Goal: Task Accomplishment & Management: Manage account settings

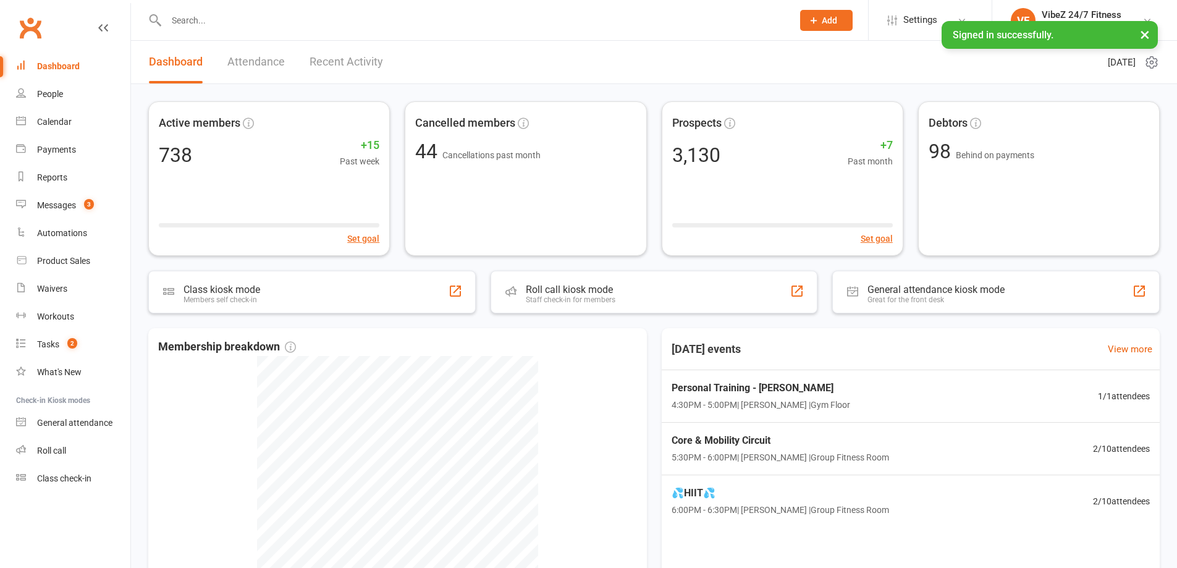
click at [230, 22] on input "text" at bounding box center [472, 20] width 621 height 17
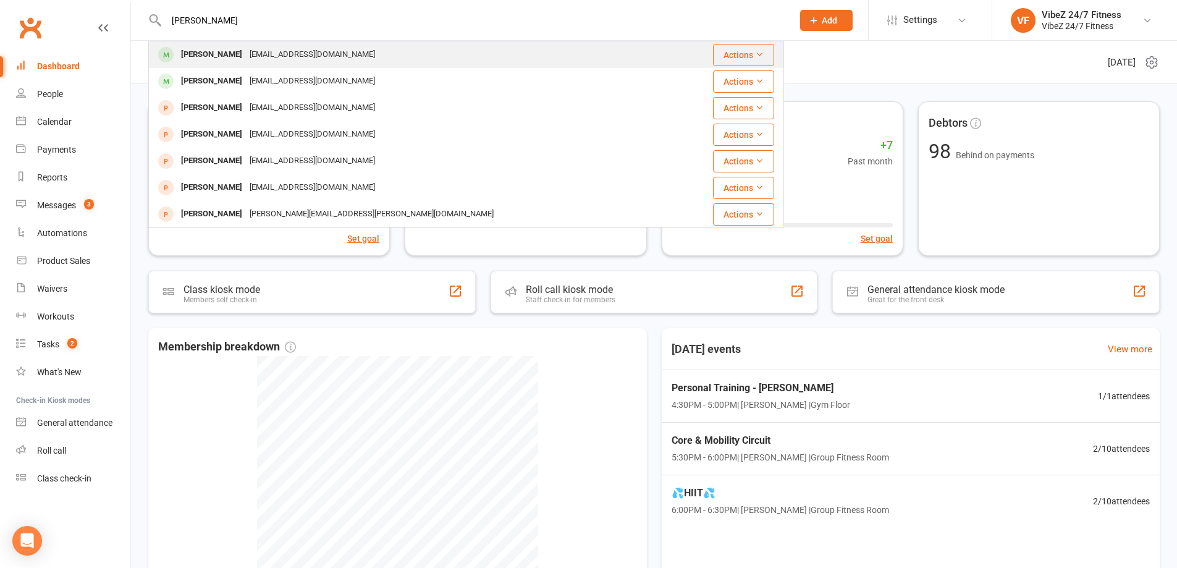
type input "[PERSON_NAME]"
click at [225, 56] on div "[PERSON_NAME]" at bounding box center [211, 55] width 69 height 18
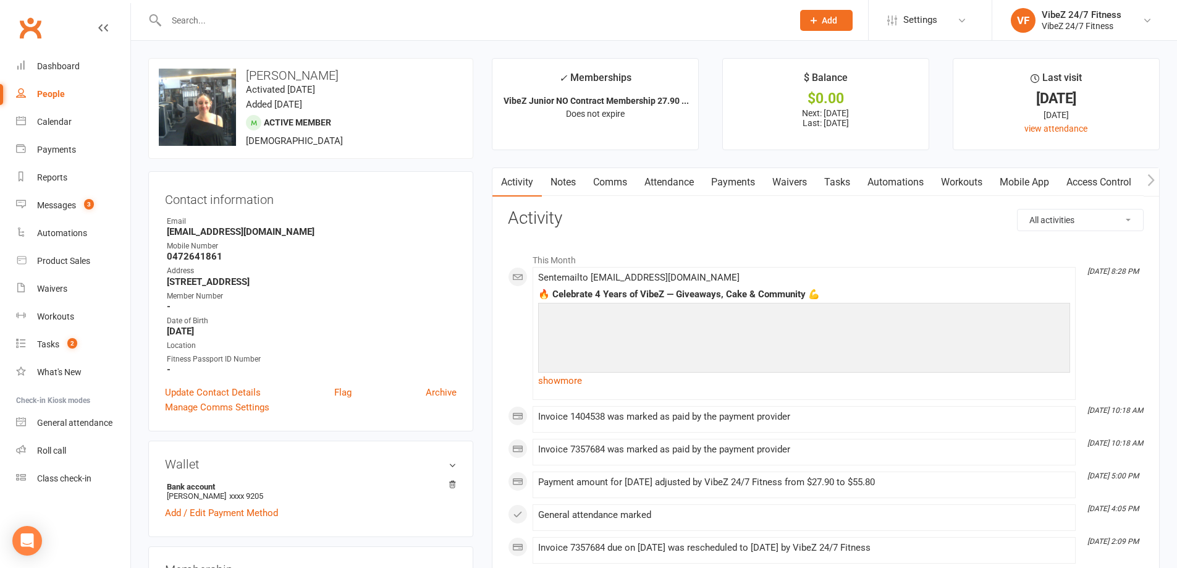
click at [751, 179] on link "Payments" at bounding box center [732, 182] width 61 height 28
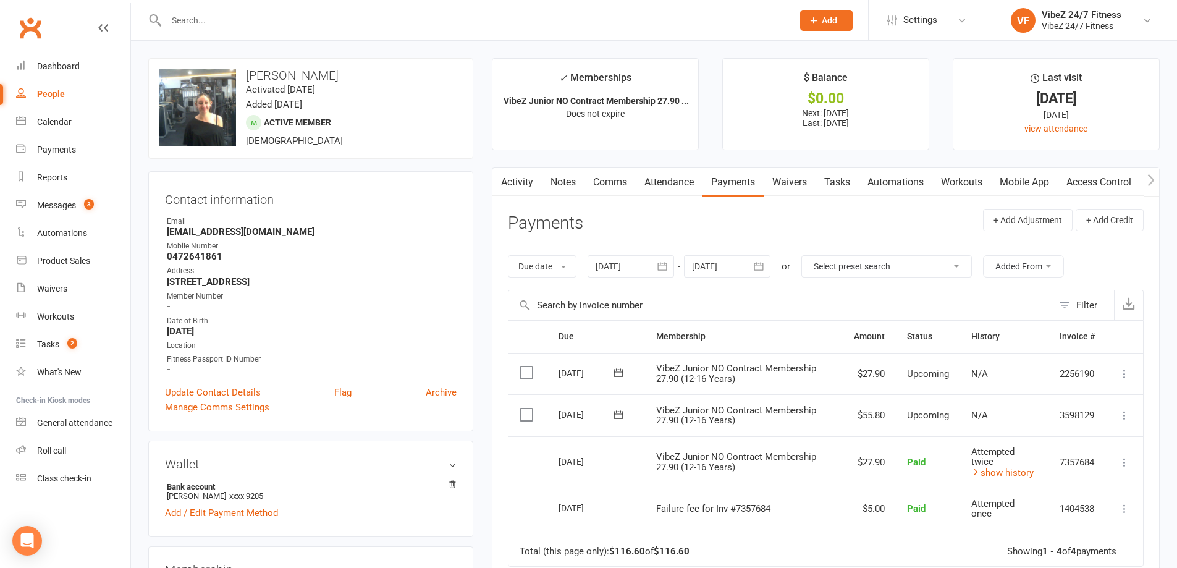
click at [1126, 413] on icon at bounding box center [1124, 415] width 12 height 12
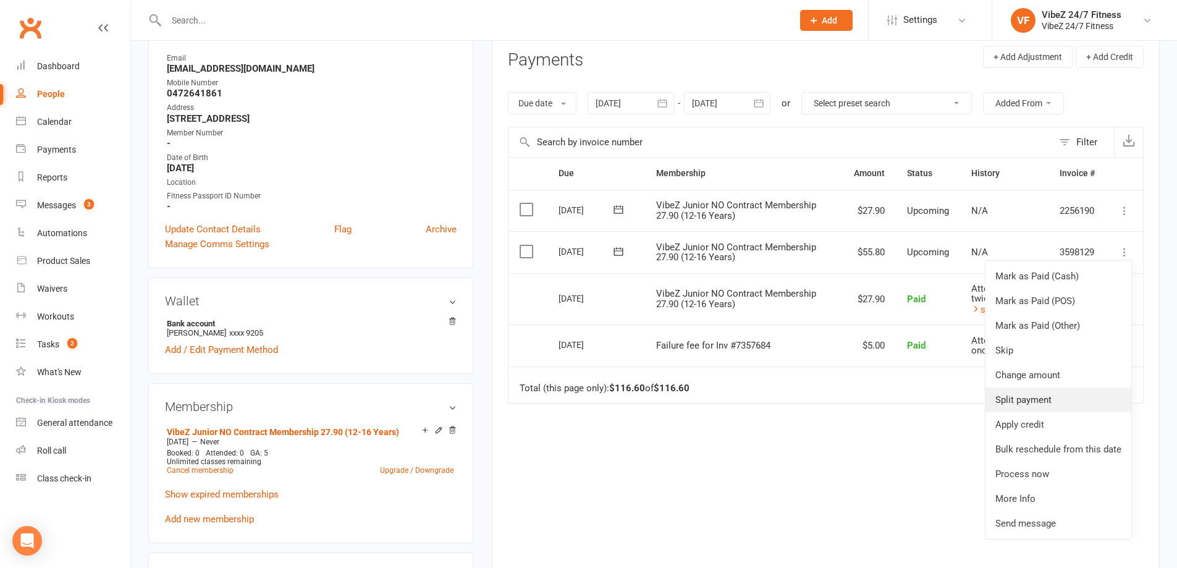
scroll to position [185, 0]
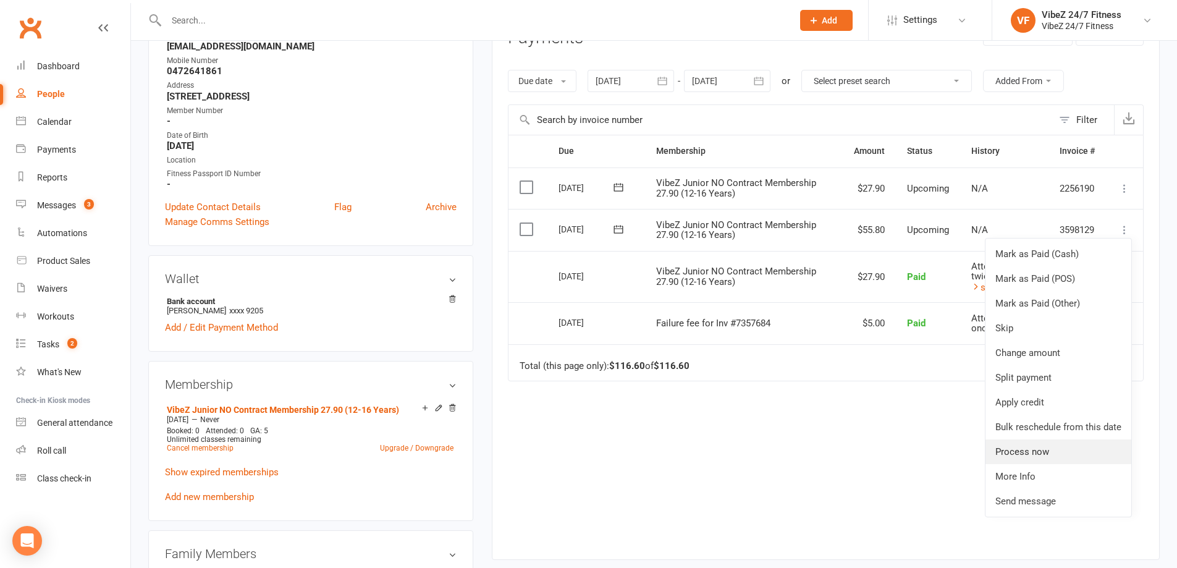
click at [1036, 447] on link "Process now" at bounding box center [1058, 451] width 146 height 25
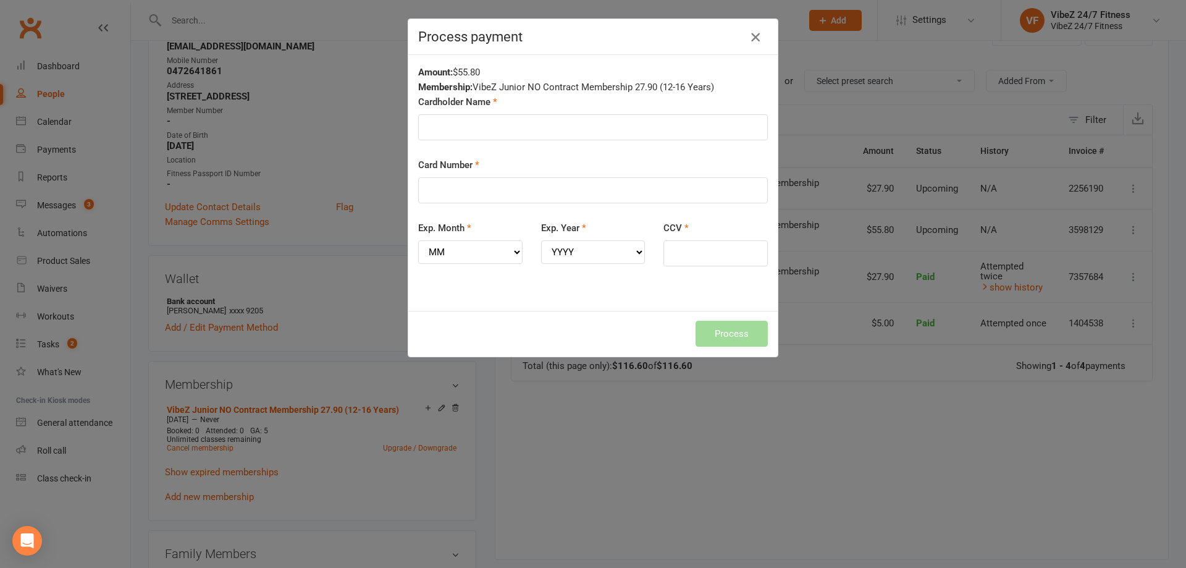
click at [754, 38] on icon "button" at bounding box center [755, 37] width 15 height 15
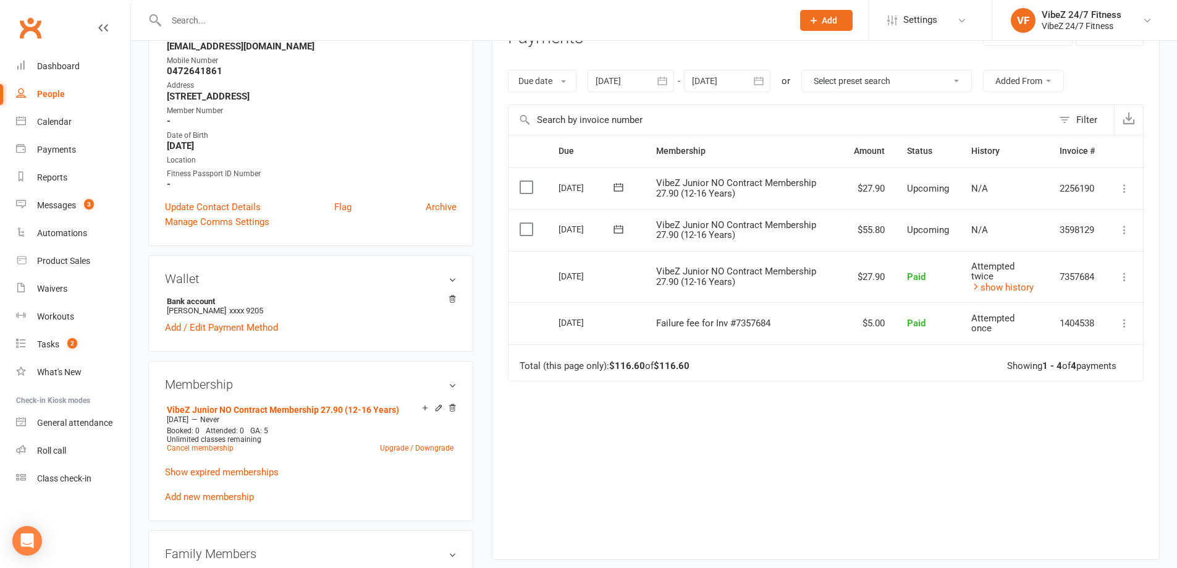
click at [616, 224] on icon at bounding box center [618, 229] width 12 height 12
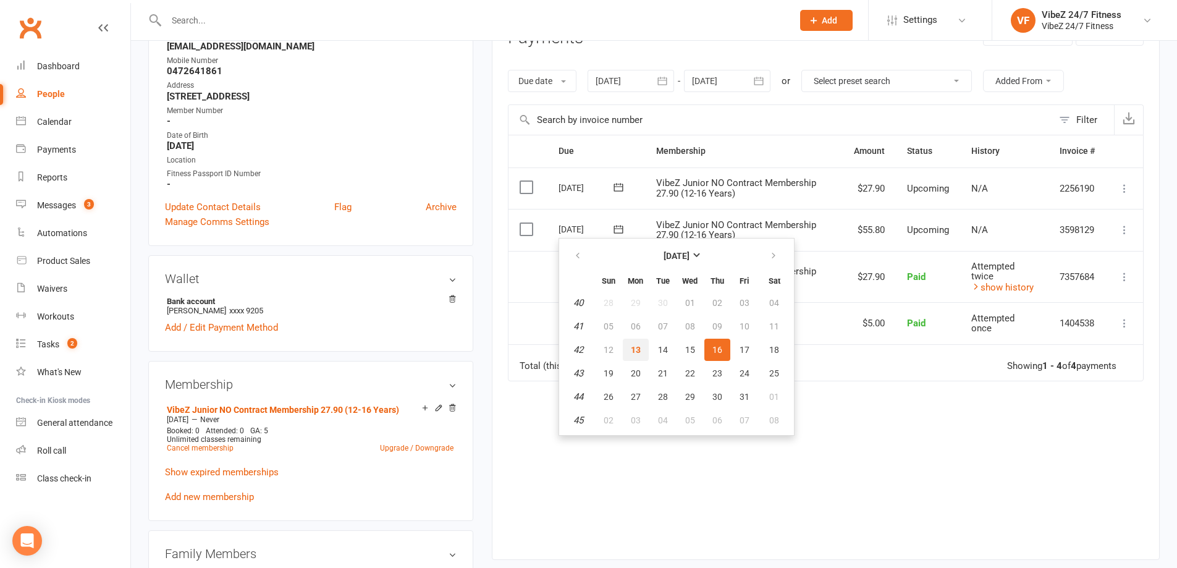
click at [636, 348] on span "13" at bounding box center [636, 350] width 10 height 10
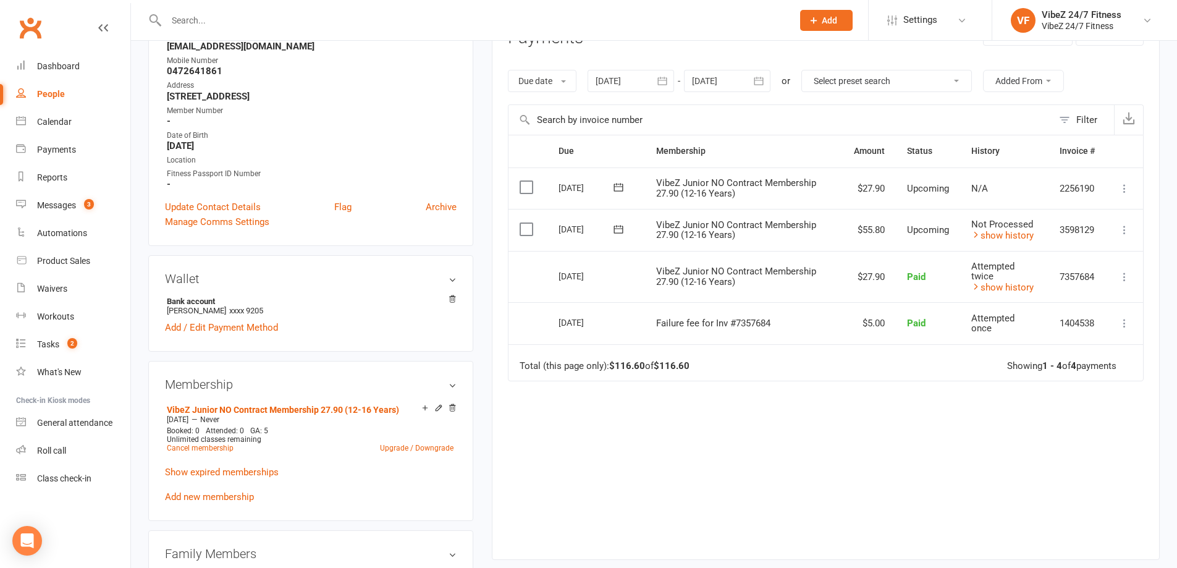
click at [285, 20] on input "text" at bounding box center [472, 20] width 621 height 17
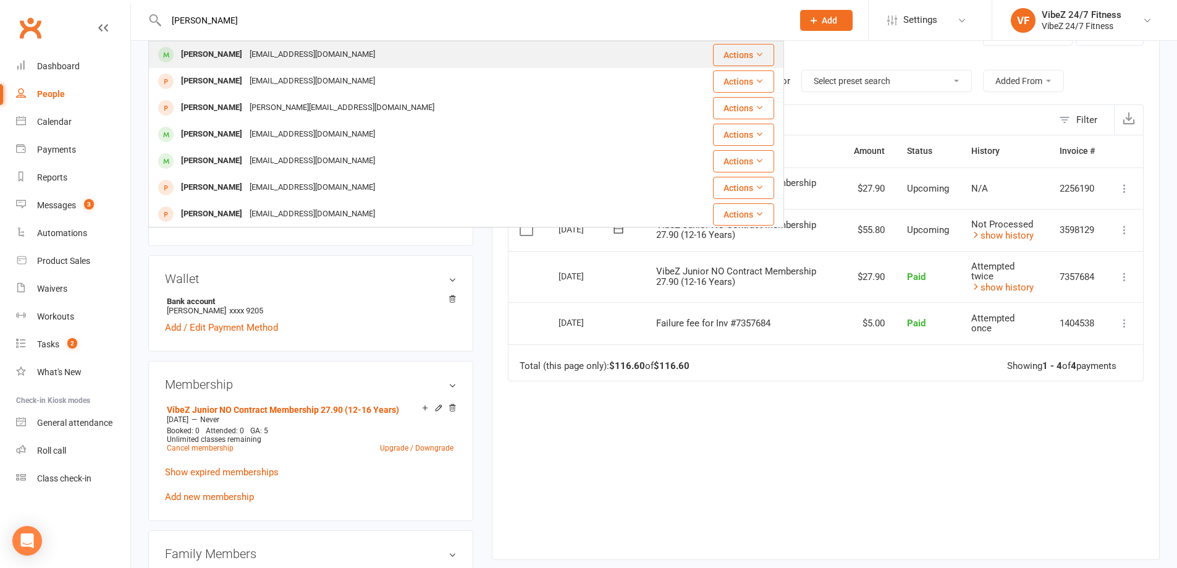
type input "benjamin"
click at [280, 53] on div "ben-nott1@icloud.com" at bounding box center [312, 55] width 133 height 18
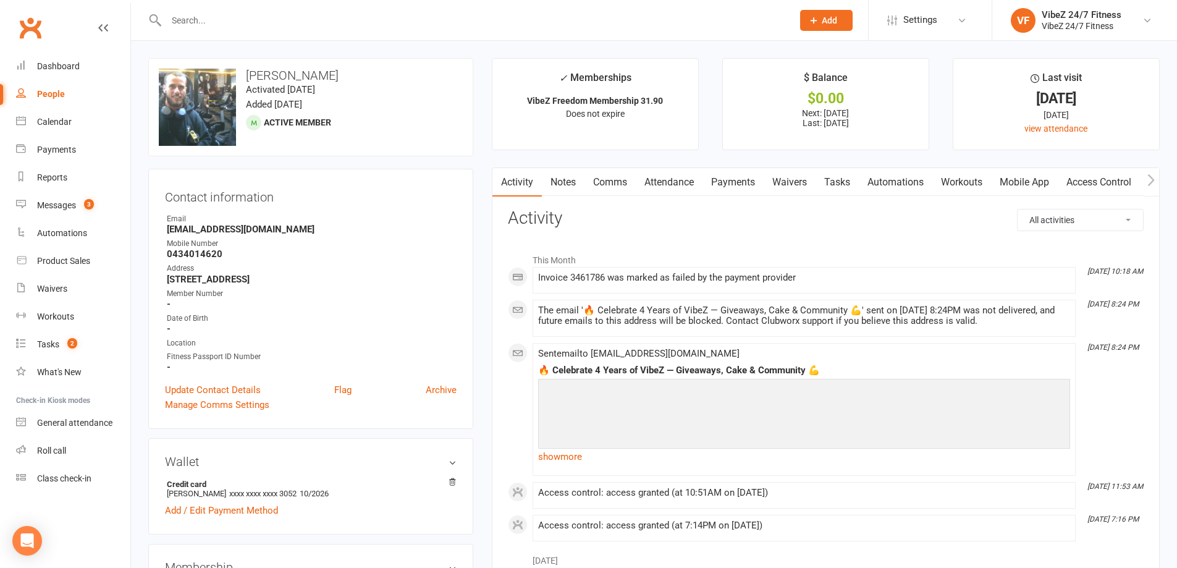
click at [727, 185] on link "Payments" at bounding box center [732, 182] width 61 height 28
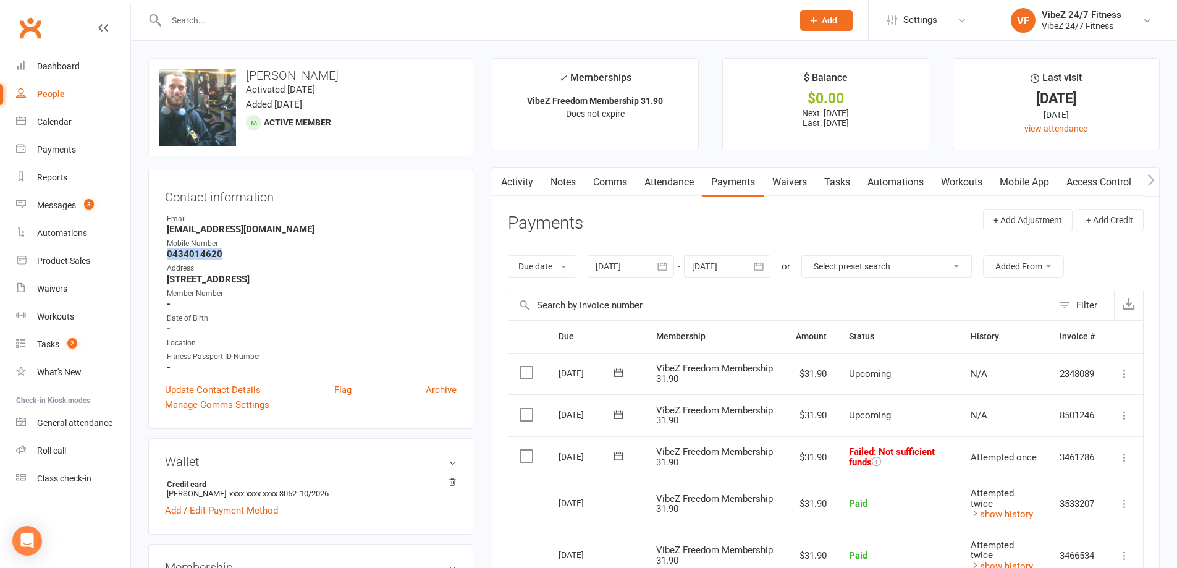
drag, startPoint x: 230, startPoint y: 254, endPoint x: 161, endPoint y: 254, distance: 69.2
click at [161, 254] on div "Contact information Owner Email ben-nott1@icloud.com Mobile Number 0434014620 A…" at bounding box center [310, 299] width 325 height 260
copy strong "0434014620"
click at [447, 19] on input "text" at bounding box center [472, 20] width 621 height 17
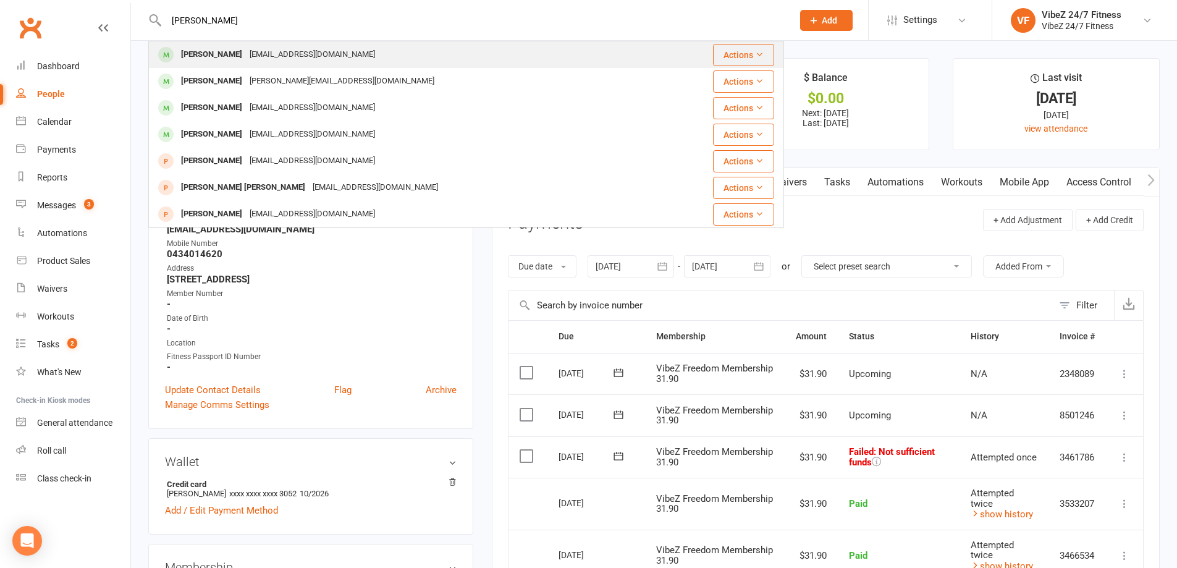
type input "connor heather"
click at [254, 62] on div "connorheather16@yahoo.com" at bounding box center [312, 55] width 133 height 18
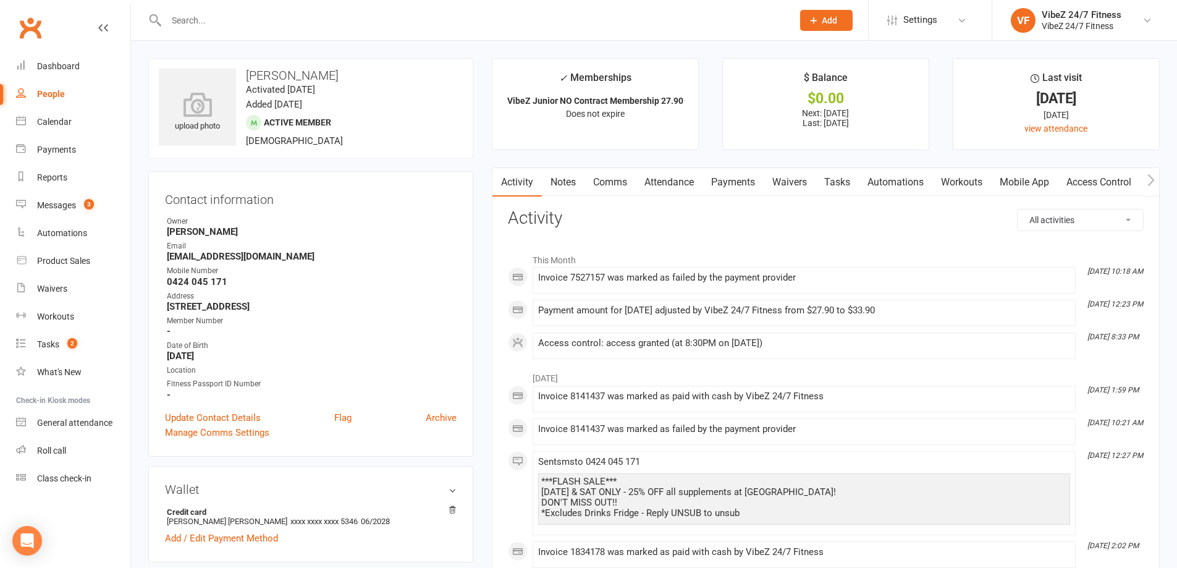
click at [752, 182] on link "Payments" at bounding box center [732, 182] width 61 height 28
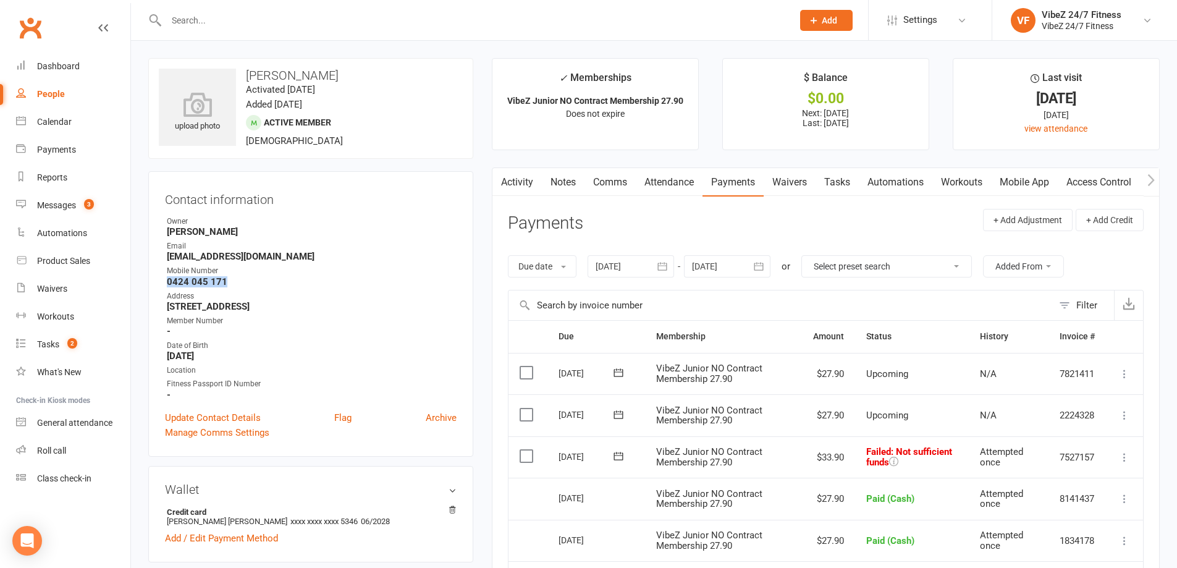
drag, startPoint x: 233, startPoint y: 277, endPoint x: 162, endPoint y: 282, distance: 70.5
click at [162, 281] on div "Contact information Owner Nick Hawthorne Email connorheather16@yahoo.com Mobile…" at bounding box center [310, 313] width 325 height 285
copy strong "0424 045 171"
click at [195, 20] on input "text" at bounding box center [472, 20] width 621 height 17
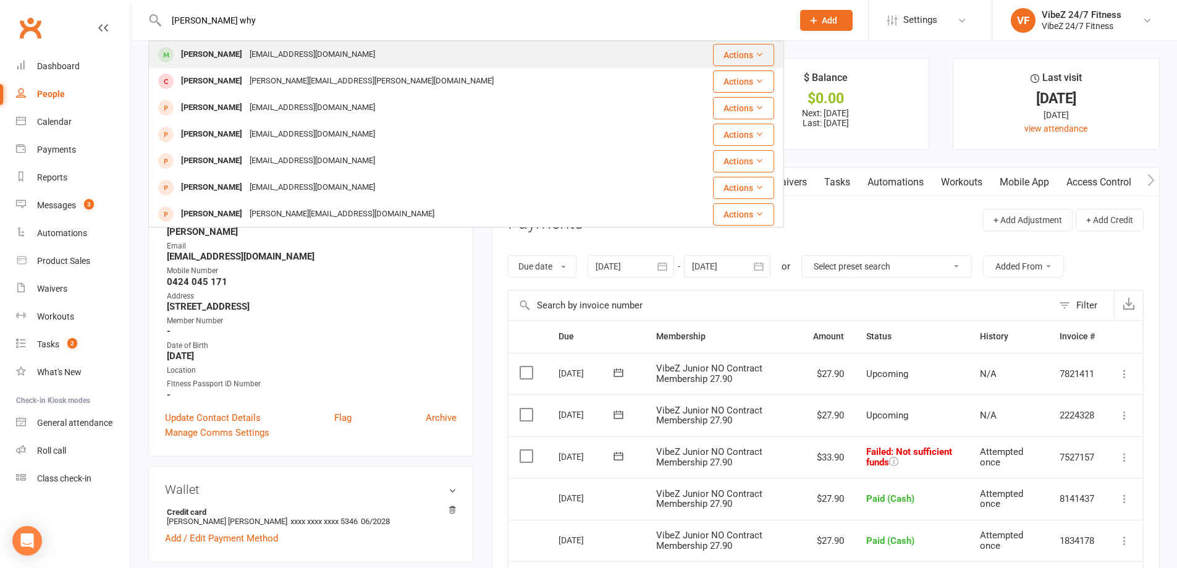
type input "cory why"
click at [206, 49] on div "Cory Whybourn" at bounding box center [211, 55] width 69 height 18
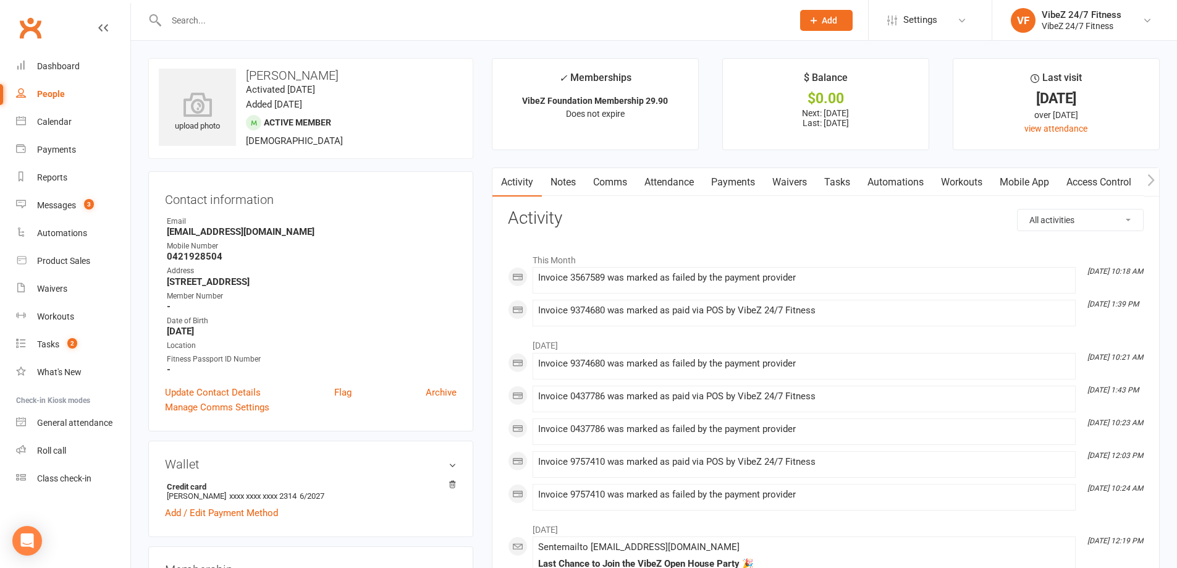
click at [734, 184] on link "Payments" at bounding box center [732, 182] width 61 height 28
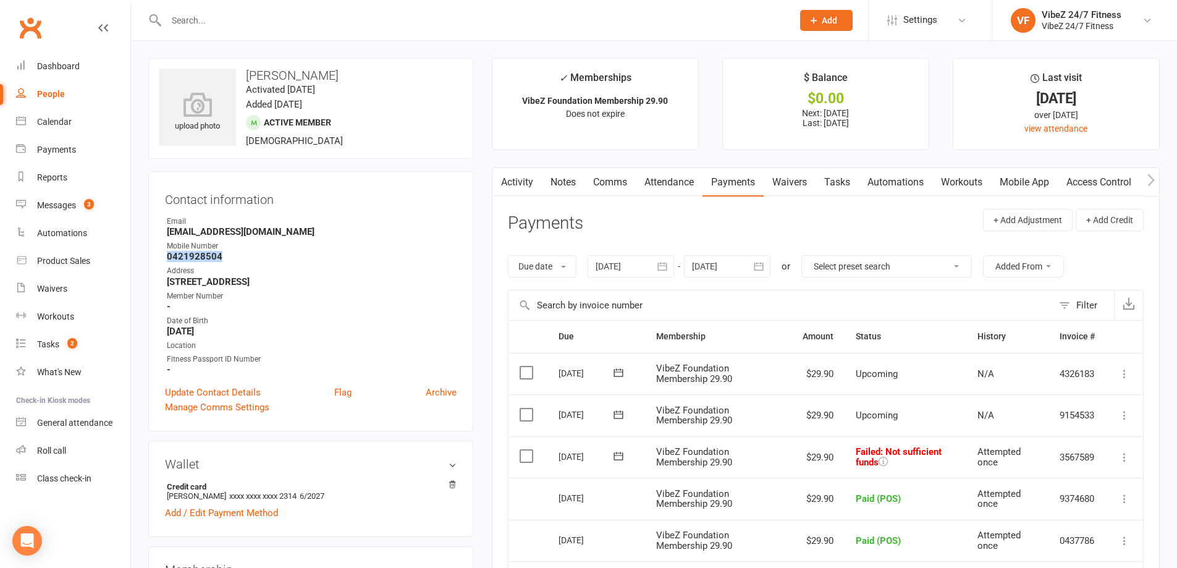
drag, startPoint x: 240, startPoint y: 258, endPoint x: 166, endPoint y: 256, distance: 74.8
click at [166, 255] on li "Mobile Number 0421928504" at bounding box center [311, 251] width 292 height 22
copy strong "0421928504"
click at [305, 25] on input "text" at bounding box center [472, 20] width 621 height 17
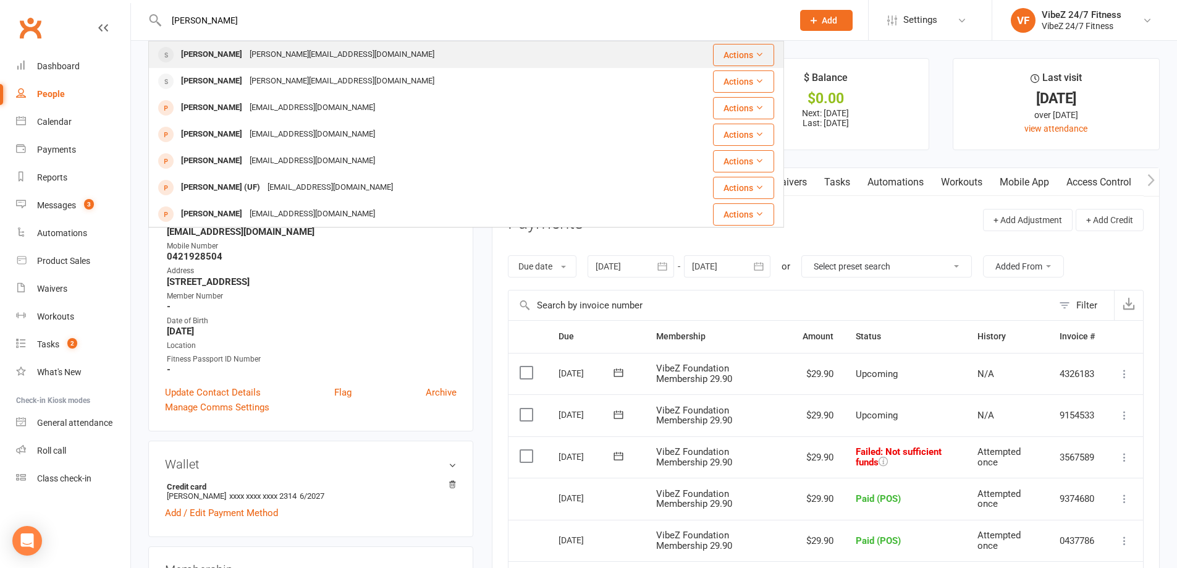
type input "justin cousin"
click at [292, 48] on div "Justin.cousins01@icloud.com" at bounding box center [342, 55] width 192 height 18
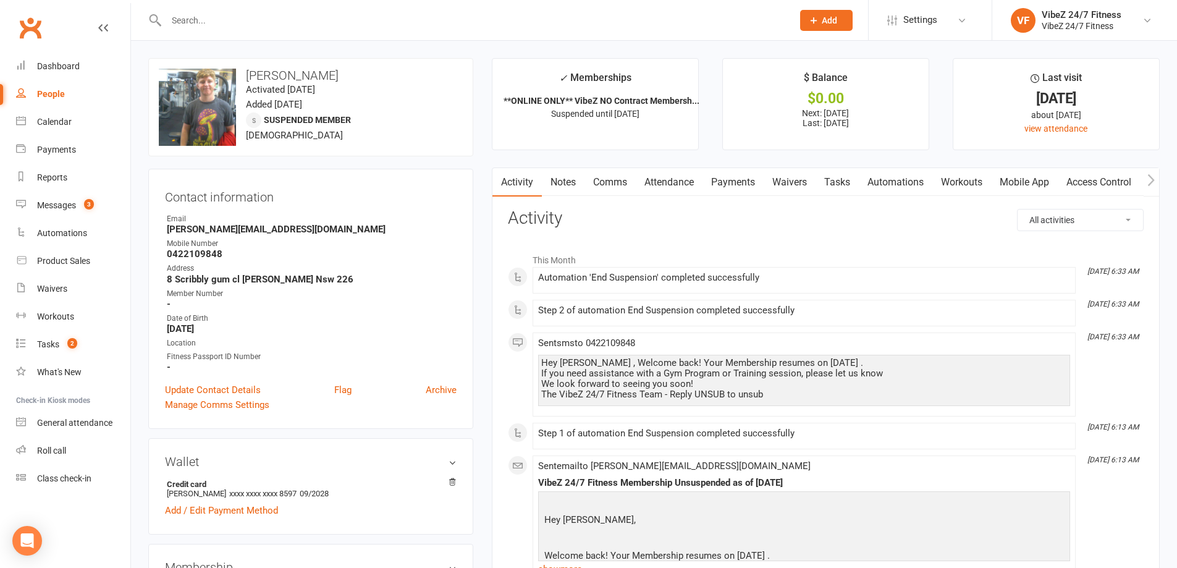
click at [715, 182] on link "Payments" at bounding box center [732, 182] width 61 height 28
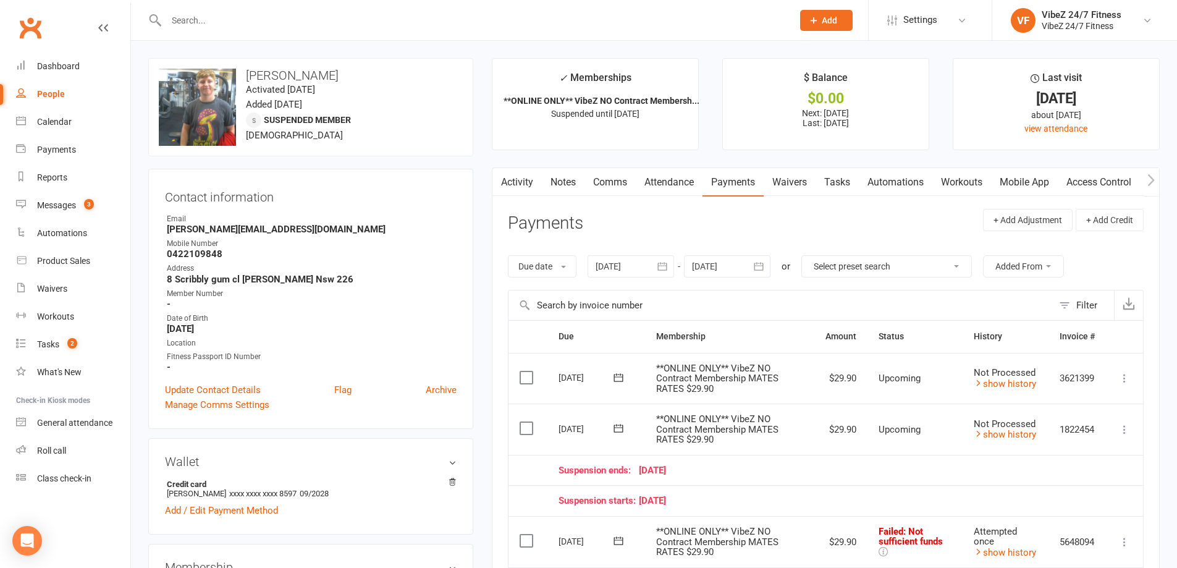
click at [557, 181] on link "Notes" at bounding box center [563, 182] width 43 height 28
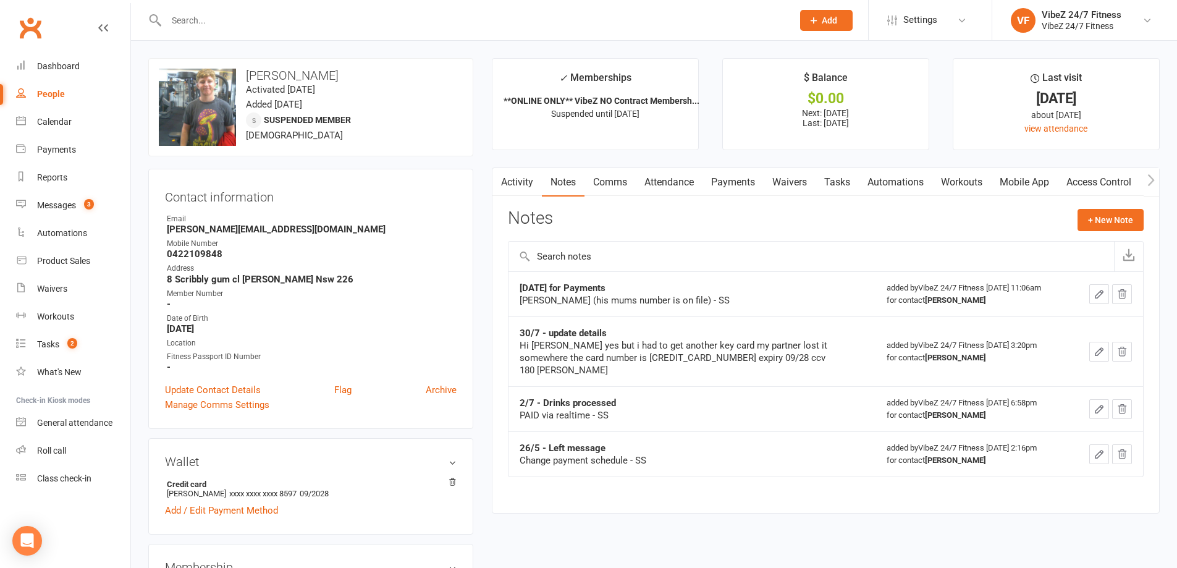
click at [444, 22] on input "text" at bounding box center [472, 20] width 621 height 17
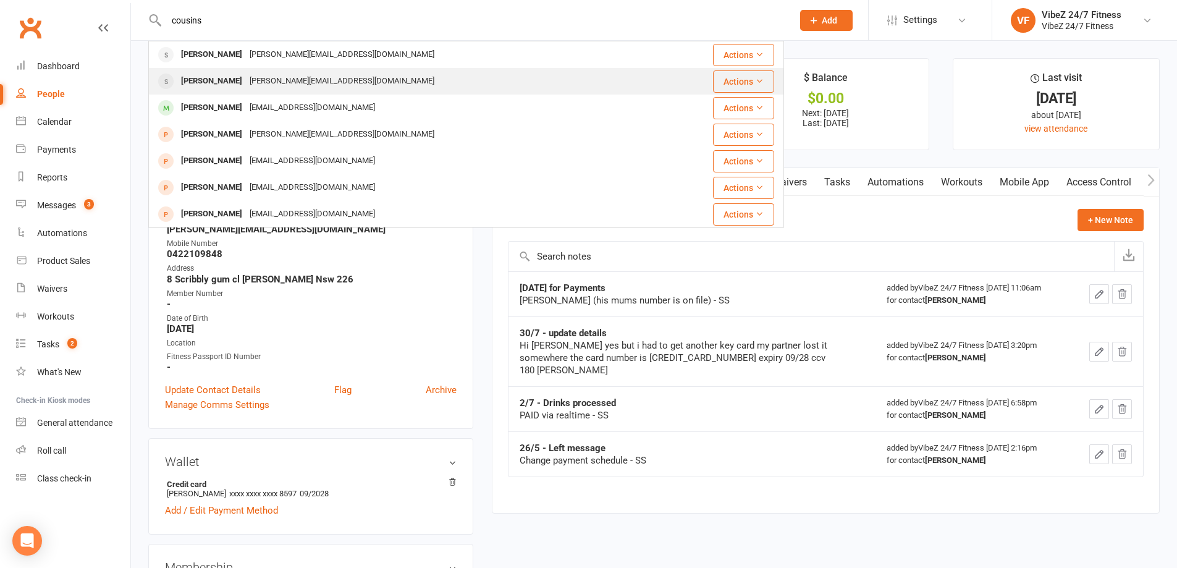
type input "cousins"
click at [323, 74] on div "Justin.cousins01@icloud.com" at bounding box center [342, 81] width 192 height 18
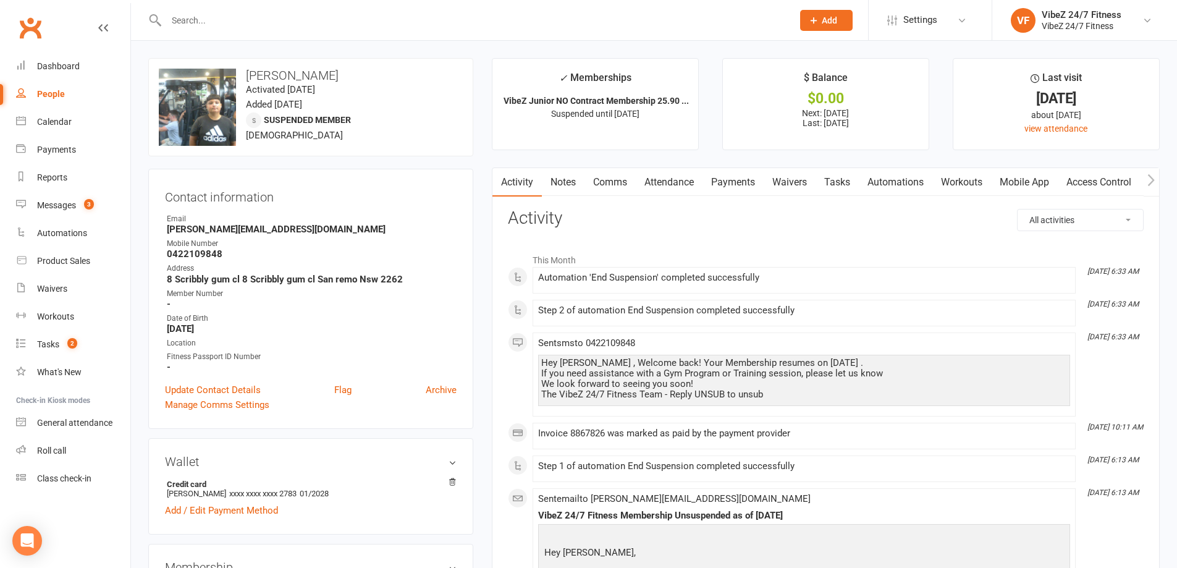
click at [237, 23] on input "text" at bounding box center [472, 20] width 621 height 17
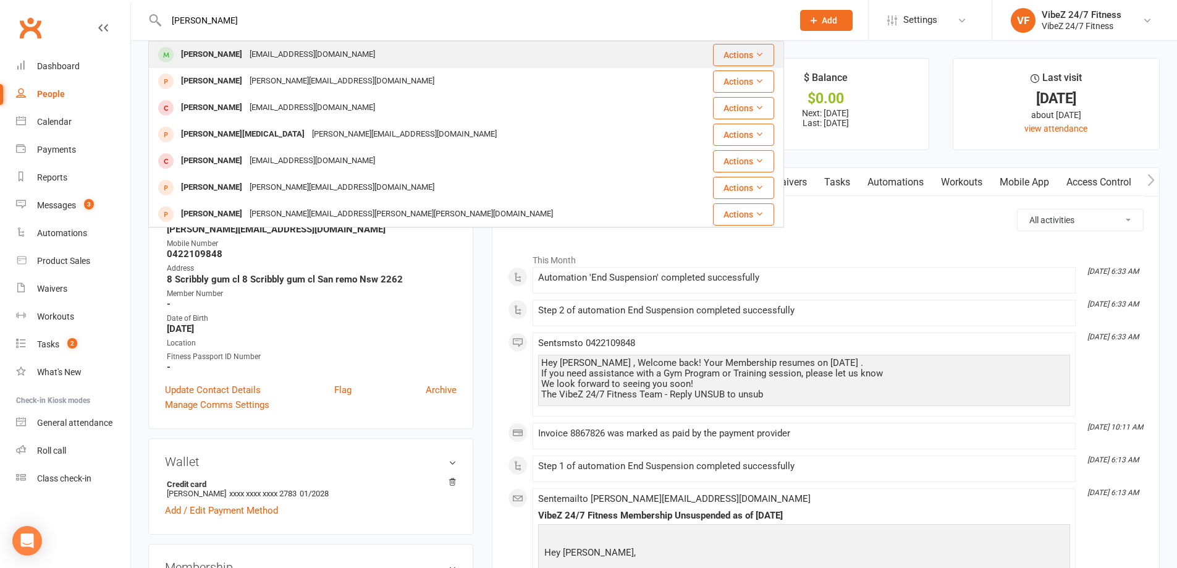
type input "mitch shorter"
click at [238, 56] on div "Mitchell Shorter" at bounding box center [211, 55] width 69 height 18
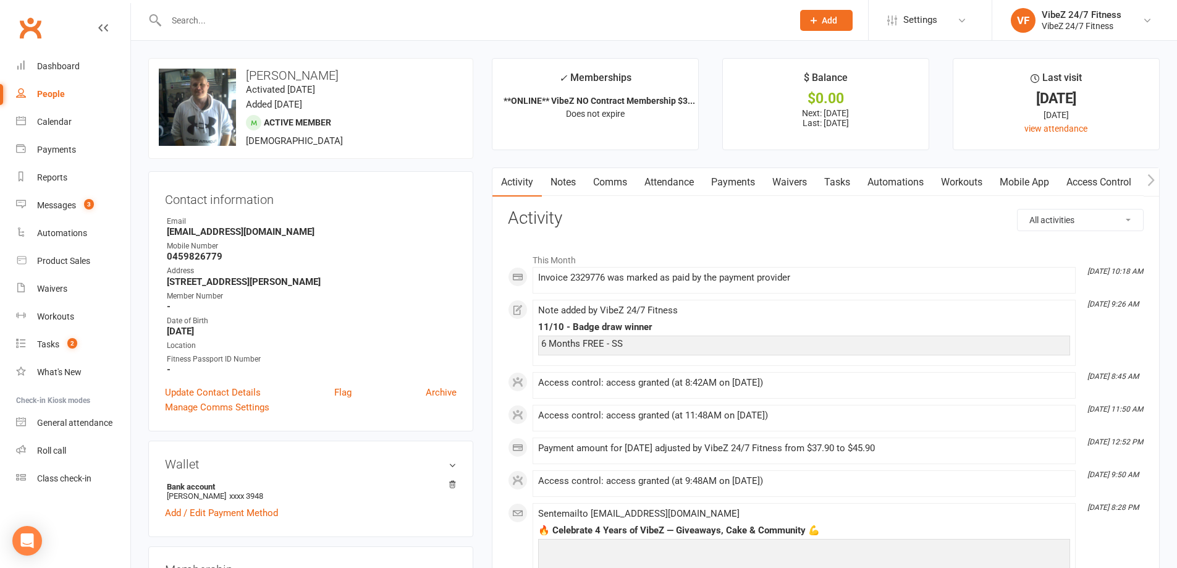
click at [746, 178] on link "Payments" at bounding box center [732, 182] width 61 height 28
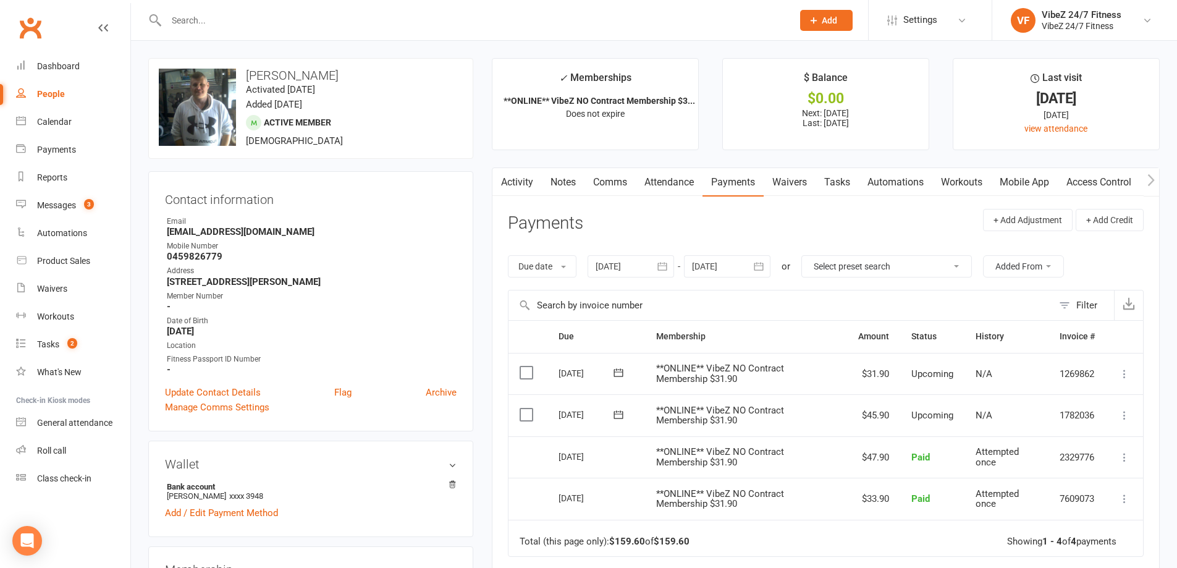
click at [634, 266] on div at bounding box center [630, 266] width 86 height 22
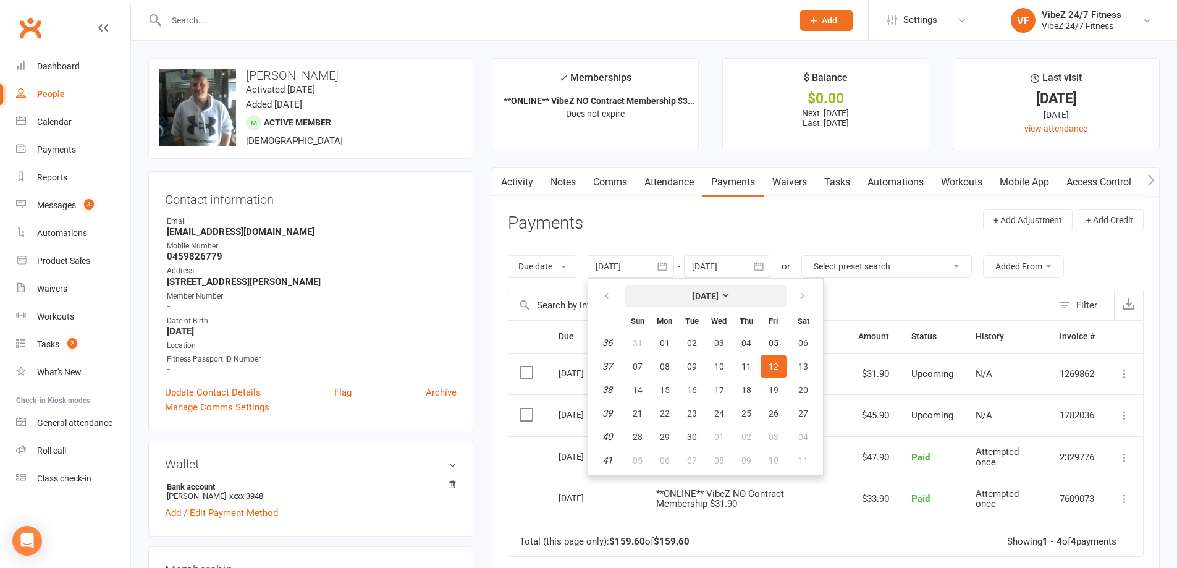
click at [762, 298] on button "September 2025" at bounding box center [705, 296] width 162 height 22
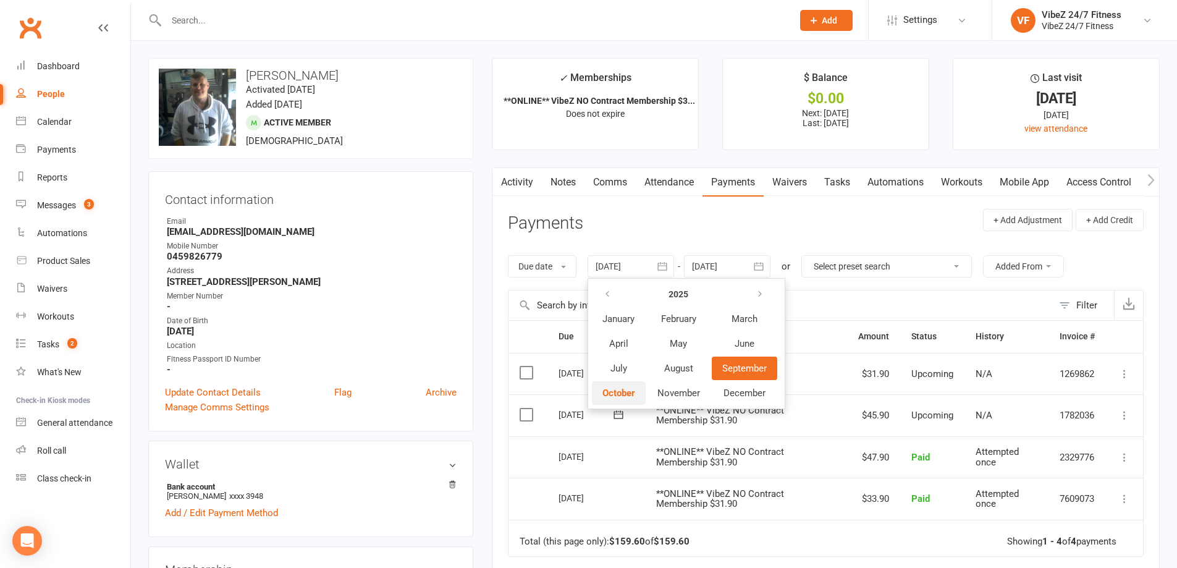
click at [632, 391] on span "October" at bounding box center [618, 392] width 33 height 11
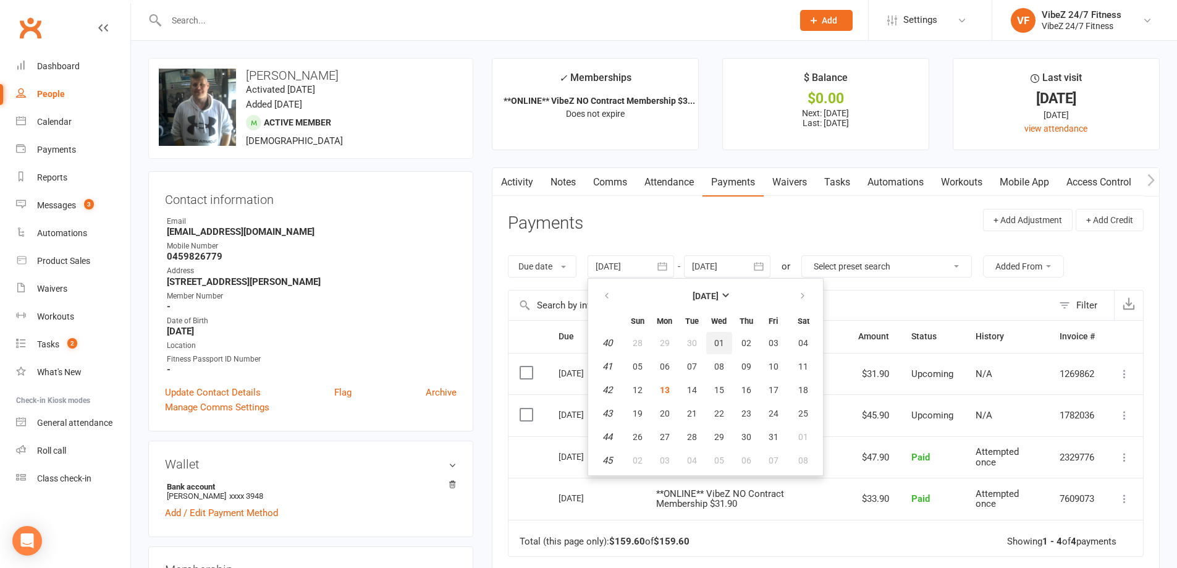
click at [721, 342] on span "01" at bounding box center [719, 343] width 10 height 10
type input "01 Oct 2025"
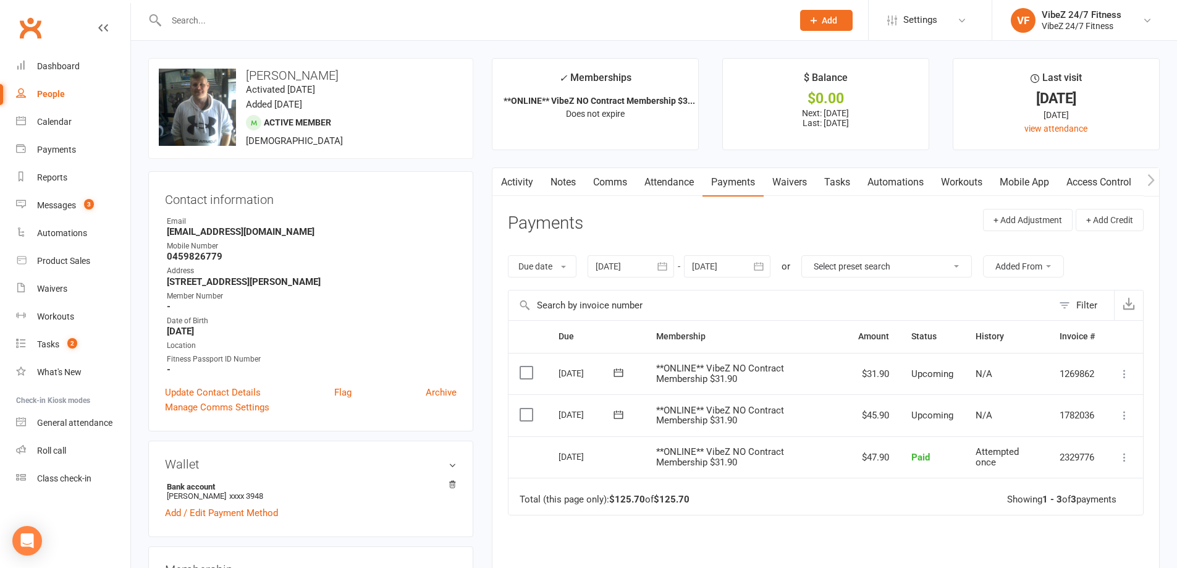
click at [728, 263] on div at bounding box center [727, 266] width 86 height 22
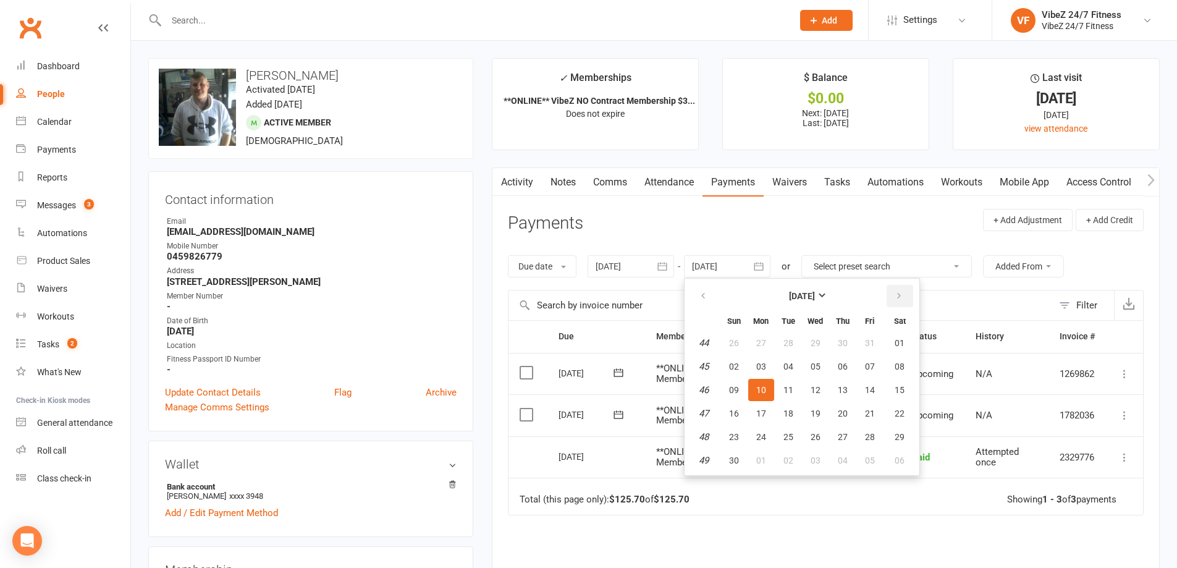
click at [903, 295] on icon "button" at bounding box center [898, 296] width 9 height 10
click at [896, 295] on icon "button" at bounding box center [898, 296] width 9 height 10
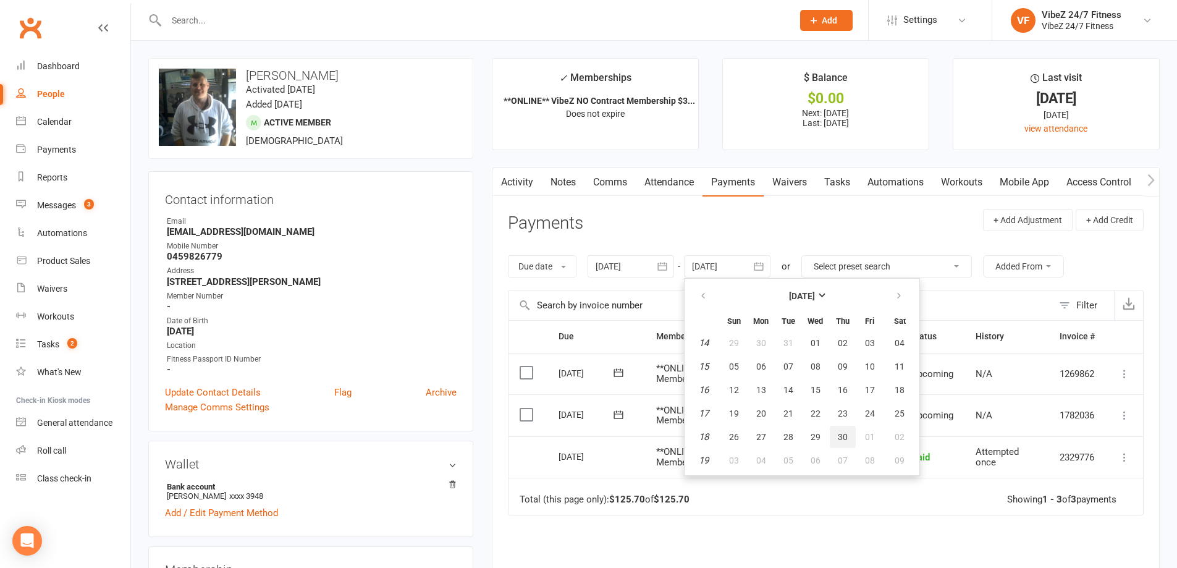
click at [852, 438] on button "30" at bounding box center [843, 437] width 26 height 22
type input "30 Apr 2026"
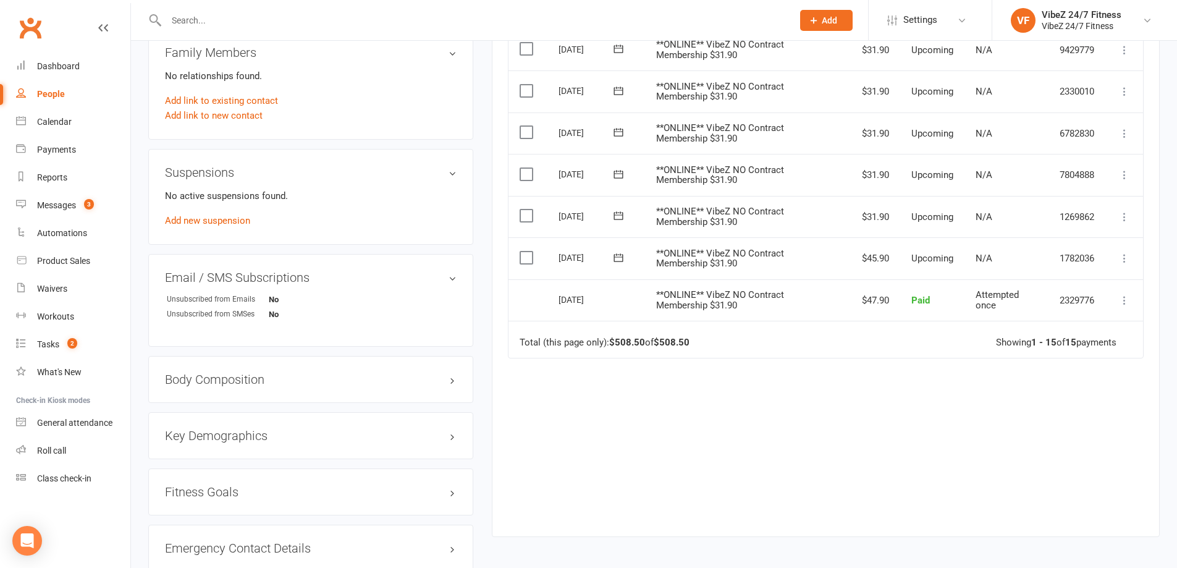
scroll to position [679, 0]
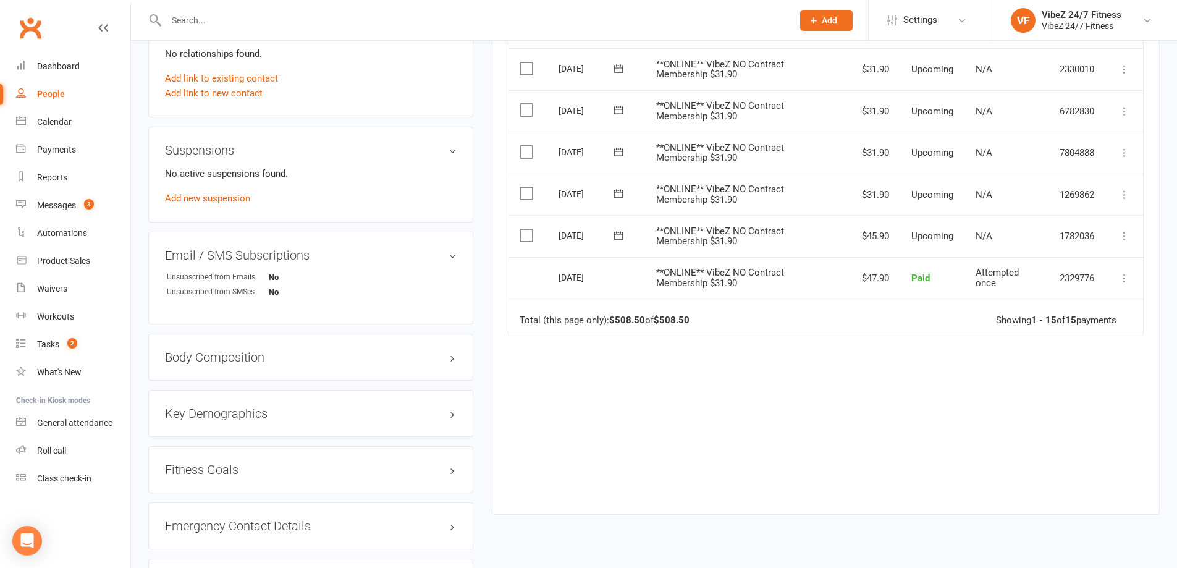
click at [1127, 193] on icon at bounding box center [1124, 194] width 12 height 12
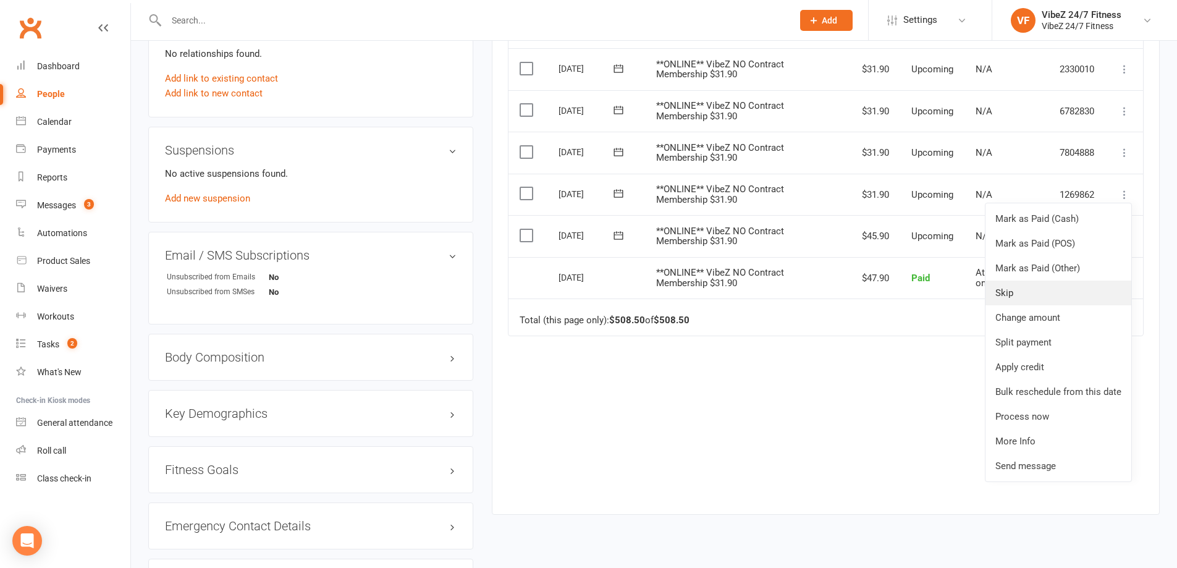
click at [1021, 293] on link "Skip" at bounding box center [1058, 292] width 146 height 25
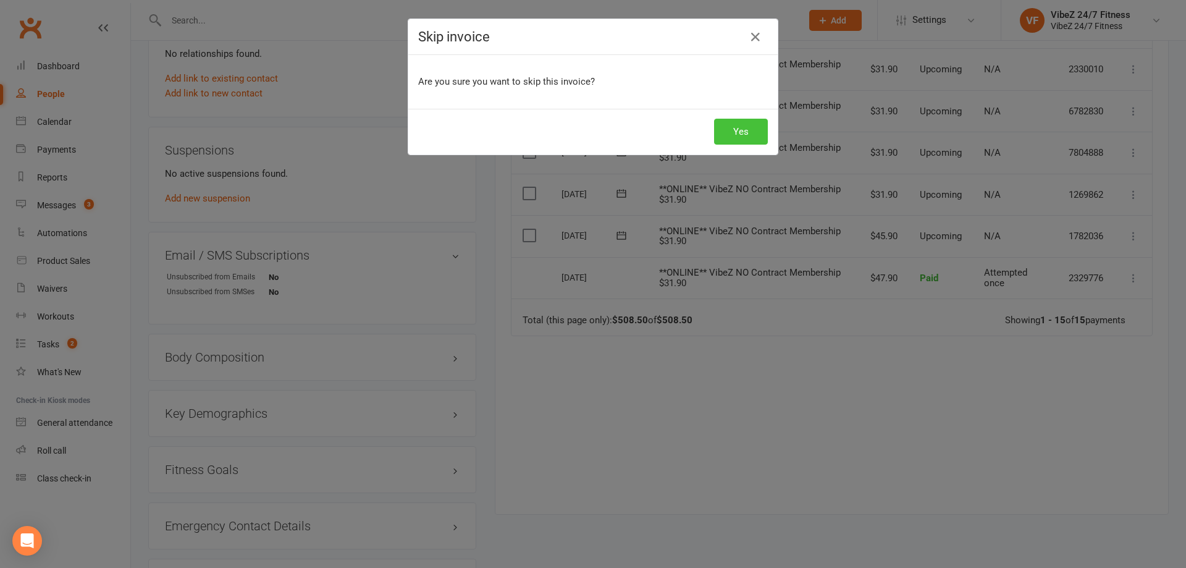
click at [725, 131] on button "Yes" at bounding box center [741, 132] width 54 height 26
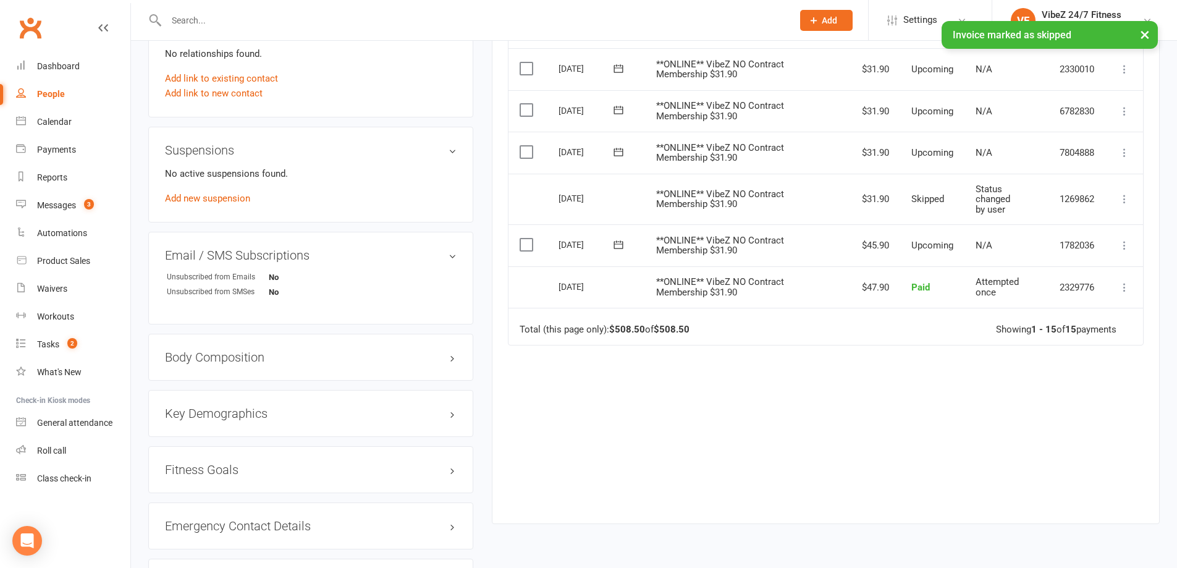
click at [1124, 152] on icon at bounding box center [1124, 152] width 12 height 12
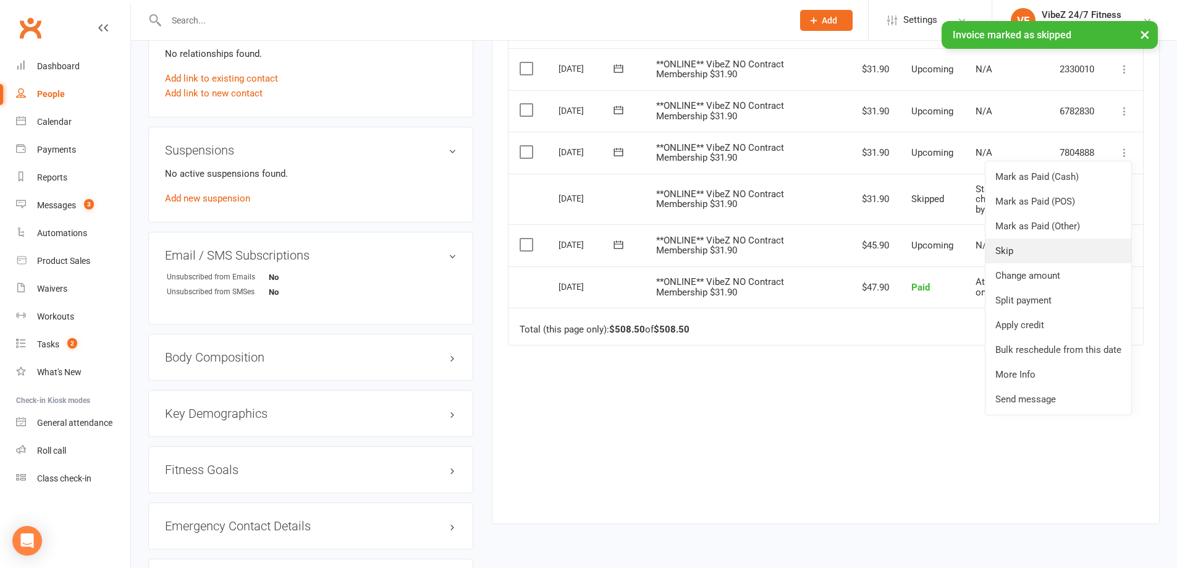
click at [1045, 256] on link "Skip" at bounding box center [1058, 250] width 146 height 25
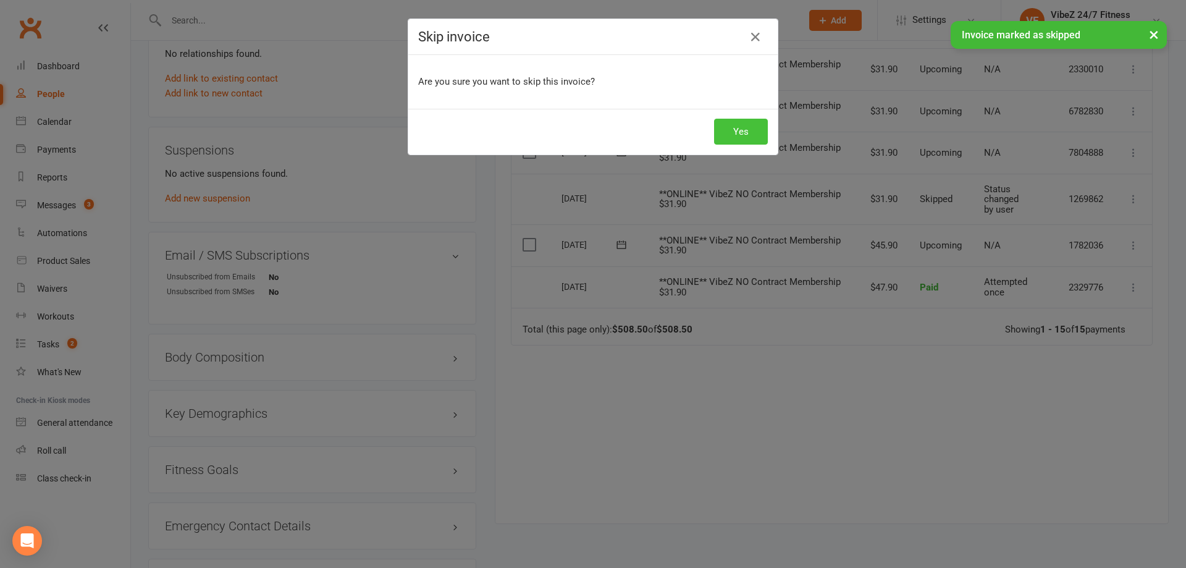
click at [723, 131] on button "Yes" at bounding box center [741, 132] width 54 height 26
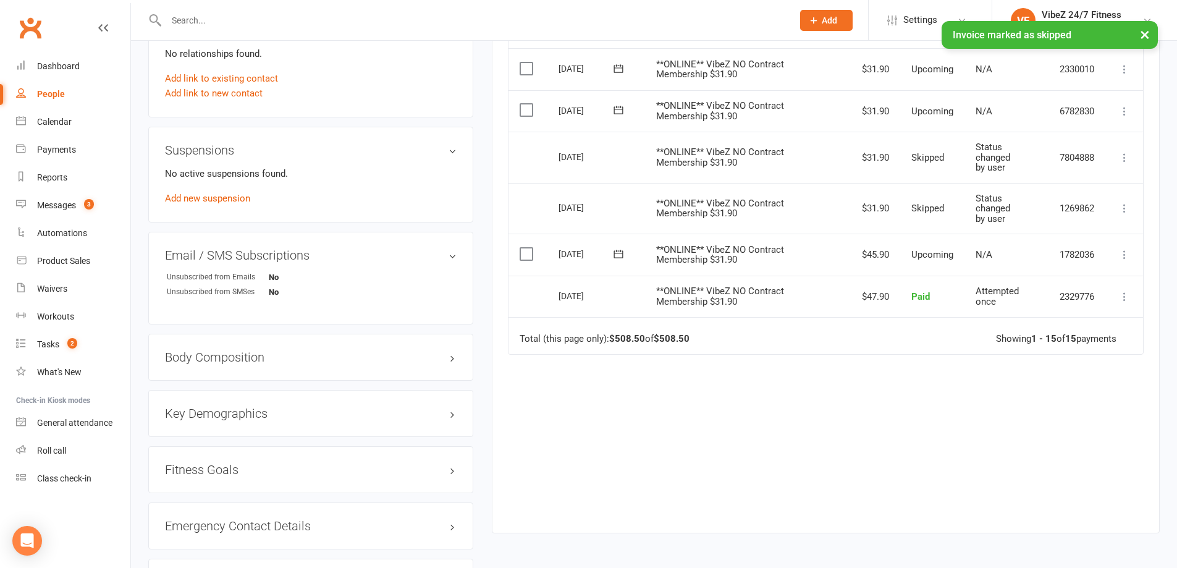
click at [1124, 109] on icon at bounding box center [1124, 111] width 12 height 12
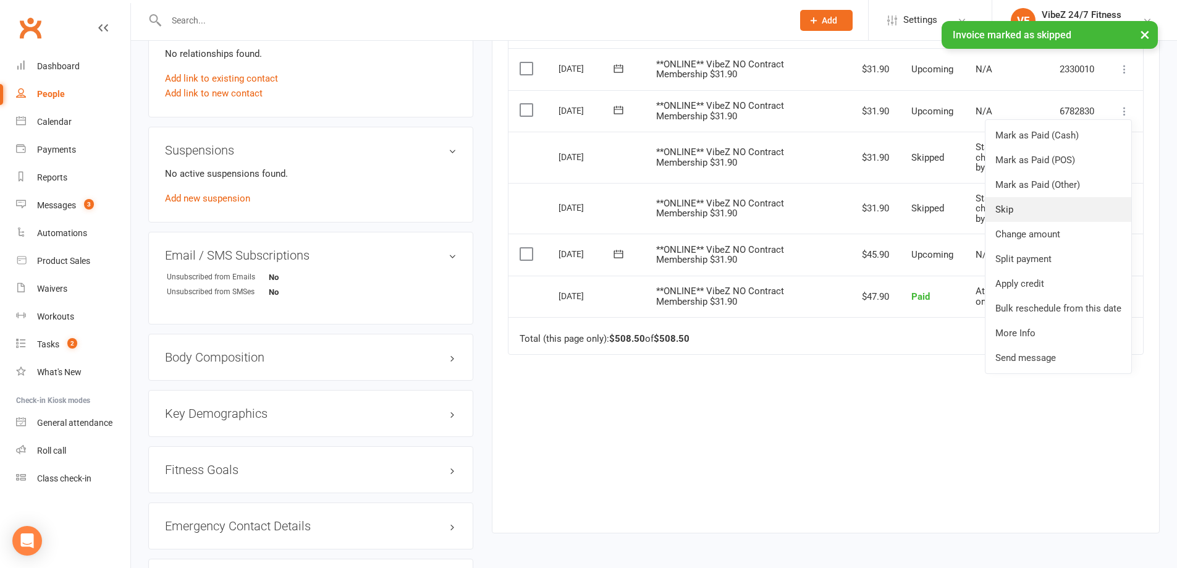
click at [1039, 208] on link "Skip" at bounding box center [1058, 209] width 146 height 25
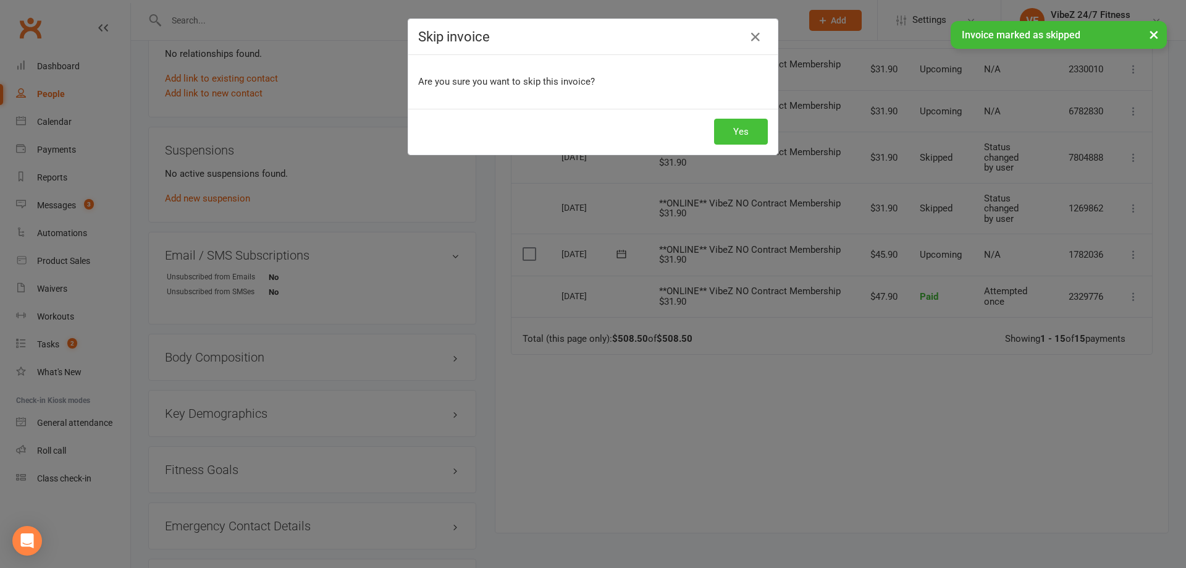
click at [718, 122] on button "Yes" at bounding box center [741, 132] width 54 height 26
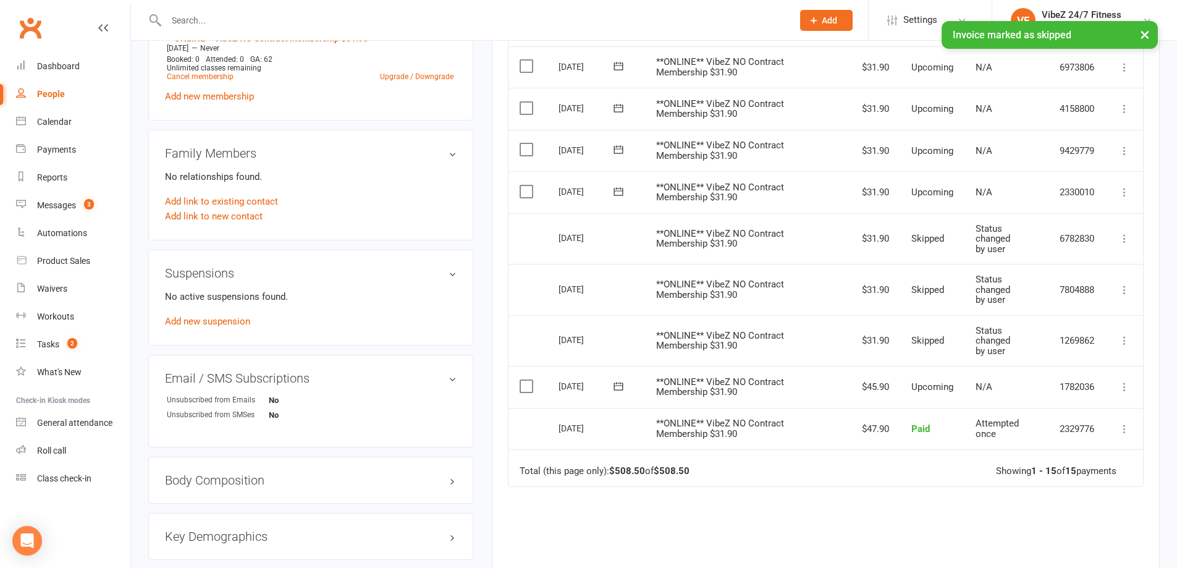
scroll to position [556, 0]
click at [1119, 193] on icon at bounding box center [1124, 193] width 12 height 12
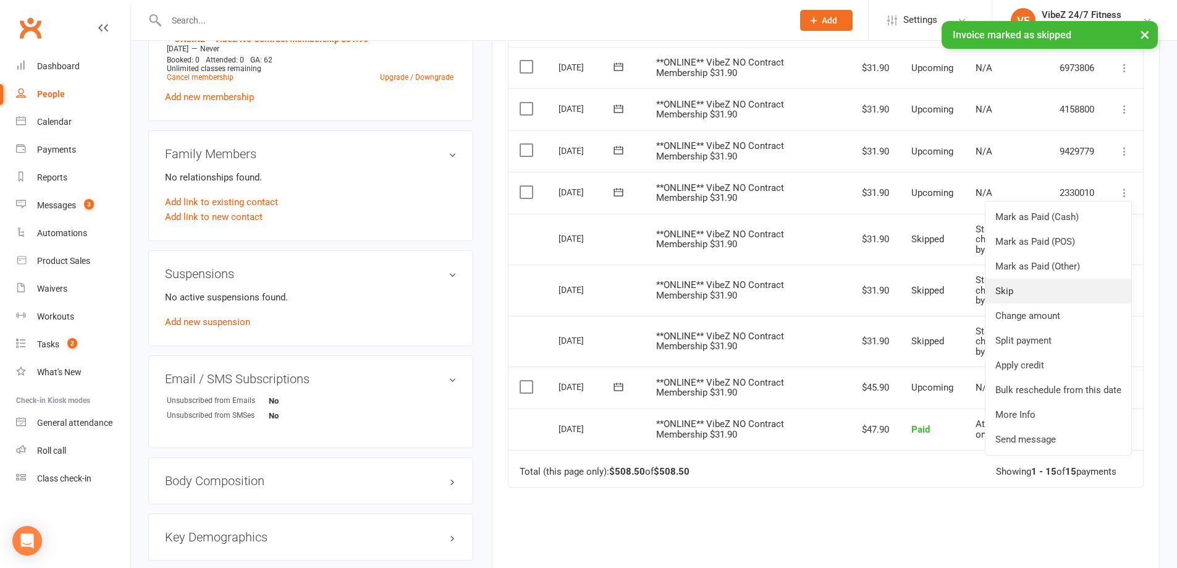
click at [1023, 286] on link "Skip" at bounding box center [1058, 291] width 146 height 25
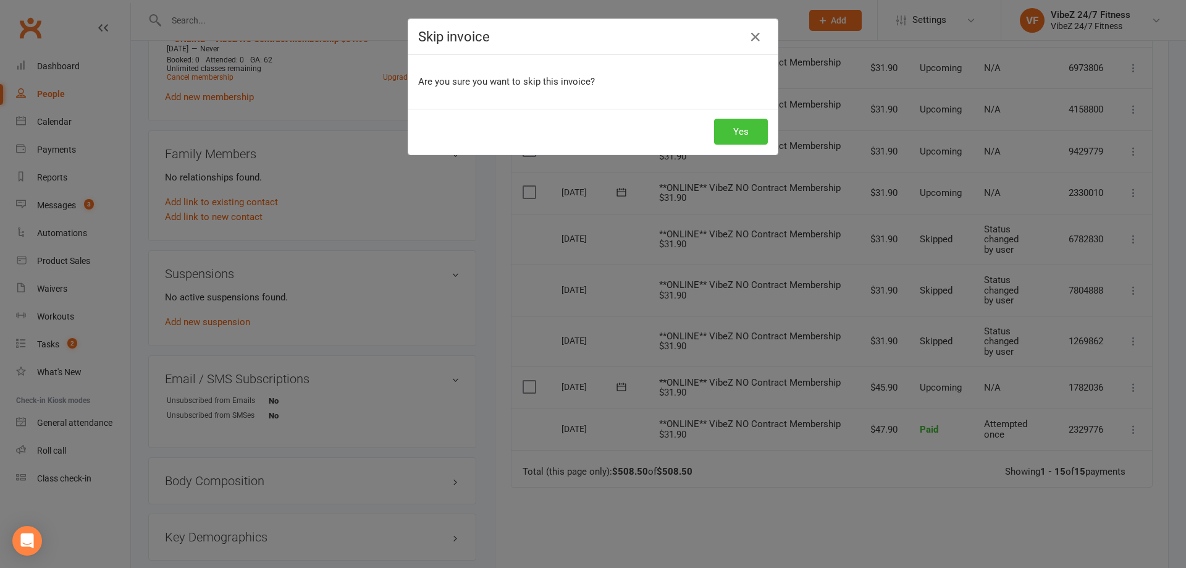
click at [728, 124] on button "Yes" at bounding box center [741, 132] width 54 height 26
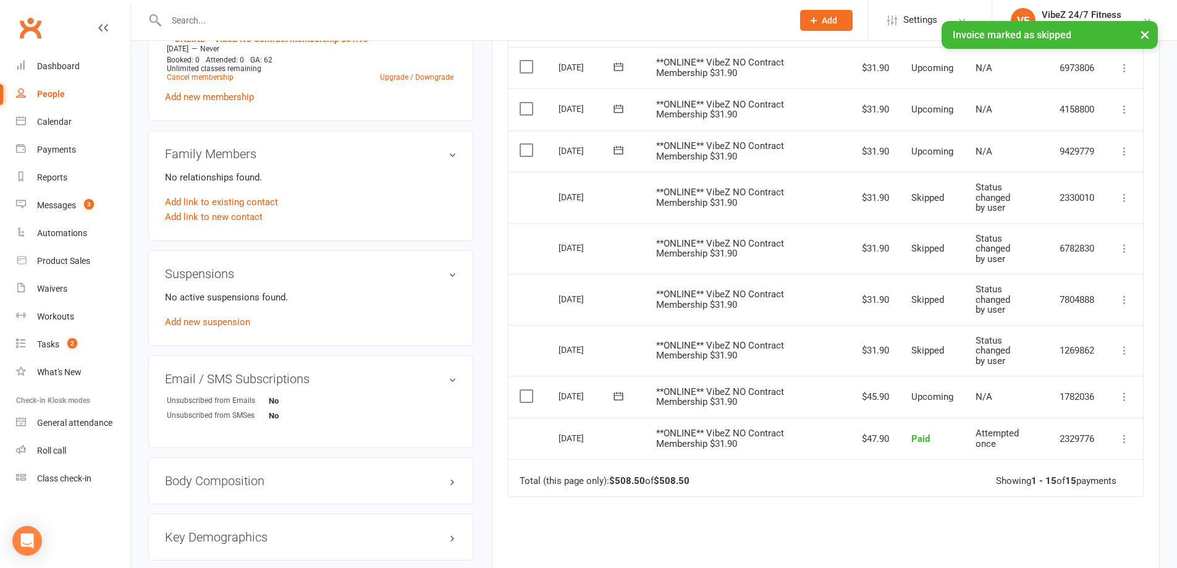
click at [1120, 153] on icon at bounding box center [1124, 151] width 12 height 12
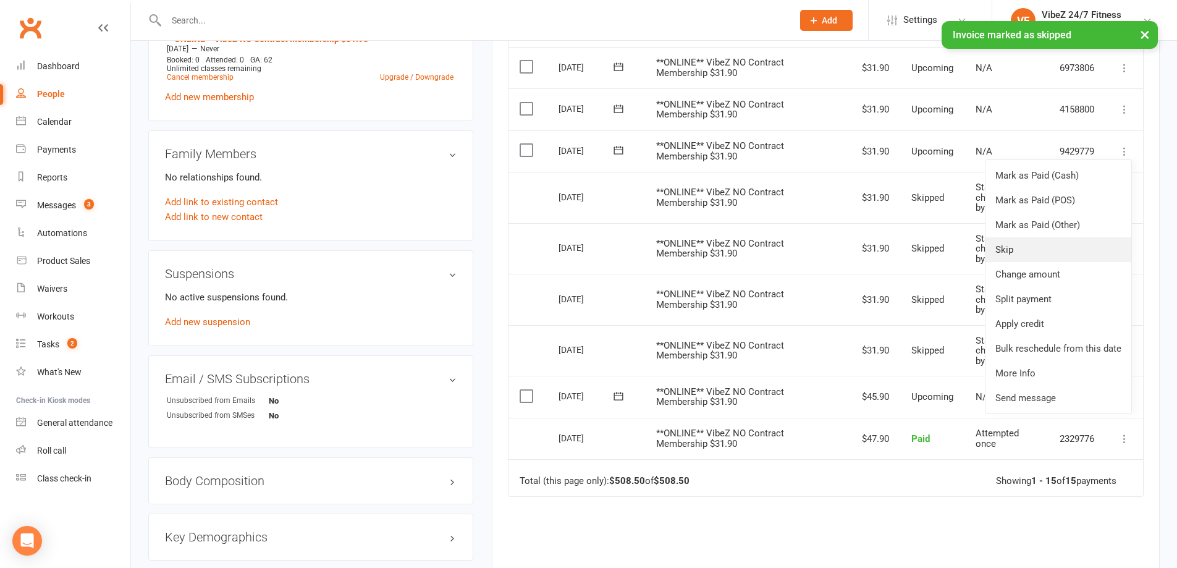
click at [1048, 254] on link "Skip" at bounding box center [1058, 249] width 146 height 25
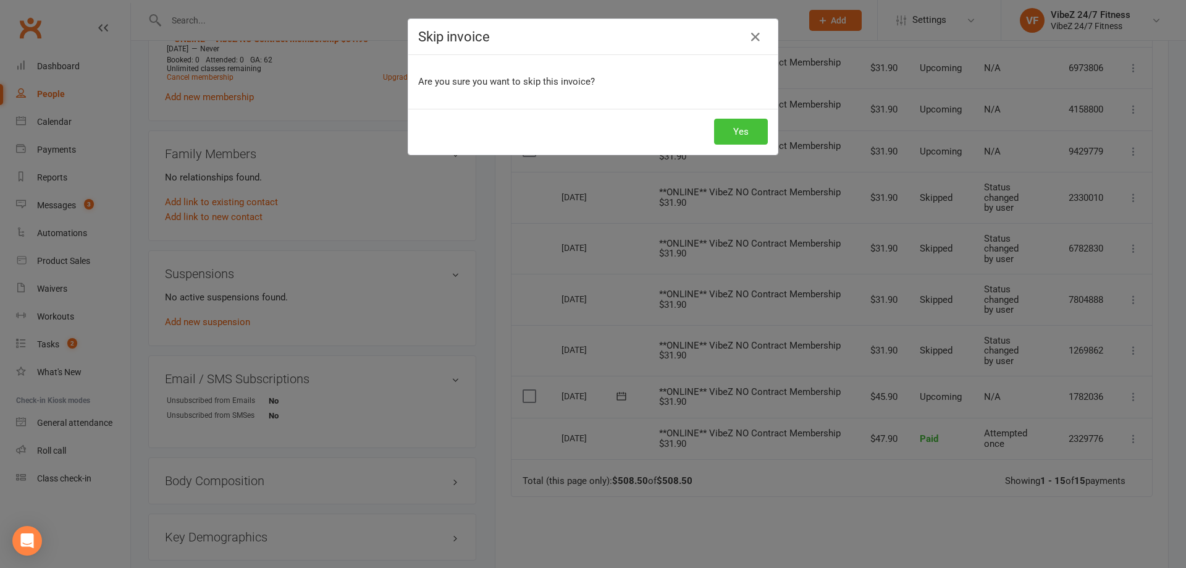
click at [722, 123] on button "Yes" at bounding box center [741, 132] width 54 height 26
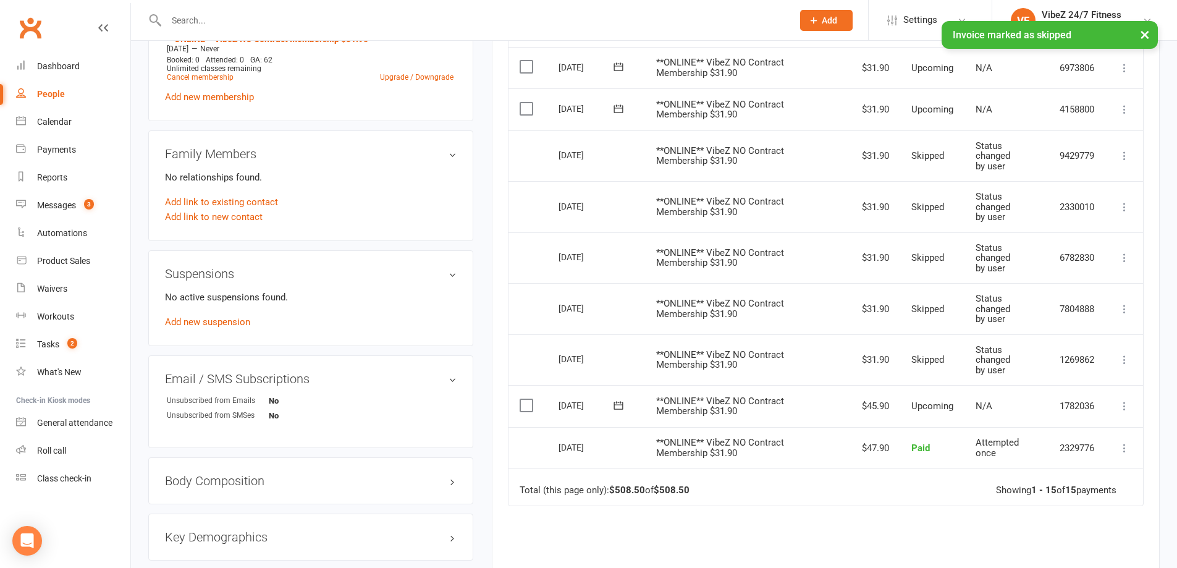
click at [1127, 107] on icon at bounding box center [1124, 109] width 12 height 12
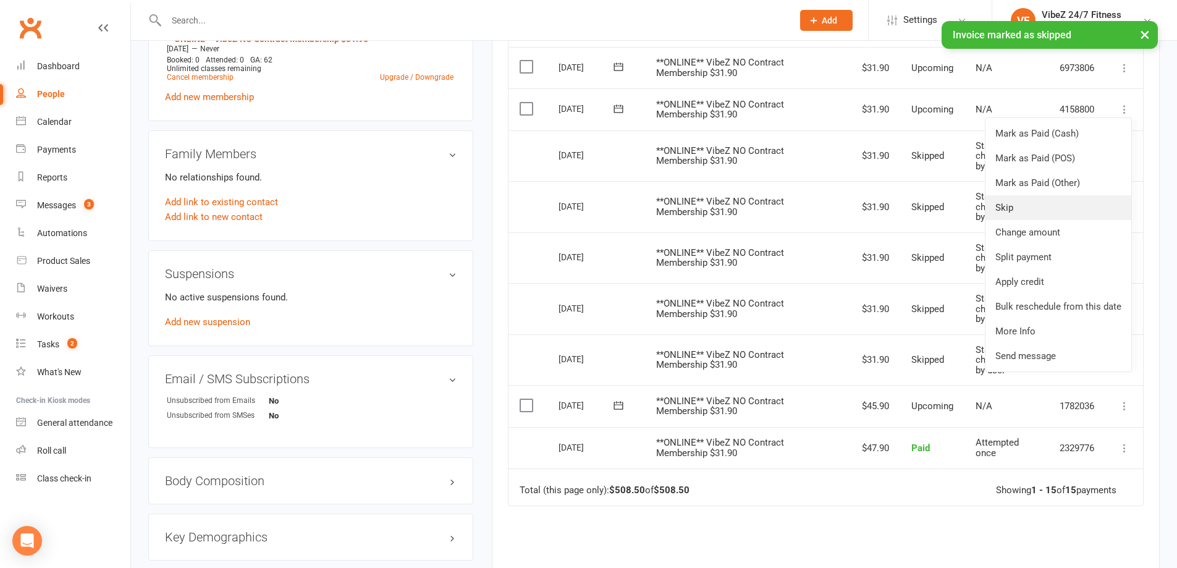
click at [1026, 213] on link "Skip" at bounding box center [1058, 207] width 146 height 25
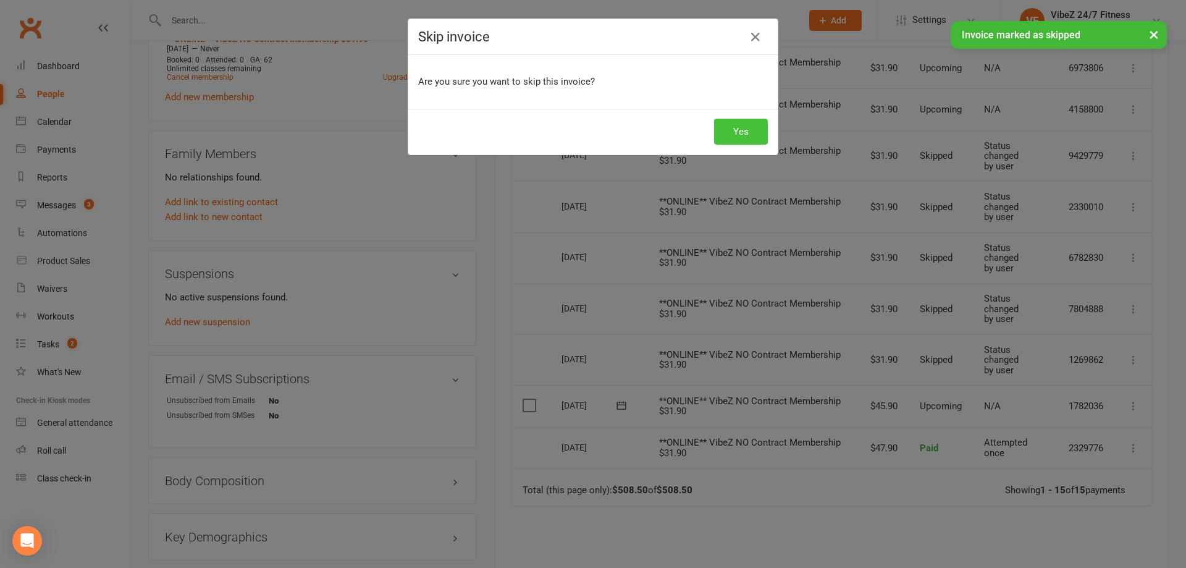
click at [731, 135] on button "Yes" at bounding box center [741, 132] width 54 height 26
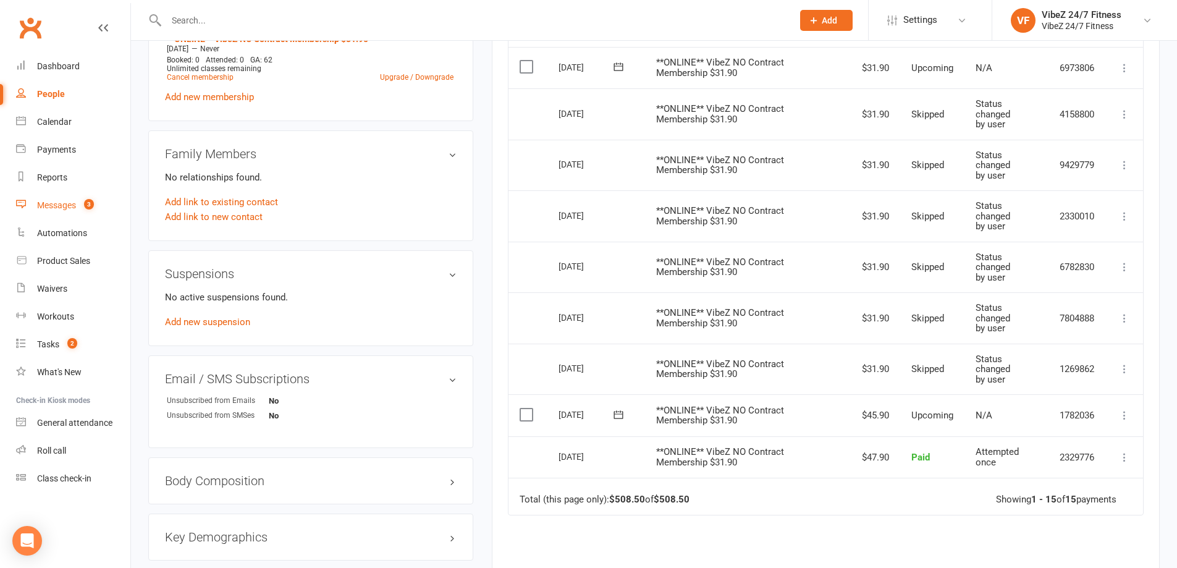
click at [48, 201] on div "Messages" at bounding box center [56, 205] width 39 height 10
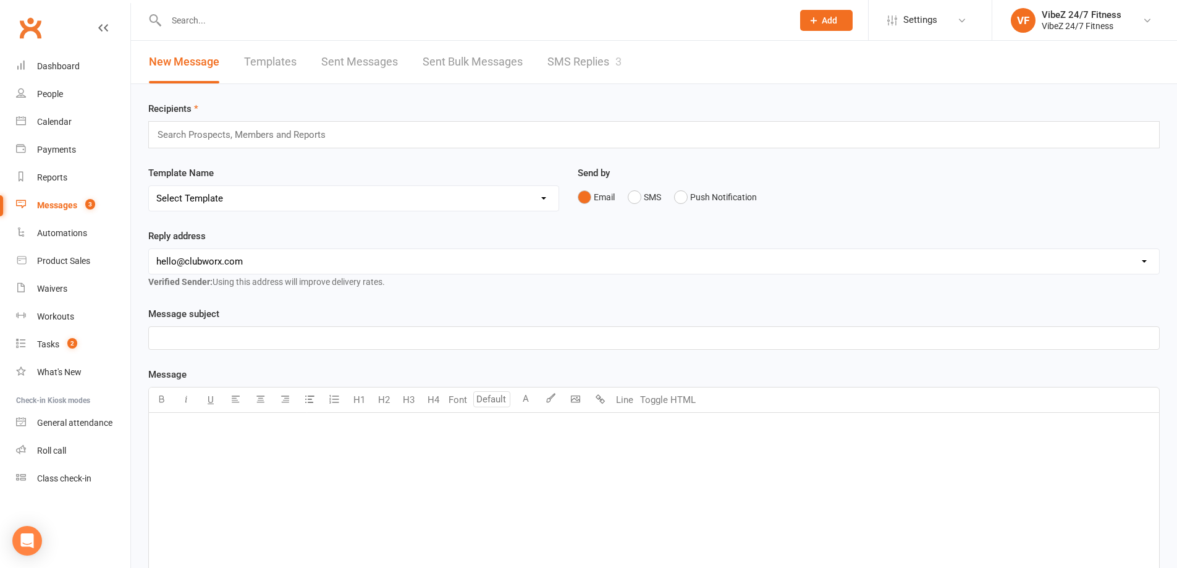
click at [586, 66] on link "SMS Replies 3" at bounding box center [584, 62] width 74 height 43
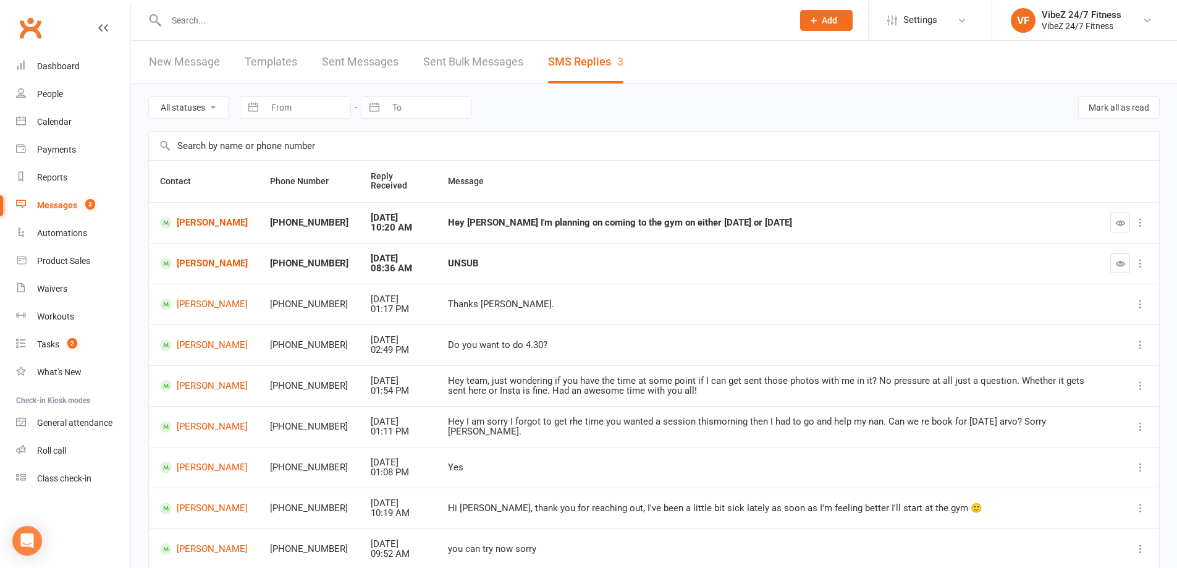
click at [429, 30] on div at bounding box center [466, 20] width 636 height 40
click at [420, 27] on input "text" at bounding box center [472, 20] width 621 height 17
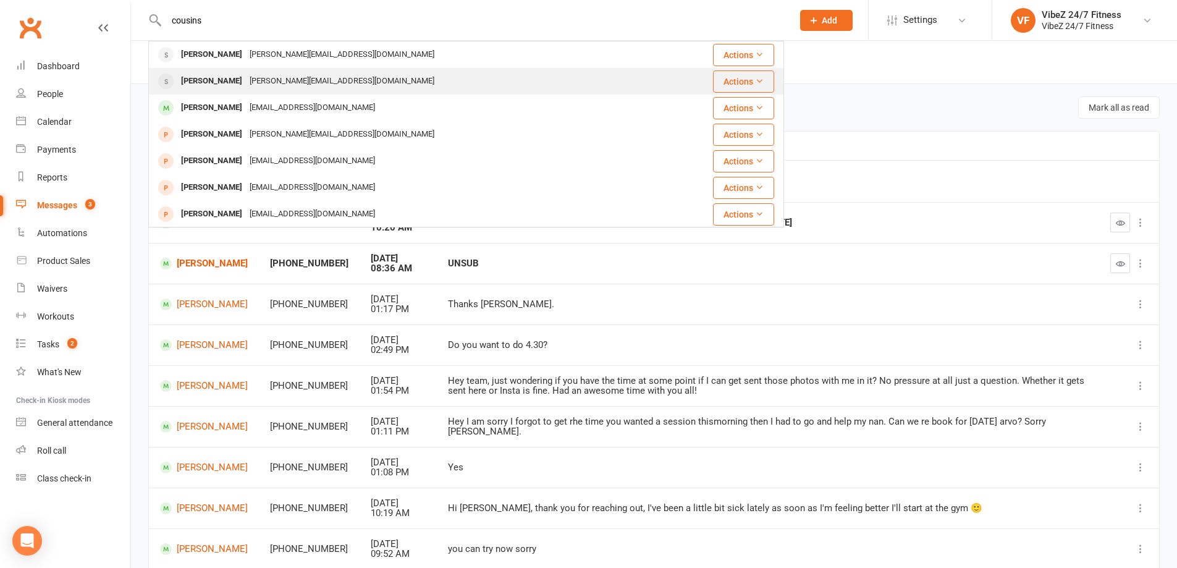
type input "cousins"
click at [333, 83] on div "Justin.cousins01@icloud.com" at bounding box center [342, 81] width 192 height 18
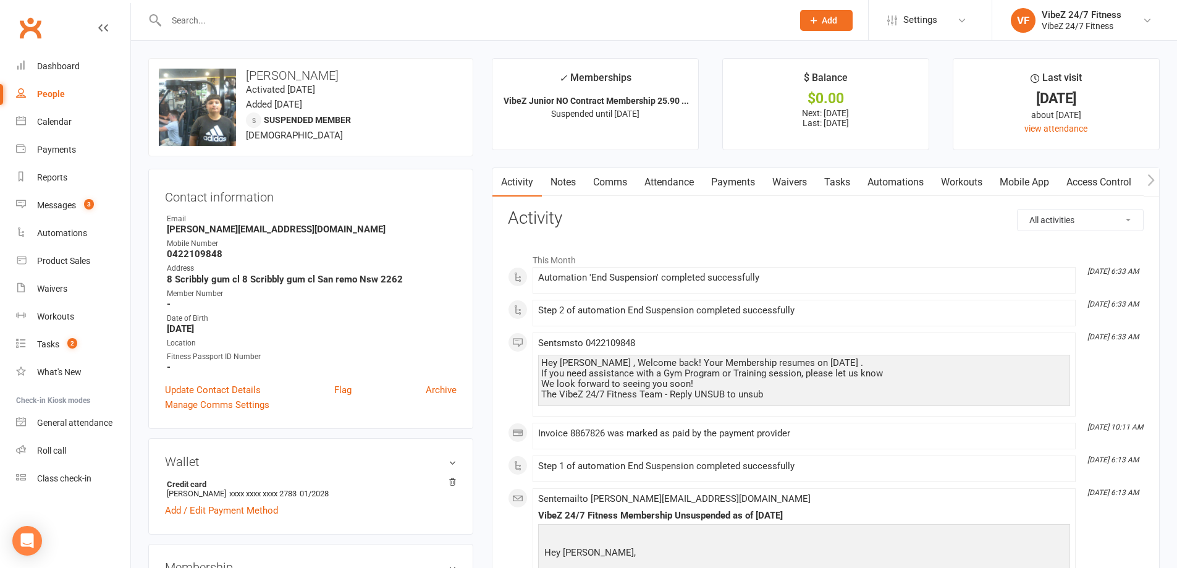
click at [329, 22] on input "text" at bounding box center [472, 20] width 621 height 17
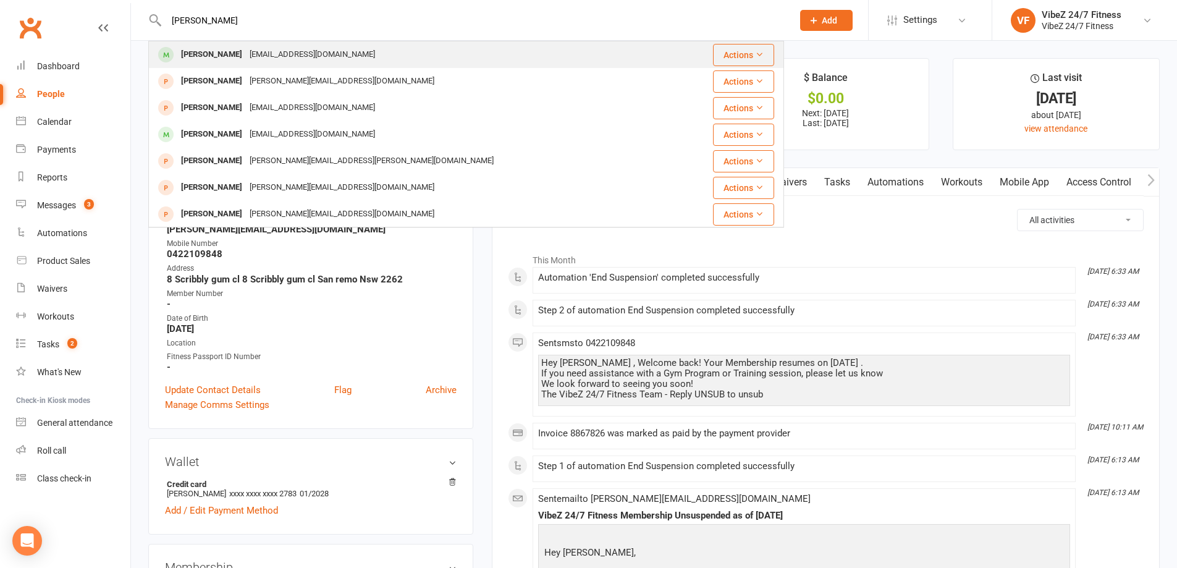
type input "jennifer brown"
click at [298, 51] on div "newjen2025@yahoo.com" at bounding box center [312, 55] width 133 height 18
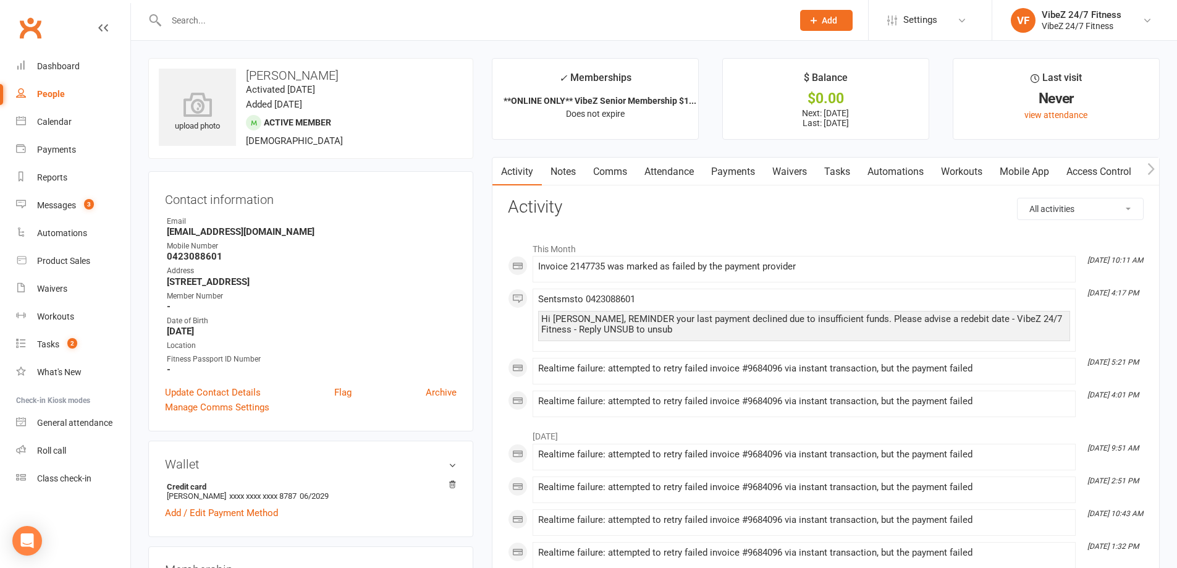
click at [744, 176] on link "Payments" at bounding box center [732, 172] width 61 height 28
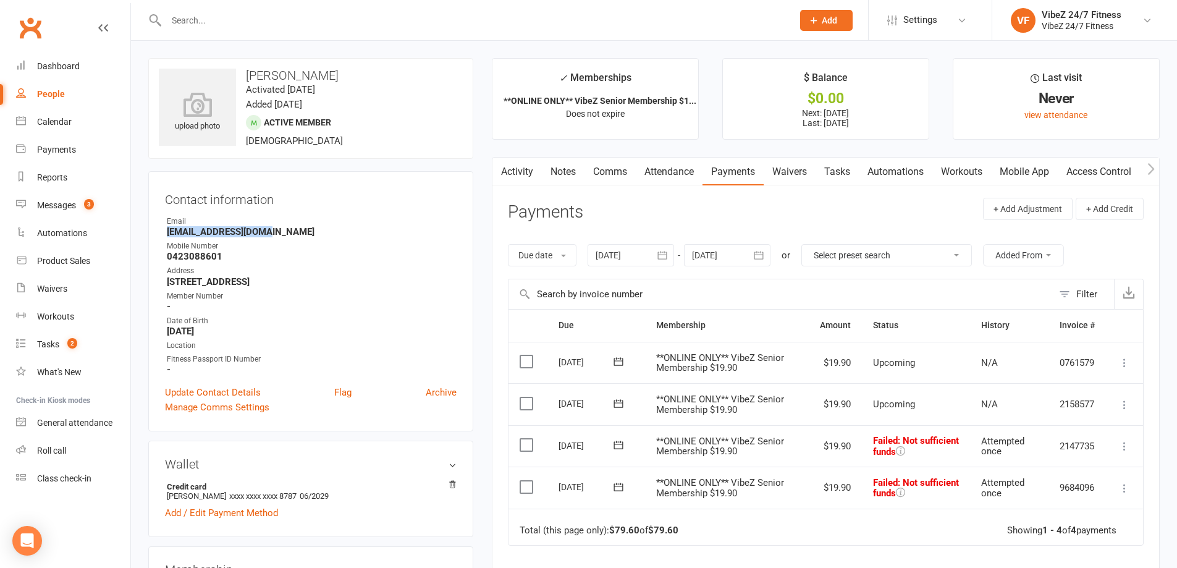
drag, startPoint x: 276, startPoint y: 229, endPoint x: 161, endPoint y: 232, distance: 115.0
click at [161, 232] on div "Contact information Owner Email newjen2025@yahoo.com Mobile Number 0423088601 A…" at bounding box center [310, 301] width 325 height 260
copy strong "newjen2025@yahoo.com"
click at [264, 23] on input "text" at bounding box center [472, 20] width 621 height 17
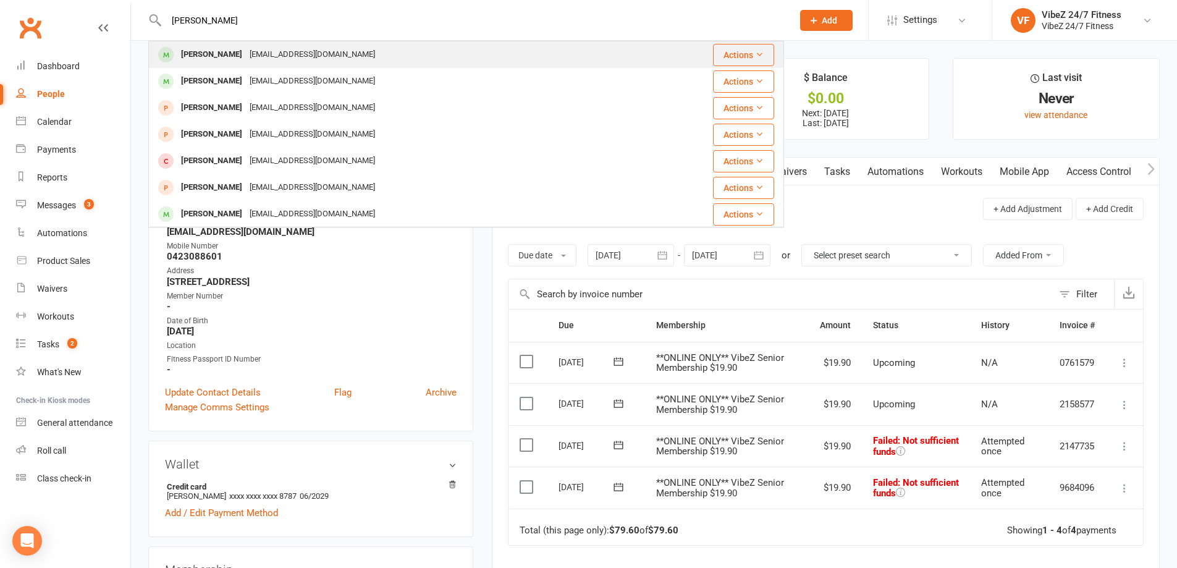
type input "charlie woodw"
click at [255, 51] on div "Woodwardc0908@gmail.com" at bounding box center [312, 55] width 133 height 18
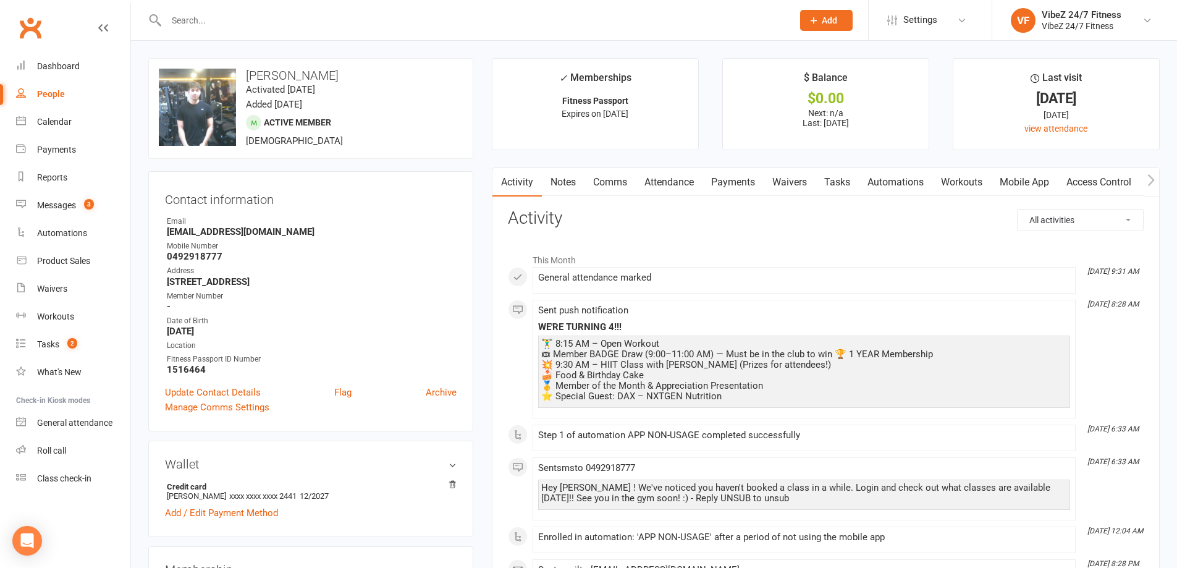
click at [720, 181] on link "Payments" at bounding box center [732, 182] width 61 height 28
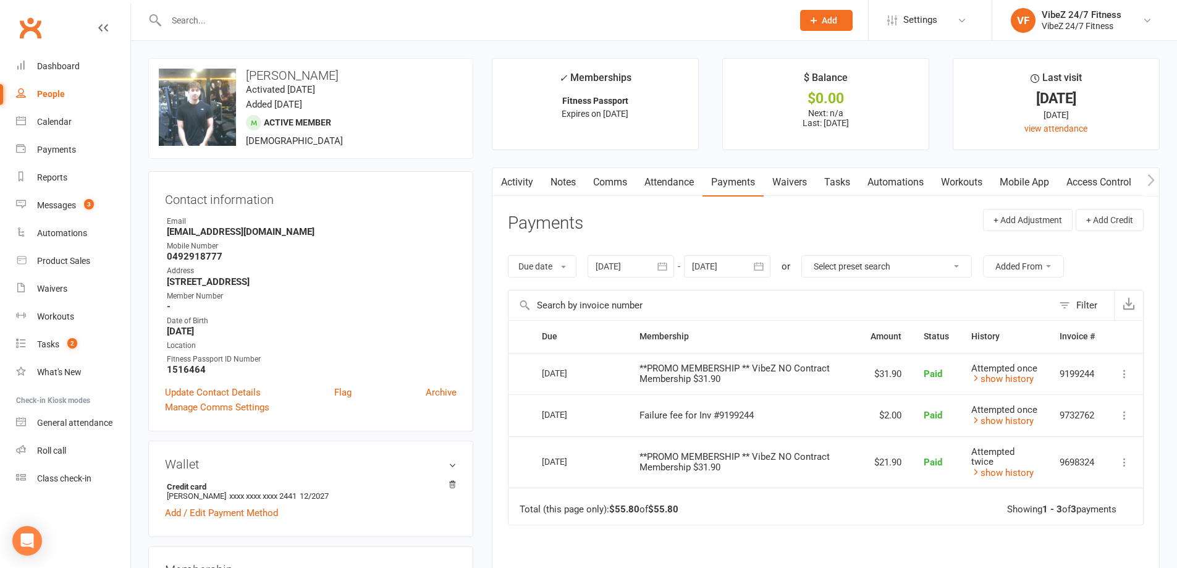
click at [338, 21] on input "text" at bounding box center [472, 20] width 621 height 17
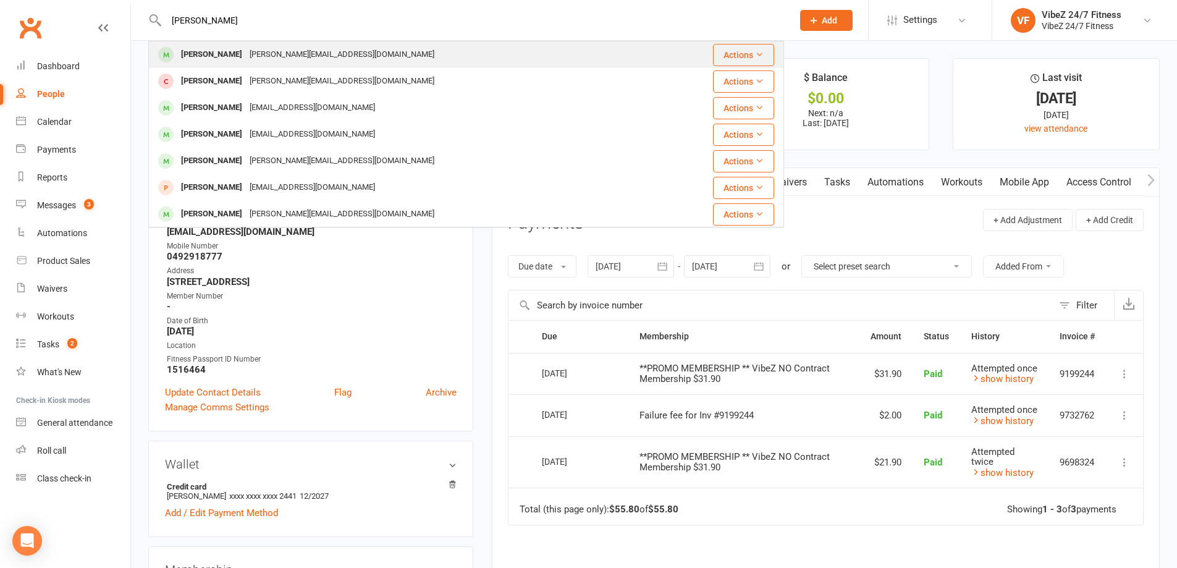
type input "william nich"
click at [340, 56] on div "Nichols.william333@gmail.com" at bounding box center [342, 55] width 192 height 18
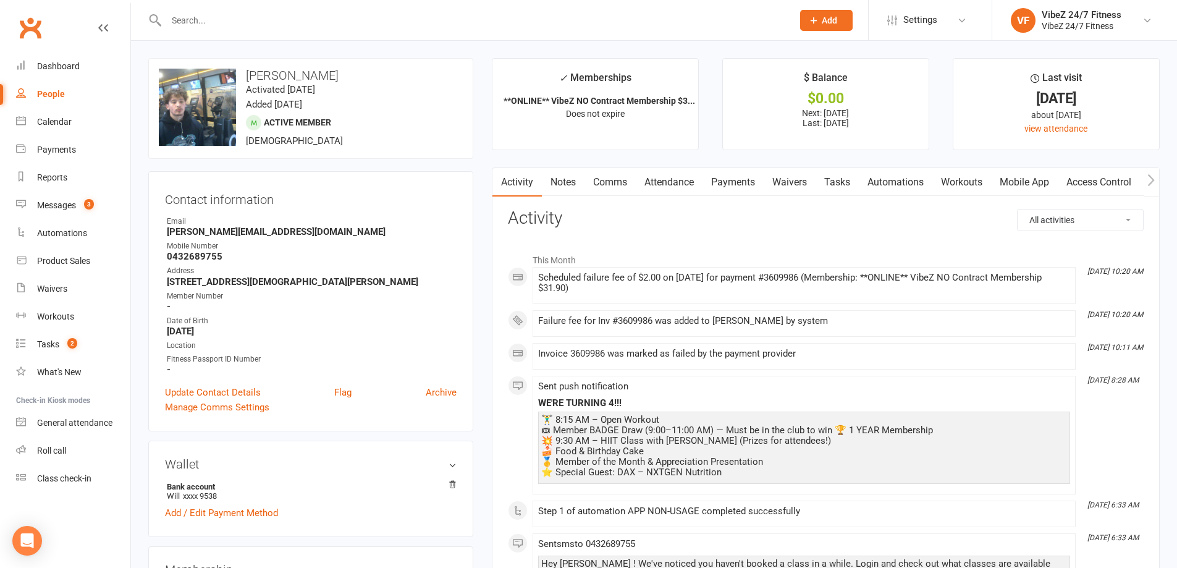
click at [718, 182] on link "Payments" at bounding box center [732, 182] width 61 height 28
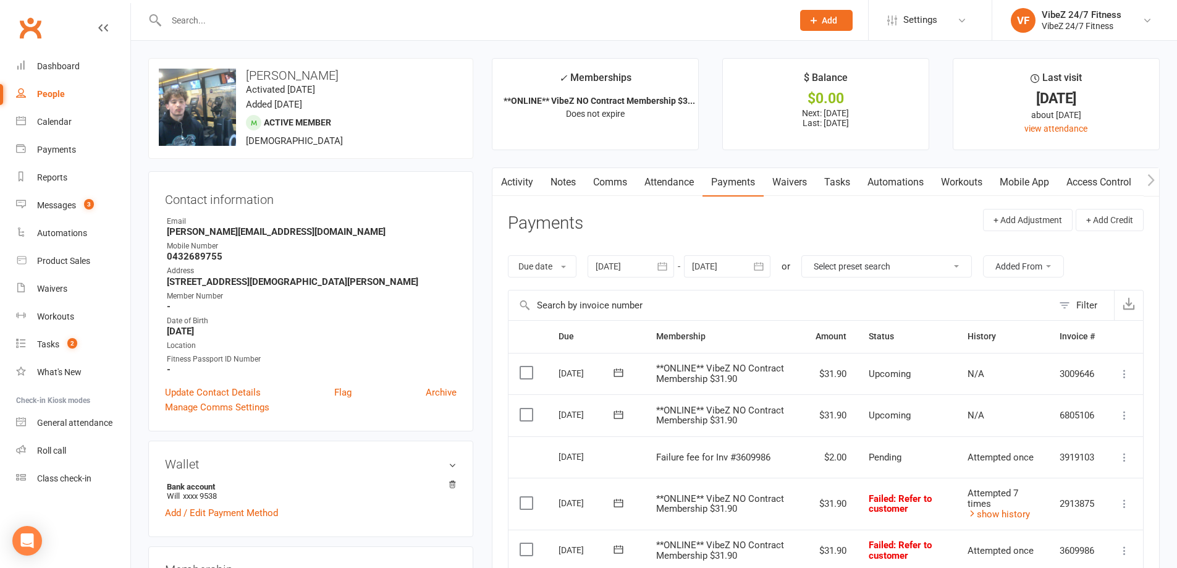
click at [290, 18] on input "text" at bounding box center [472, 20] width 621 height 17
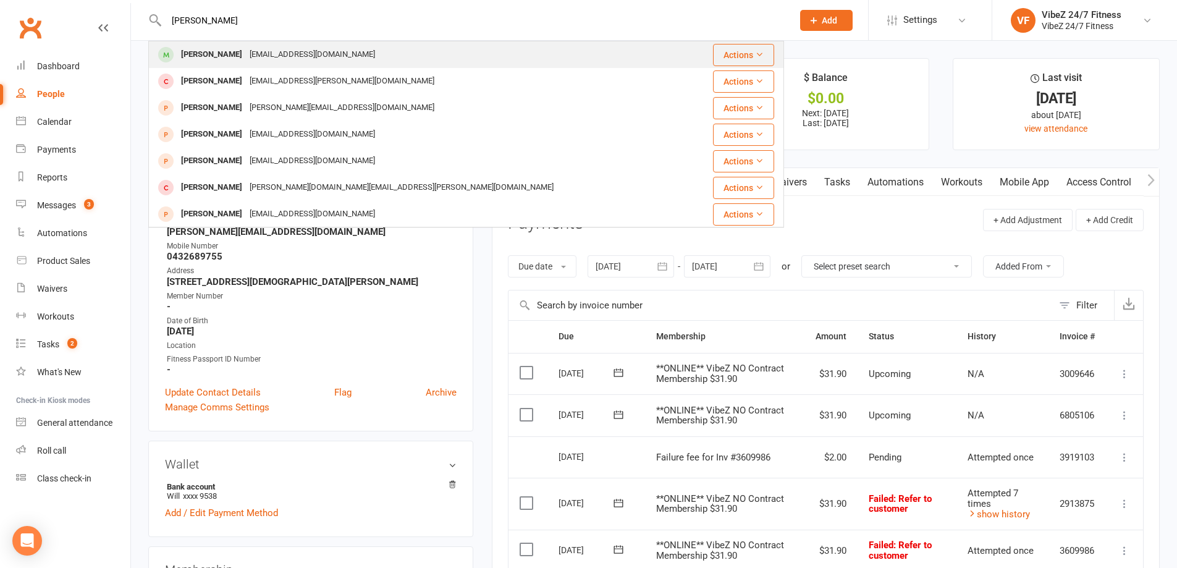
type input "regan roger"
click at [294, 51] on div "reganrogers1217@icloud.com" at bounding box center [312, 55] width 133 height 18
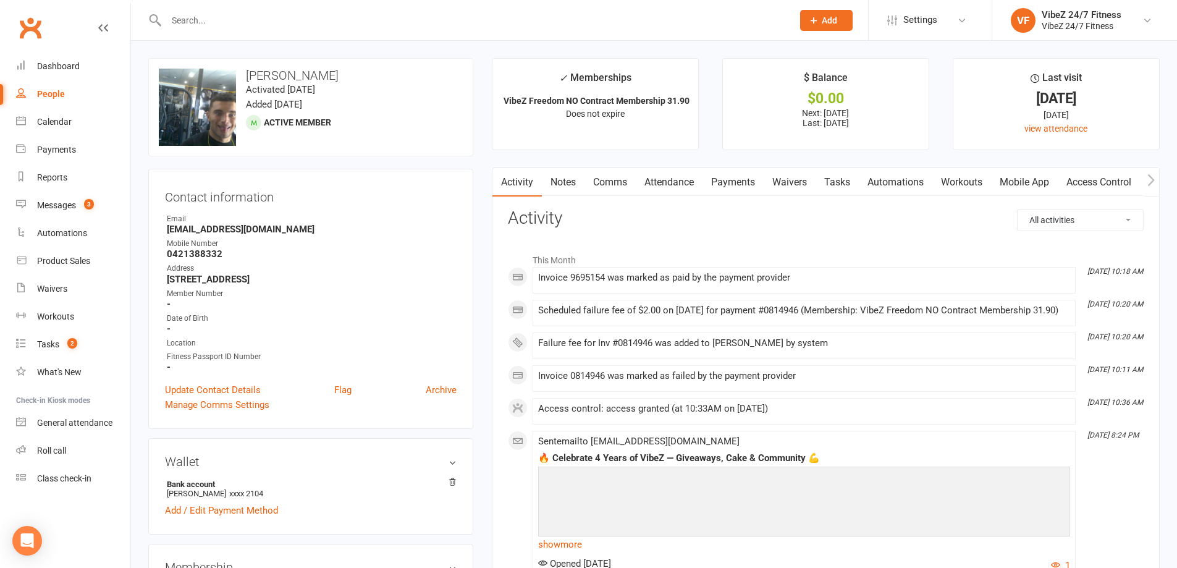
click at [725, 183] on link "Payments" at bounding box center [732, 182] width 61 height 28
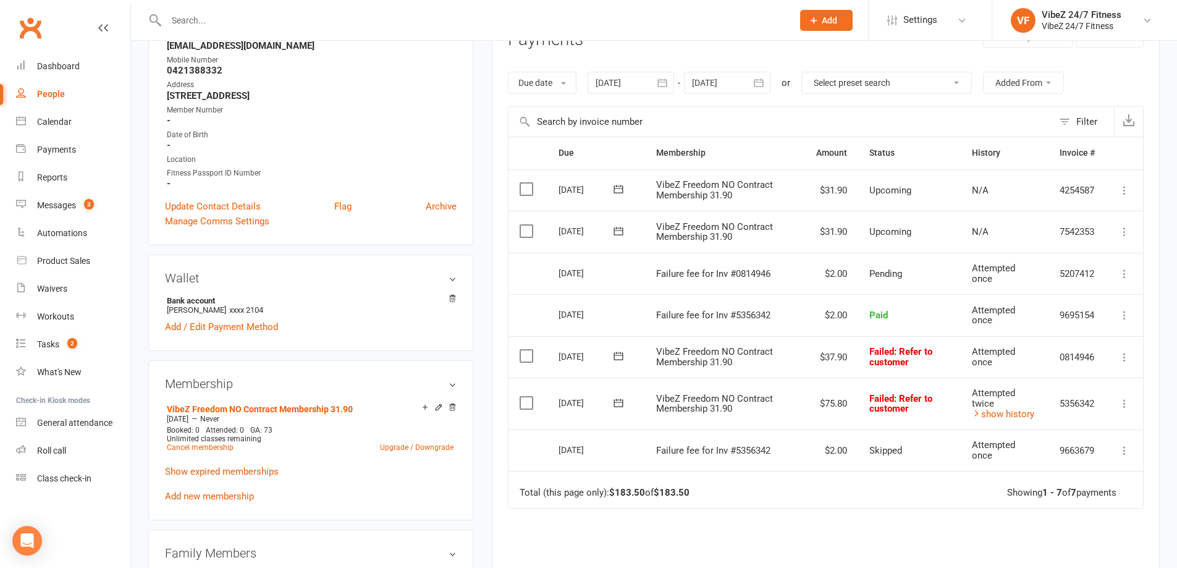
scroll to position [124, 0]
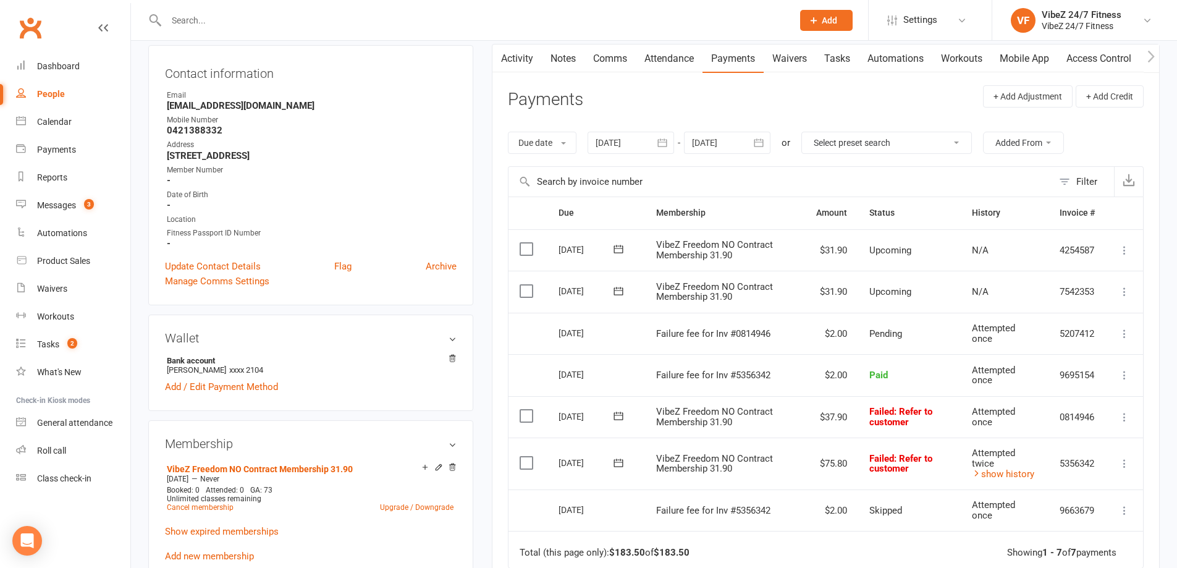
click at [377, 23] on input "text" at bounding box center [472, 20] width 621 height 17
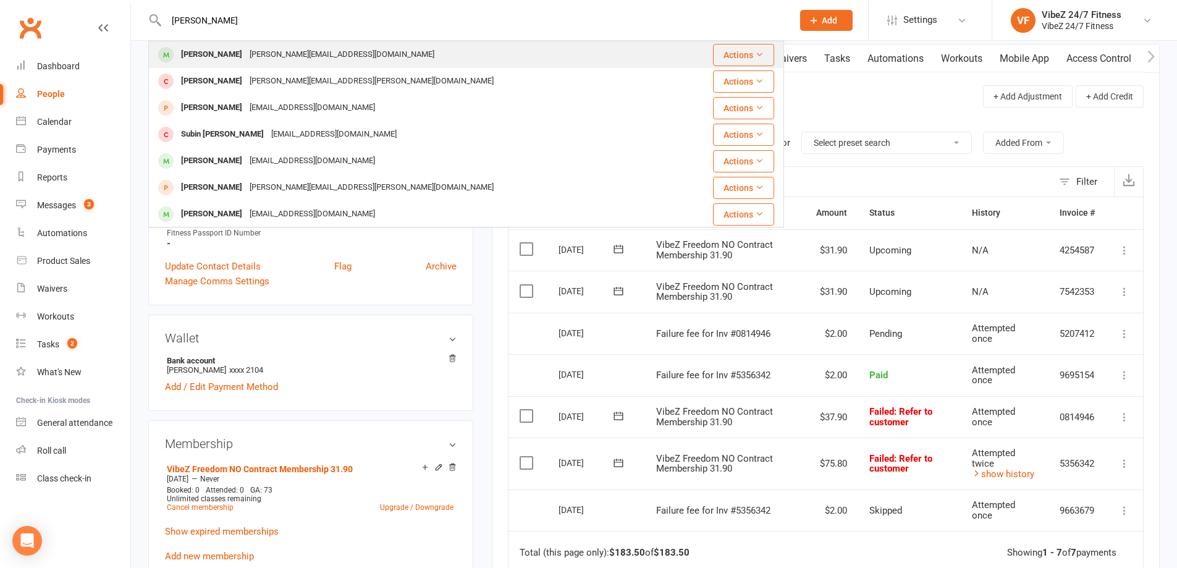
type input "jacob cain"
click at [332, 57] on div "Jacob Cain Jacob.bc@hotmail.com" at bounding box center [412, 54] width 527 height 25
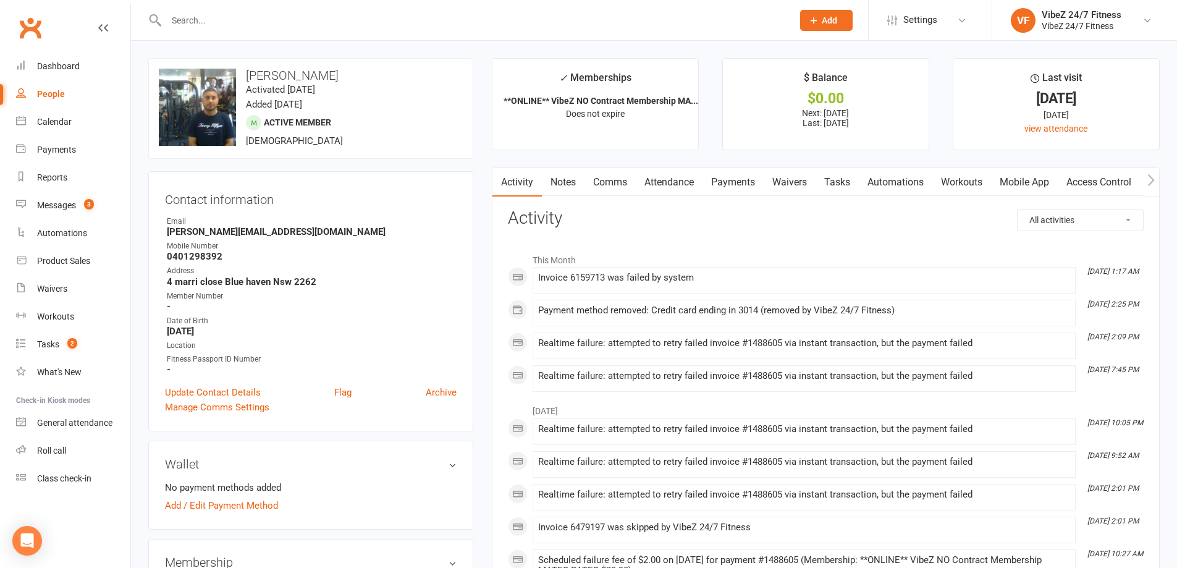
click at [750, 178] on link "Payments" at bounding box center [732, 182] width 61 height 28
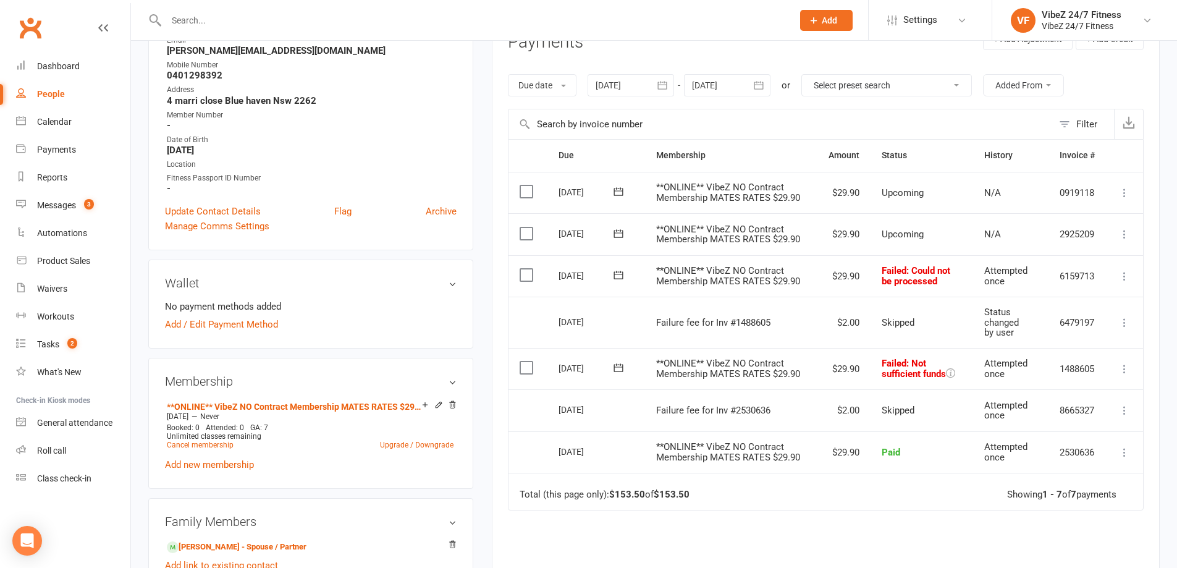
scroll to position [185, 0]
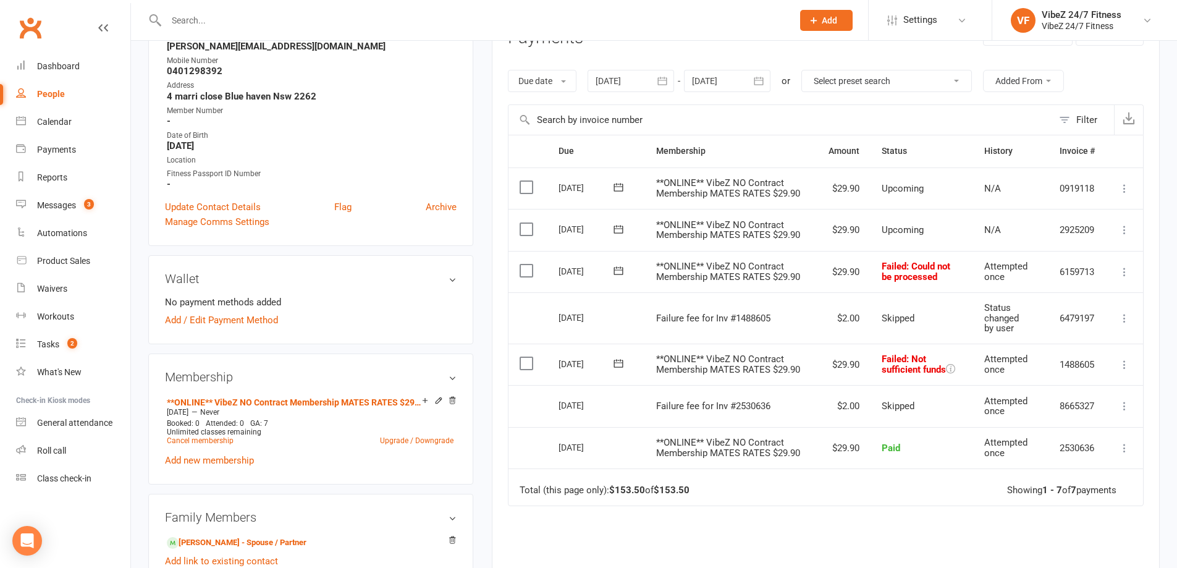
click at [618, 363] on icon at bounding box center [617, 363] width 9 height 8
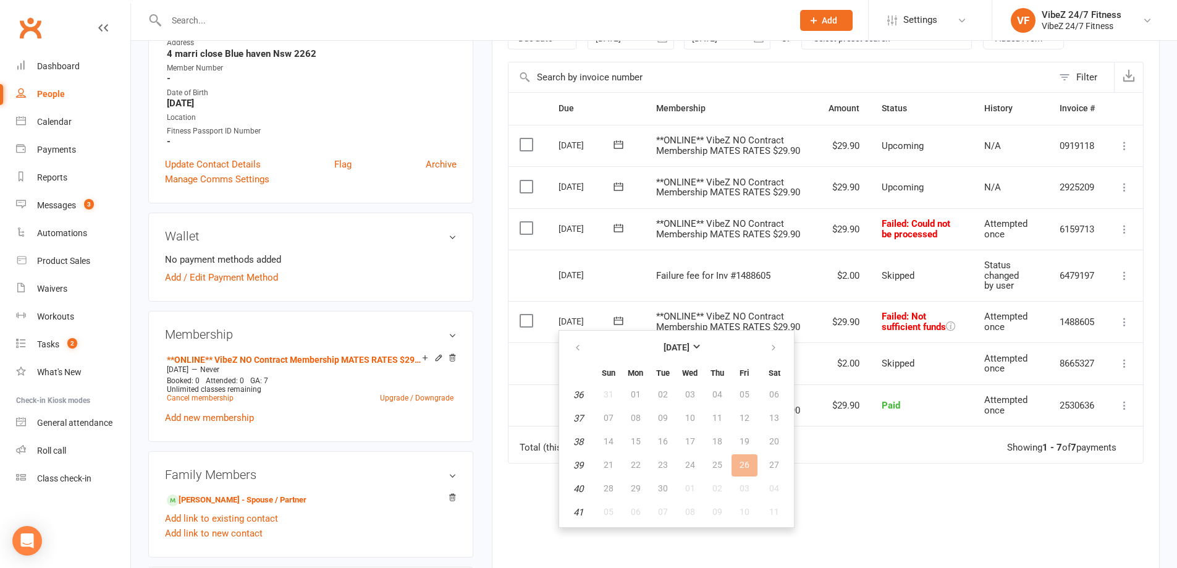
scroll to position [247, 0]
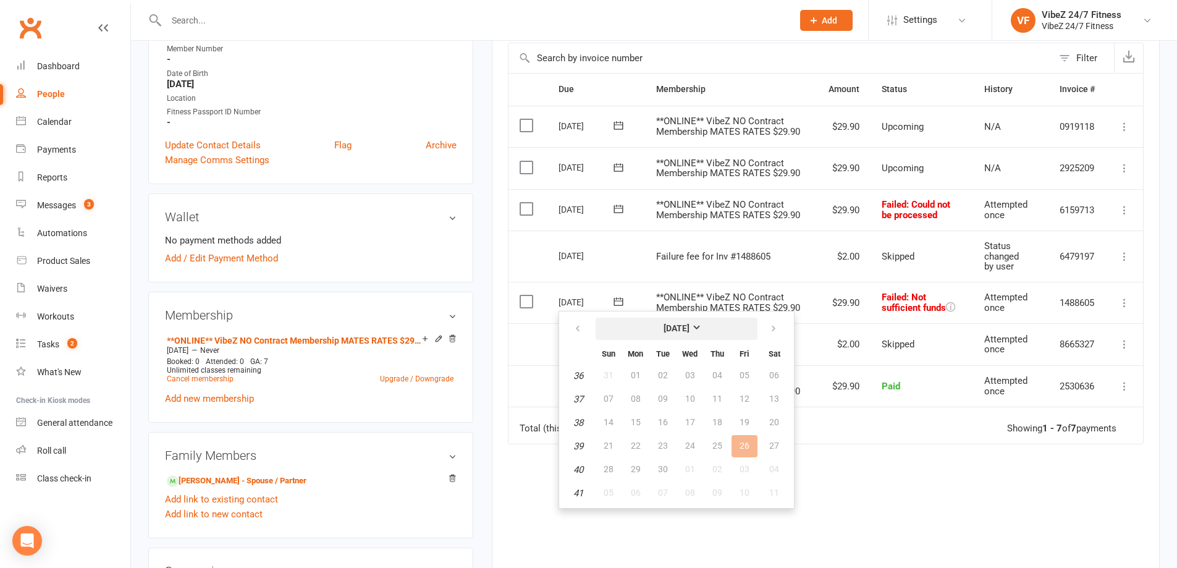
click at [722, 327] on button "September 2025" at bounding box center [676, 328] width 162 height 22
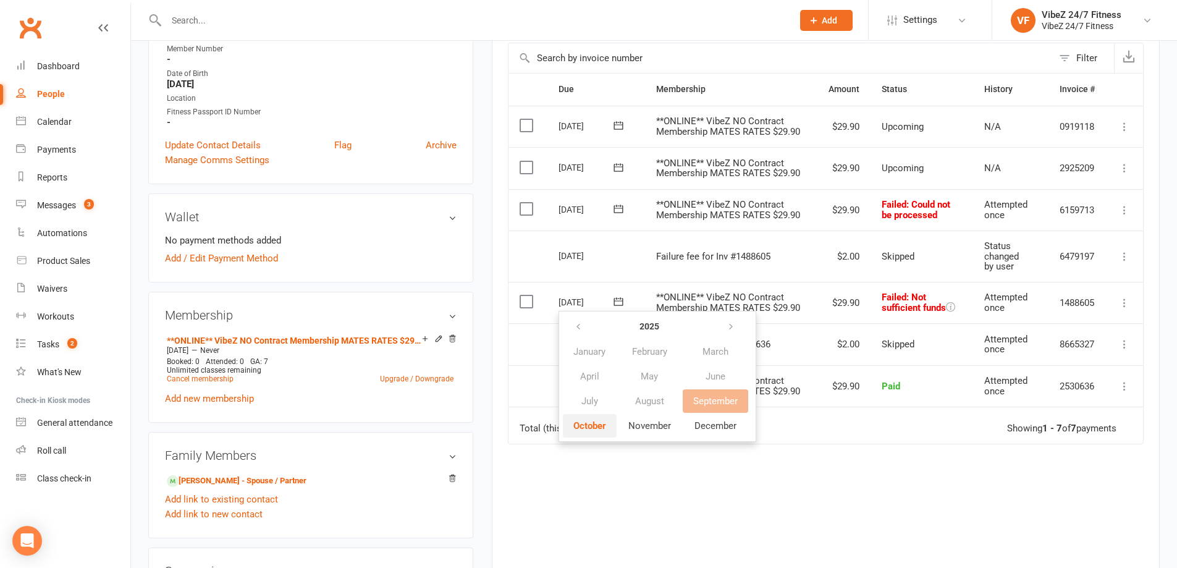
click at [594, 424] on span "October" at bounding box center [589, 425] width 33 height 11
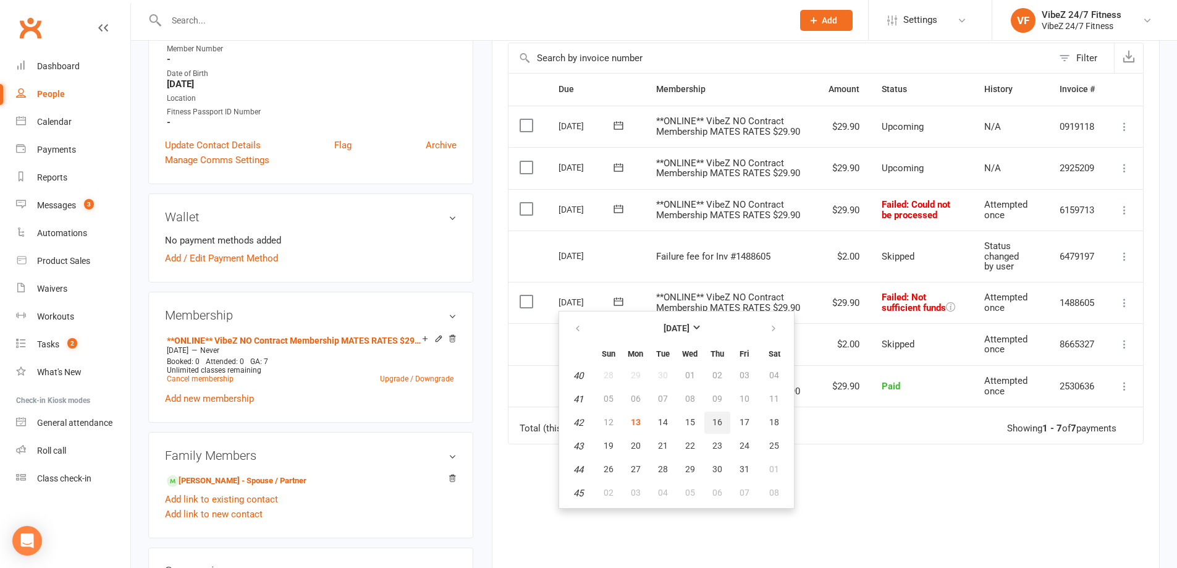
click at [720, 421] on span "16" at bounding box center [717, 422] width 10 height 10
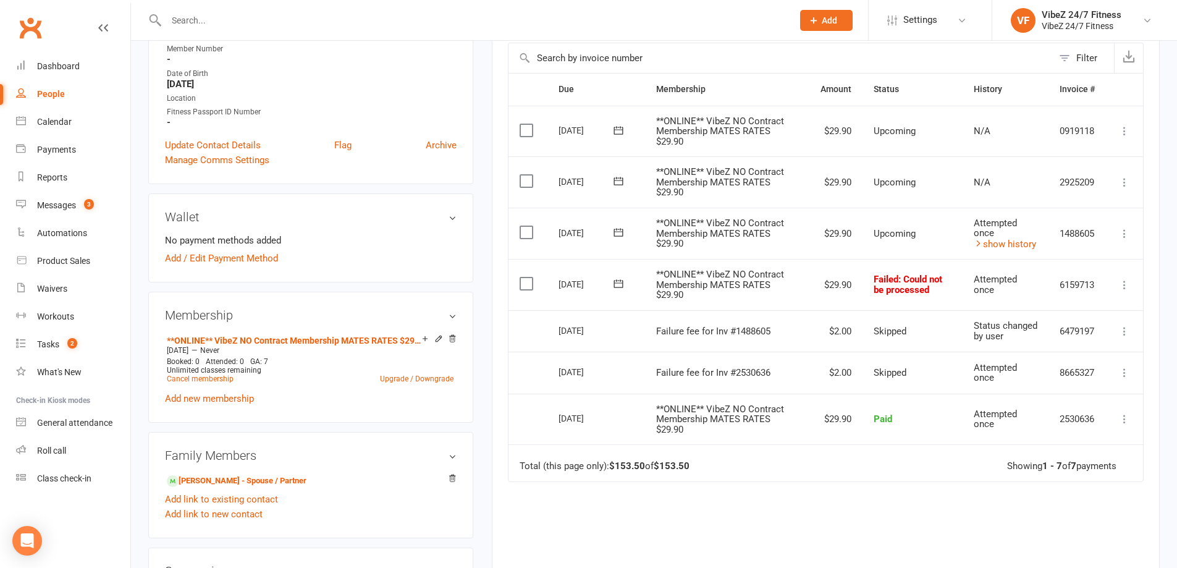
click at [616, 286] on icon at bounding box center [618, 283] width 12 height 12
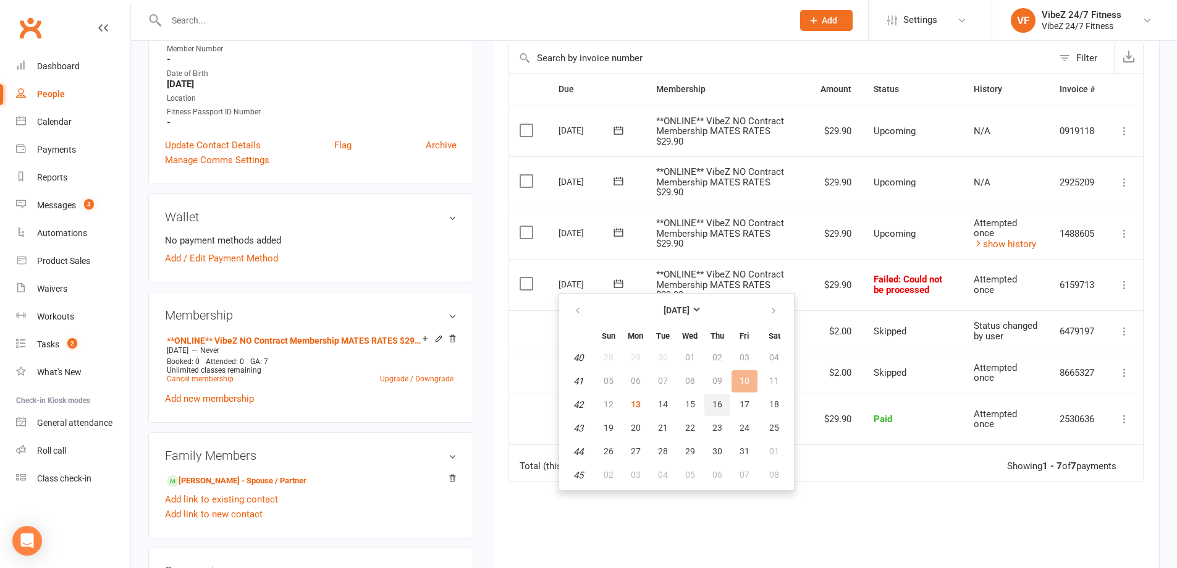
click at [716, 401] on span "16" at bounding box center [717, 404] width 10 height 10
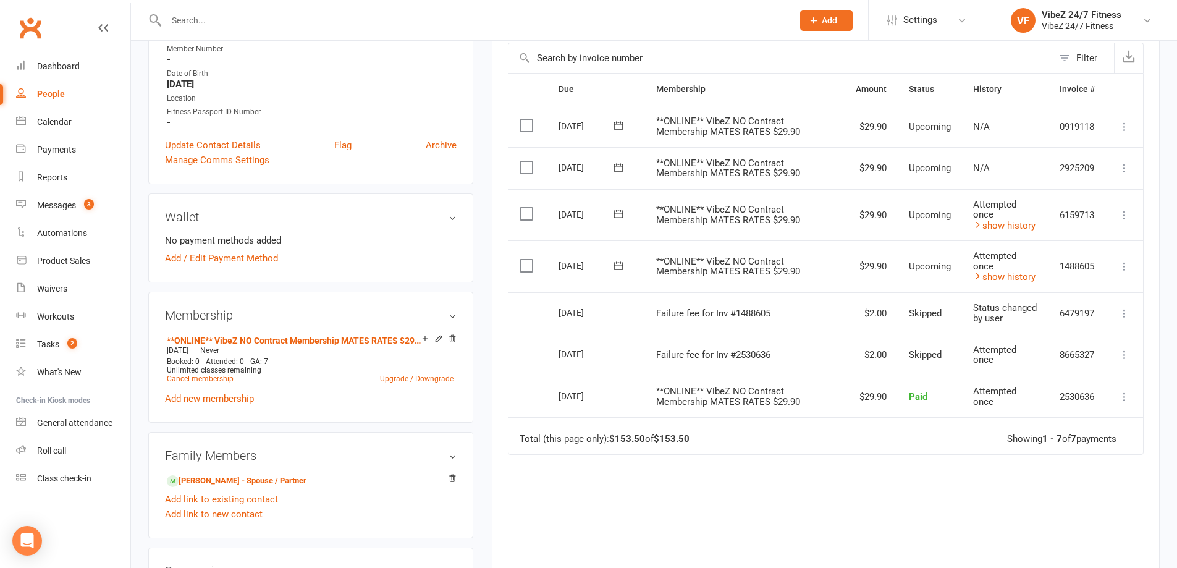
scroll to position [0, 0]
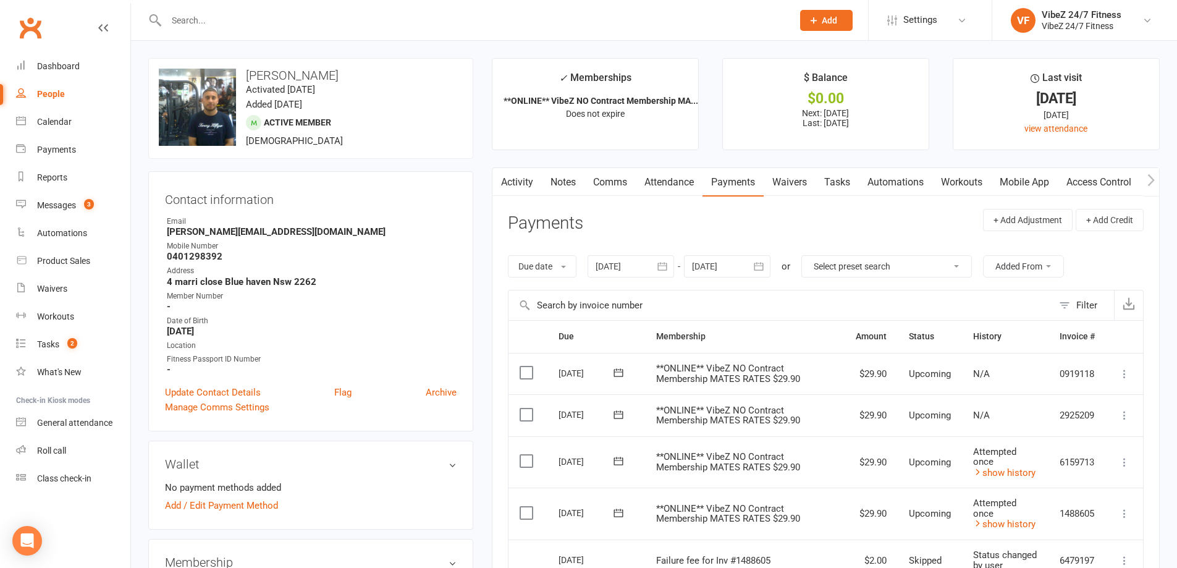
click at [356, 22] on input "text" at bounding box center [472, 20] width 621 height 17
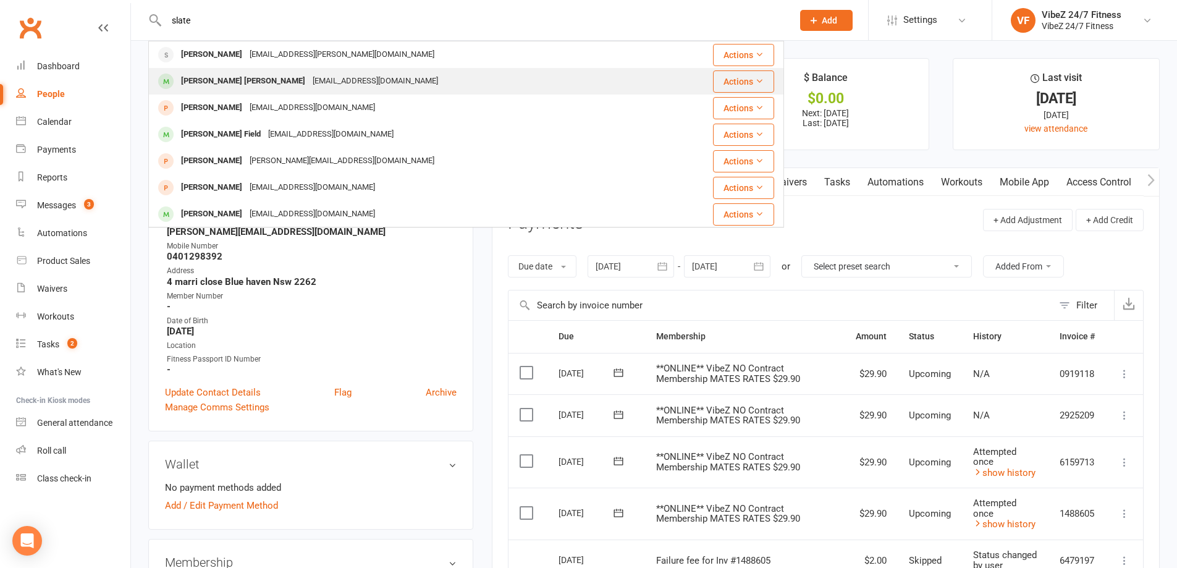
type input "slate"
click at [319, 77] on div "slaterorooke0@gmail.com" at bounding box center [375, 81] width 133 height 18
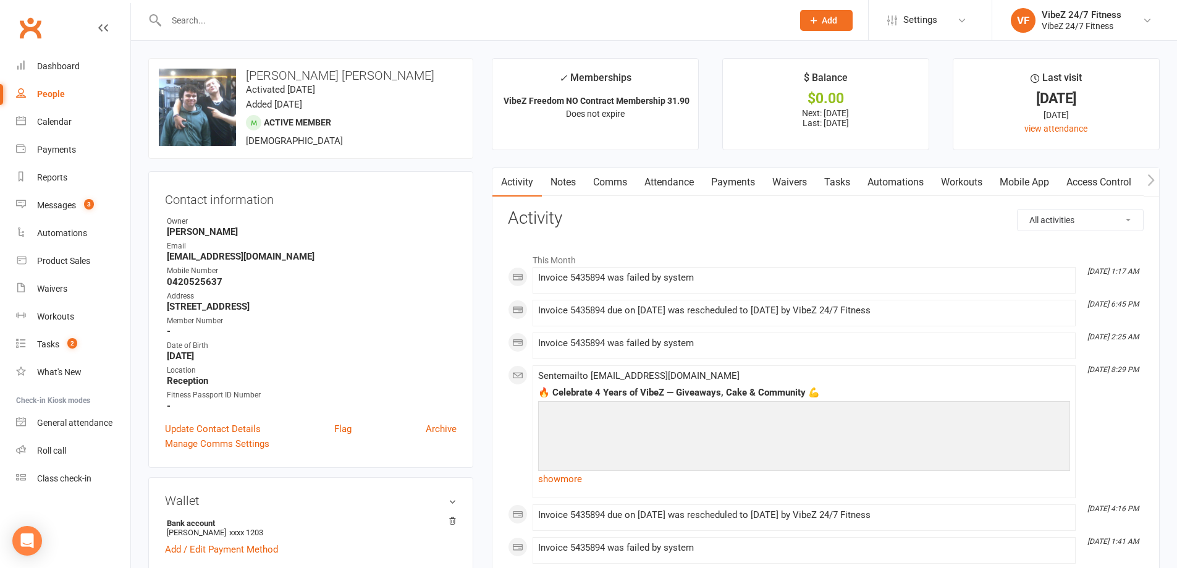
click at [737, 178] on link "Payments" at bounding box center [732, 182] width 61 height 28
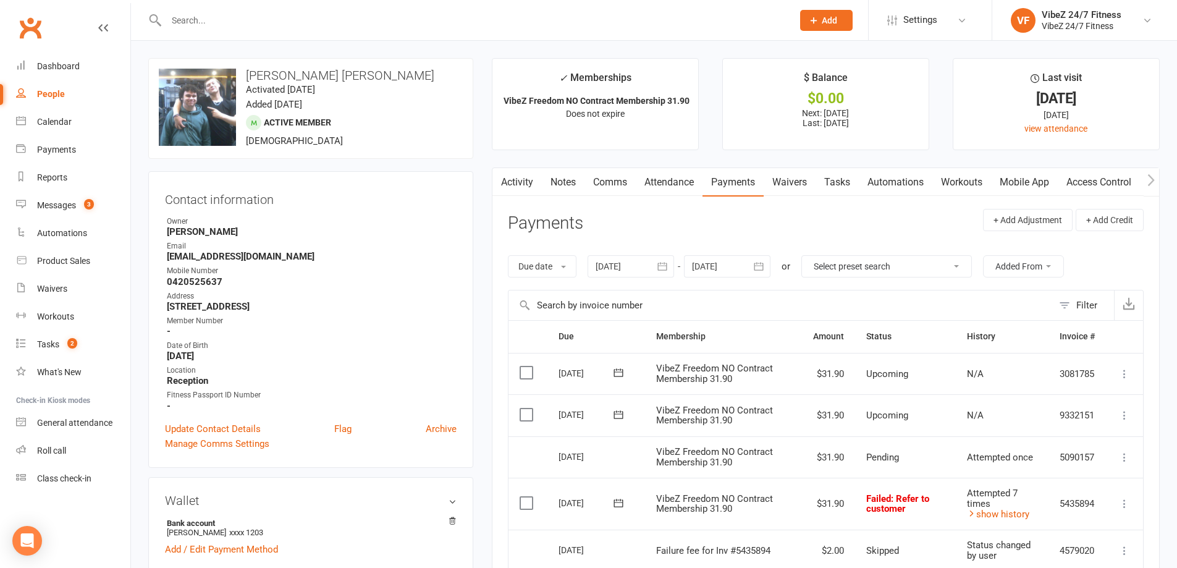
click at [1127, 500] on icon at bounding box center [1124, 503] width 12 height 12
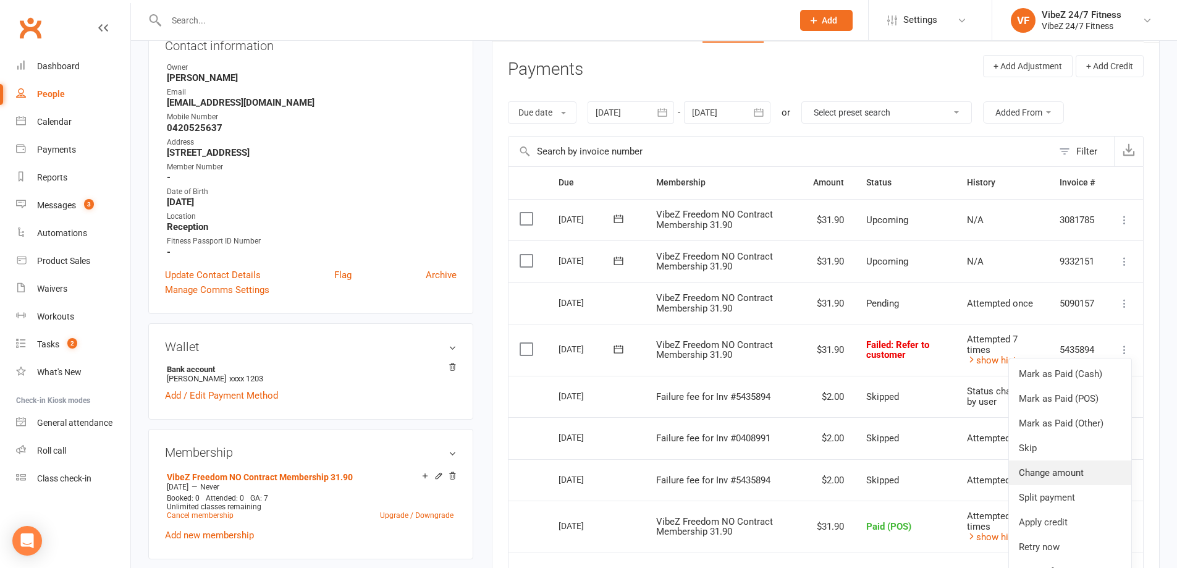
scroll to position [185, 0]
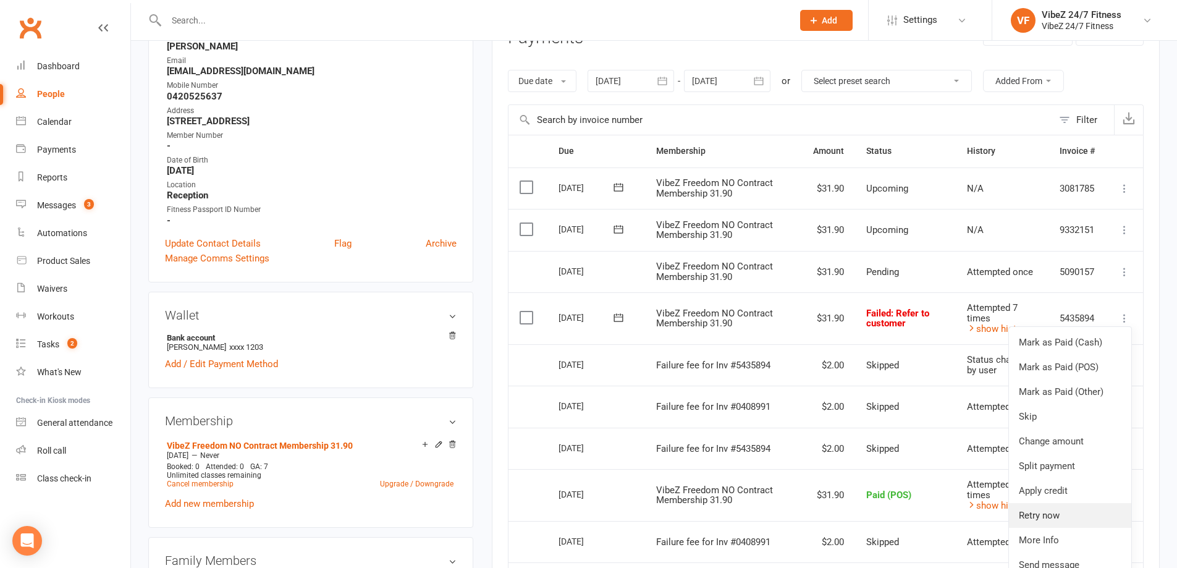
click at [1062, 515] on link "Retry now" at bounding box center [1070, 515] width 122 height 25
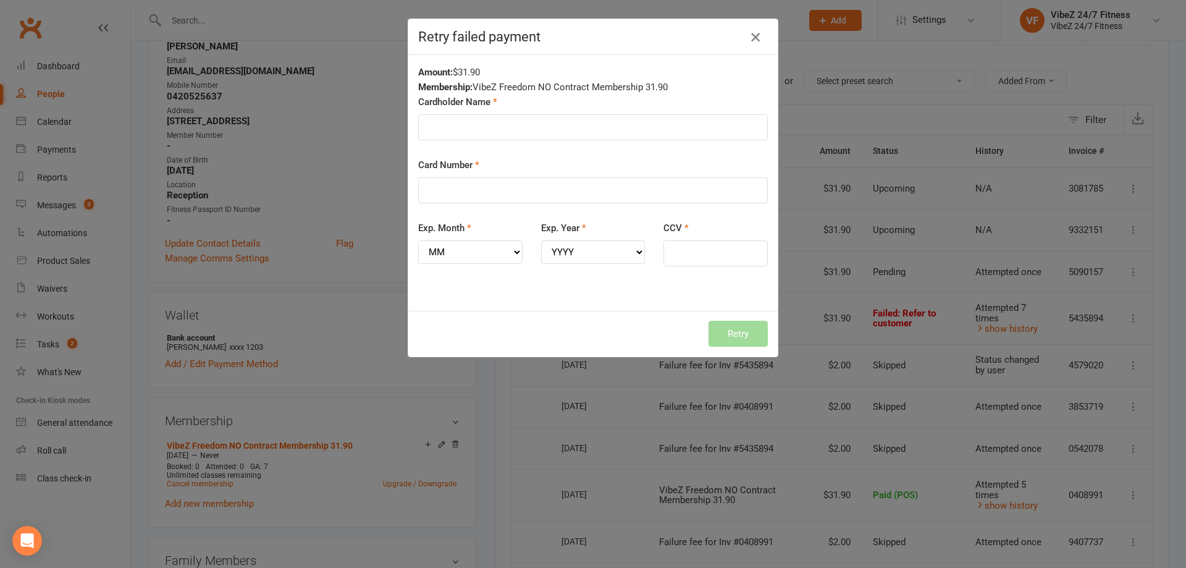
click at [756, 38] on icon "button" at bounding box center [755, 37] width 15 height 15
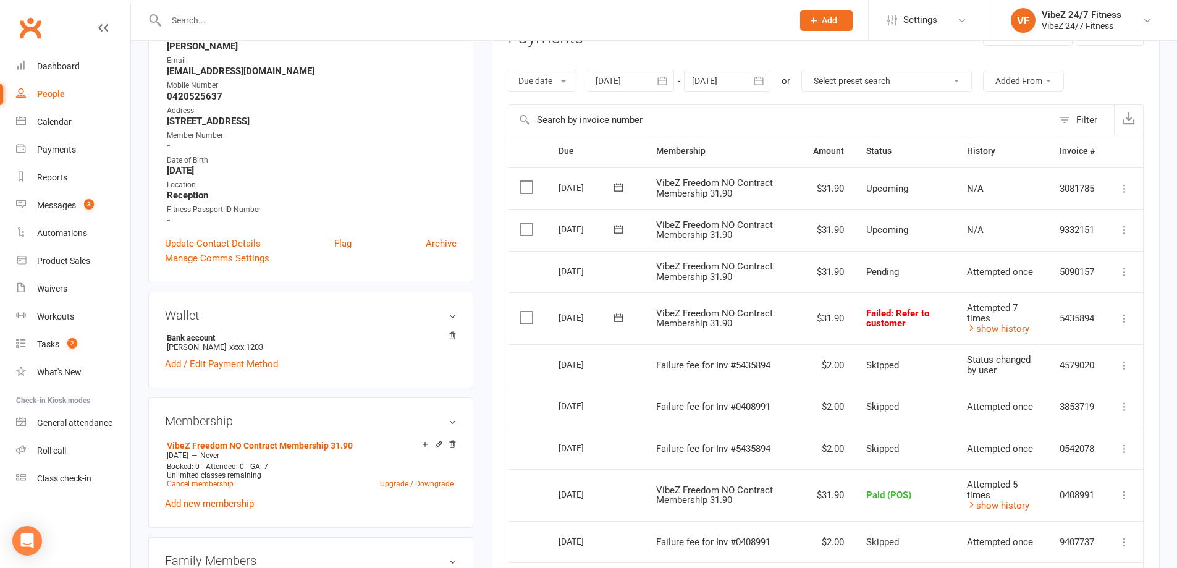
scroll to position [0, 0]
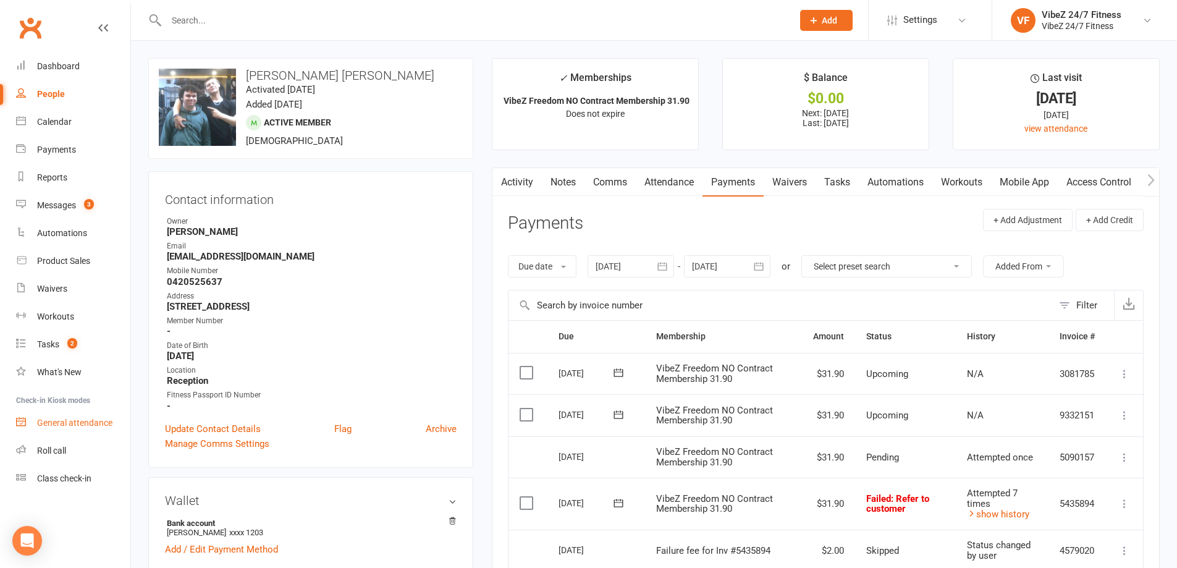
click at [78, 423] on div "General attendance" at bounding box center [74, 423] width 75 height 10
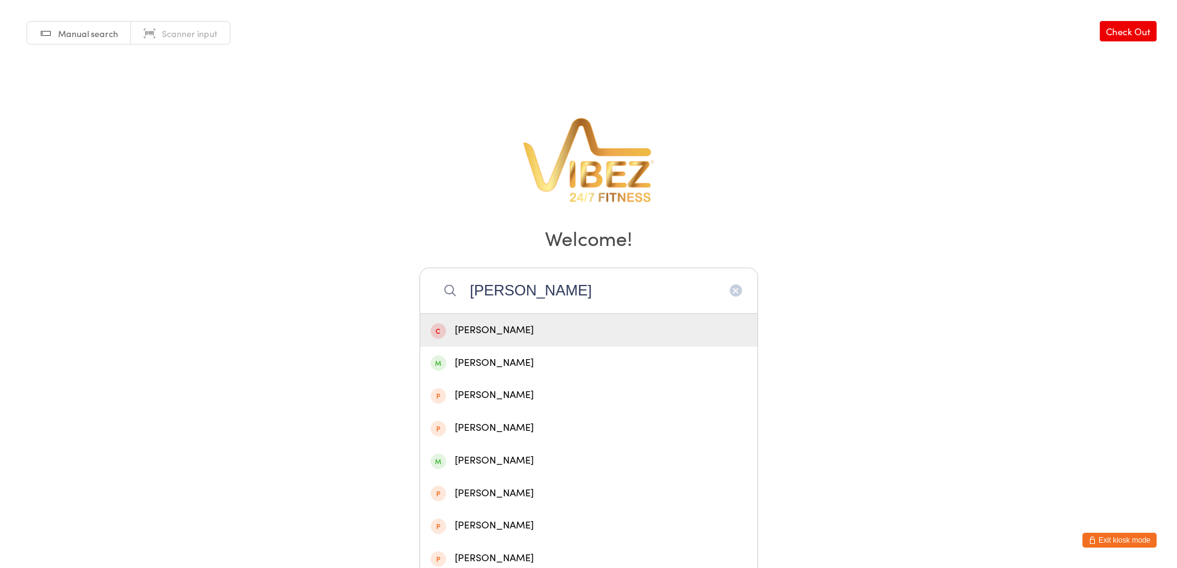
type input "zach"
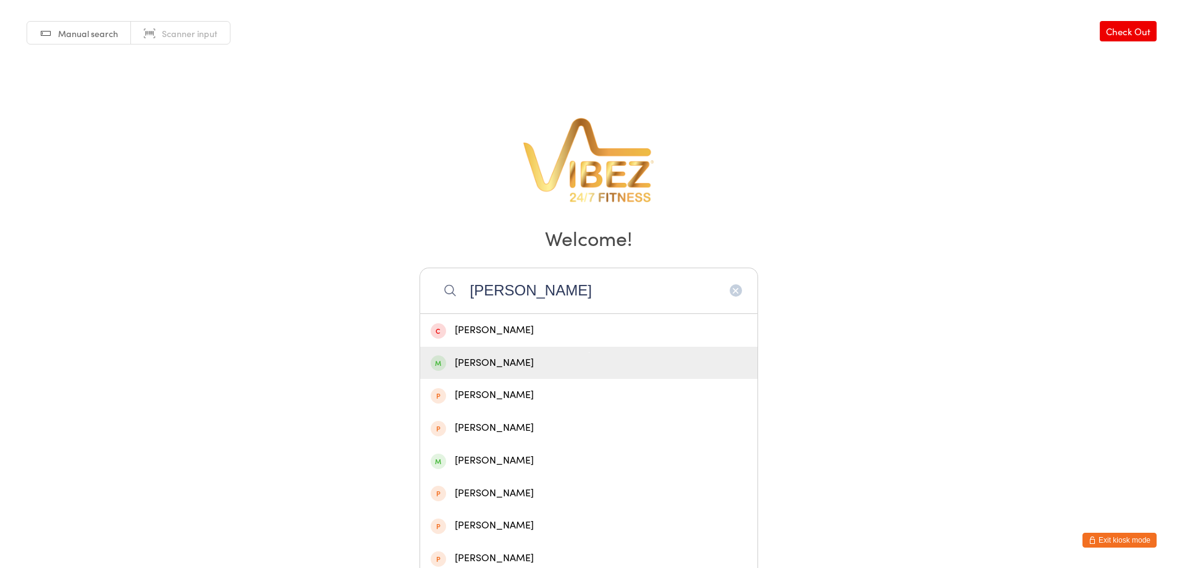
click at [482, 356] on div "[PERSON_NAME]" at bounding box center [589, 363] width 316 height 17
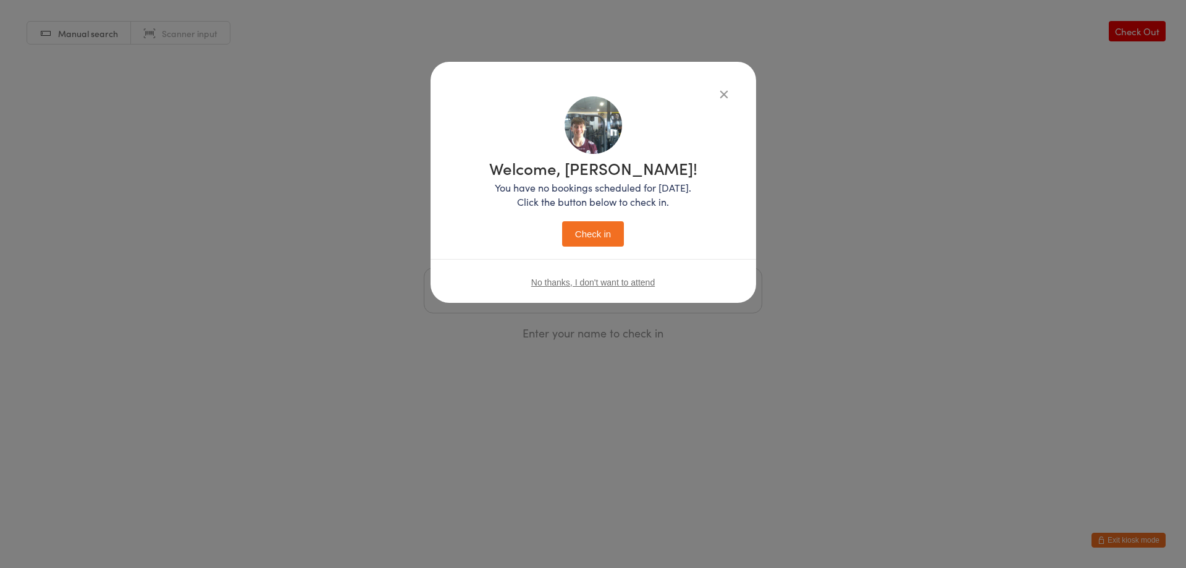
click at [586, 233] on button "Check in" at bounding box center [593, 233] width 62 height 25
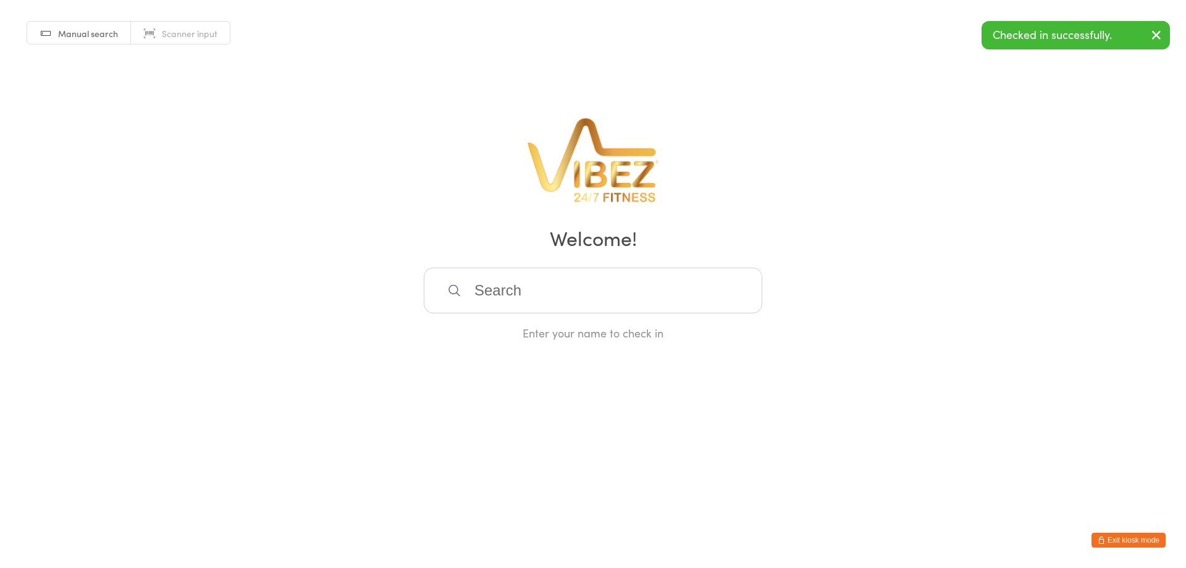
click at [571, 296] on input "search" at bounding box center [593, 290] width 338 height 46
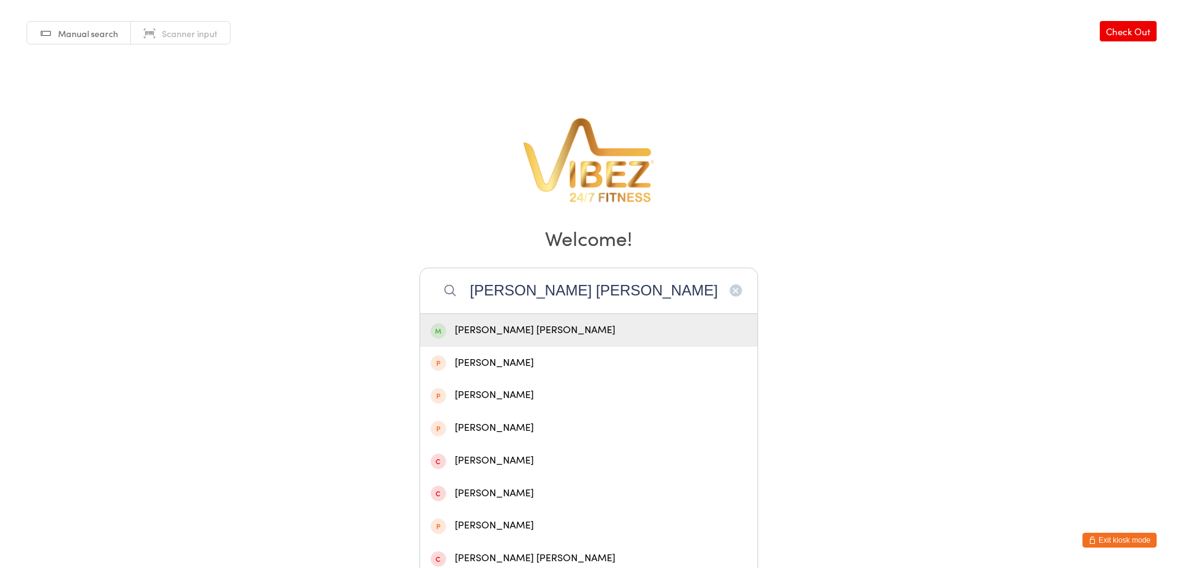
type input "jackson bunn"
click at [539, 337] on div "Jackson Bunn" at bounding box center [589, 330] width 316 height 17
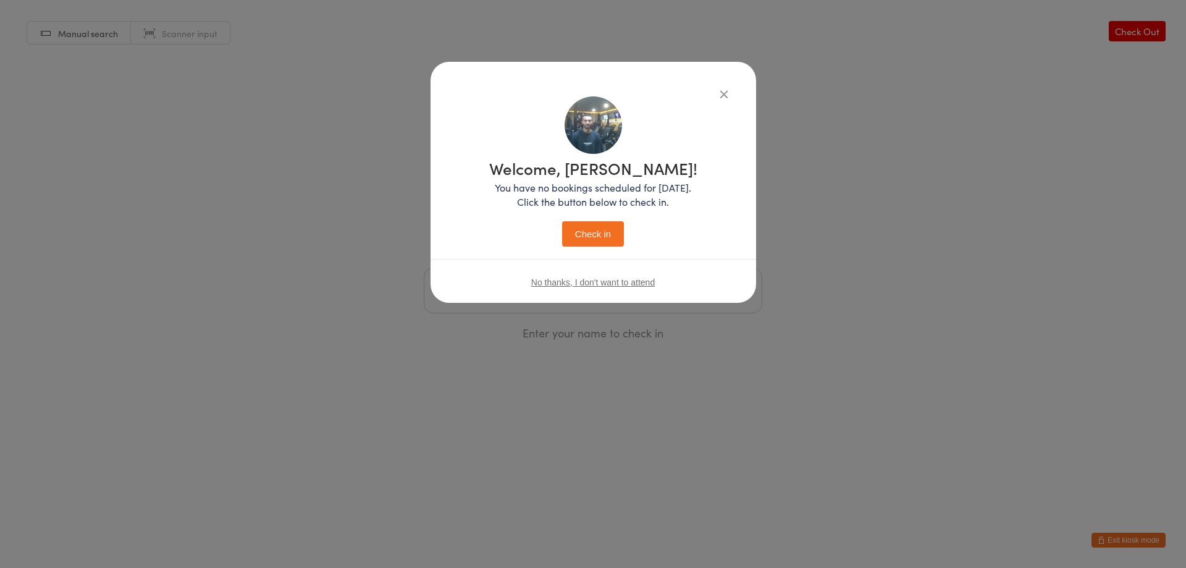
click at [576, 232] on button "Check in" at bounding box center [593, 233] width 62 height 25
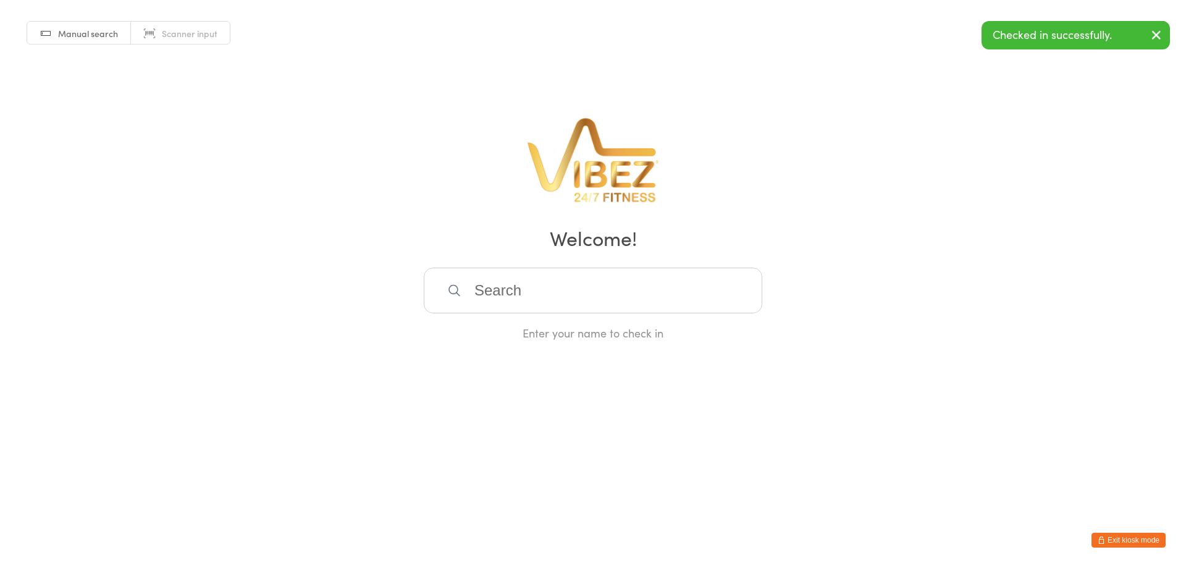
click at [511, 301] on input "search" at bounding box center [593, 290] width 338 height 46
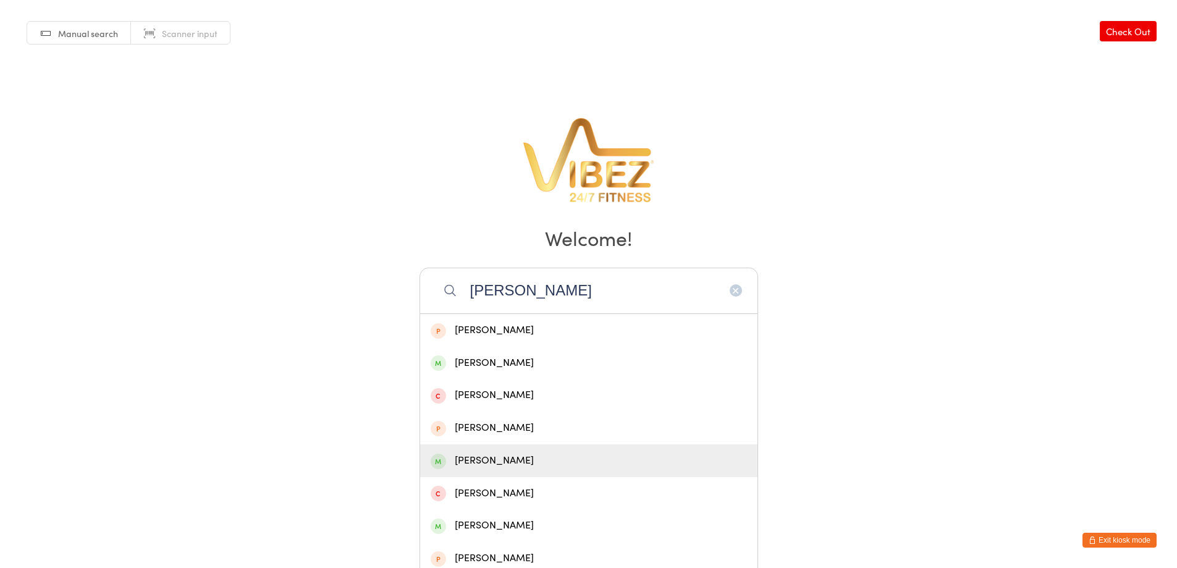
type input "harper"
click at [561, 454] on div "HARPAR CLARK" at bounding box center [589, 460] width 316 height 17
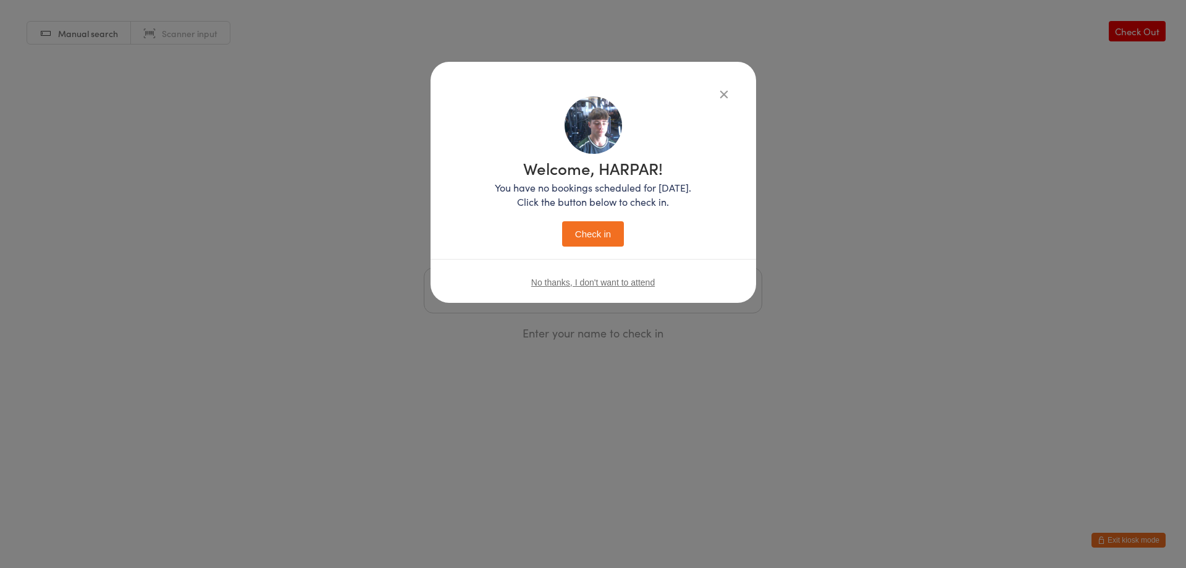
click at [599, 235] on button "Check in" at bounding box center [593, 233] width 62 height 25
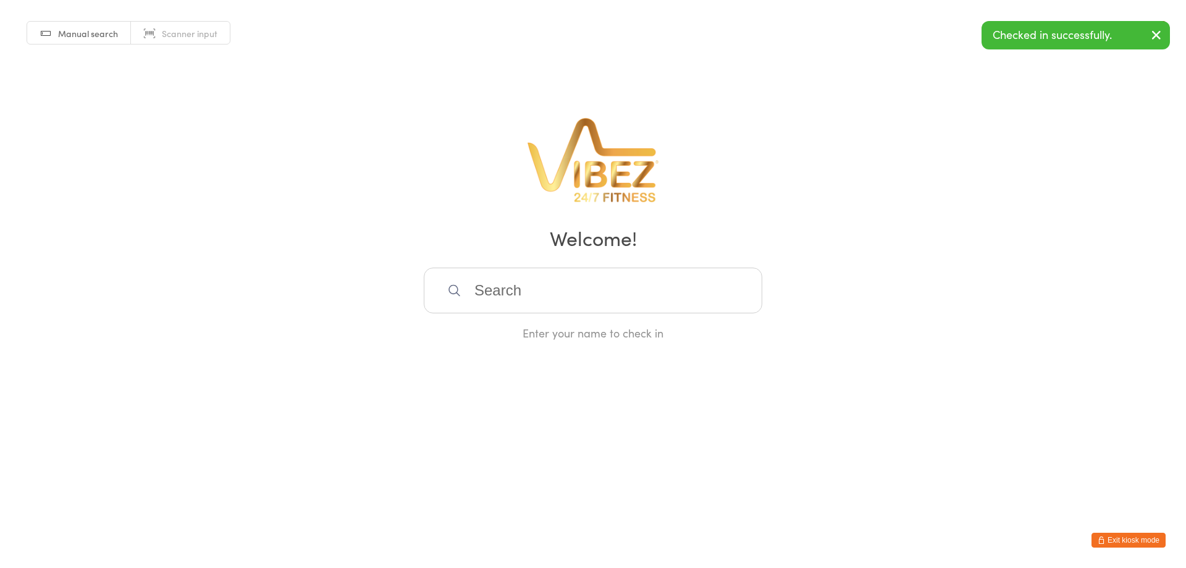
click at [581, 299] on input "search" at bounding box center [593, 290] width 338 height 46
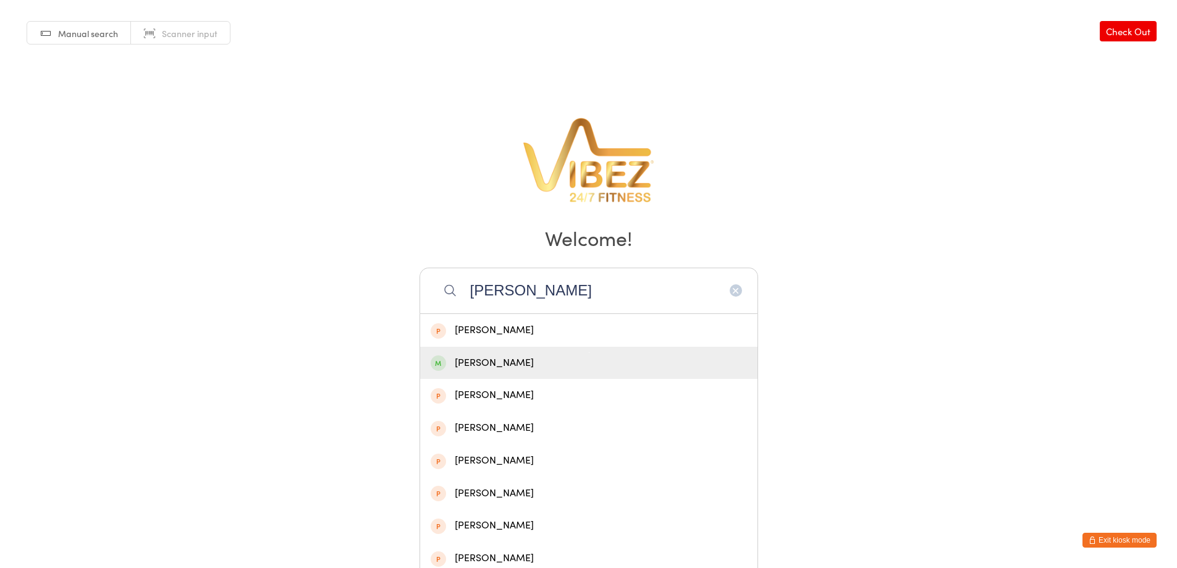
type input "oliver jon"
click at [524, 363] on div "Oliver Jones" at bounding box center [589, 363] width 316 height 17
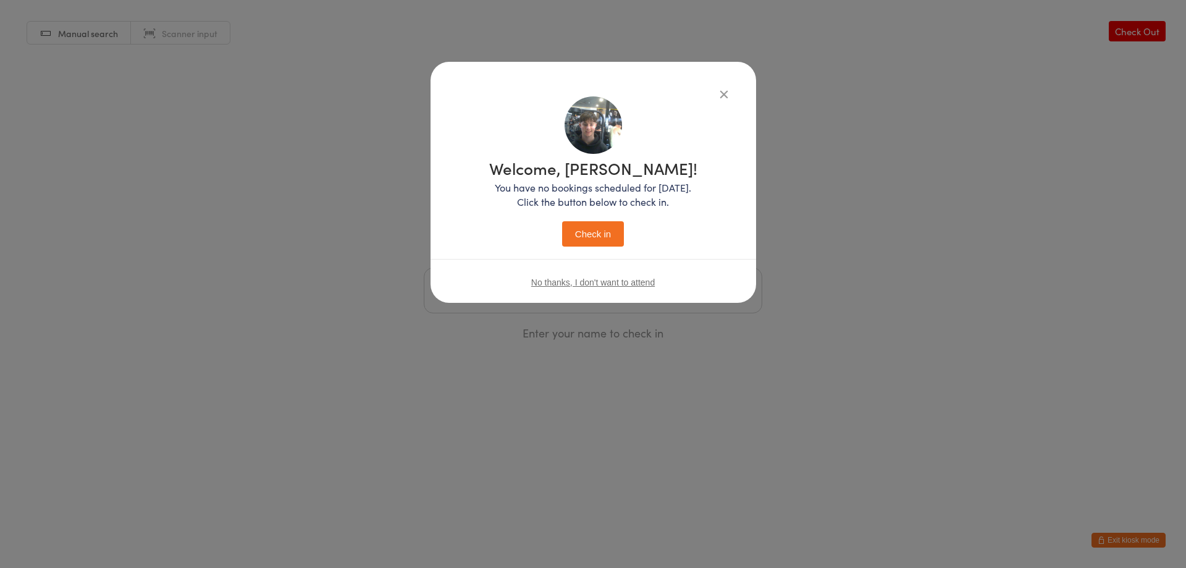
click at [581, 236] on button "Check in" at bounding box center [593, 233] width 62 height 25
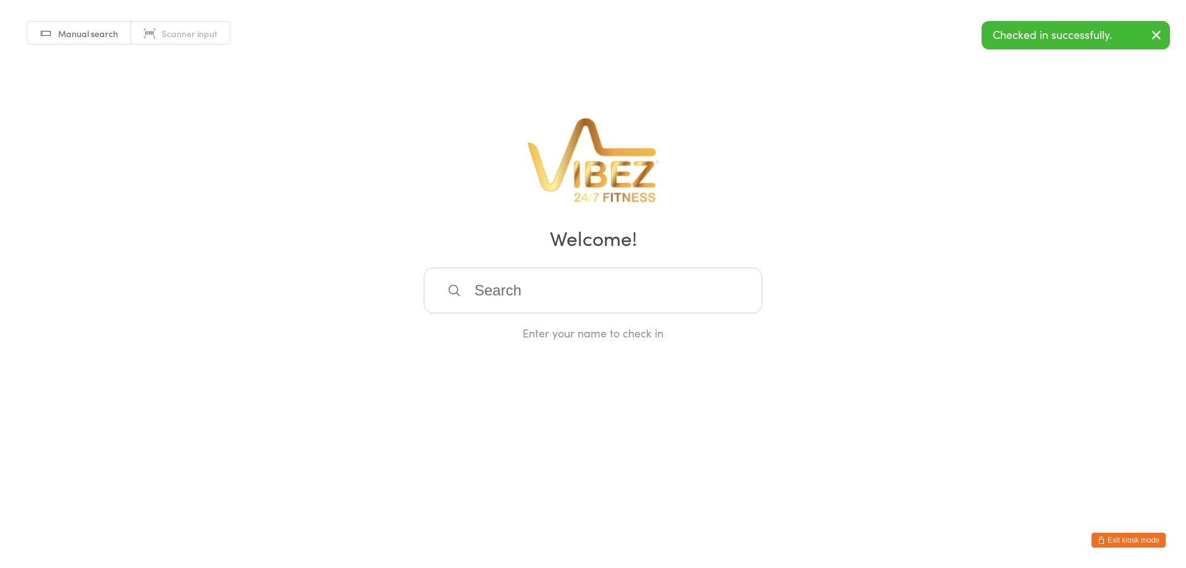
click at [531, 292] on input "search" at bounding box center [593, 290] width 338 height 46
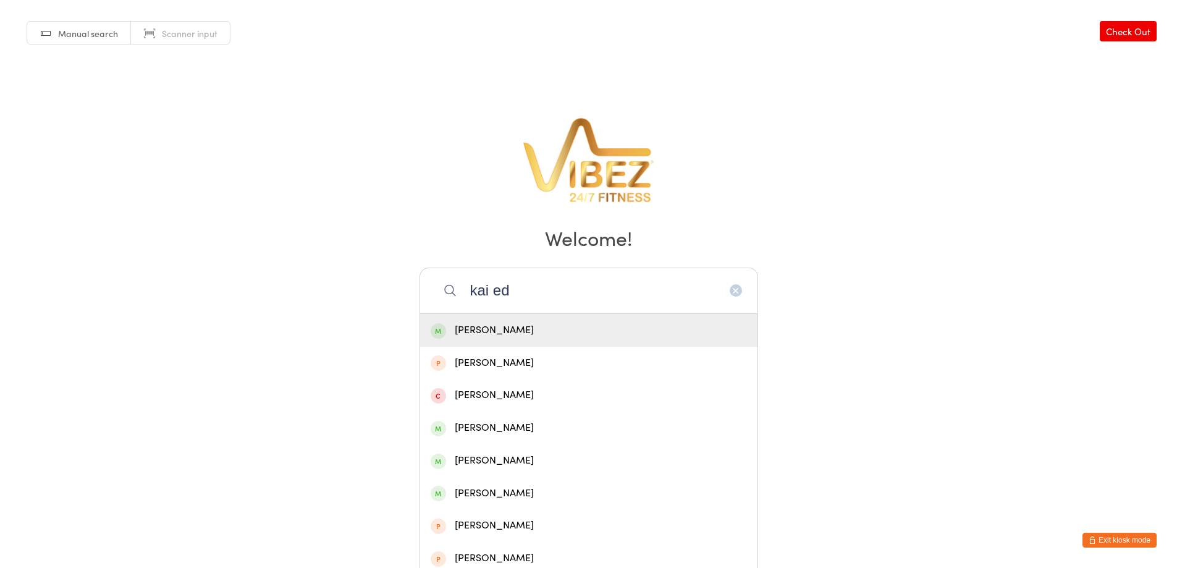
type input "kai ed"
click at [518, 329] on div "Kai Edwards" at bounding box center [589, 330] width 316 height 17
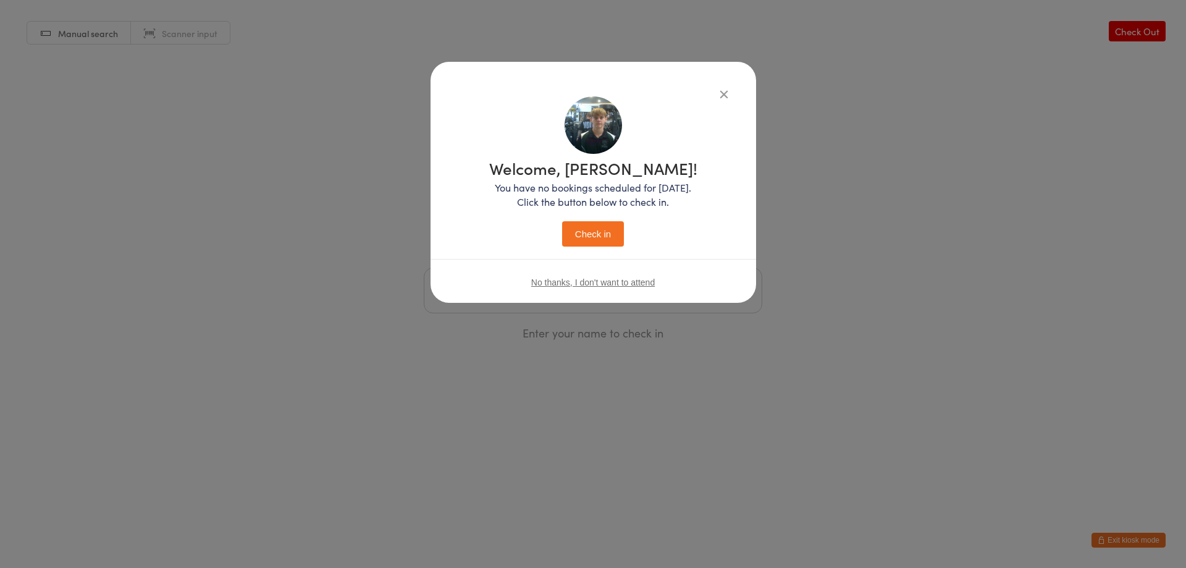
click at [608, 242] on button "Check in" at bounding box center [593, 233] width 62 height 25
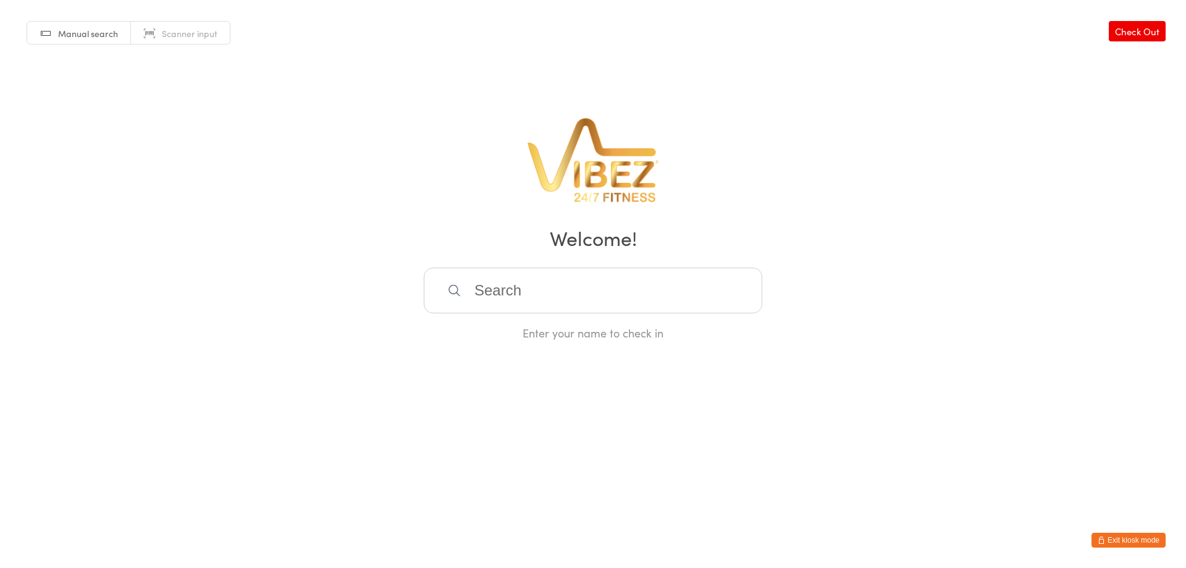
click at [526, 311] on input "search" at bounding box center [593, 290] width 338 height 46
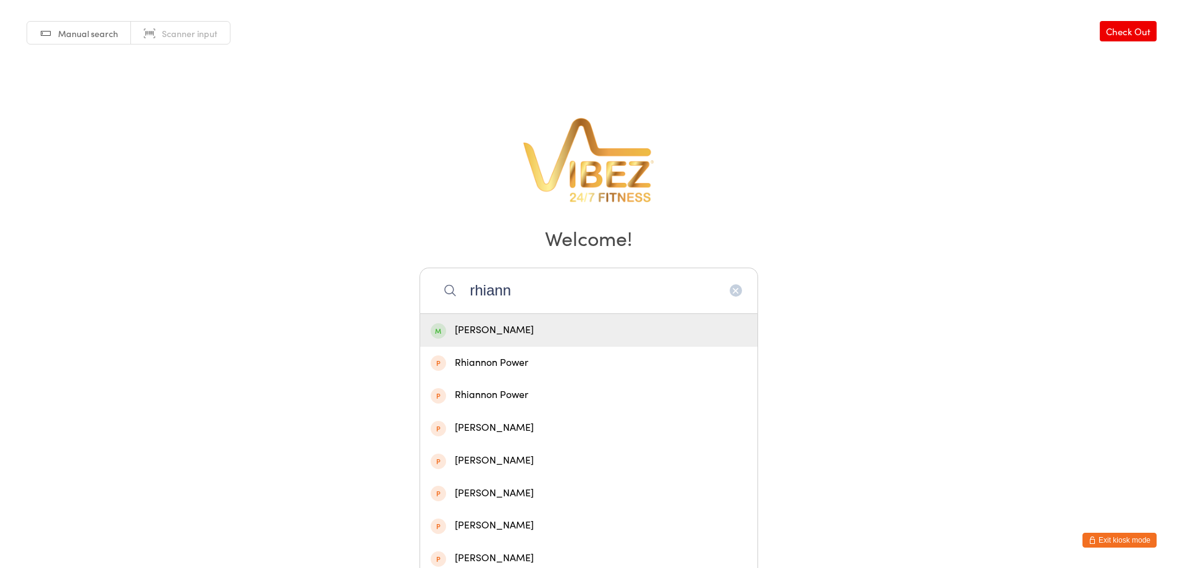
type input "rhiann"
click at [531, 326] on div "Rhiannon Stone" at bounding box center [589, 330] width 316 height 17
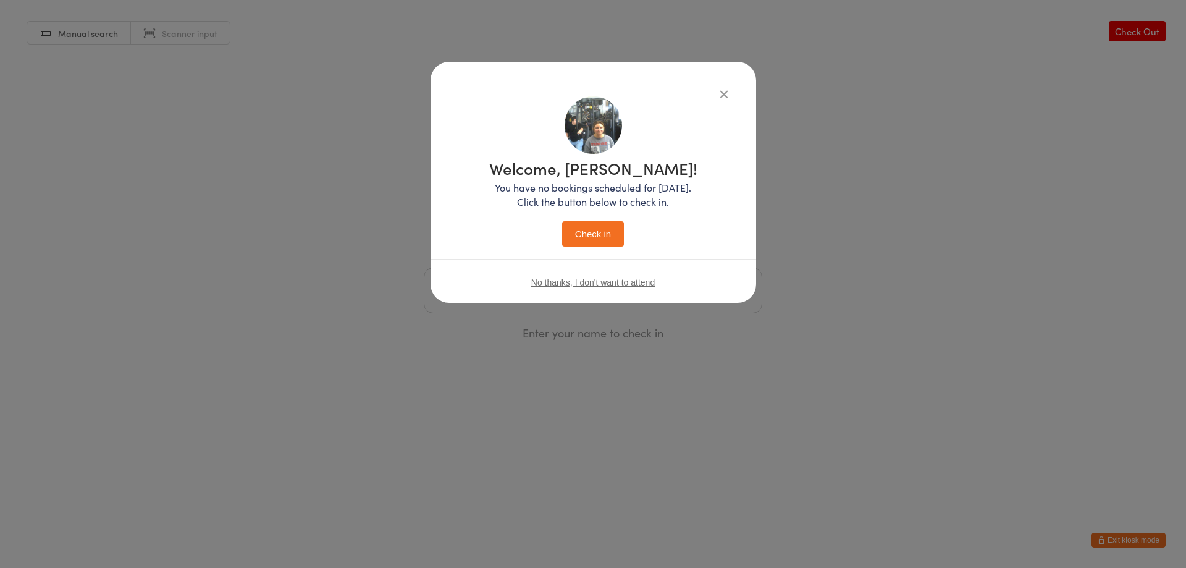
click at [581, 230] on button "Check in" at bounding box center [593, 233] width 62 height 25
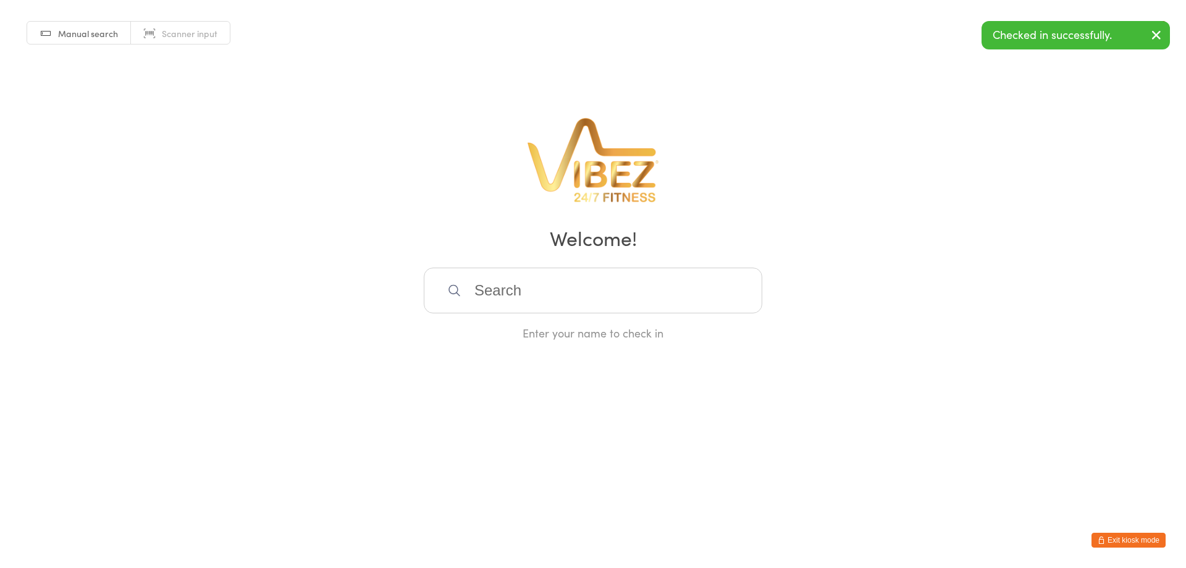
click at [563, 294] on input "search" at bounding box center [593, 290] width 338 height 46
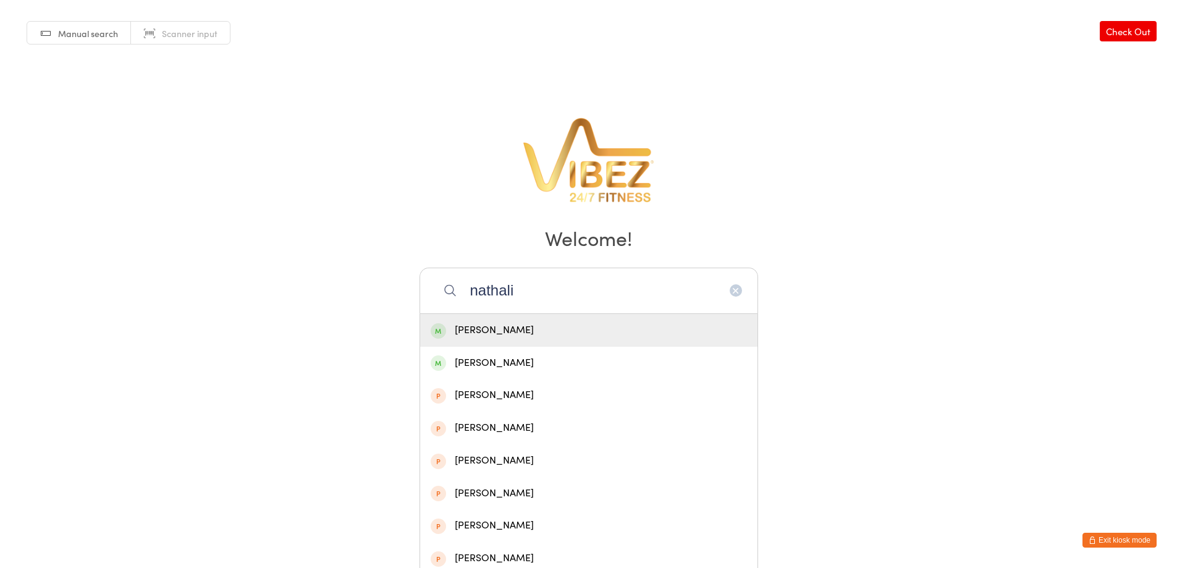
type input "nathali"
click at [540, 330] on div "[PERSON_NAME]" at bounding box center [589, 330] width 316 height 17
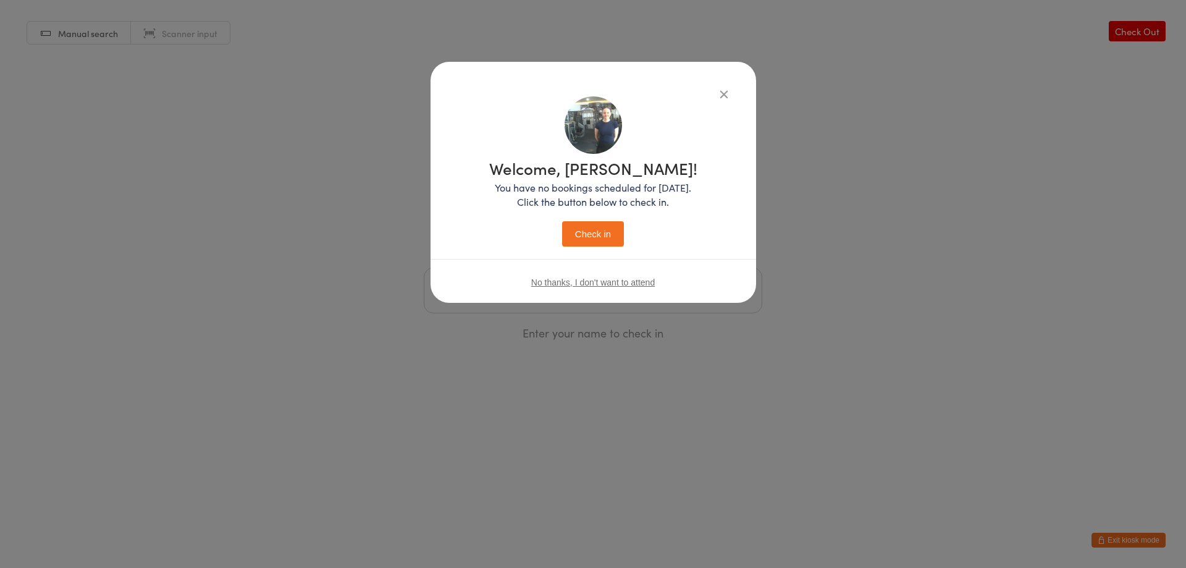
click at [604, 228] on button "Check in" at bounding box center [593, 233] width 62 height 25
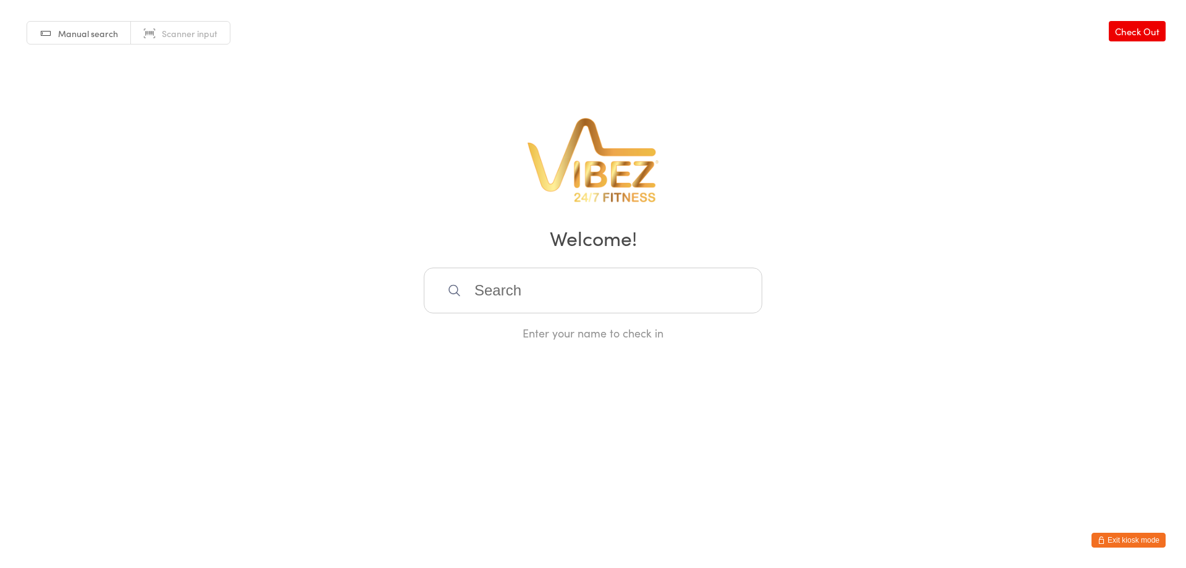
click at [1134, 543] on button "Exit kiosk mode" at bounding box center [1128, 539] width 74 height 15
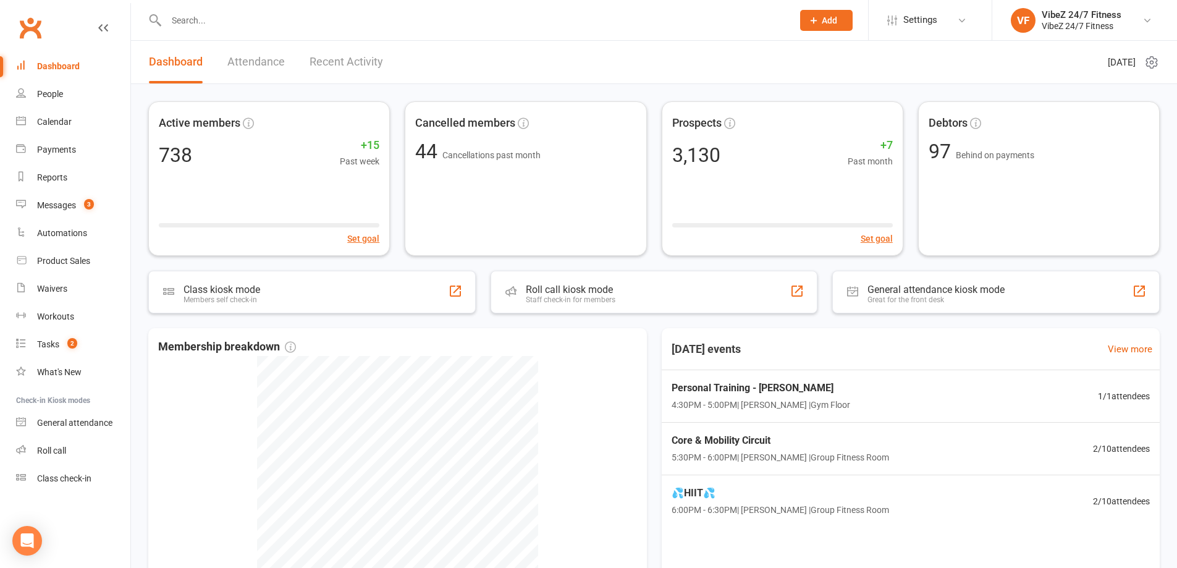
click at [267, 27] on input "text" at bounding box center [472, 20] width 621 height 17
type input "[PERSON_NAME]"
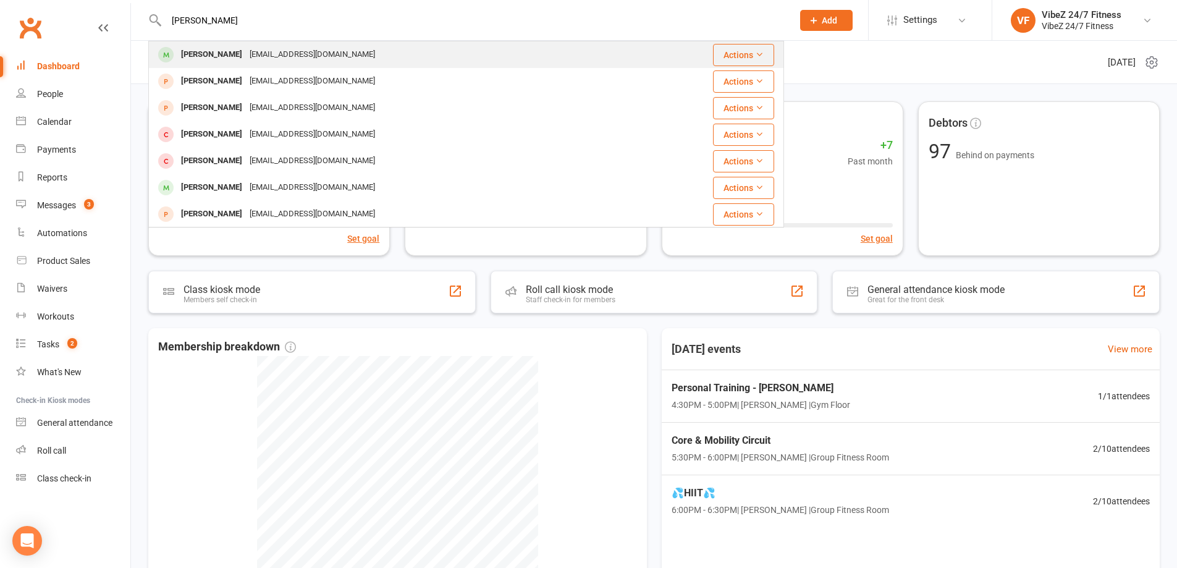
click at [272, 46] on div "zacm2001@hotmail.com" at bounding box center [312, 55] width 133 height 18
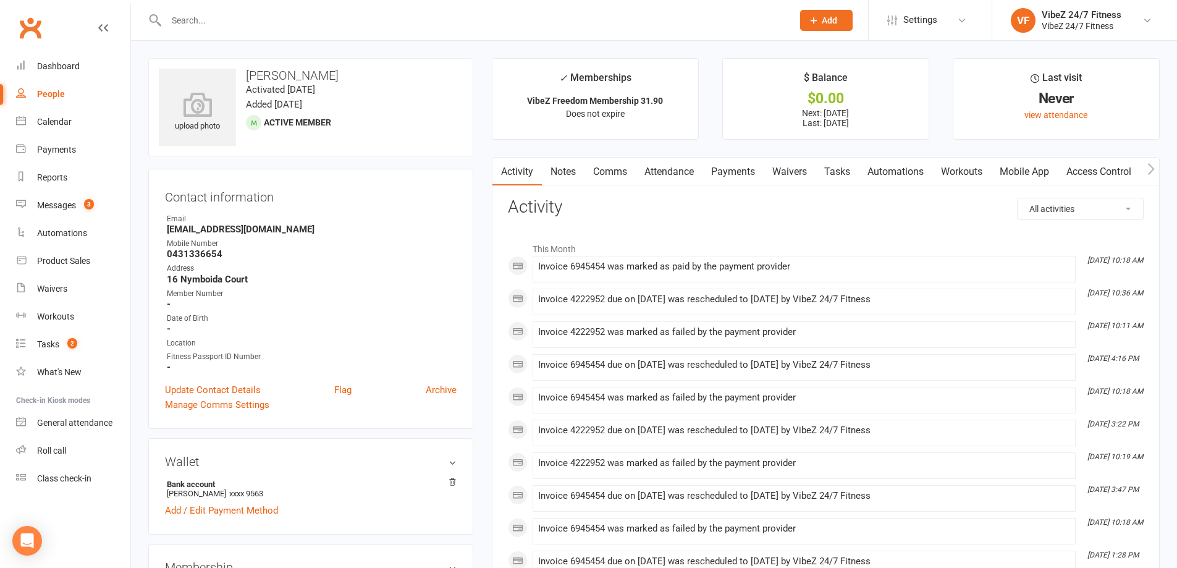
click at [745, 171] on link "Payments" at bounding box center [732, 172] width 61 height 28
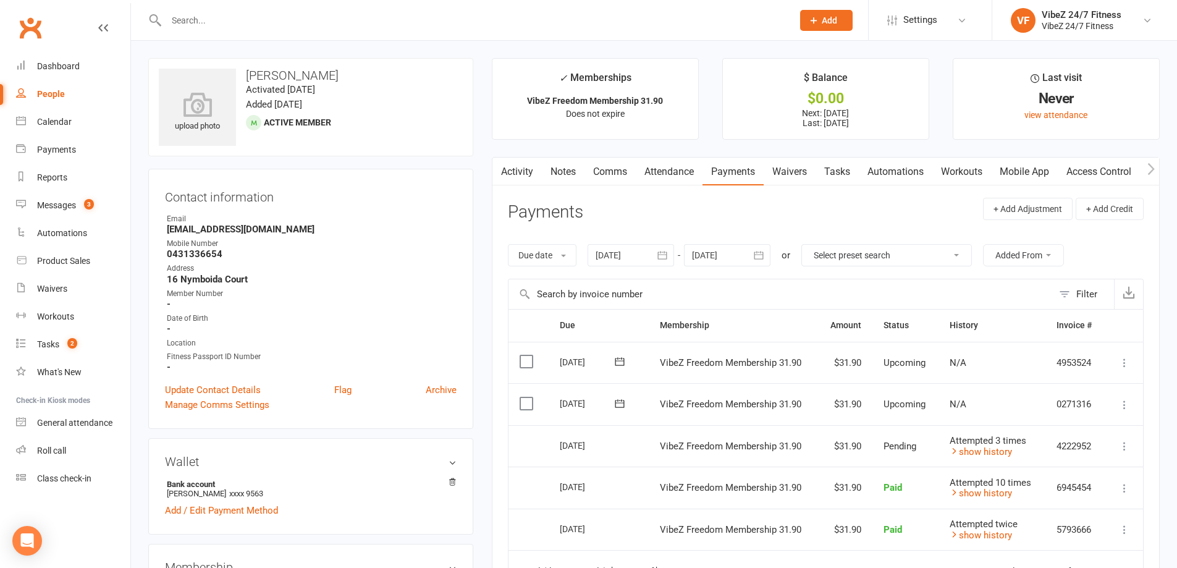
click at [261, 17] on input "text" at bounding box center [472, 20] width 621 height 17
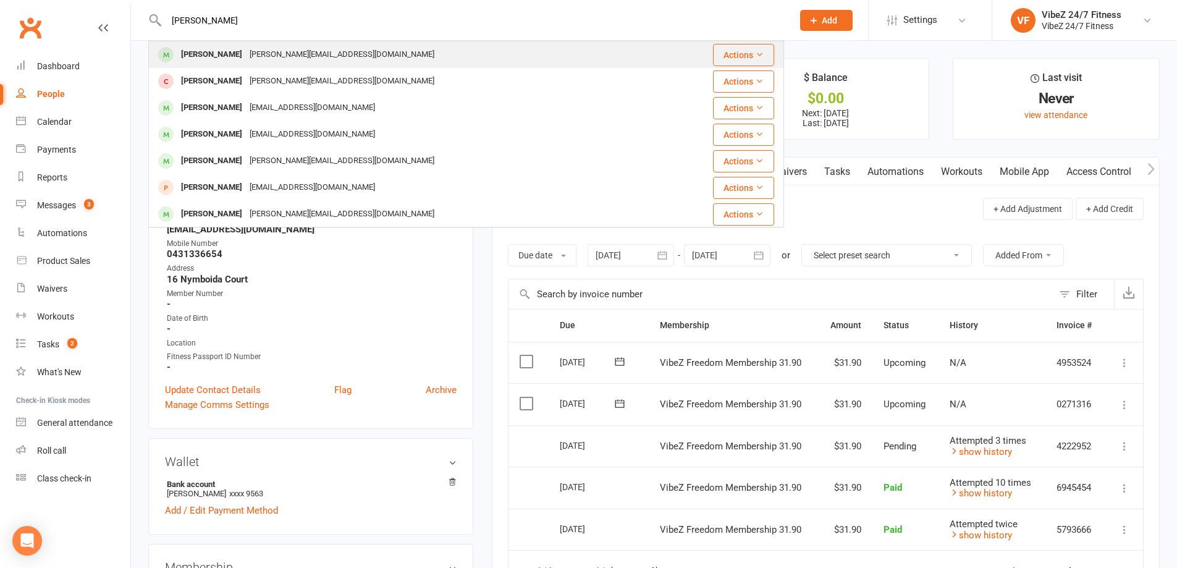
type input "[PERSON_NAME]"
click at [266, 61] on div "[PERSON_NAME][EMAIL_ADDRESS][DOMAIN_NAME]" at bounding box center [342, 55] width 192 height 18
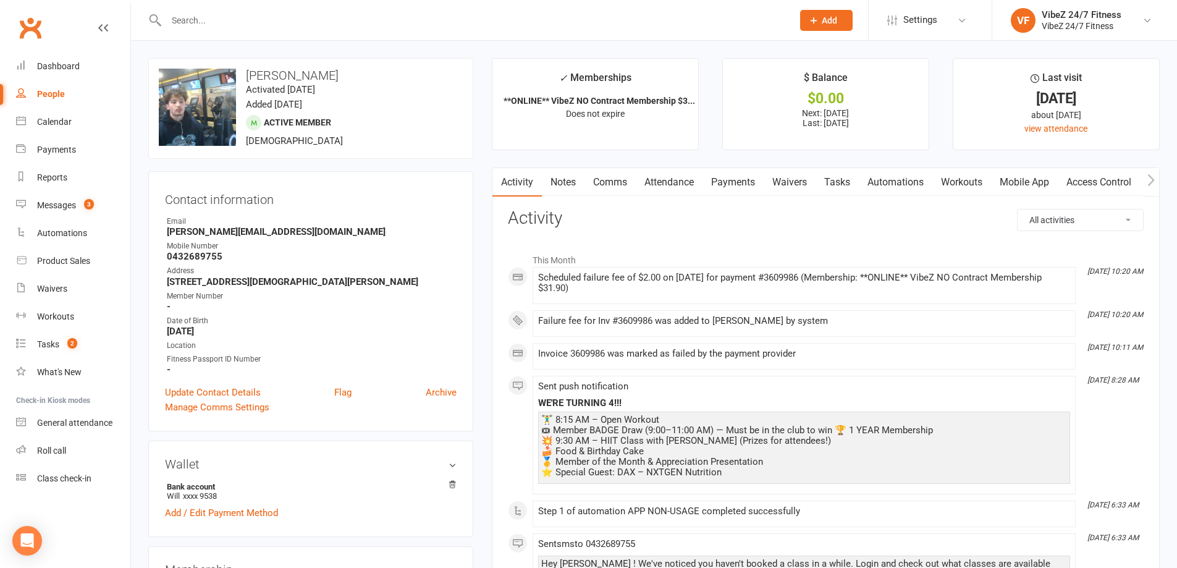
click at [401, 23] on input "text" at bounding box center [472, 20] width 621 height 17
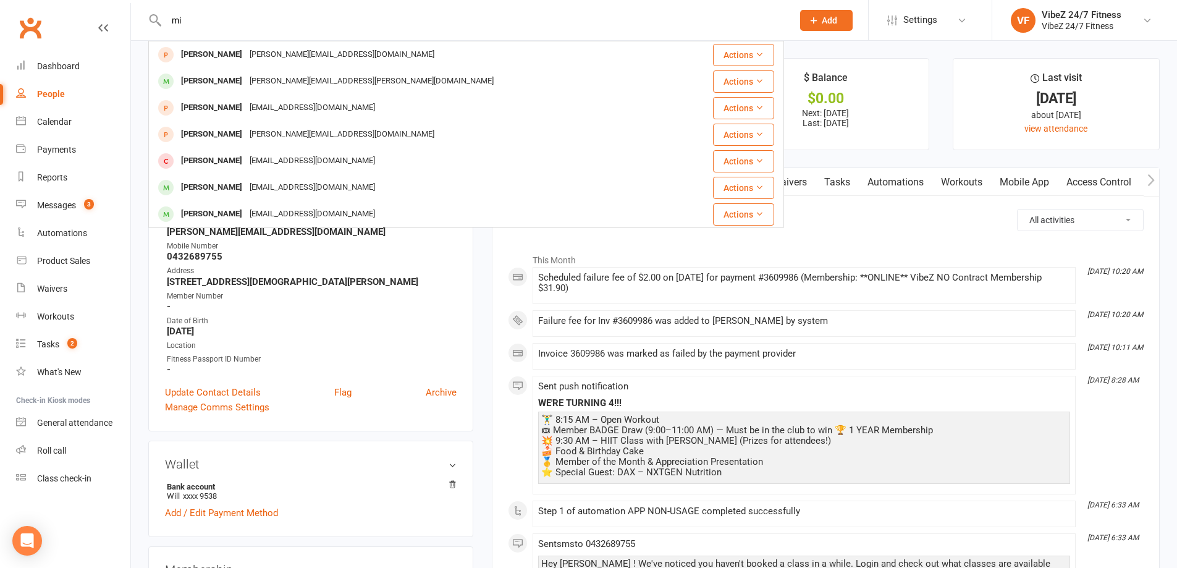
type input "m"
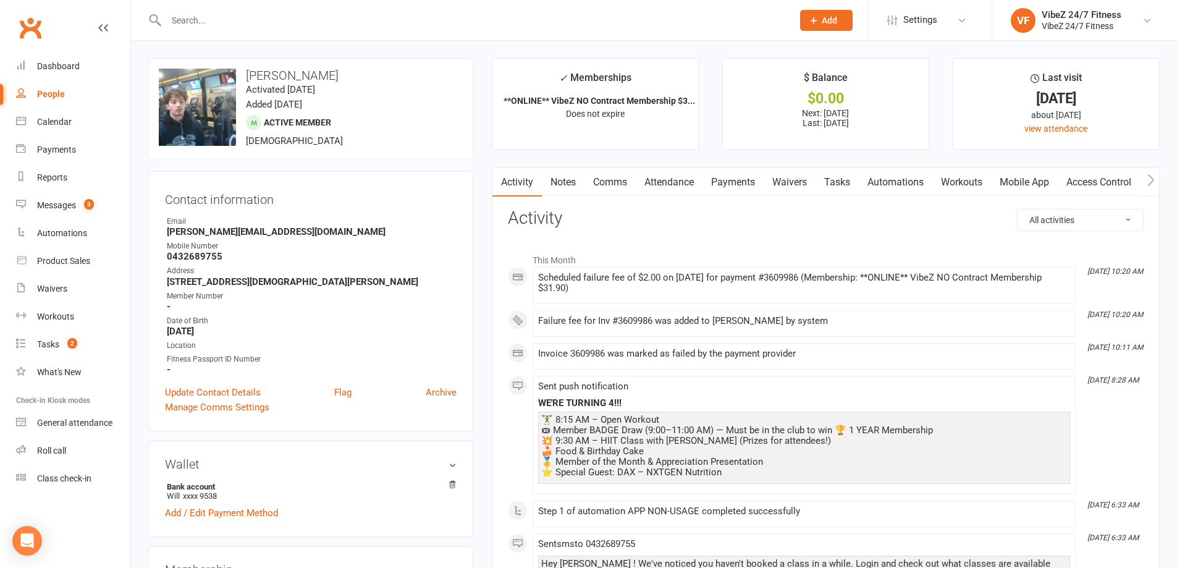
click at [371, 15] on input "text" at bounding box center [472, 20] width 621 height 17
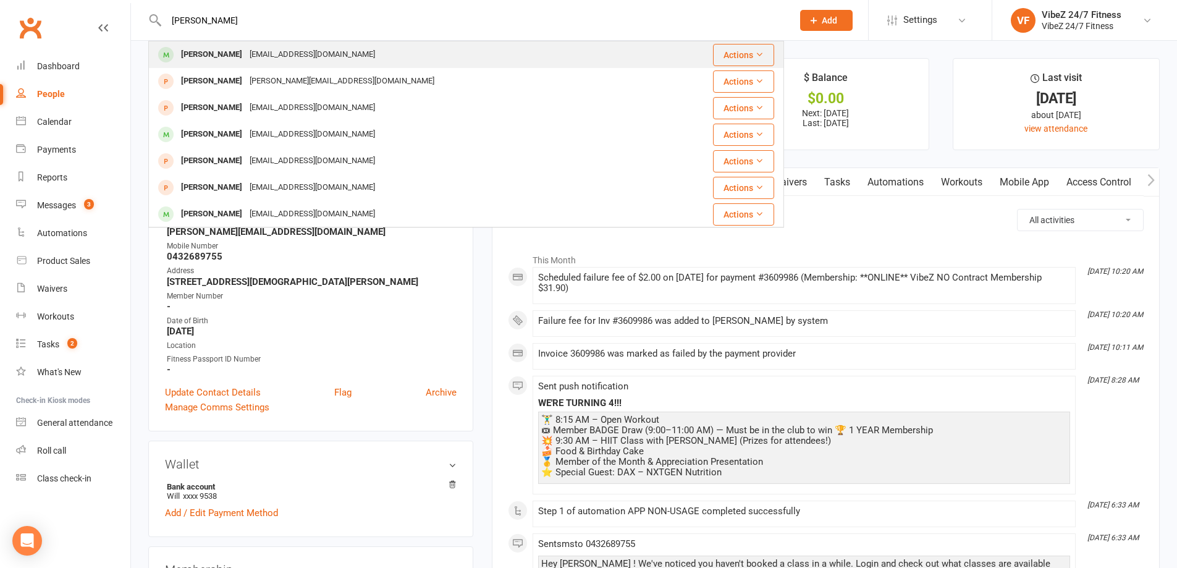
type input "lauren cur"
click at [306, 50] on div "Laurencurwen77@gmail.com" at bounding box center [312, 55] width 133 height 18
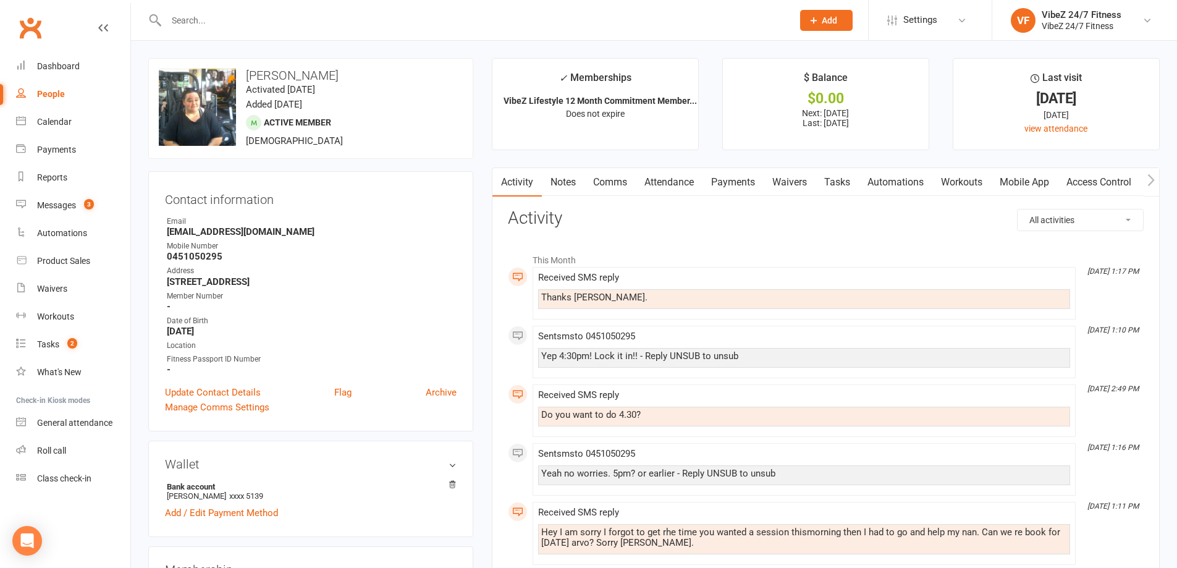
click at [733, 181] on link "Payments" at bounding box center [732, 182] width 61 height 28
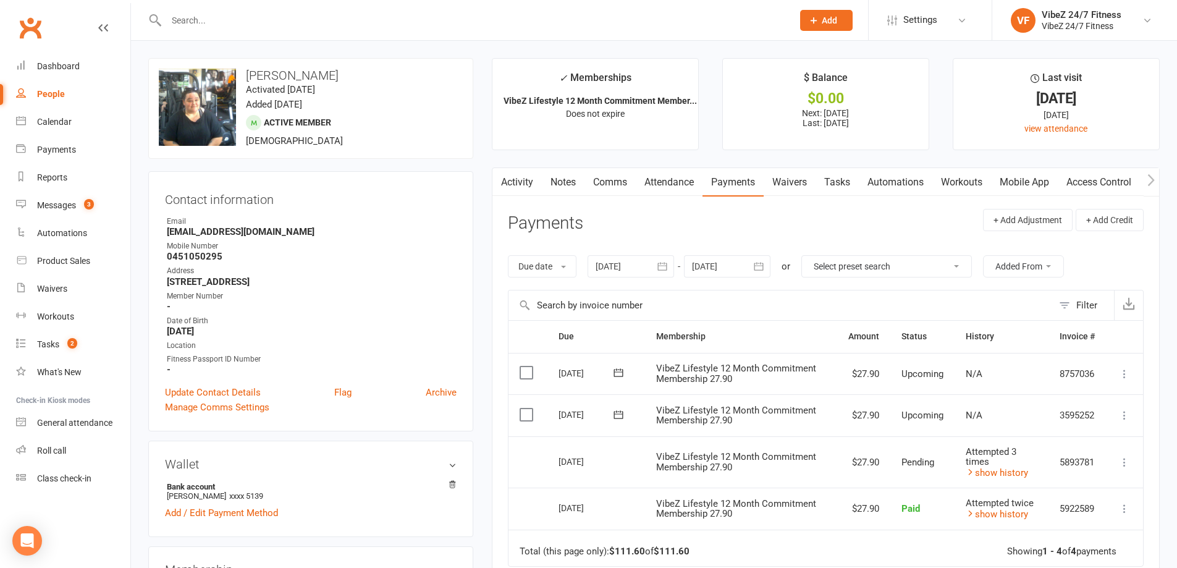
click at [275, 20] on input "text" at bounding box center [472, 20] width 621 height 17
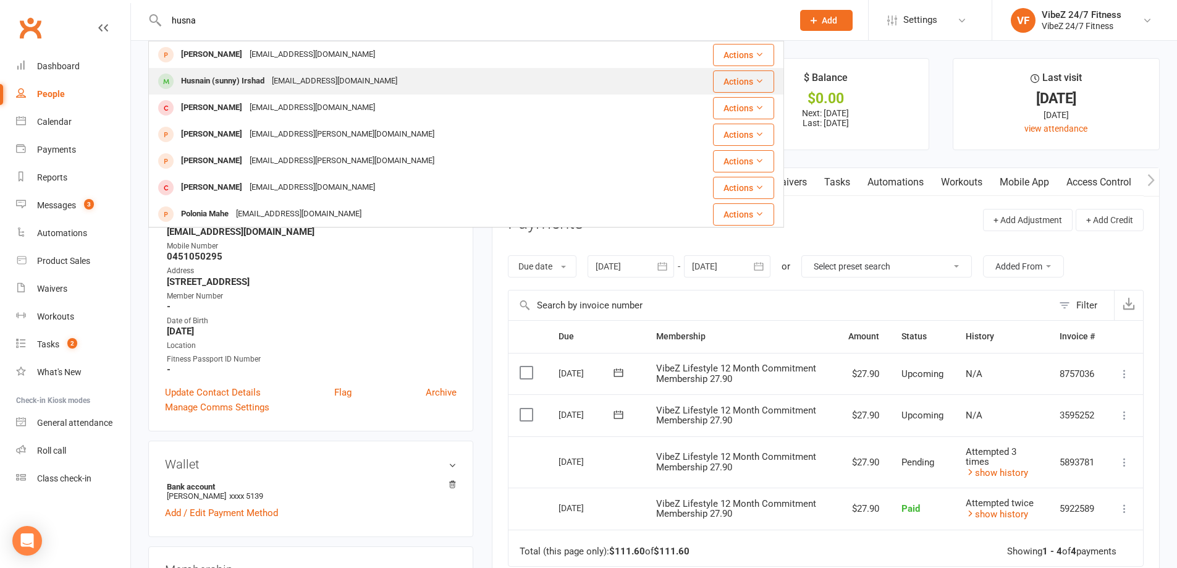
type input "husna"
click at [285, 77] on div "husnainirshad536@gmail.com" at bounding box center [334, 81] width 133 height 18
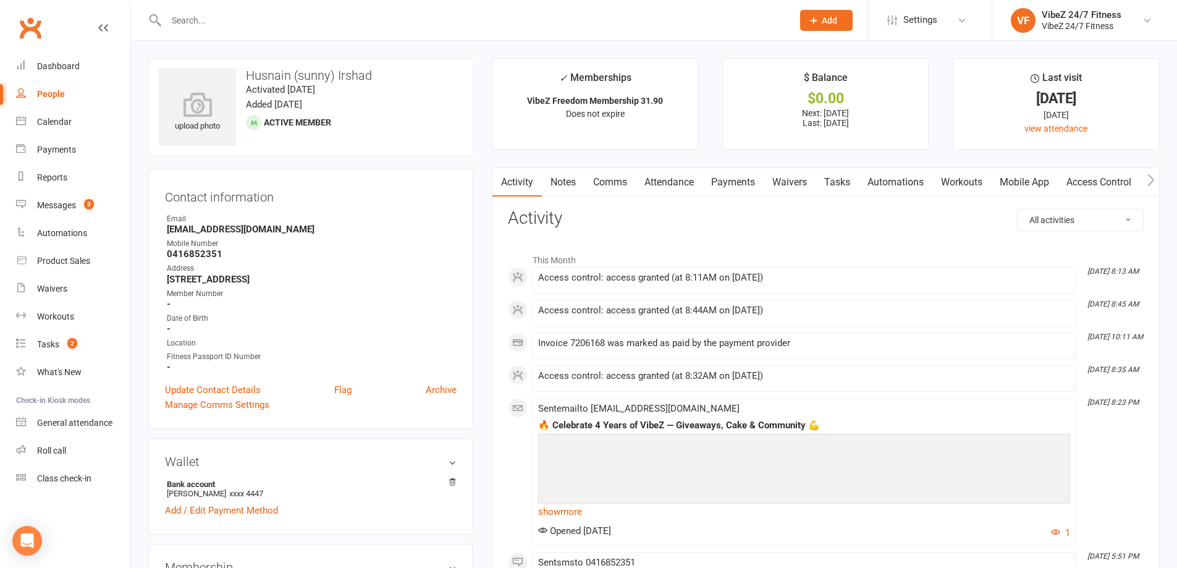
click at [742, 177] on link "Payments" at bounding box center [732, 182] width 61 height 28
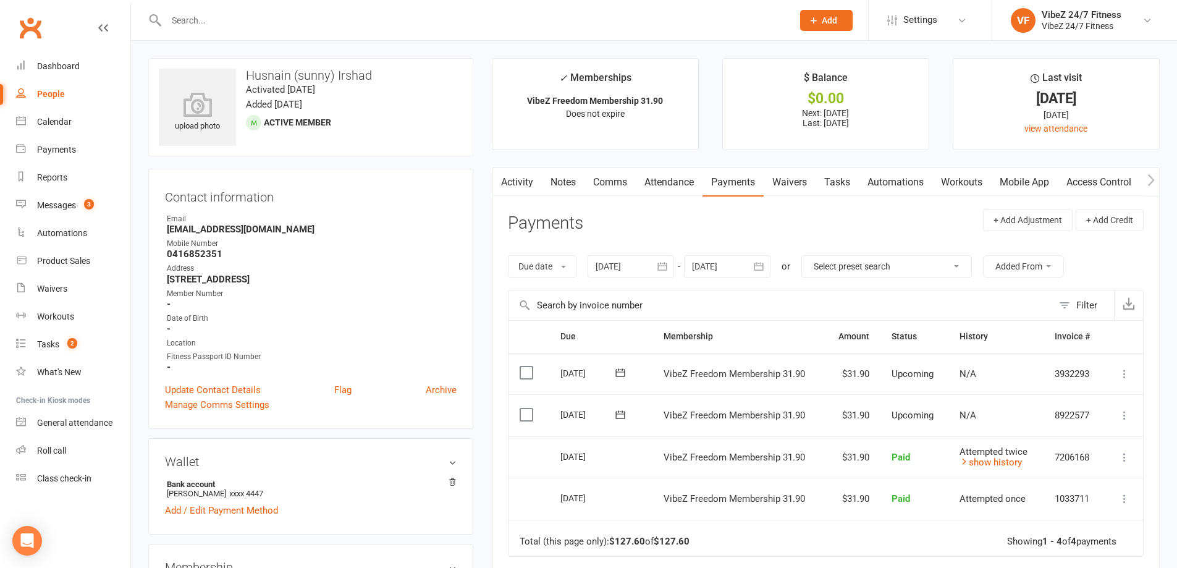
click at [332, 22] on input "text" at bounding box center [472, 20] width 621 height 17
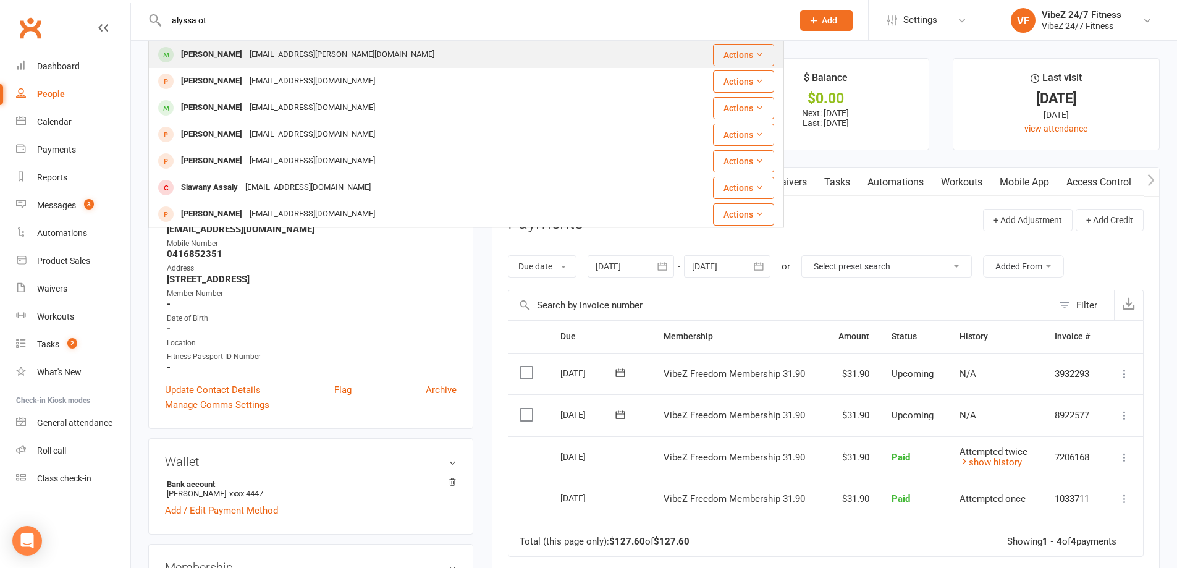
type input "alyssa ot"
click at [311, 56] on div "Alyssa.otoole@hotmail.com" at bounding box center [342, 55] width 192 height 18
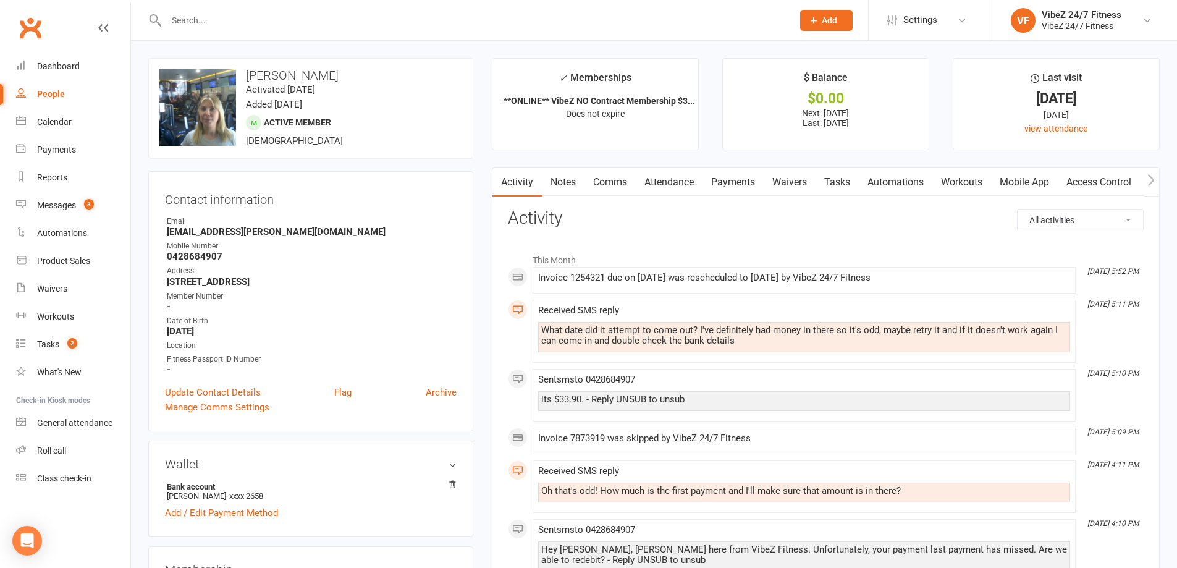
click at [729, 185] on link "Payments" at bounding box center [732, 182] width 61 height 28
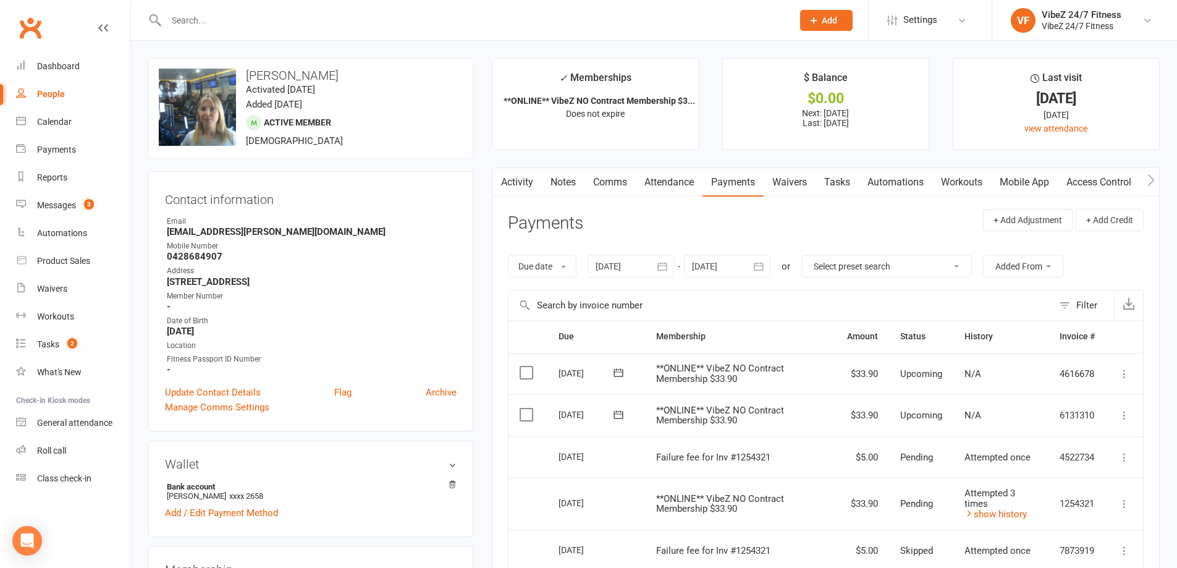
click at [234, 14] on input "text" at bounding box center [472, 20] width 621 height 17
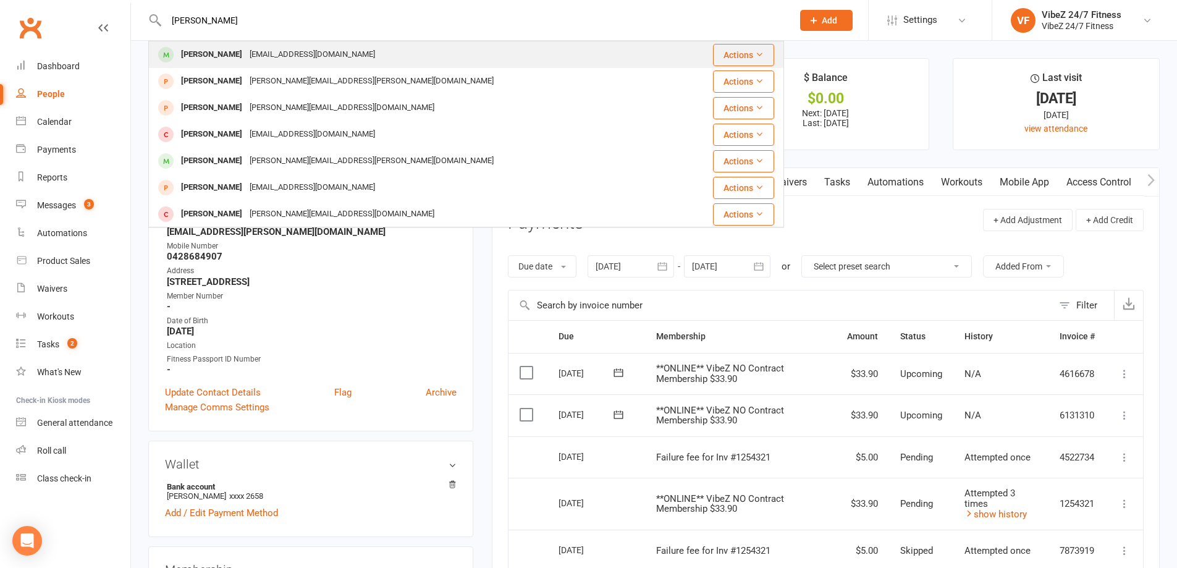
type input "wade mercer"
click at [240, 64] on div "Wade Mercer kclarkstone@gmail.com" at bounding box center [412, 54] width 527 height 25
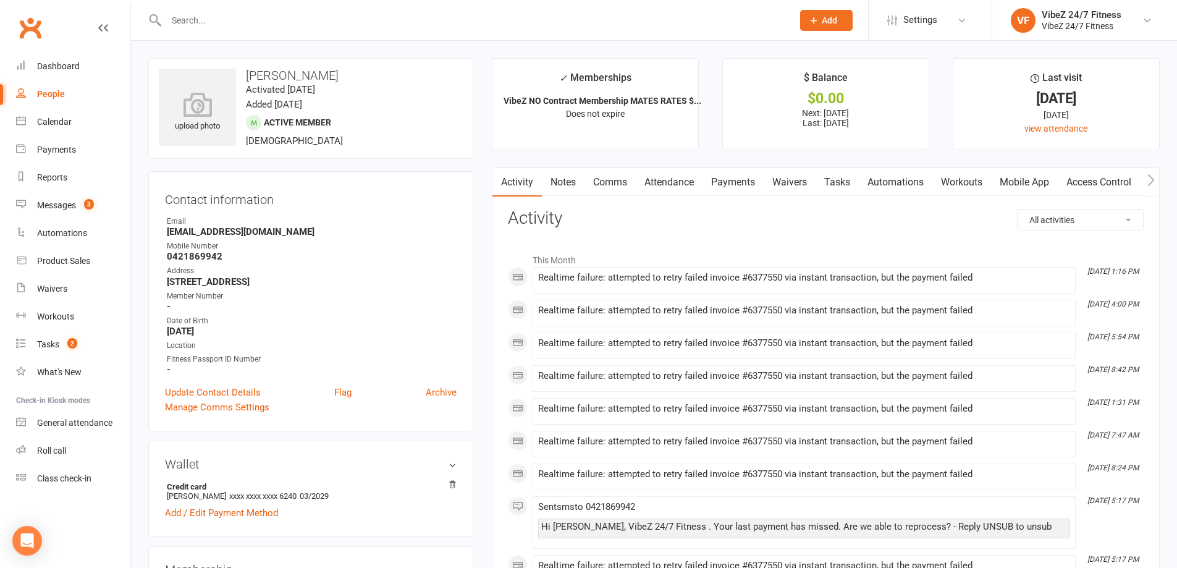
click at [747, 179] on link "Payments" at bounding box center [732, 182] width 61 height 28
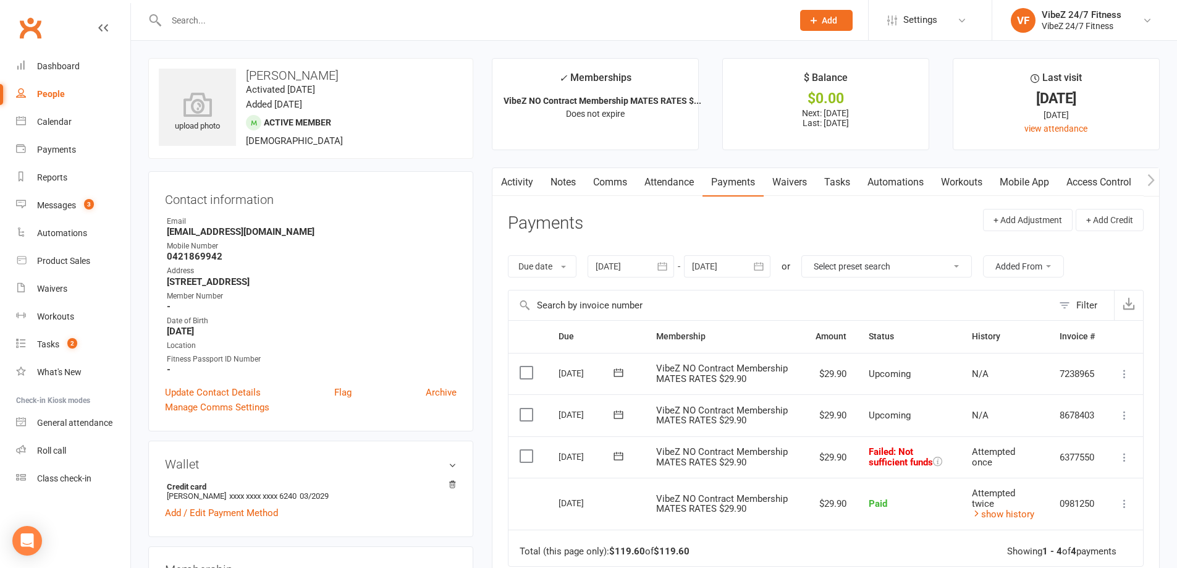
click at [316, 25] on input "text" at bounding box center [472, 20] width 621 height 17
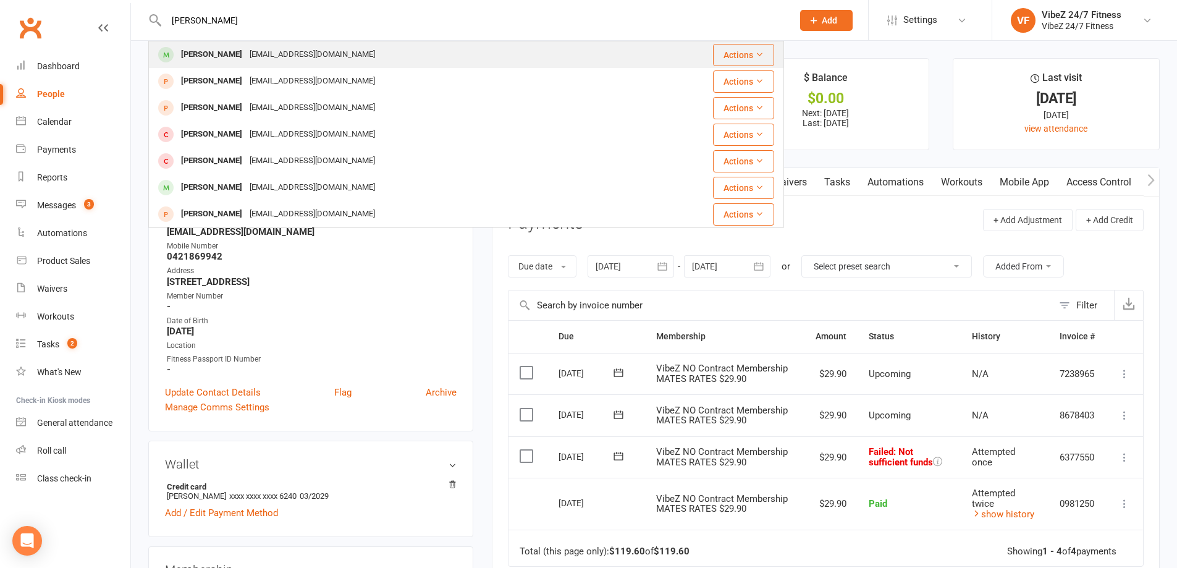
type input "ZAC MURRAY"
click at [298, 49] on div "zacm2001@hotmail.com" at bounding box center [312, 55] width 133 height 18
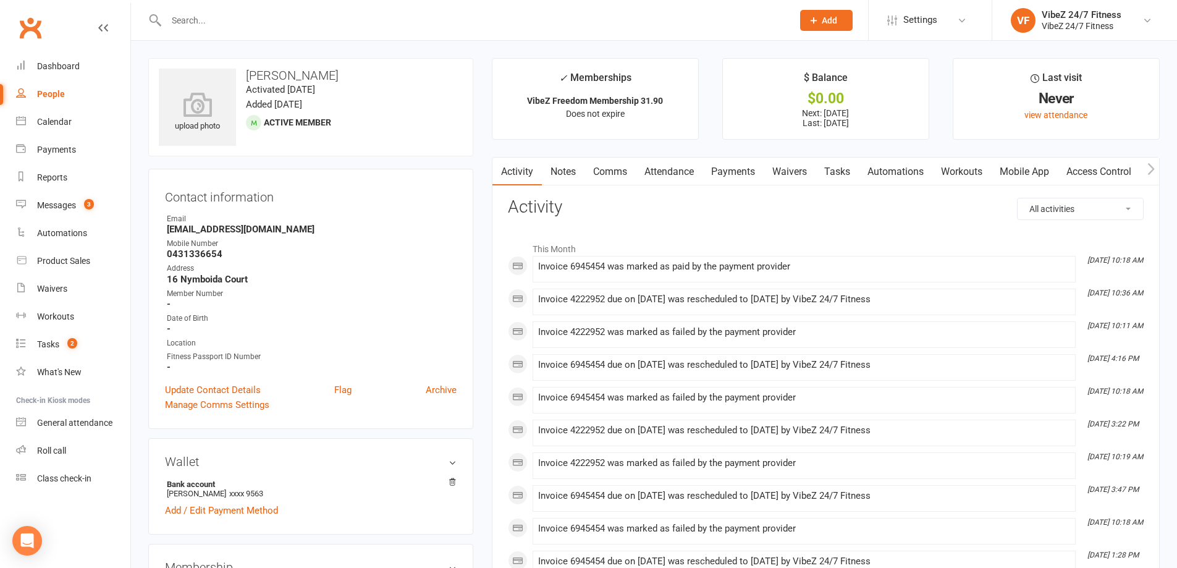
click at [724, 173] on link "Payments" at bounding box center [732, 172] width 61 height 28
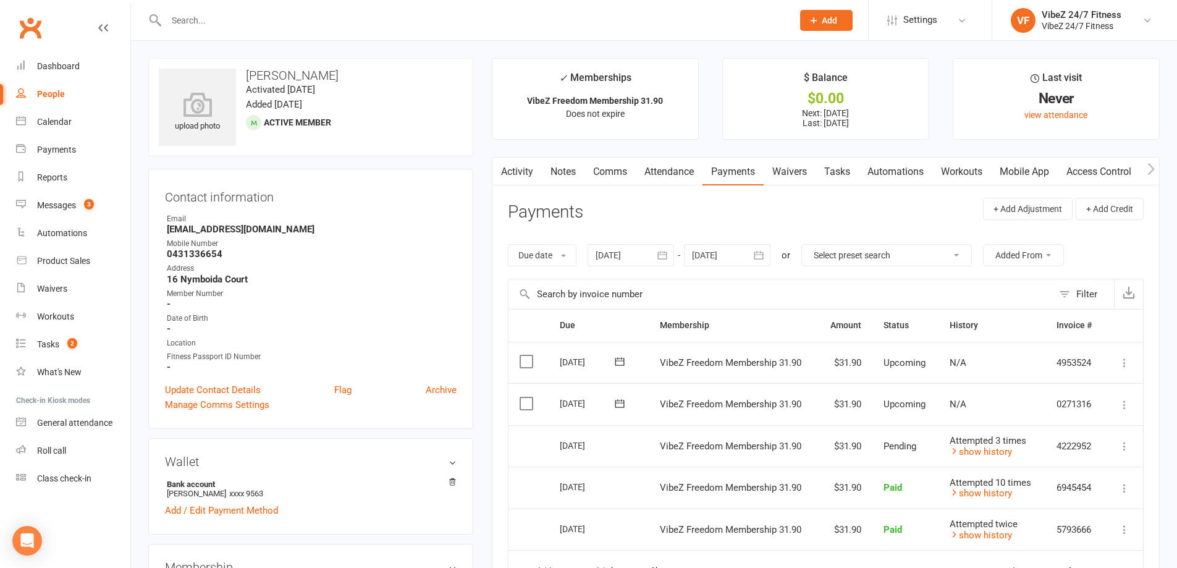
scroll to position [62, 0]
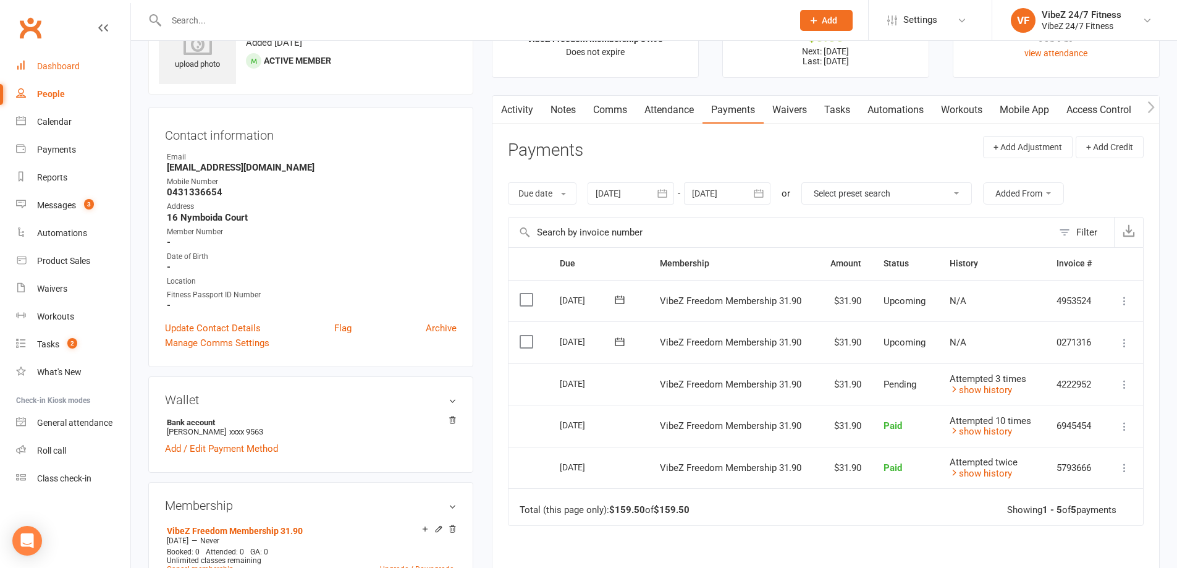
click at [78, 61] on link "Dashboard" at bounding box center [73, 67] width 114 height 28
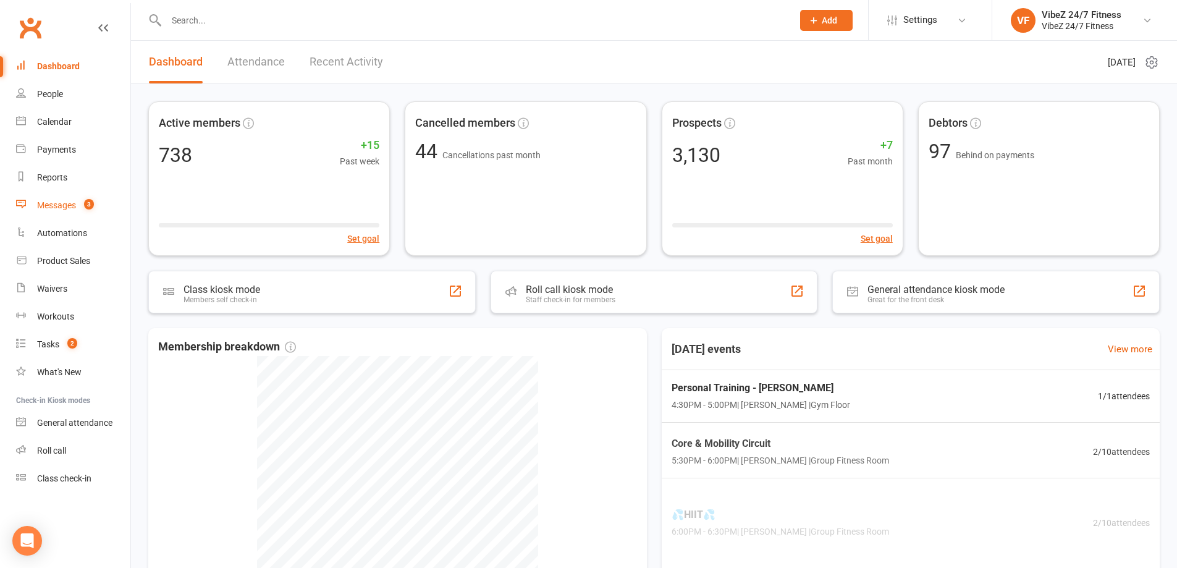
click at [74, 206] on div "Messages" at bounding box center [56, 205] width 39 height 10
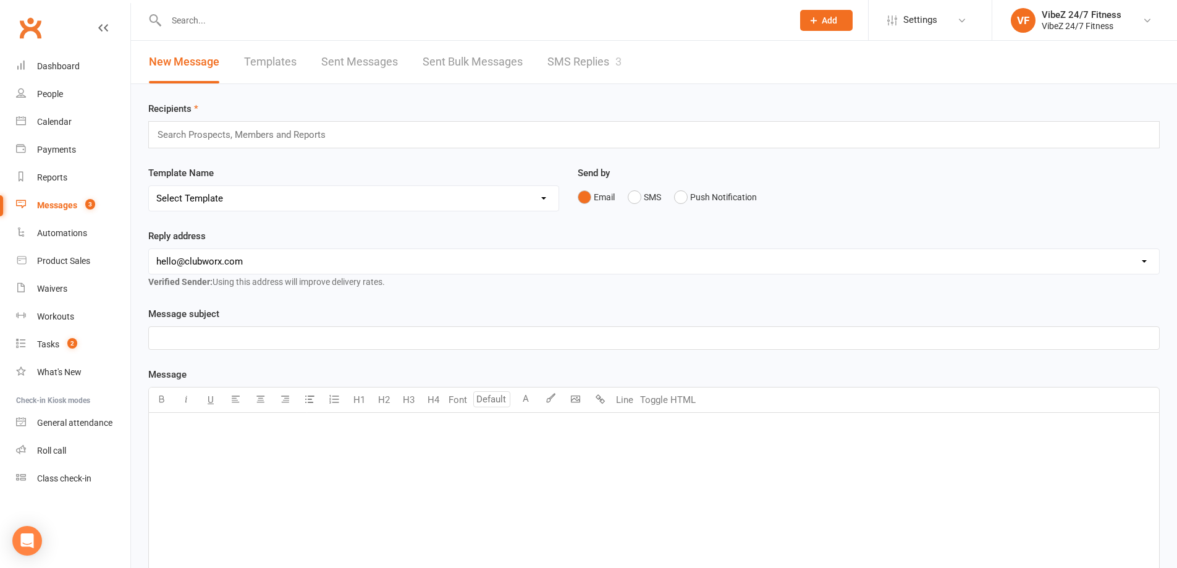
click at [586, 63] on link "SMS Replies 3" at bounding box center [584, 62] width 74 height 43
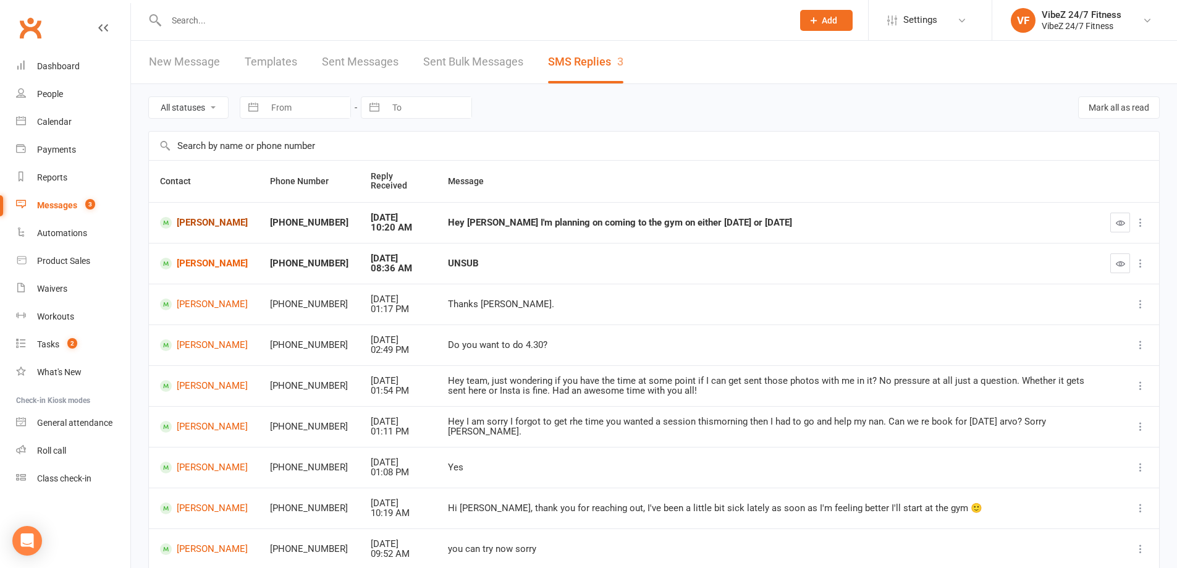
click at [182, 226] on link "Cheryl George" at bounding box center [204, 223] width 88 height 12
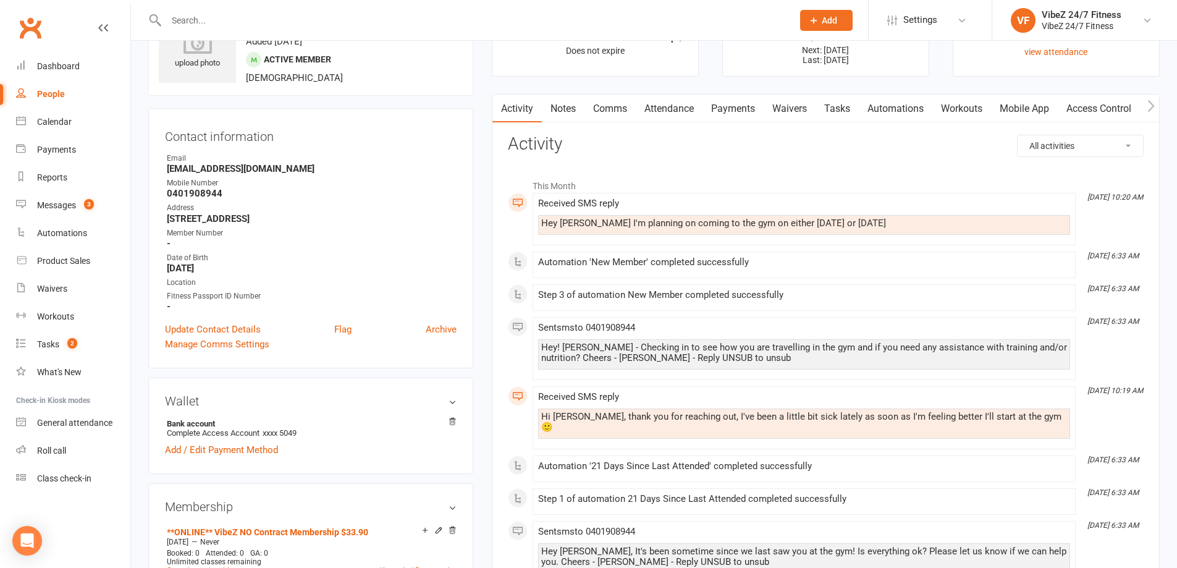
scroll to position [62, 0]
click at [615, 110] on link "Comms" at bounding box center [609, 110] width 51 height 28
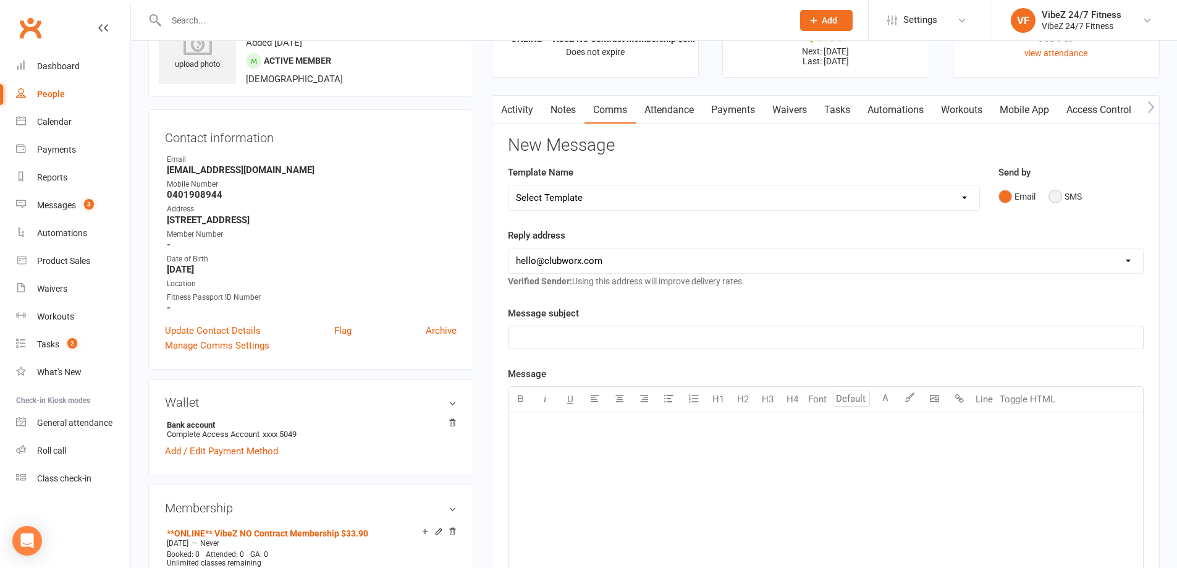
drag, startPoint x: 1074, startPoint y: 198, endPoint x: 1028, endPoint y: 201, distance: 45.9
click at [1072, 195] on button "SMS" at bounding box center [1064, 196] width 33 height 23
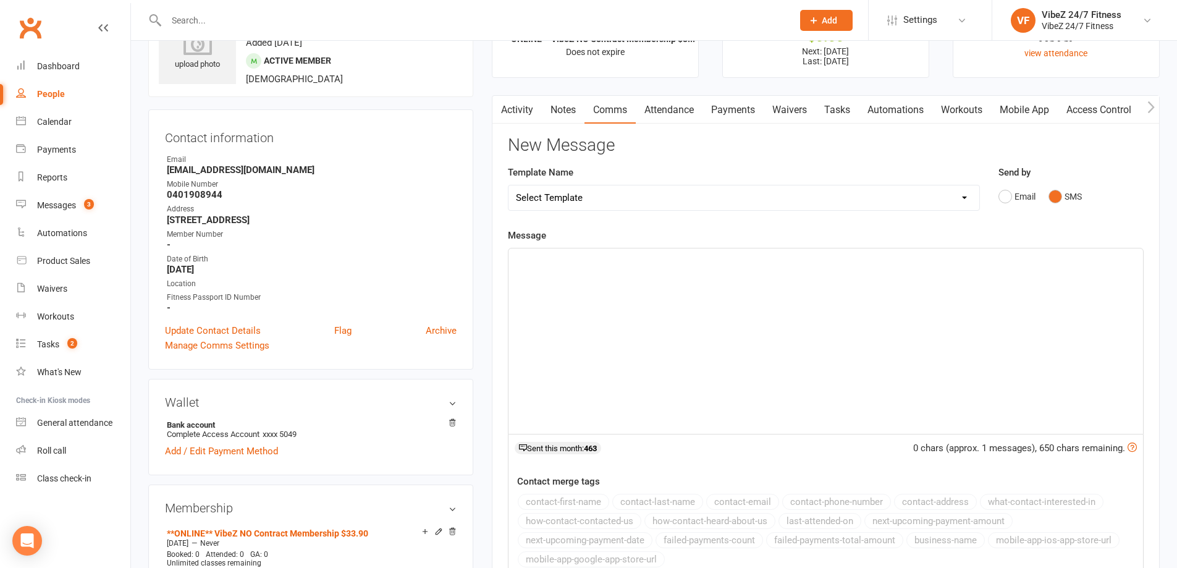
click at [763, 370] on div "﻿" at bounding box center [825, 340] width 634 height 185
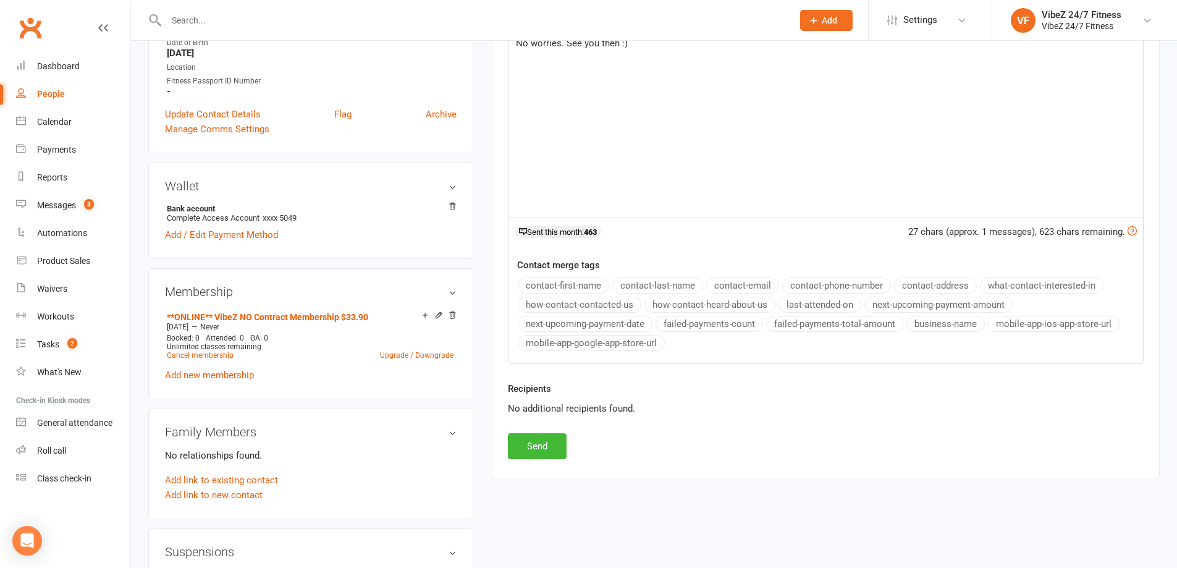
scroll to position [309, 0]
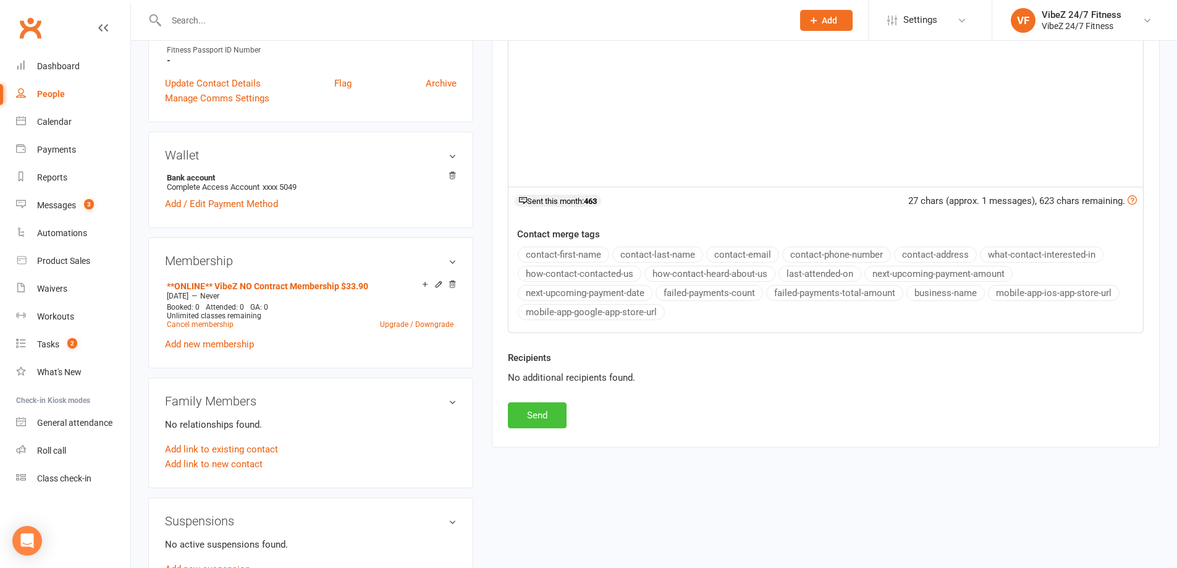
click at [534, 411] on button "Send" at bounding box center [537, 415] width 59 height 26
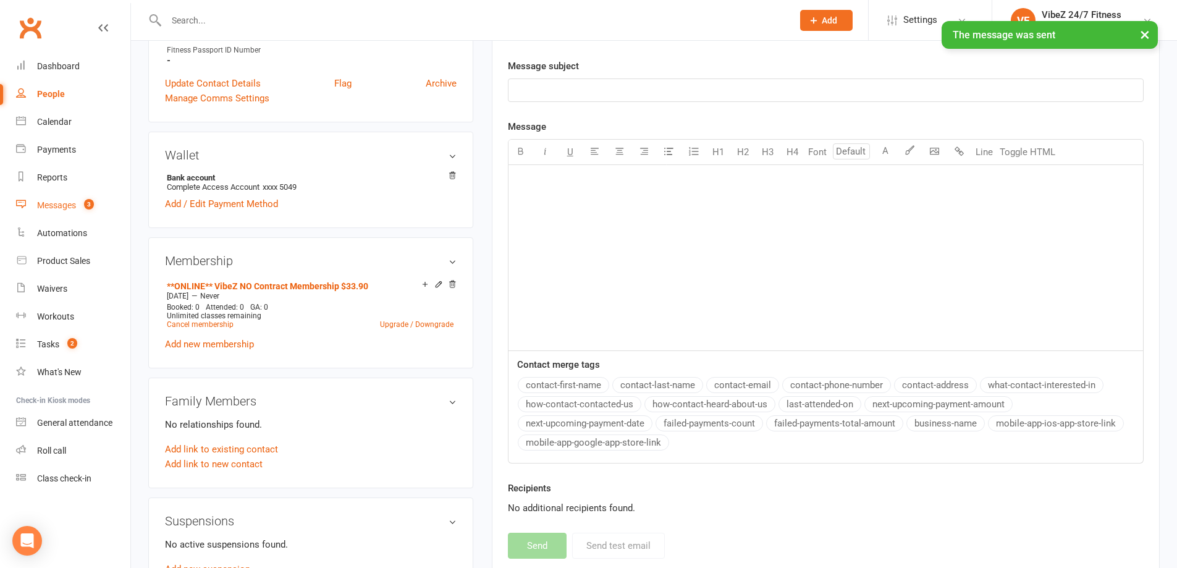
click at [65, 206] on div "Messages" at bounding box center [56, 205] width 39 height 10
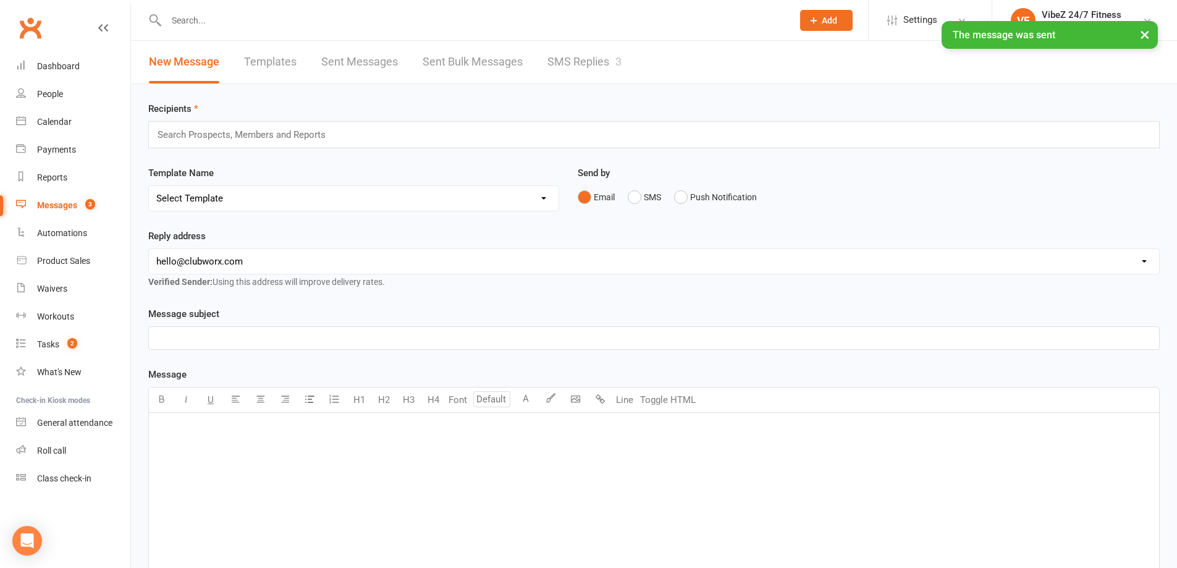
click at [566, 59] on link "SMS Replies 3" at bounding box center [584, 62] width 74 height 43
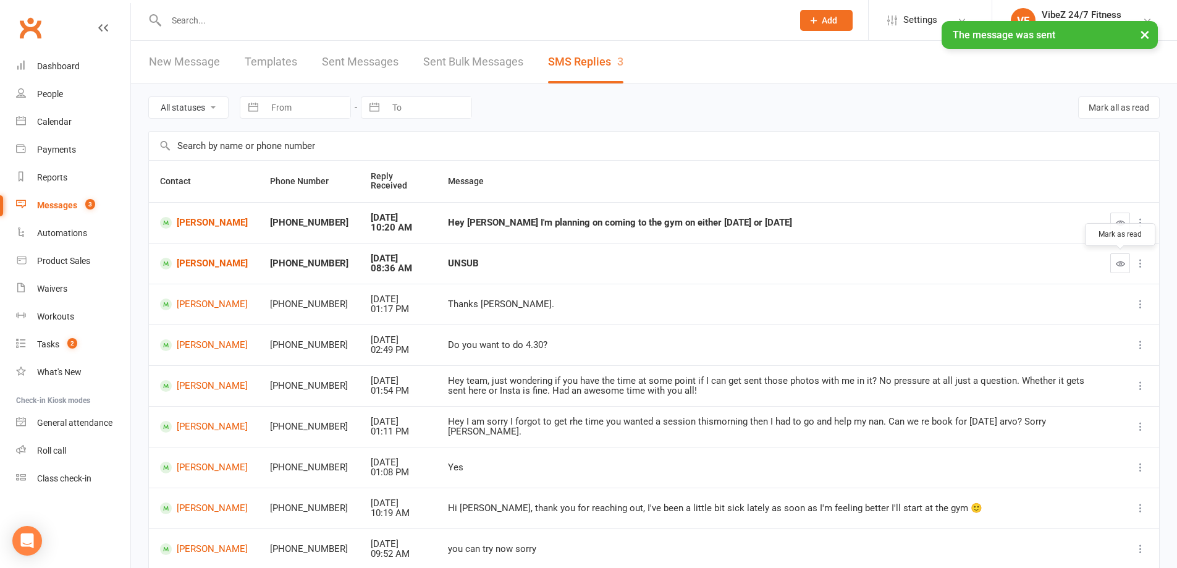
click at [1129, 262] on button "button" at bounding box center [1120, 263] width 20 height 20
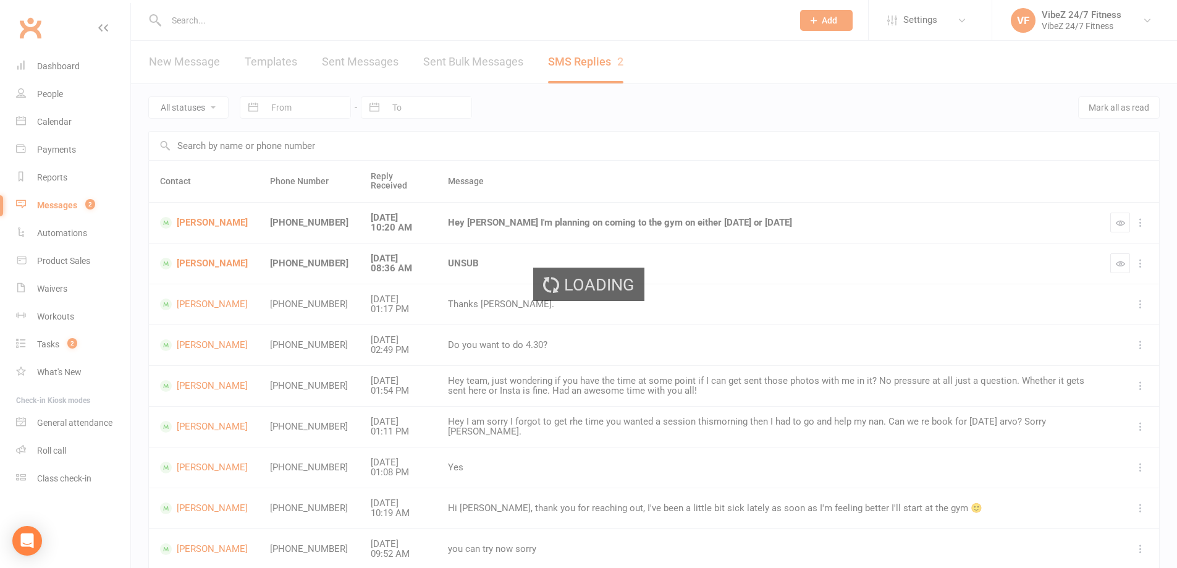
click at [1120, 224] on div "Loading" at bounding box center [588, 284] width 1177 height 568
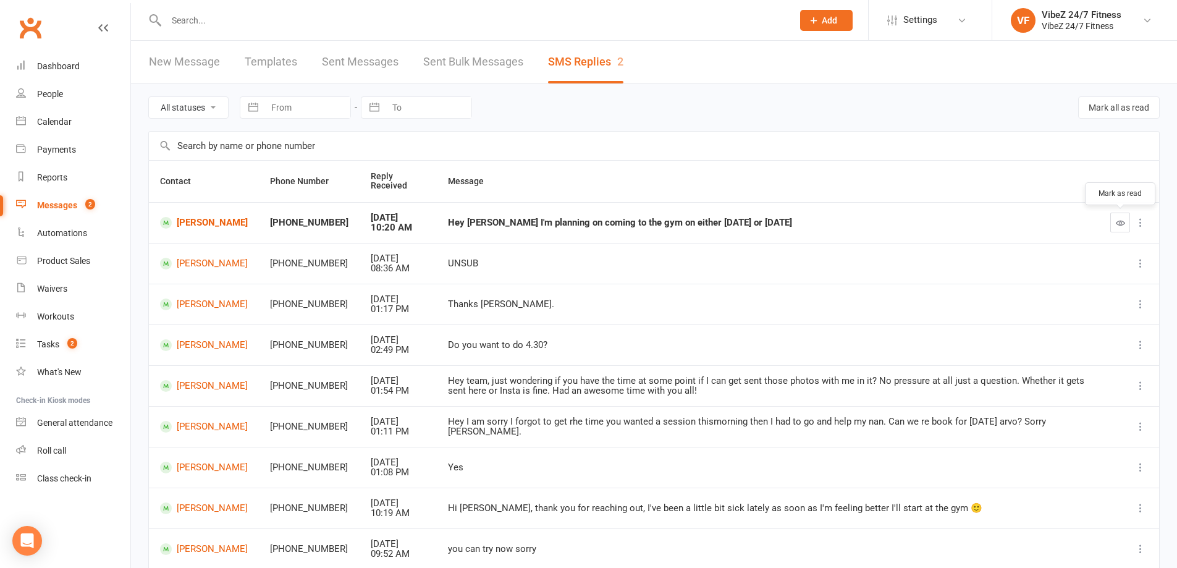
click at [1117, 221] on icon "button" at bounding box center [1120, 222] width 9 height 9
click at [191, 267] on link "Jamie-lee Pettit" at bounding box center [204, 264] width 88 height 12
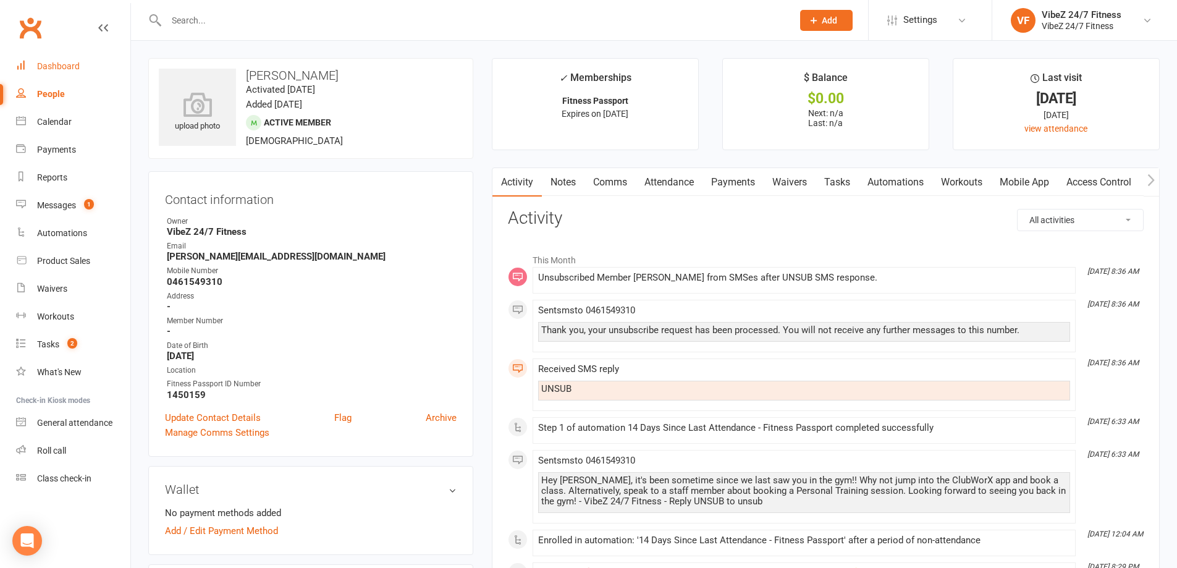
click at [42, 59] on link "Dashboard" at bounding box center [73, 67] width 114 height 28
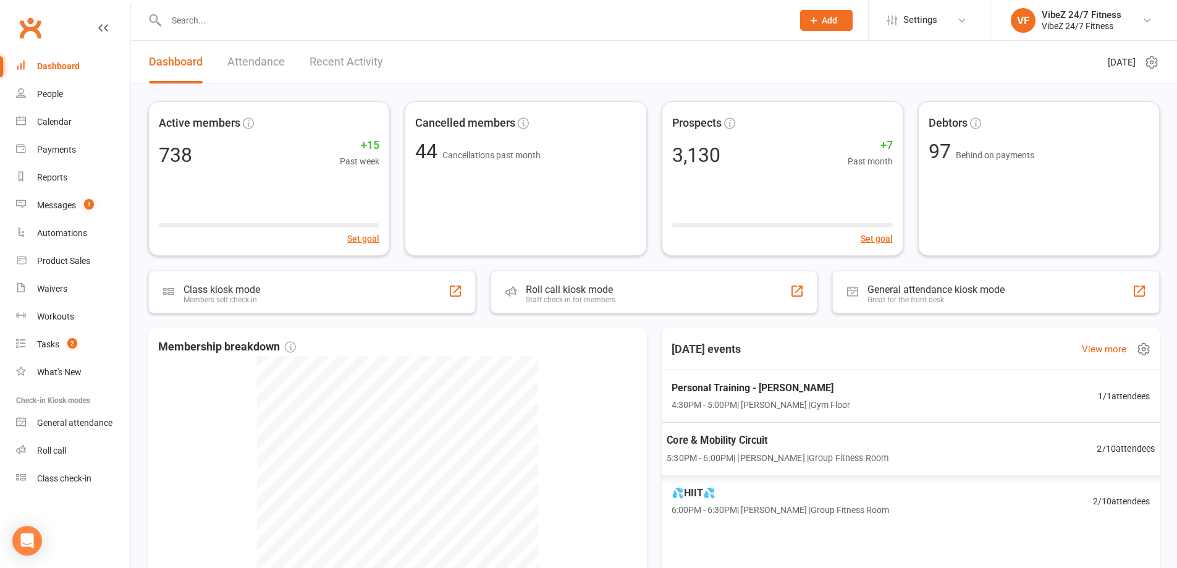
click at [805, 456] on span "5:30PM - 6:00PM | Jo-Lee Roberts | Group Fitness Room" at bounding box center [777, 457] width 222 height 14
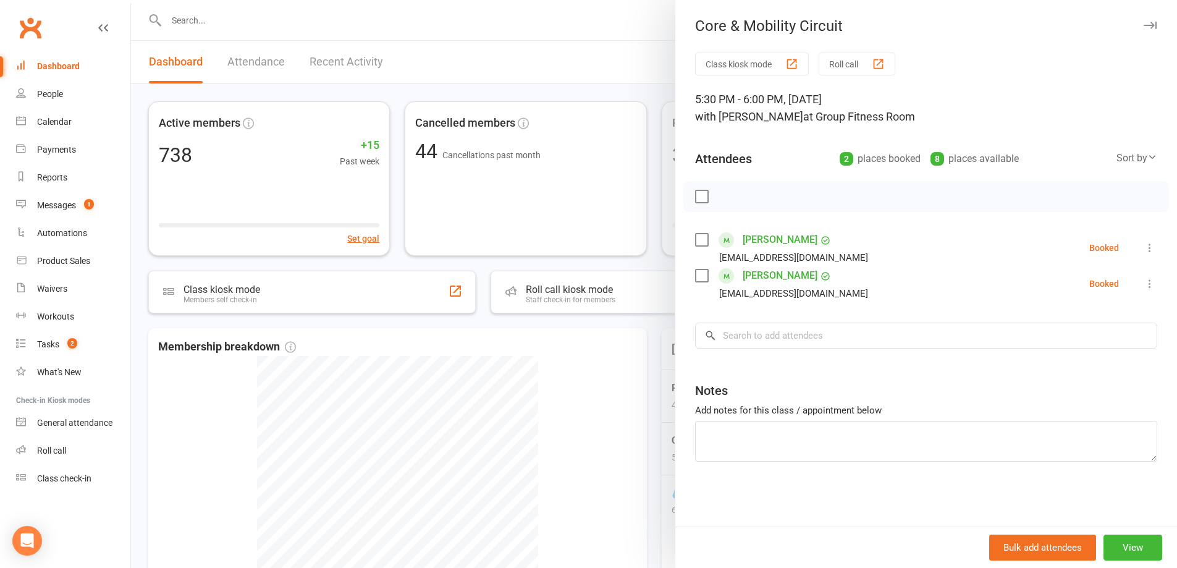
click at [578, 62] on div at bounding box center [654, 284] width 1046 height 568
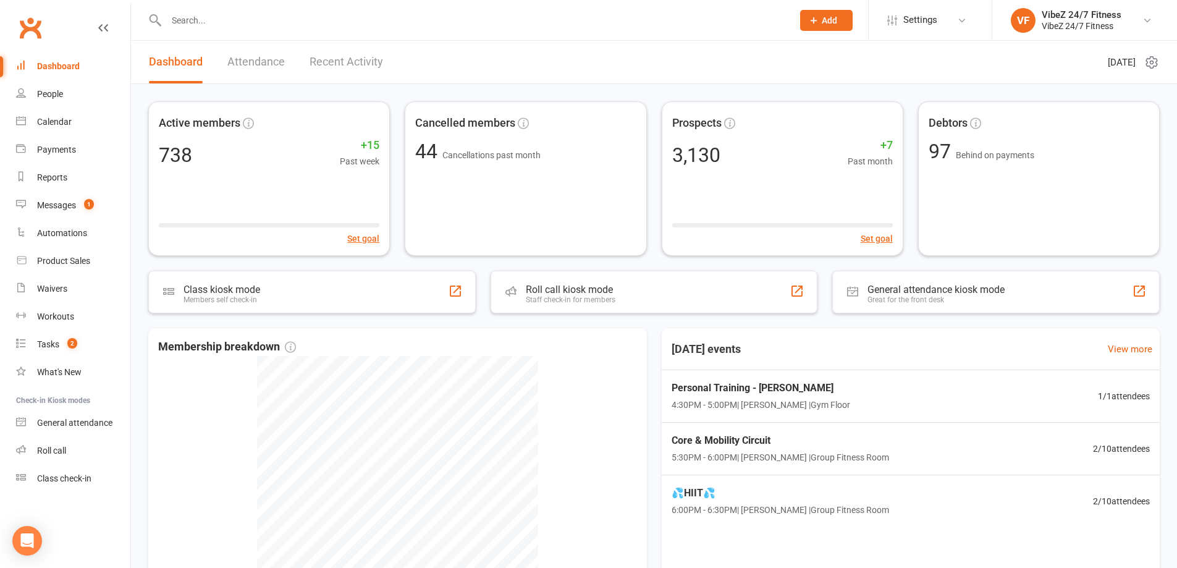
click at [197, 15] on input "text" at bounding box center [472, 20] width 621 height 17
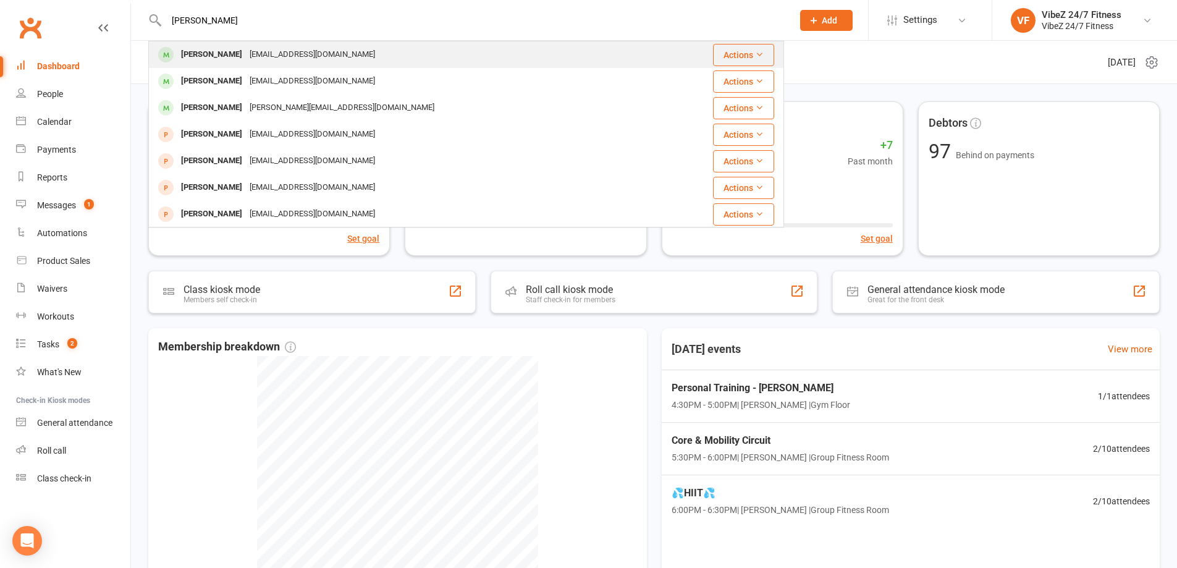
type input "heather c"
click at [189, 55] on div "Connor Heather" at bounding box center [211, 55] width 69 height 18
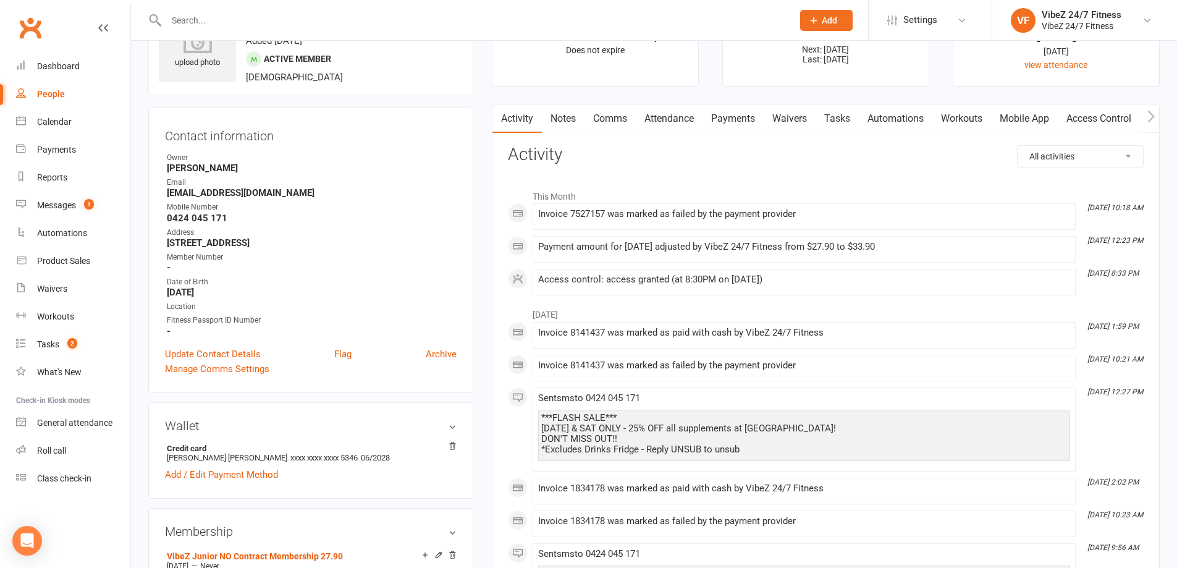
scroll to position [124, 0]
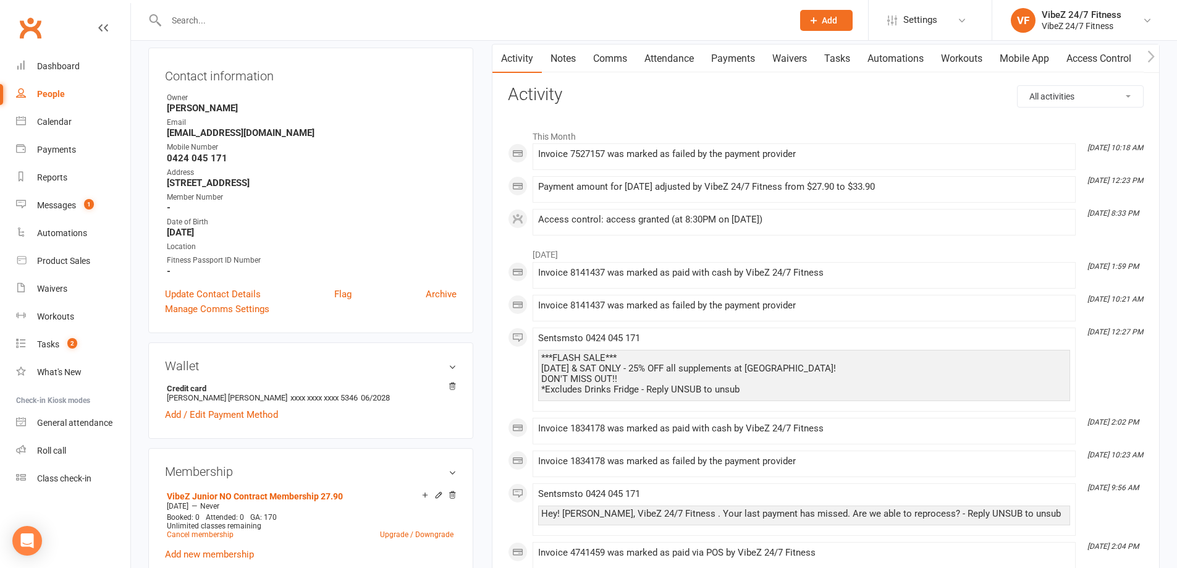
click at [671, 215] on div "Access control: access granted (at 8:30PM on 1-Oct-2025)" at bounding box center [804, 219] width 532 height 11
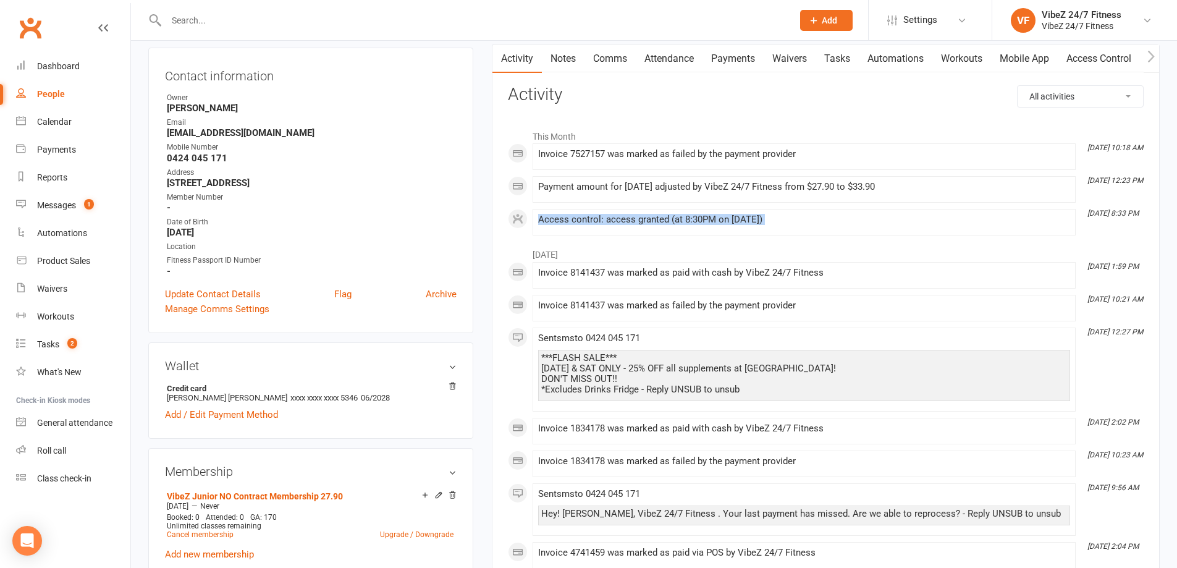
click at [851, 217] on div "Access control: access granted (at 8:30PM on 1-Oct-2025)" at bounding box center [804, 219] width 532 height 11
click at [852, 217] on div "Access control: access granted (at 8:30PM on 1-Oct-2025)" at bounding box center [804, 219] width 532 height 11
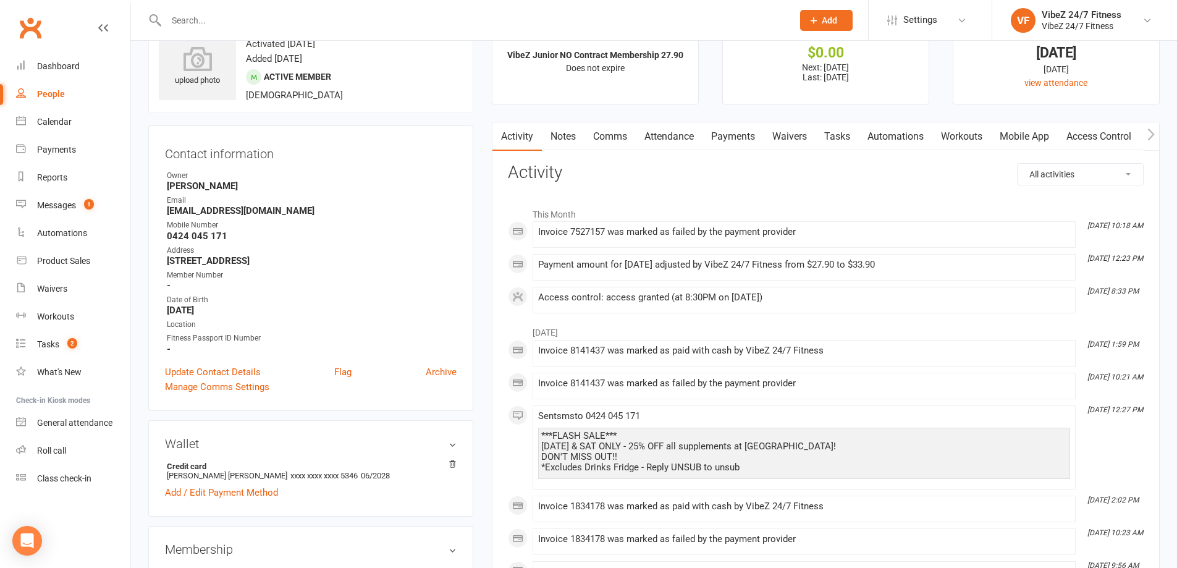
scroll to position [0, 0]
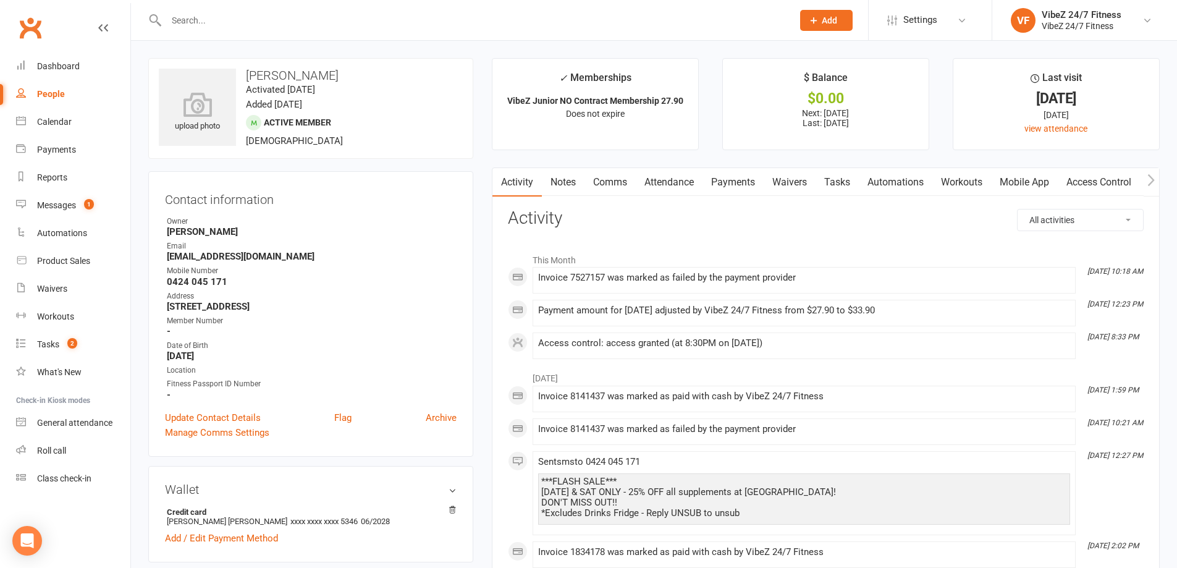
drag, startPoint x: 717, startPoint y: 175, endPoint x: 1008, endPoint y: 197, distance: 291.8
click at [717, 174] on link "Payments" at bounding box center [732, 182] width 61 height 28
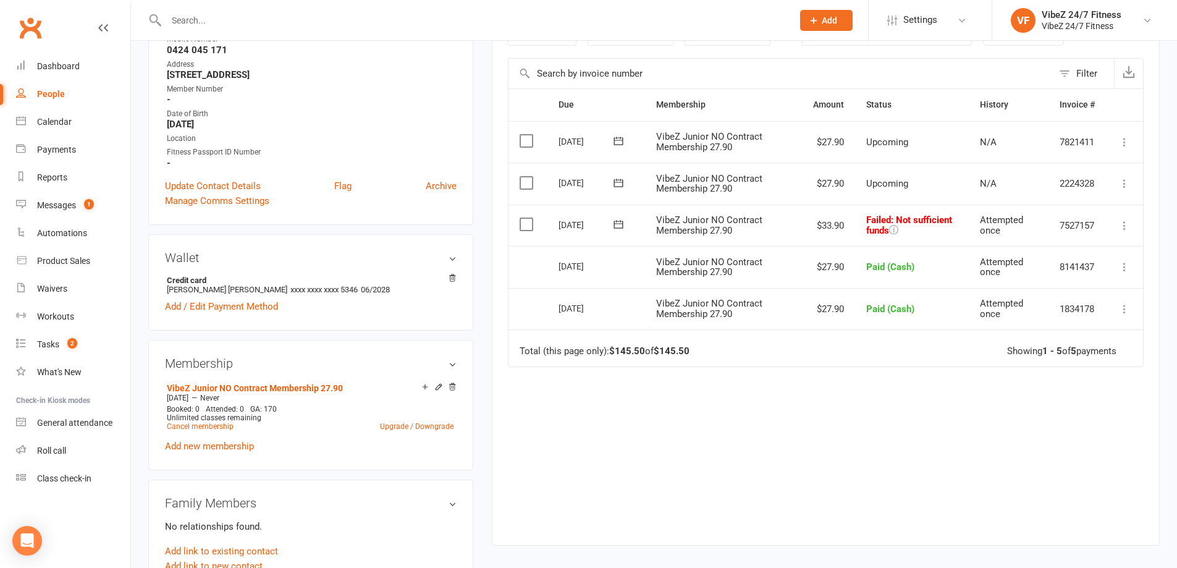
scroll to position [247, 0]
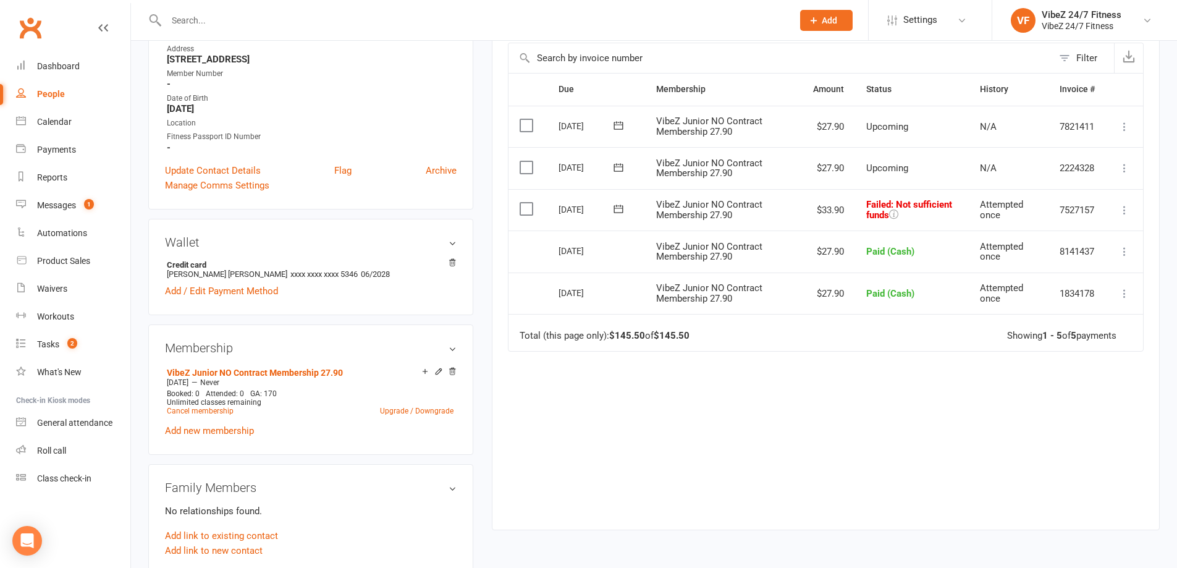
click at [234, 12] on input "text" at bounding box center [472, 20] width 621 height 17
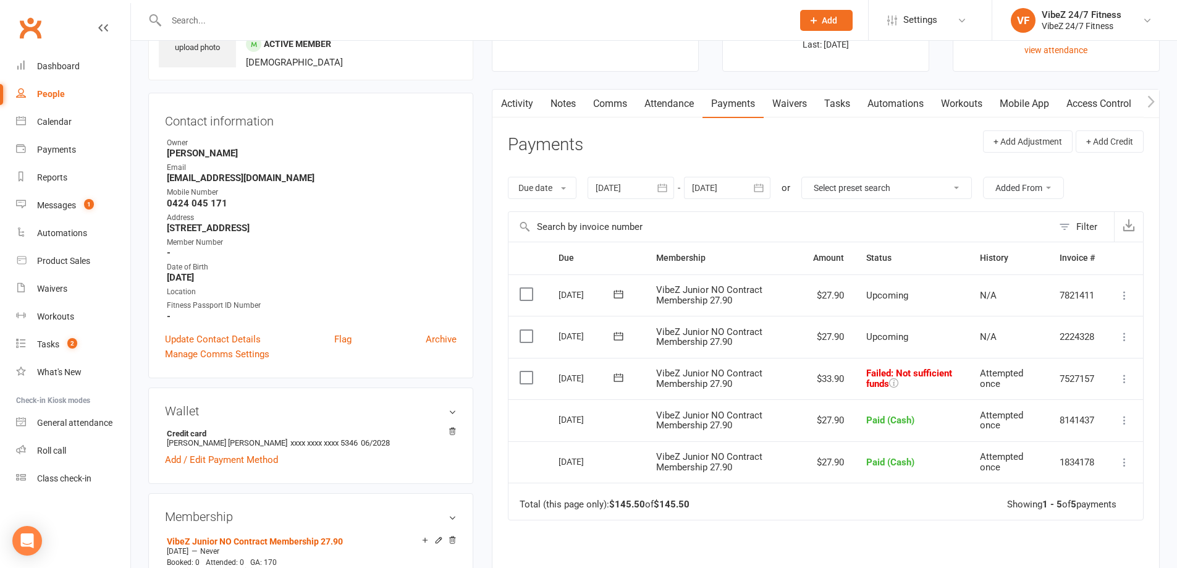
scroll to position [124, 0]
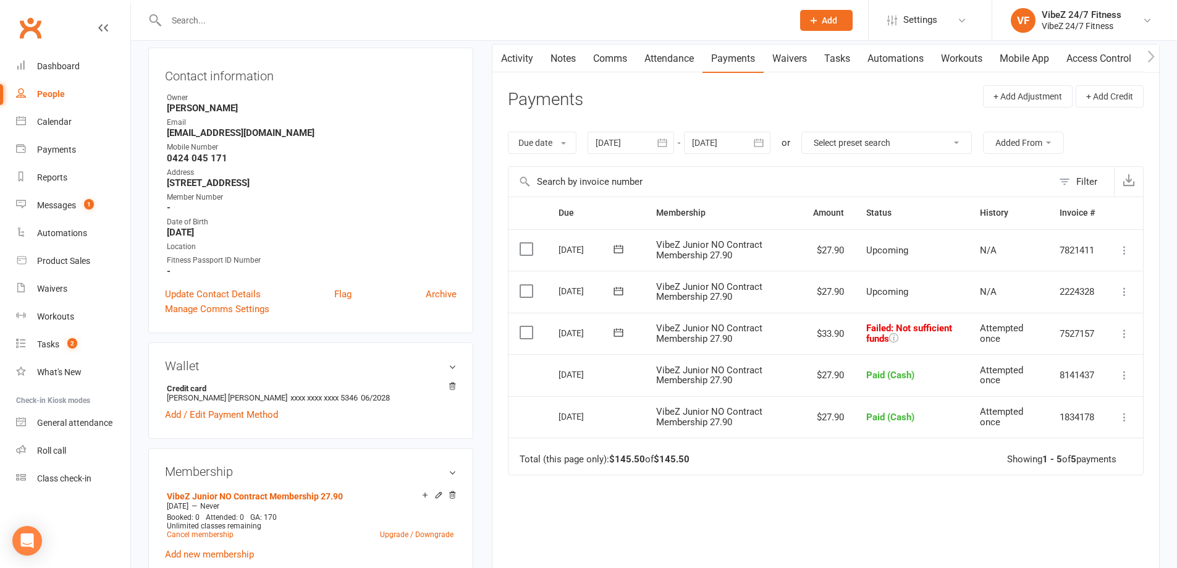
click at [1121, 336] on icon at bounding box center [1124, 333] width 12 height 12
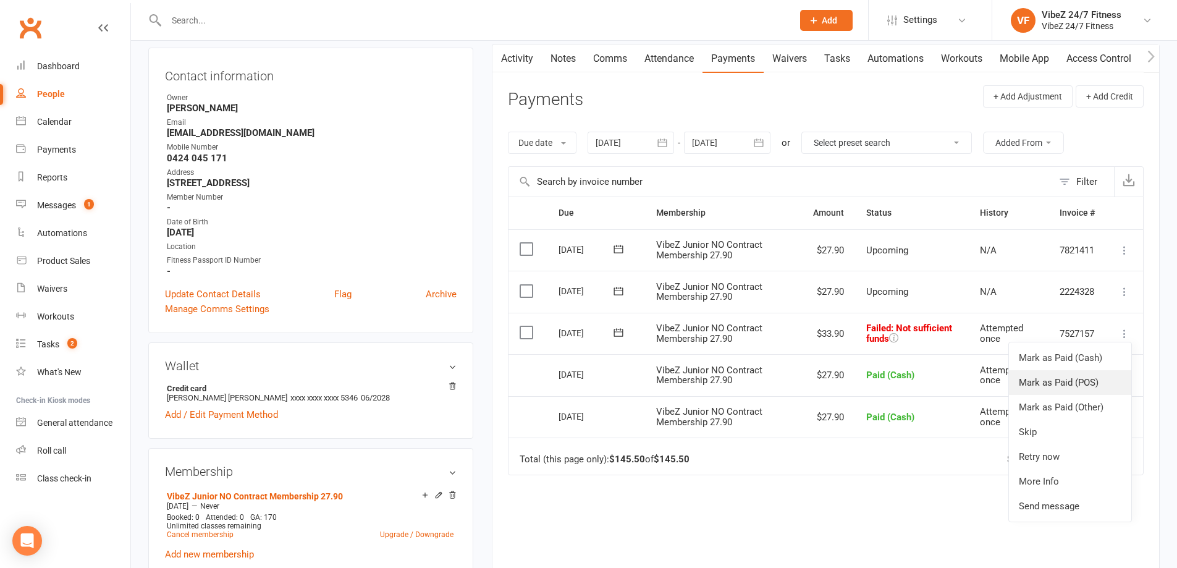
click at [1091, 377] on link "Mark as Paid (POS)" at bounding box center [1070, 382] width 122 height 25
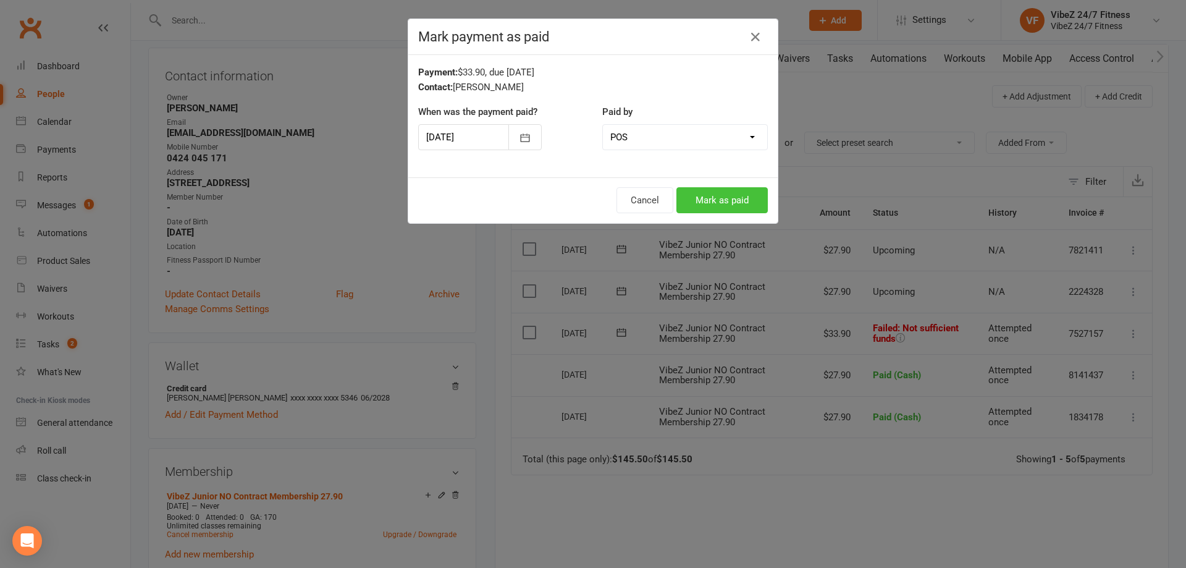
click at [732, 193] on button "Mark as paid" at bounding box center [721, 200] width 91 height 26
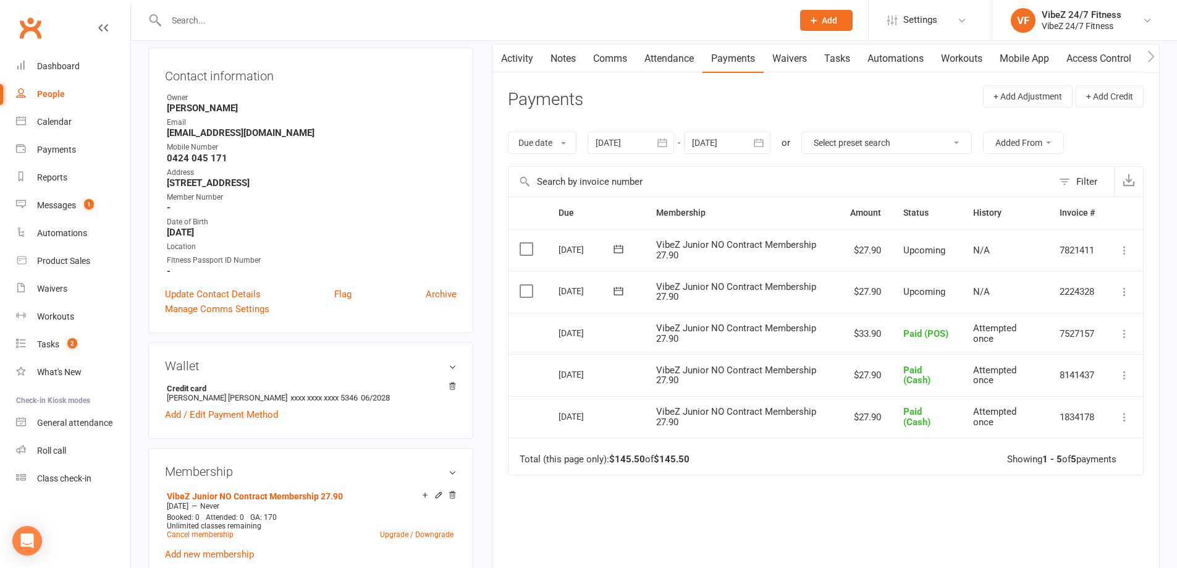
click at [273, 18] on input "text" at bounding box center [472, 20] width 621 height 17
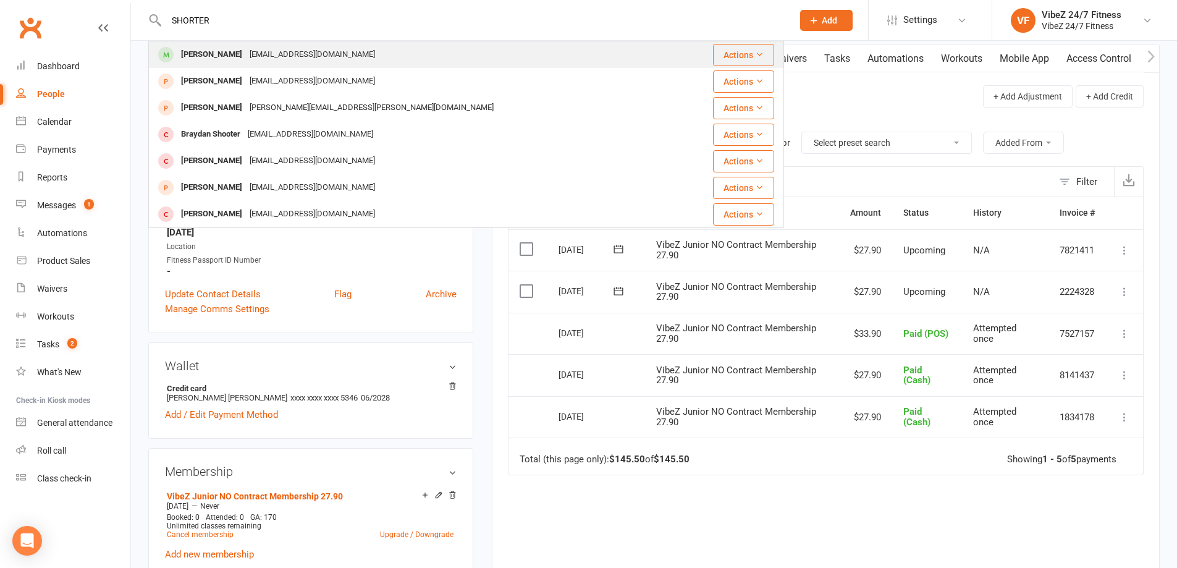
type input "SHORTER"
click at [222, 51] on div "Mitchell Shorter" at bounding box center [211, 55] width 69 height 18
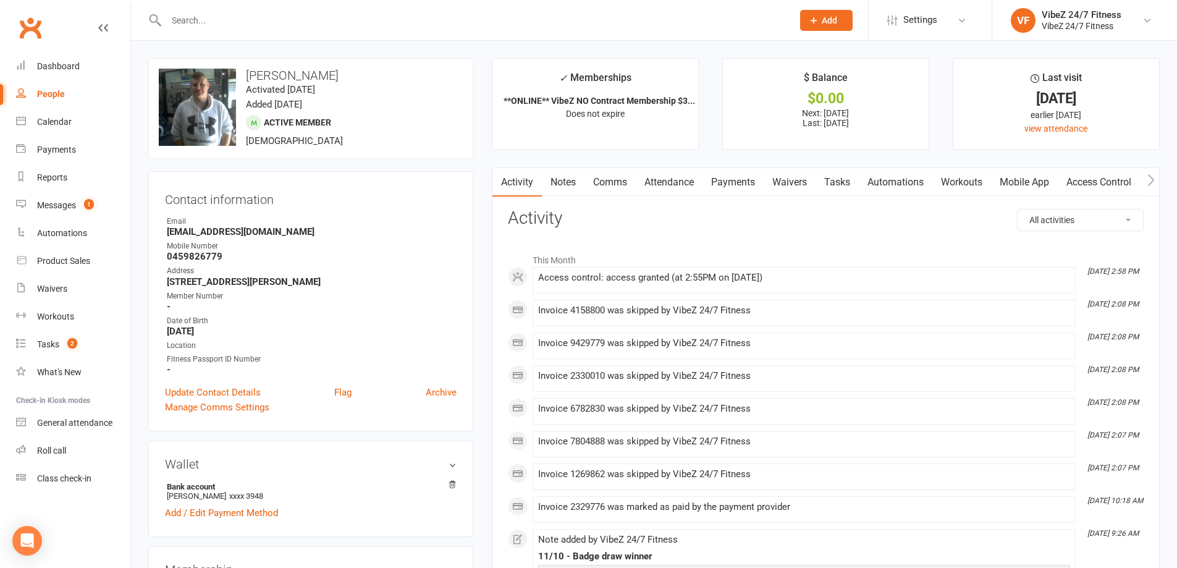
click at [736, 185] on link "Payments" at bounding box center [732, 182] width 61 height 28
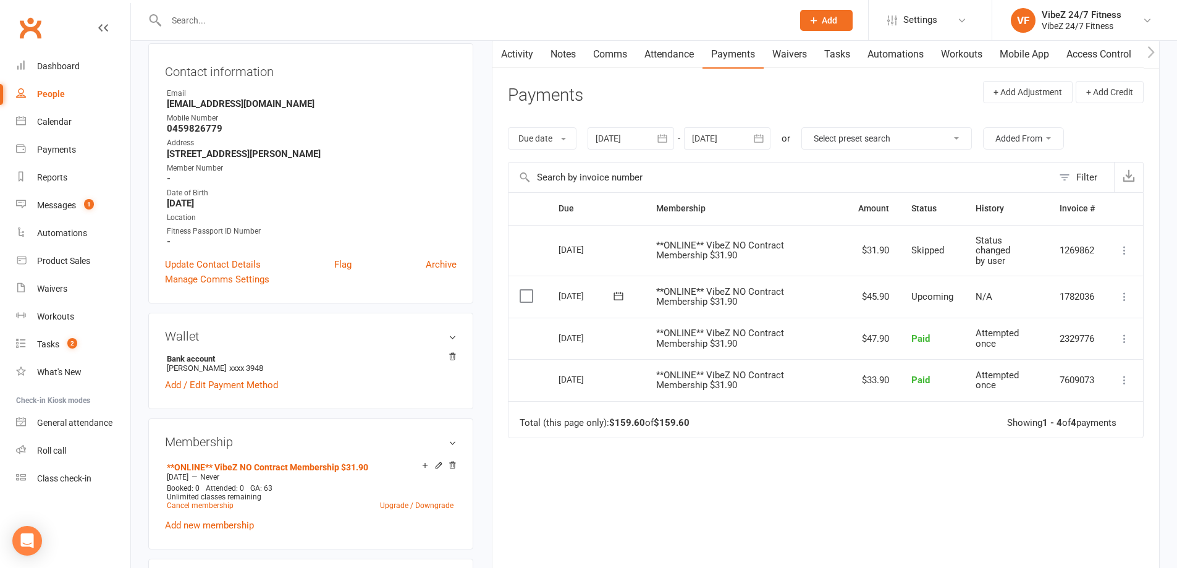
scroll to position [124, 0]
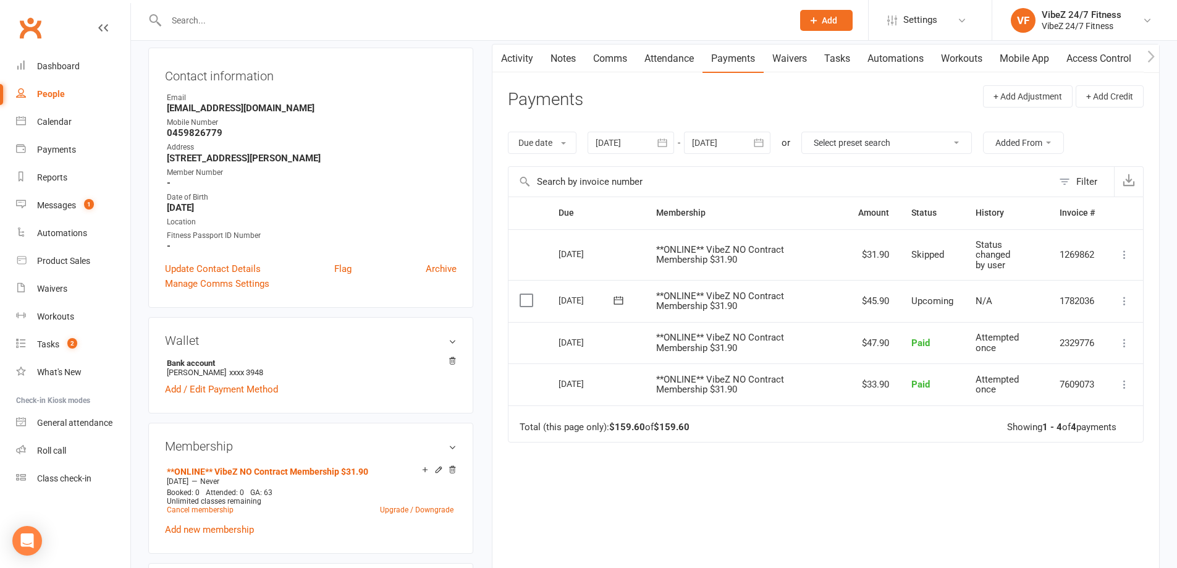
click at [1120, 300] on icon at bounding box center [1124, 301] width 12 height 12
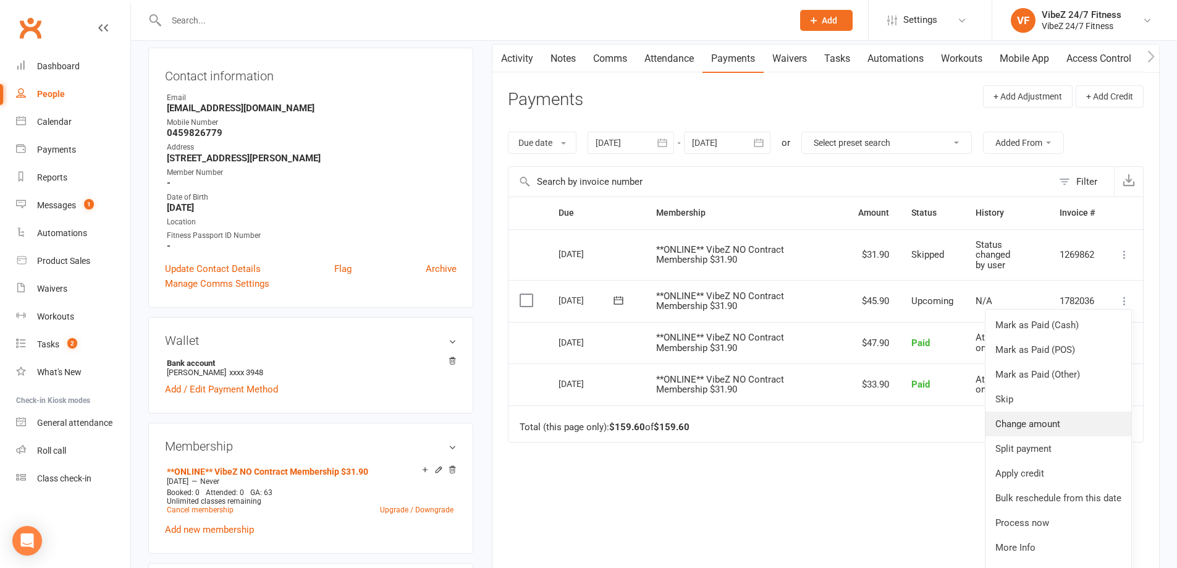
click at [1054, 421] on link "Change amount" at bounding box center [1058, 423] width 146 height 25
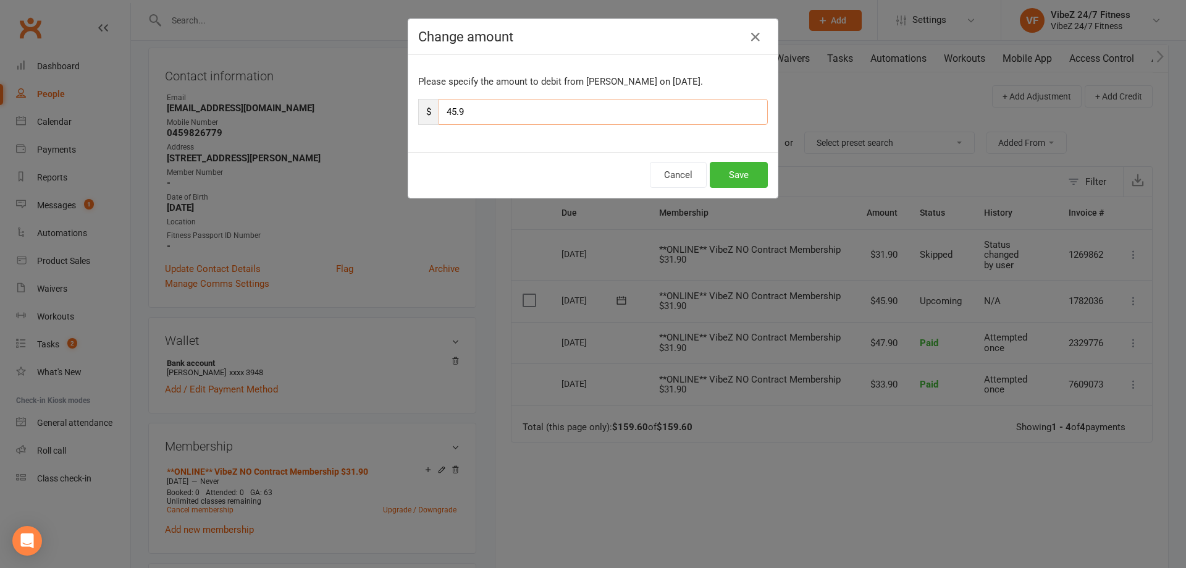
drag, startPoint x: 464, startPoint y: 117, endPoint x: 438, endPoint y: 117, distance: 26.0
click at [439, 117] on input "45.9" at bounding box center [603, 112] width 329 height 26
type input "14"
click at [740, 171] on button "Save" at bounding box center [739, 175] width 58 height 26
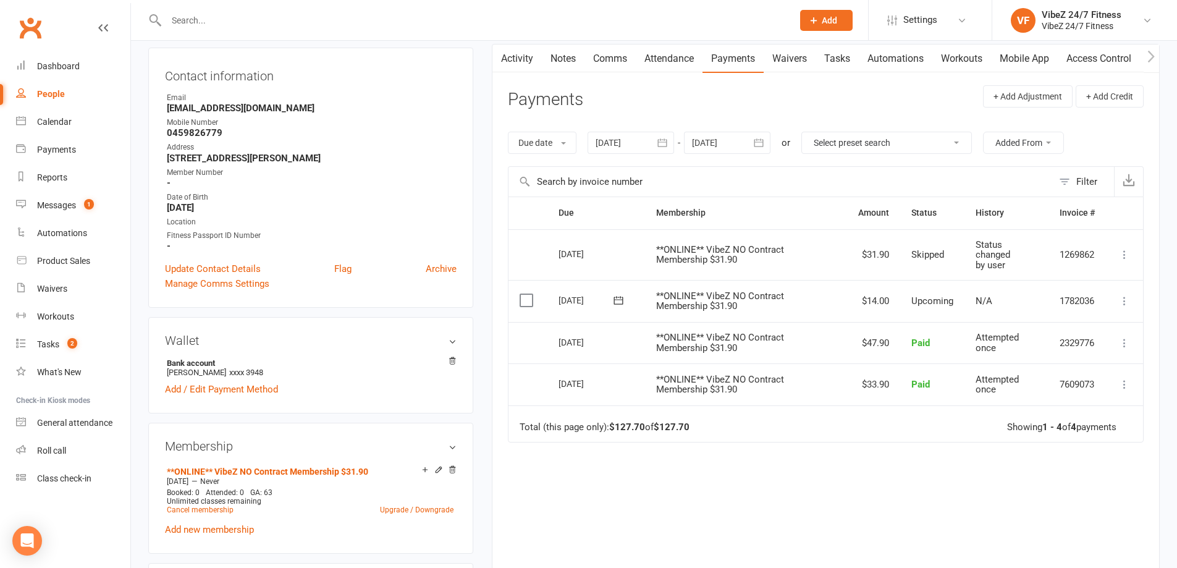
click at [760, 142] on icon "button" at bounding box center [758, 142] width 9 height 8
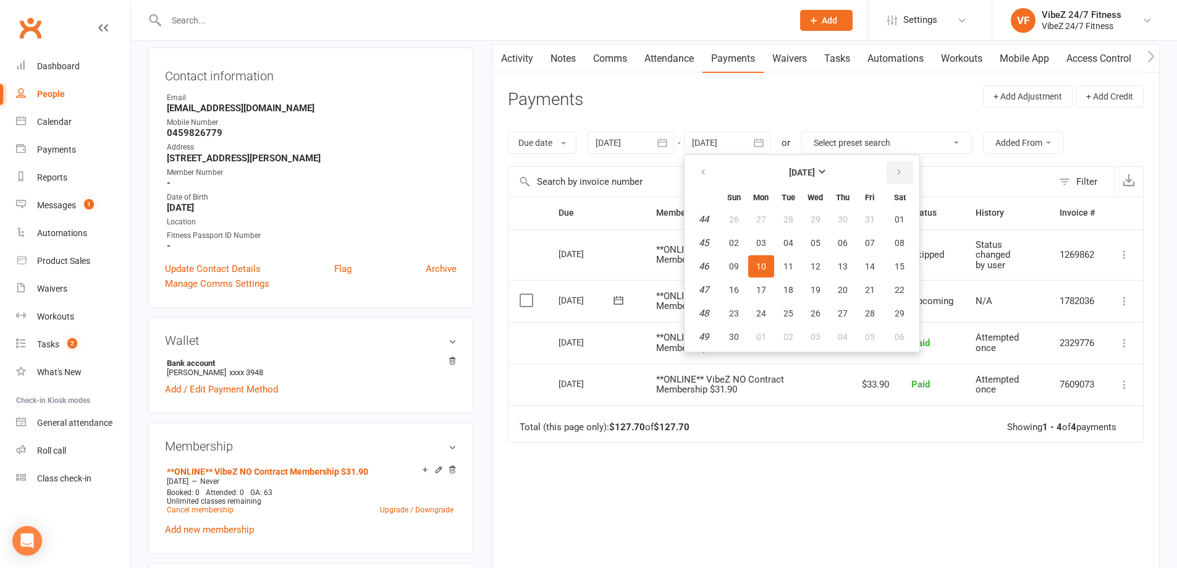
click at [903, 174] on icon "button" at bounding box center [898, 172] width 9 height 10
click at [902, 169] on icon "button" at bounding box center [898, 172] width 9 height 10
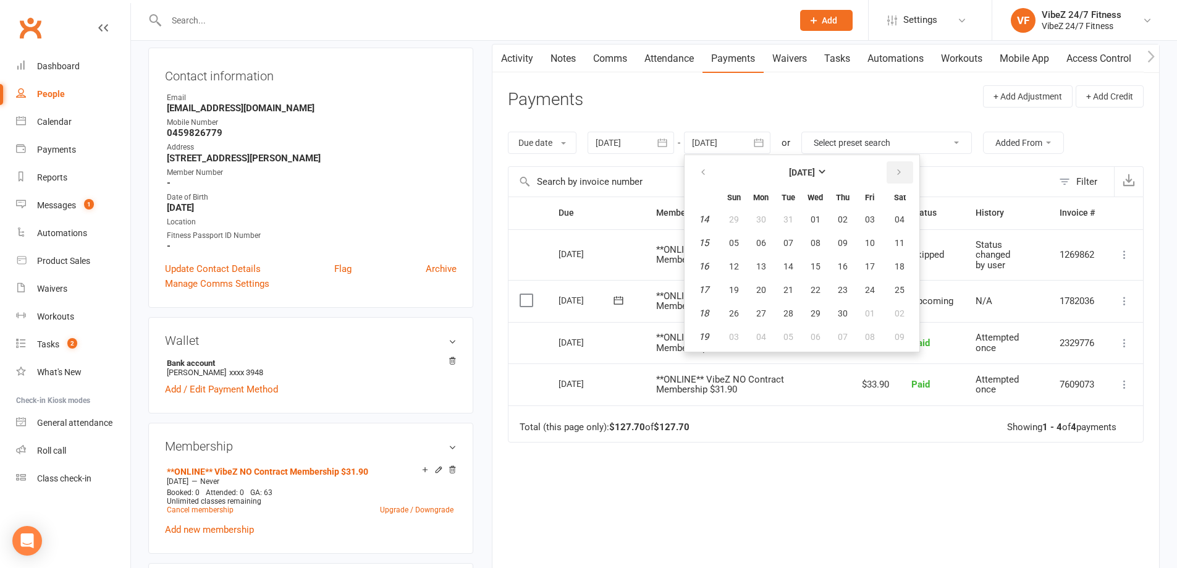
click at [902, 169] on icon "button" at bounding box center [898, 172] width 9 height 10
click at [898, 253] on button "09" at bounding box center [900, 243] width 32 height 22
type input "09 May 2026"
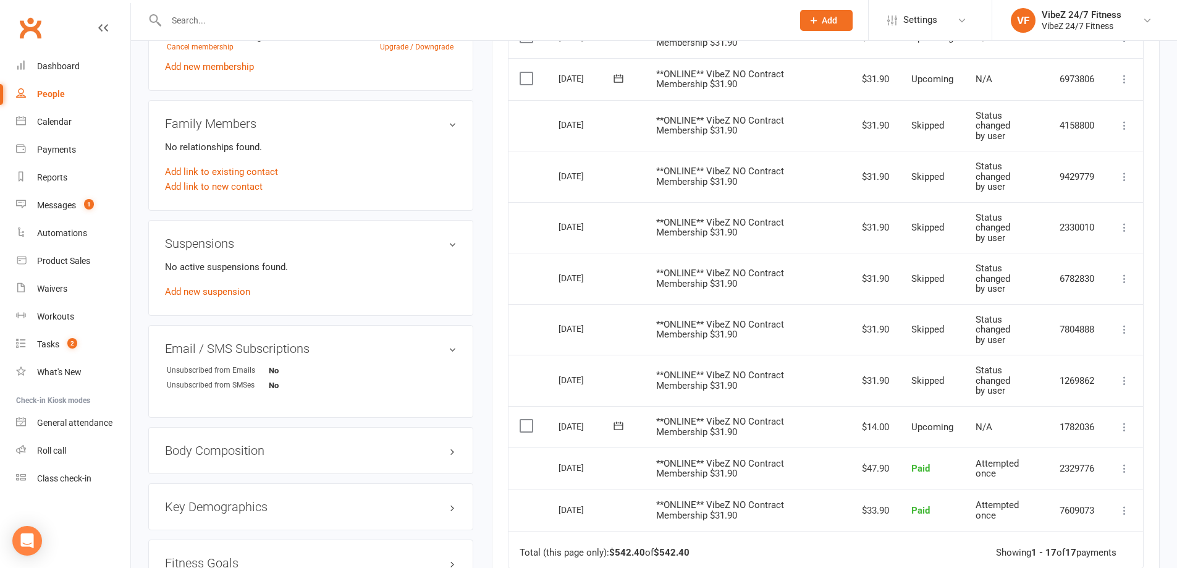
scroll to position [608, 0]
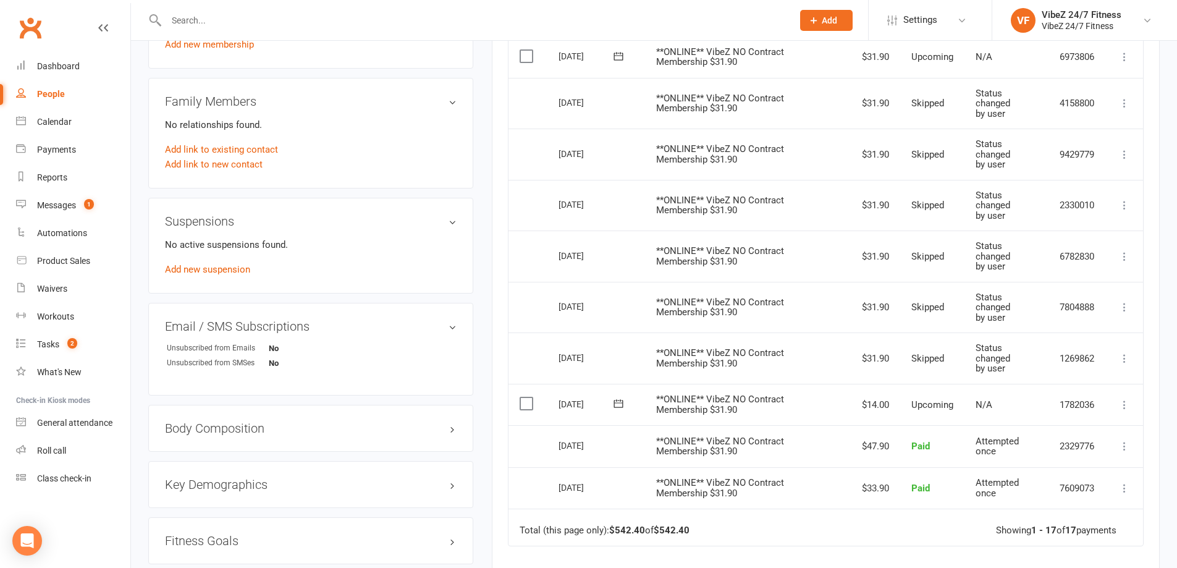
click at [450, 243] on p "No active suspensions found." at bounding box center [311, 244] width 292 height 15
click at [1130, 57] on icon at bounding box center [1124, 57] width 12 height 12
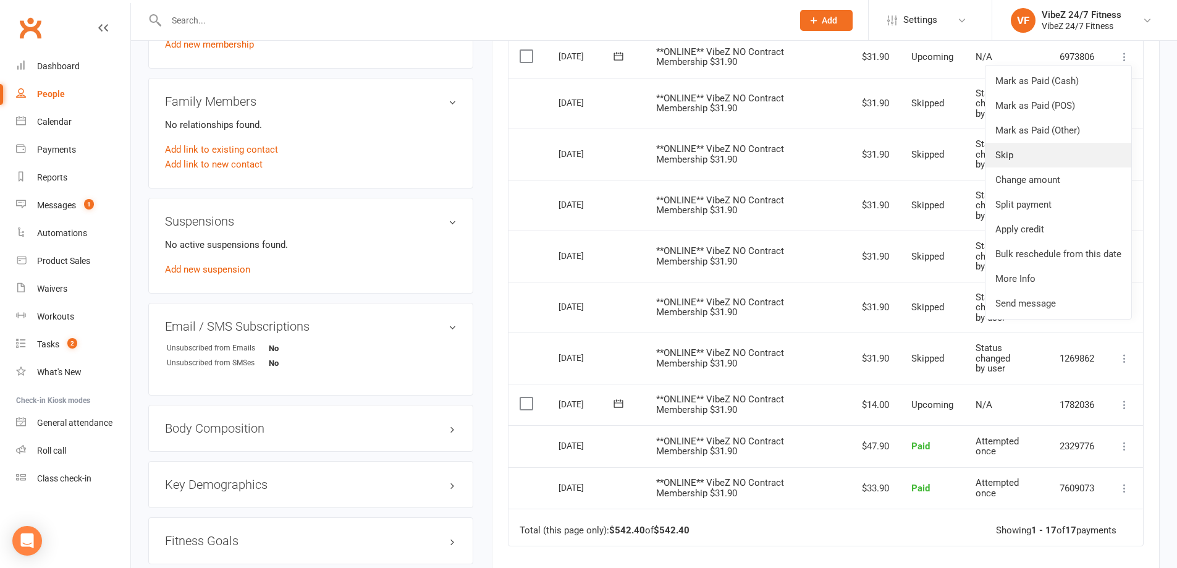
click at [1032, 150] on link "Skip" at bounding box center [1058, 155] width 146 height 25
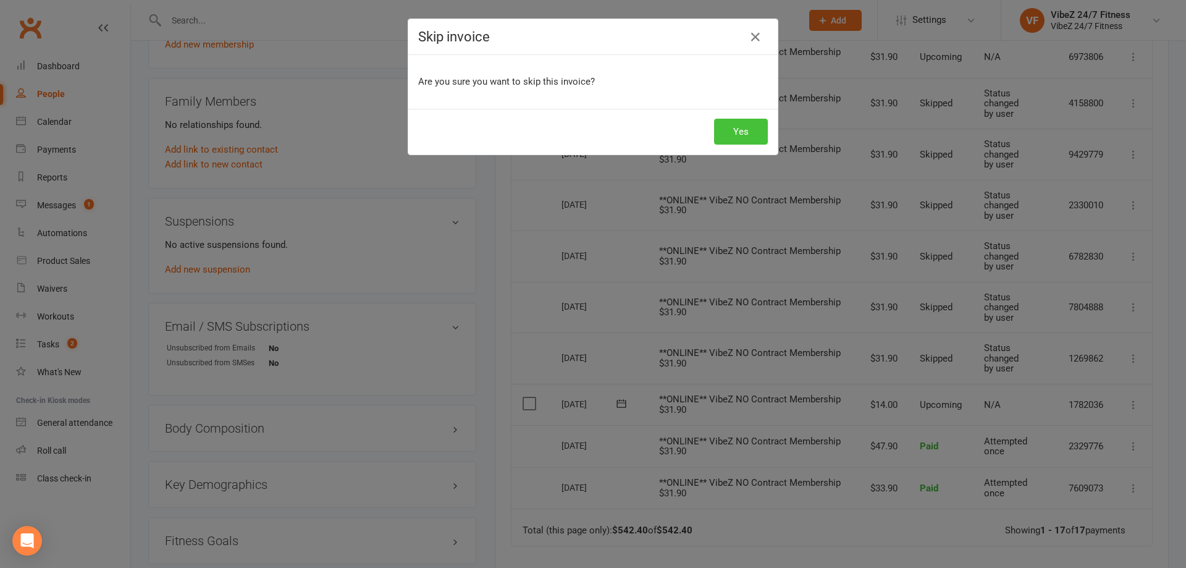
click at [729, 130] on button "Yes" at bounding box center [741, 132] width 54 height 26
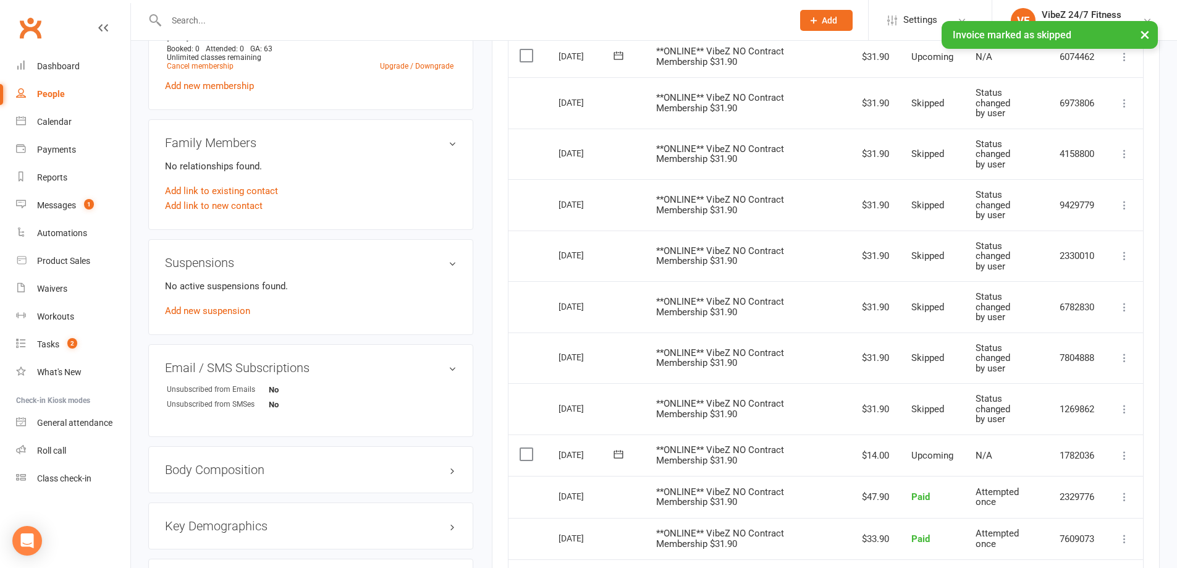
scroll to position [423, 0]
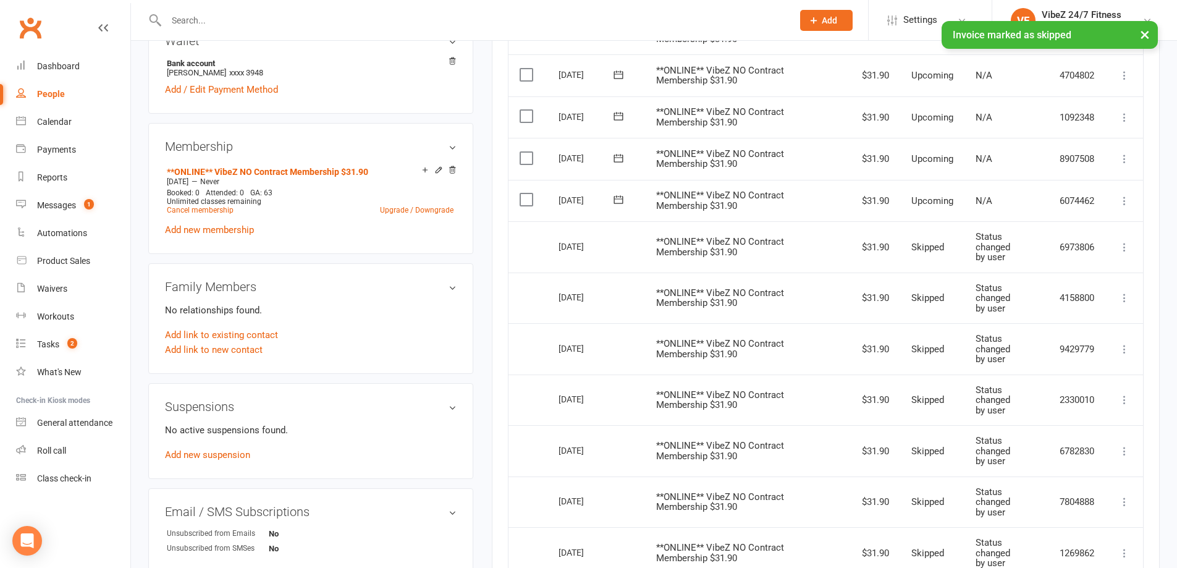
click at [1125, 197] on icon at bounding box center [1124, 201] width 12 height 12
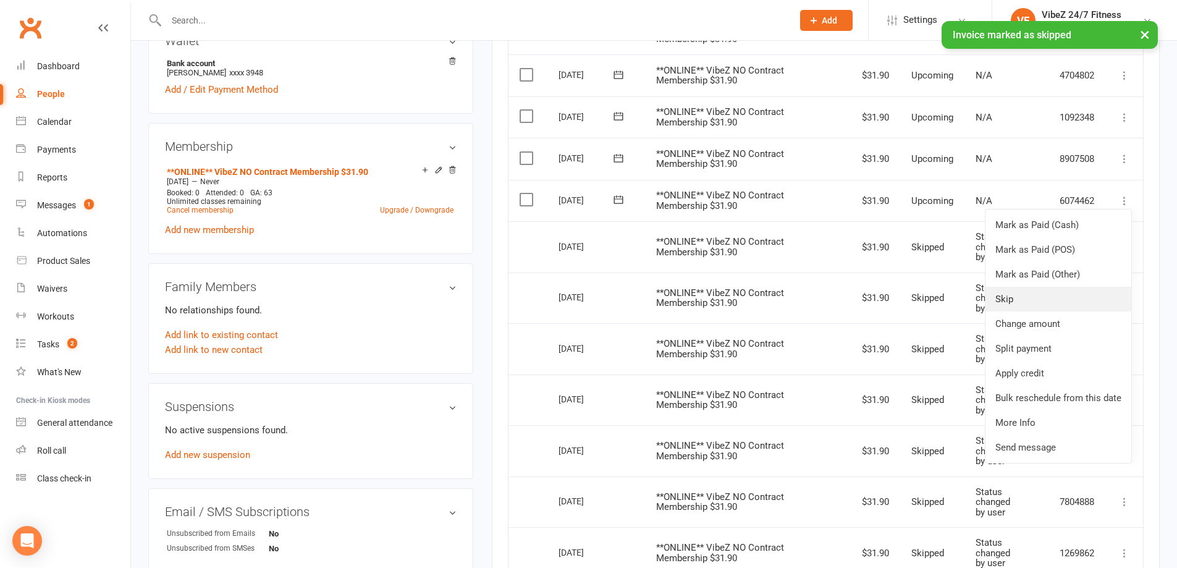
click at [1040, 296] on link "Skip" at bounding box center [1058, 299] width 146 height 25
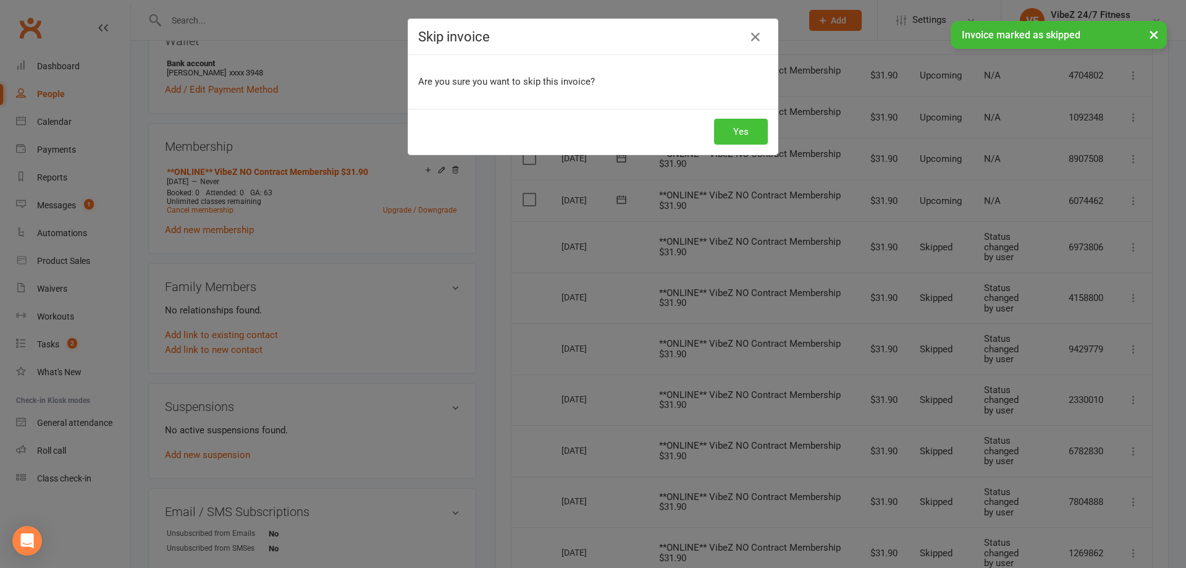
click at [743, 134] on button "Yes" at bounding box center [741, 132] width 54 height 26
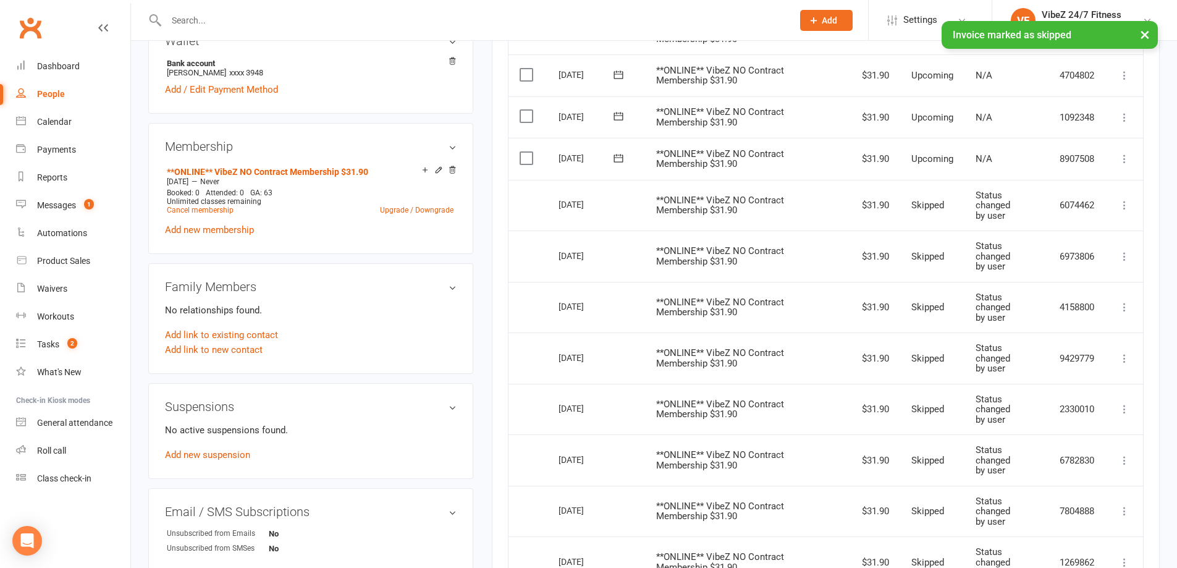
click at [1121, 159] on icon at bounding box center [1124, 159] width 12 height 12
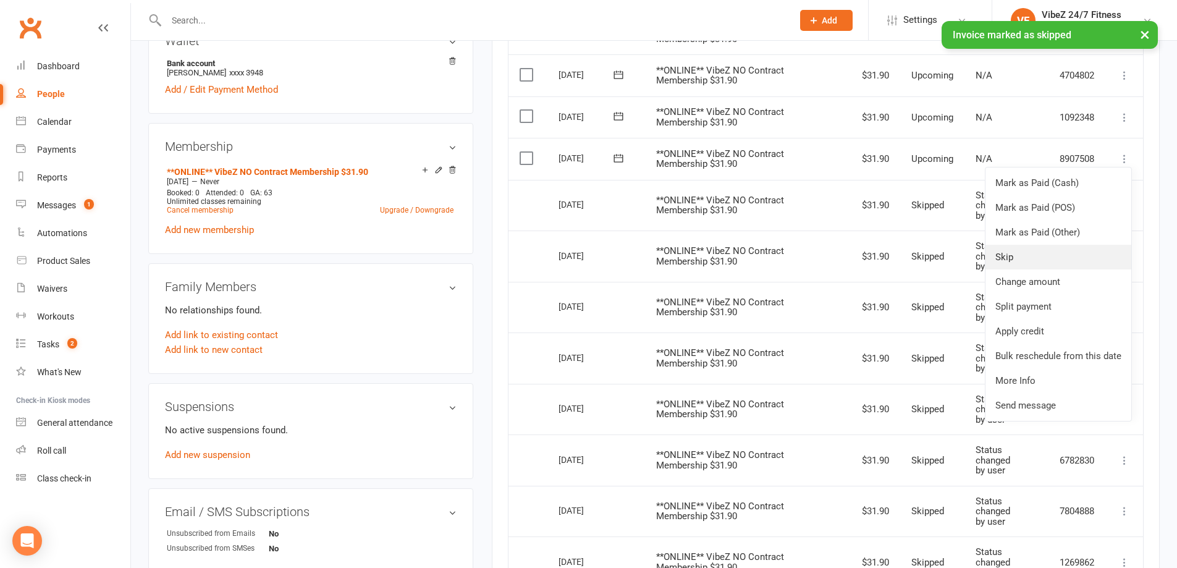
click at [1009, 248] on link "Skip" at bounding box center [1058, 257] width 146 height 25
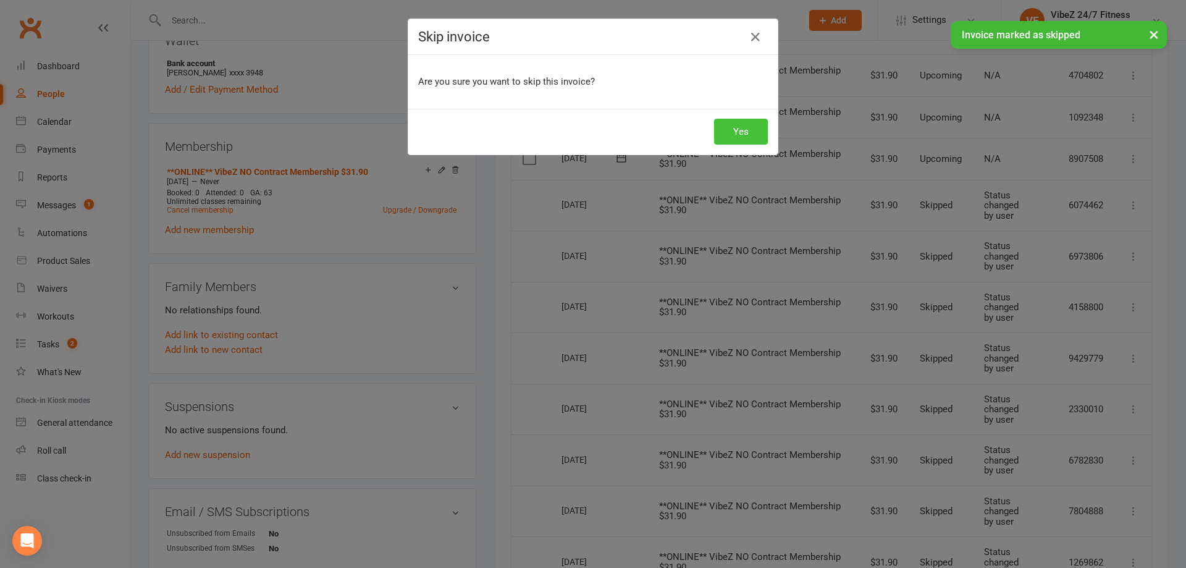
click at [749, 125] on button "Yes" at bounding box center [741, 132] width 54 height 26
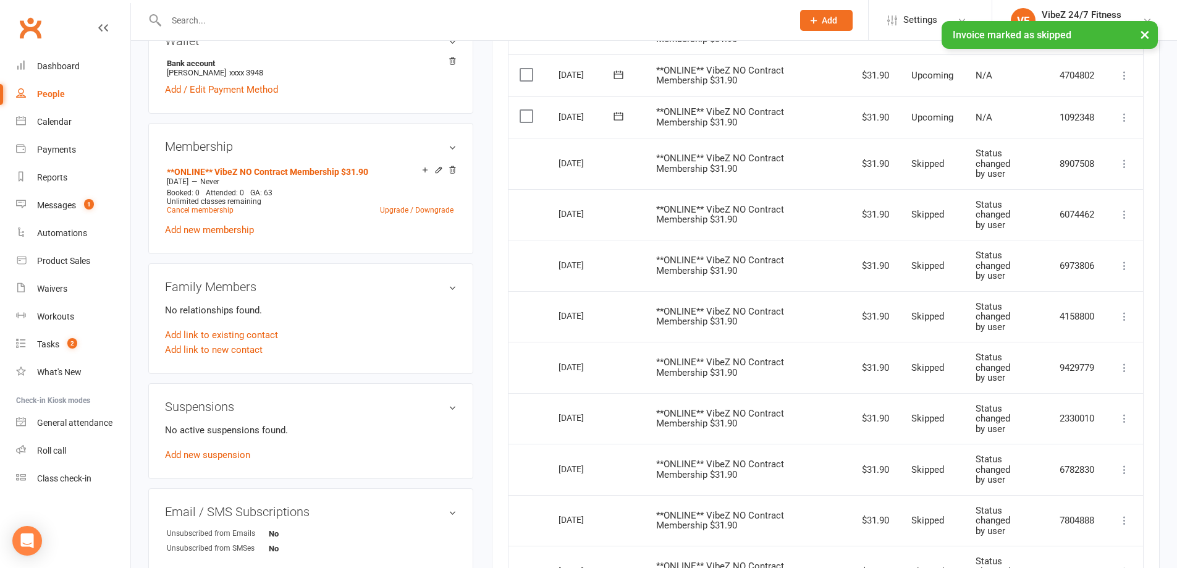
click at [1126, 117] on icon at bounding box center [1124, 117] width 12 height 12
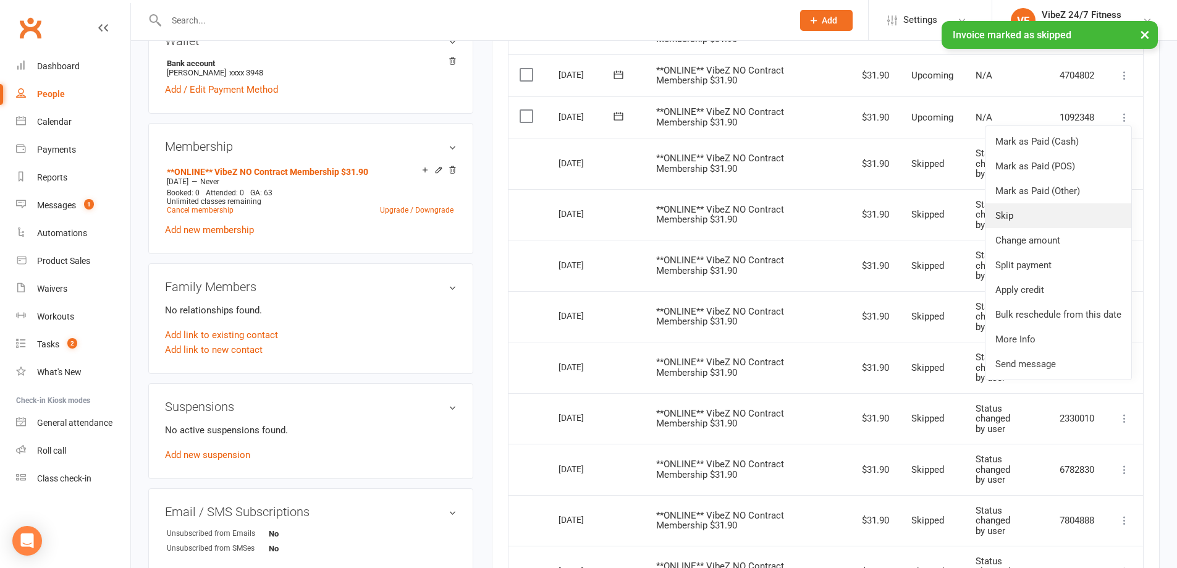
click at [1025, 216] on link "Skip" at bounding box center [1058, 215] width 146 height 25
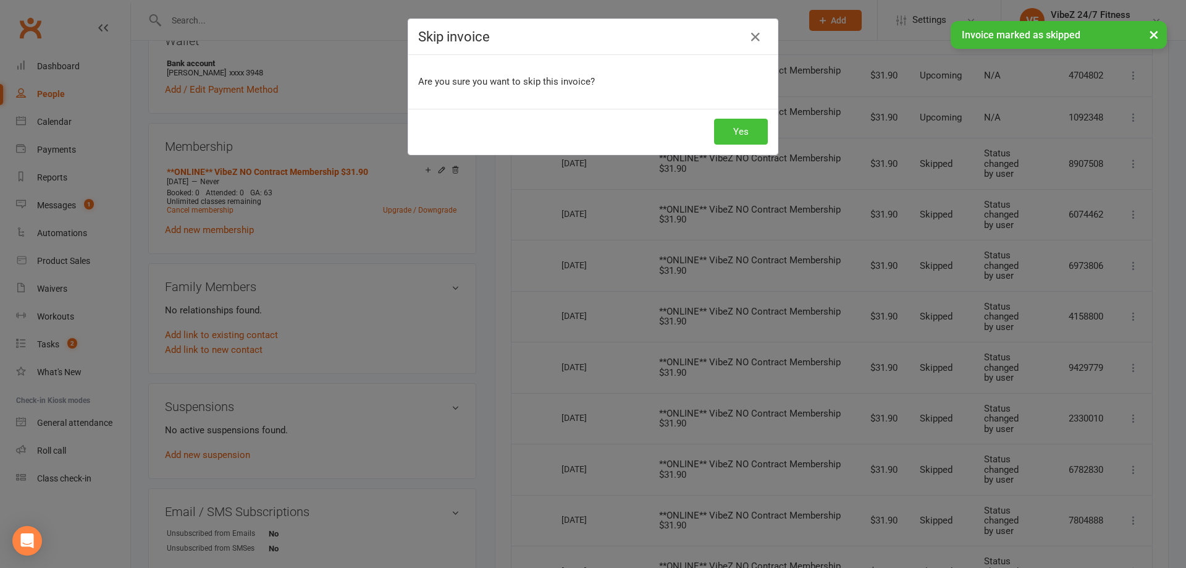
click at [726, 125] on button "Yes" at bounding box center [741, 132] width 54 height 26
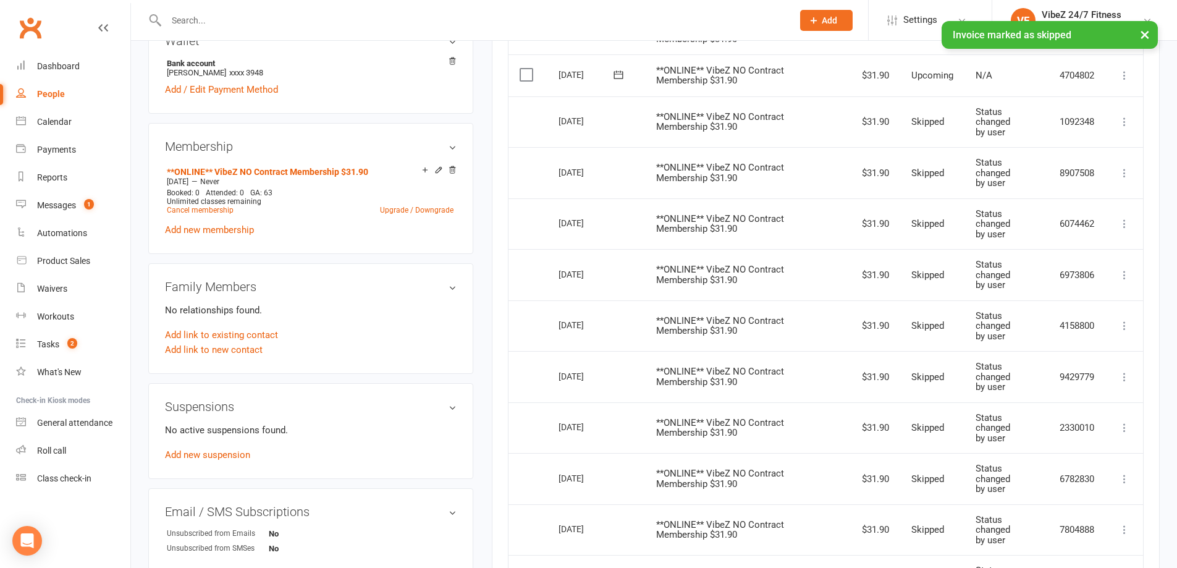
click at [1127, 71] on icon at bounding box center [1124, 75] width 12 height 12
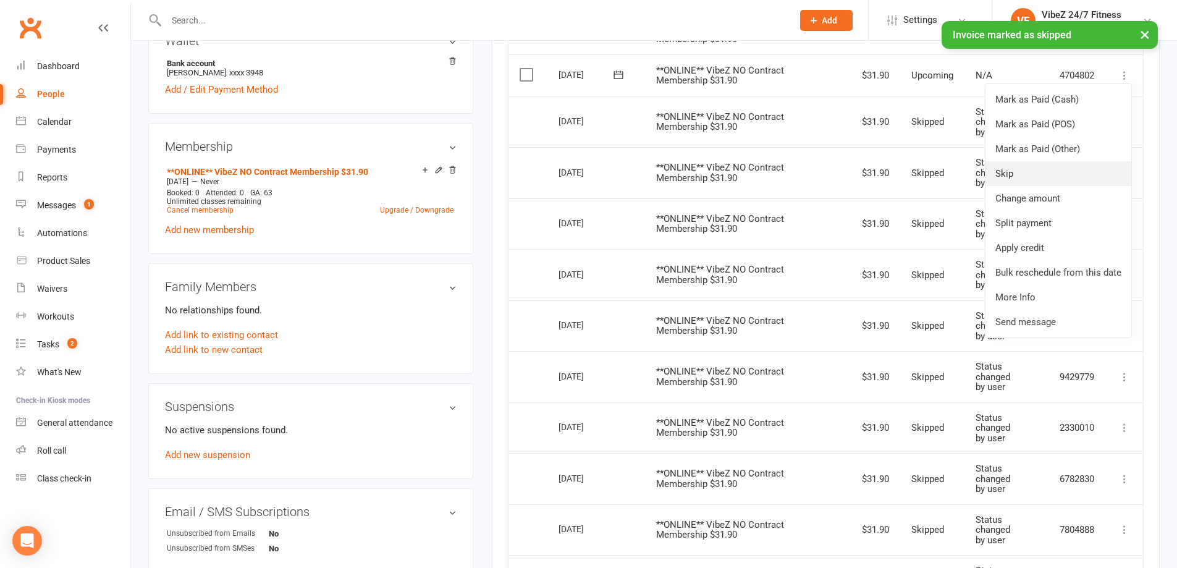
click at [1035, 177] on link "Skip" at bounding box center [1058, 173] width 146 height 25
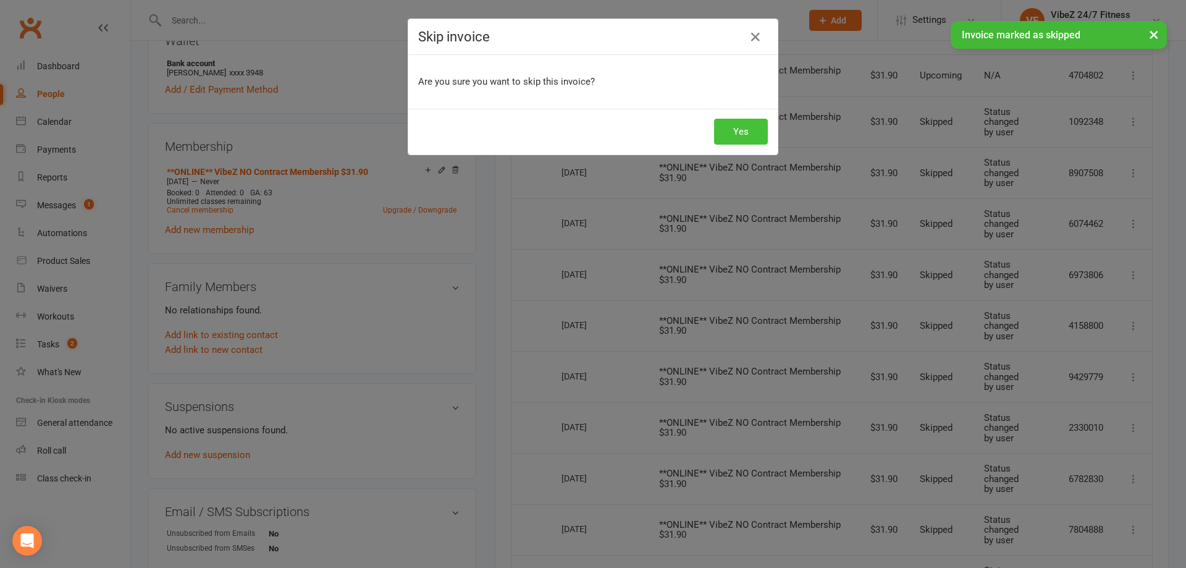
drag, startPoint x: 755, startPoint y: 126, endPoint x: 1170, endPoint y: 121, distance: 414.5
click at [760, 126] on button "Yes" at bounding box center [741, 132] width 54 height 26
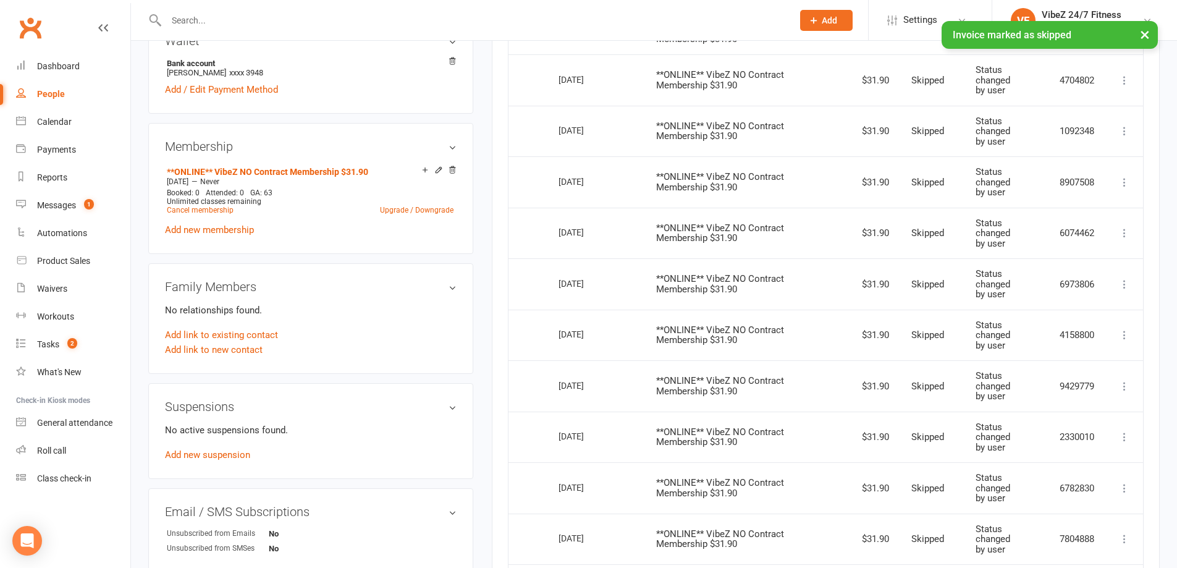
scroll to position [361, 0]
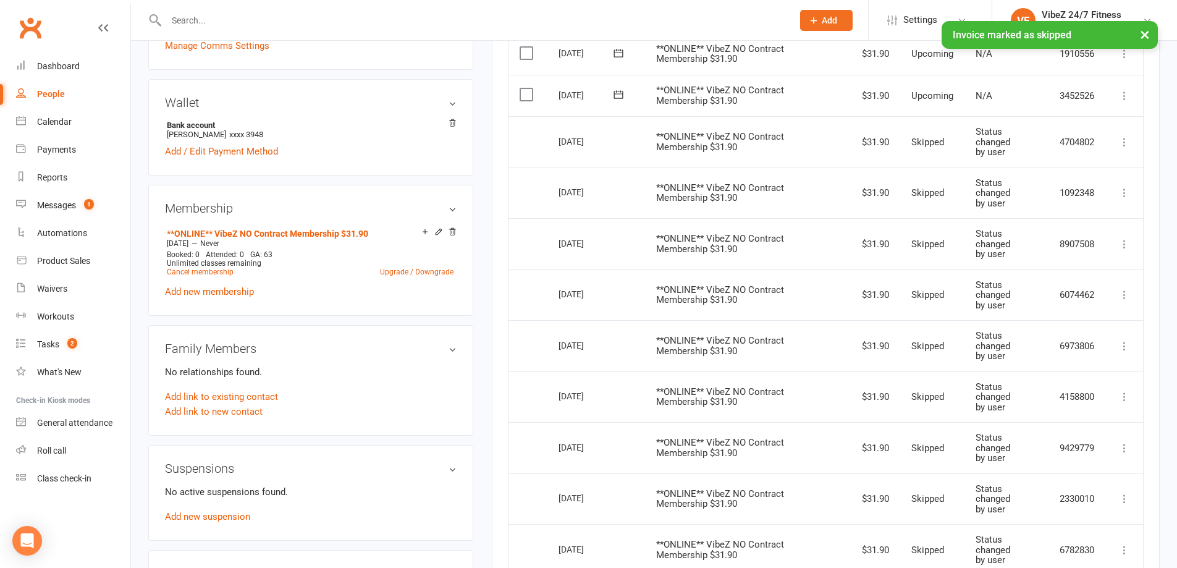
drag, startPoint x: 1126, startPoint y: 96, endPoint x: 1122, endPoint y: 155, distance: 59.5
click at [1130, 96] on icon at bounding box center [1124, 96] width 12 height 12
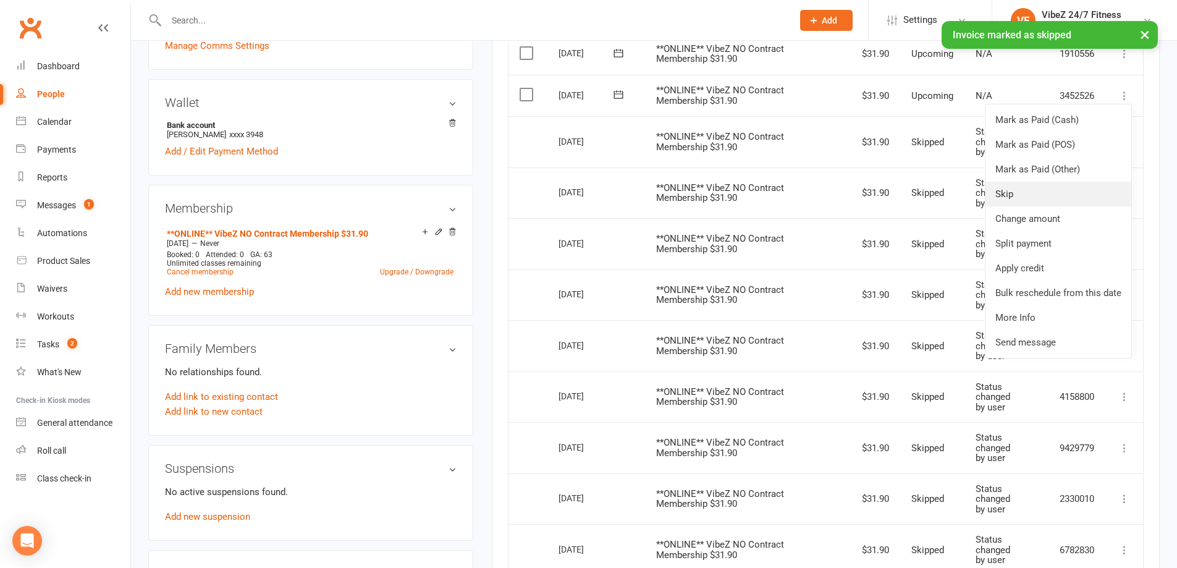
click at [1038, 193] on link "Skip" at bounding box center [1058, 194] width 146 height 25
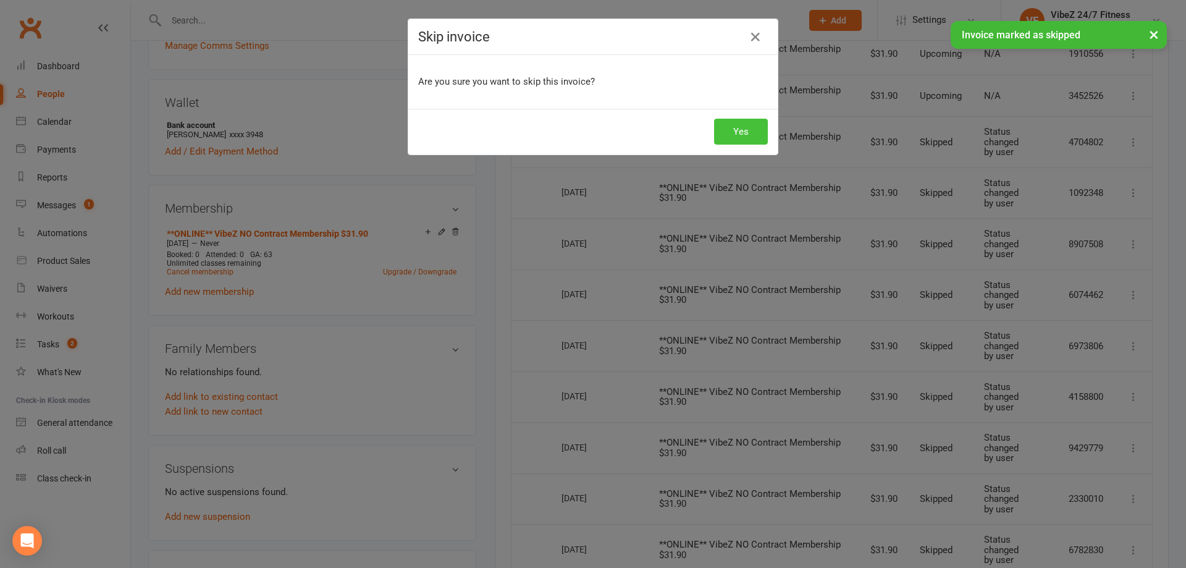
click at [742, 132] on button "Yes" at bounding box center [741, 132] width 54 height 26
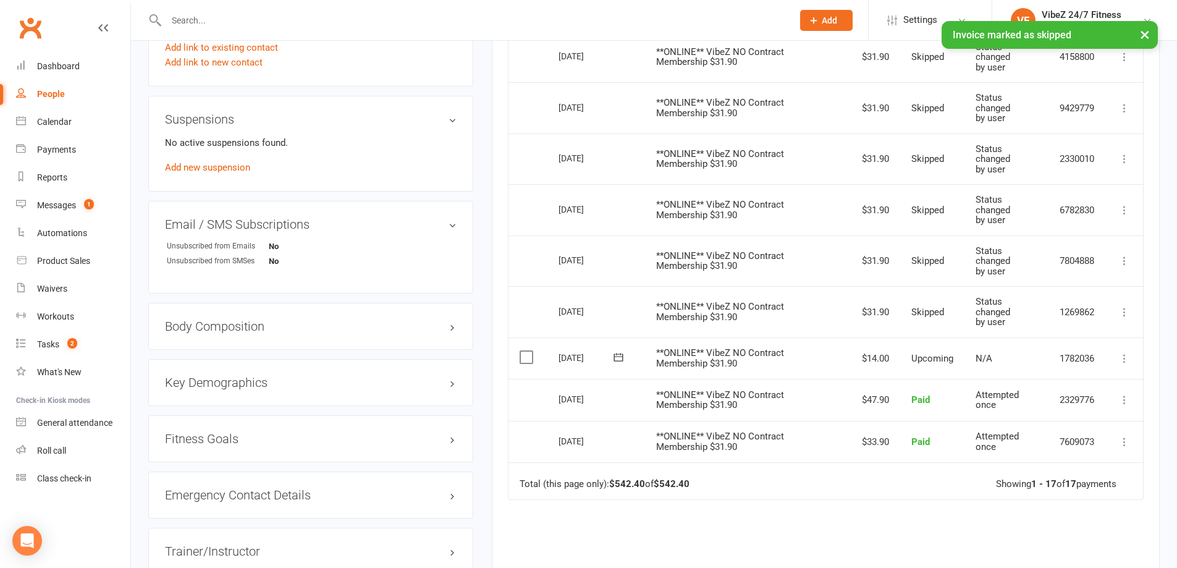
scroll to position [732, 0]
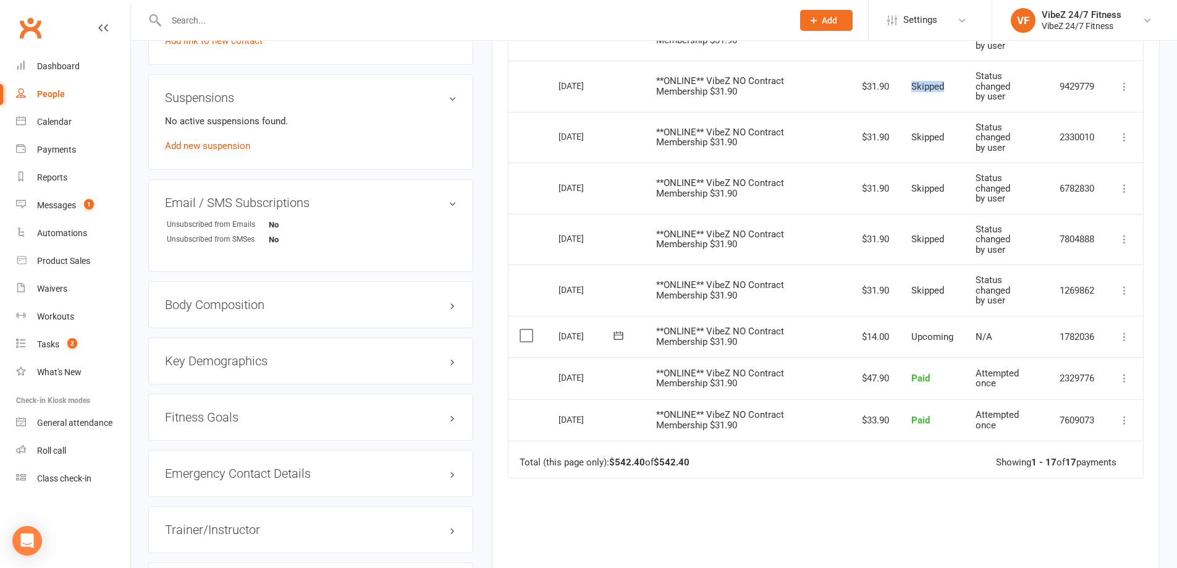
drag, startPoint x: 945, startPoint y: 84, endPoint x: 920, endPoint y: 90, distance: 26.1
click at [889, 85] on tr "Select this 01 Jan 2026 Mitchell Shorter **ONLINE** VibeZ NO Contract Membershi…" at bounding box center [825, 86] width 634 height 51
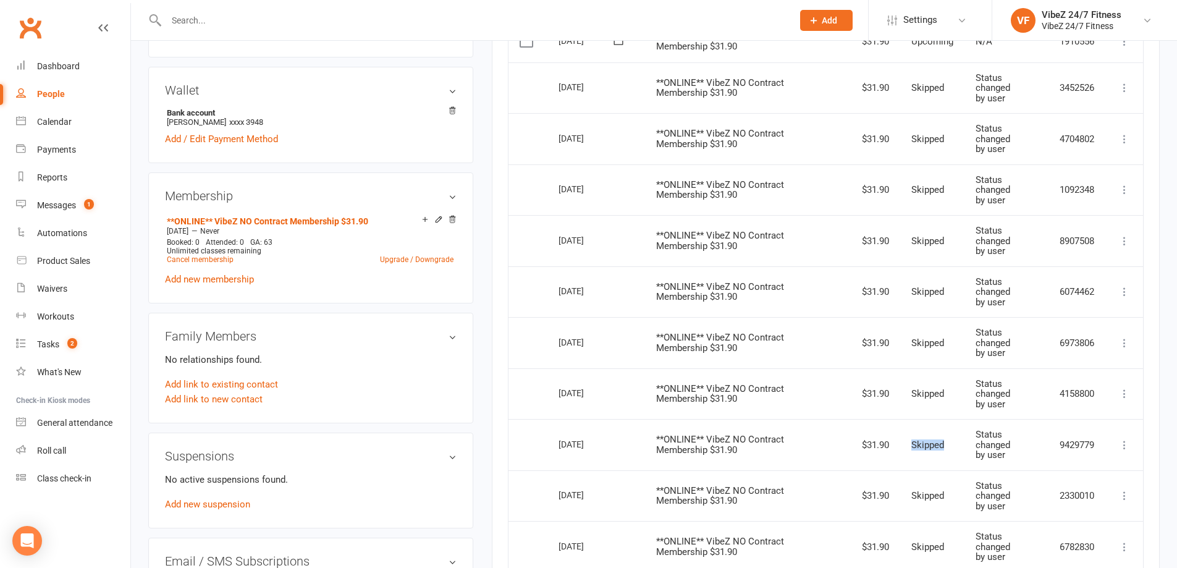
scroll to position [361, 0]
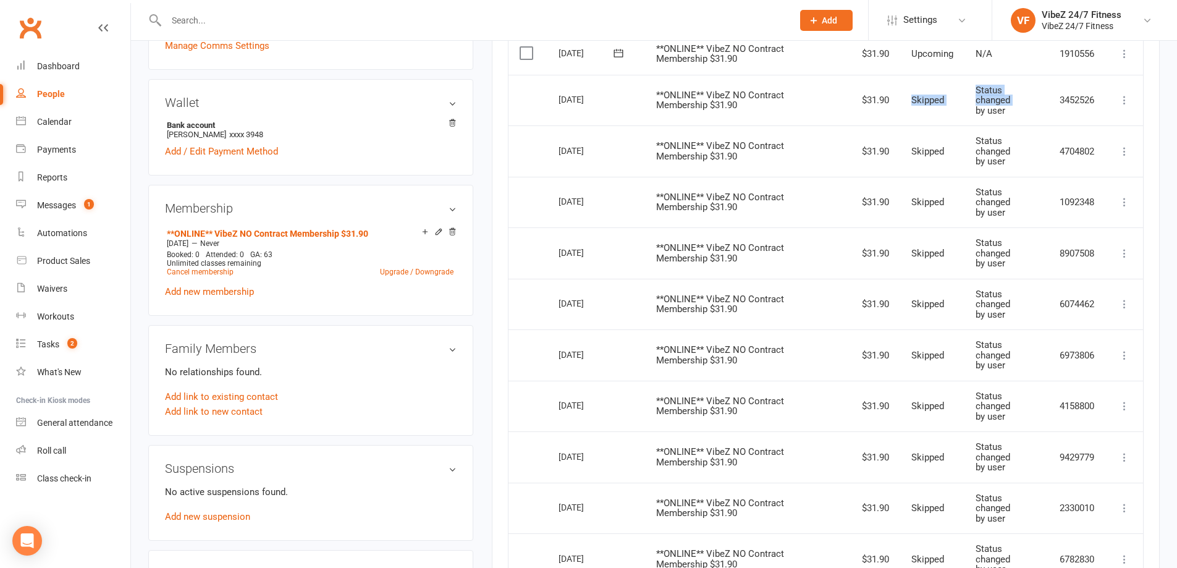
click at [898, 116] on tr "Select this 09 Apr 2026 Mitchell Shorter **ONLINE** VibeZ NO Contract Membershi…" at bounding box center [825, 100] width 634 height 51
click at [1025, 128] on td "Status changed by user" at bounding box center [1006, 150] width 84 height 51
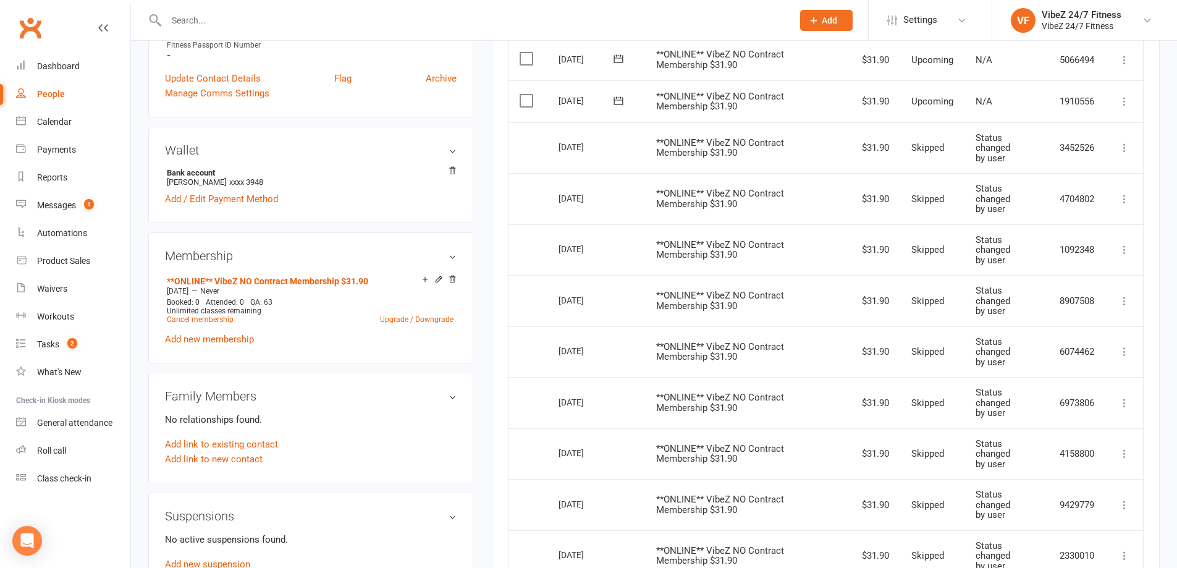
scroll to position [238, 0]
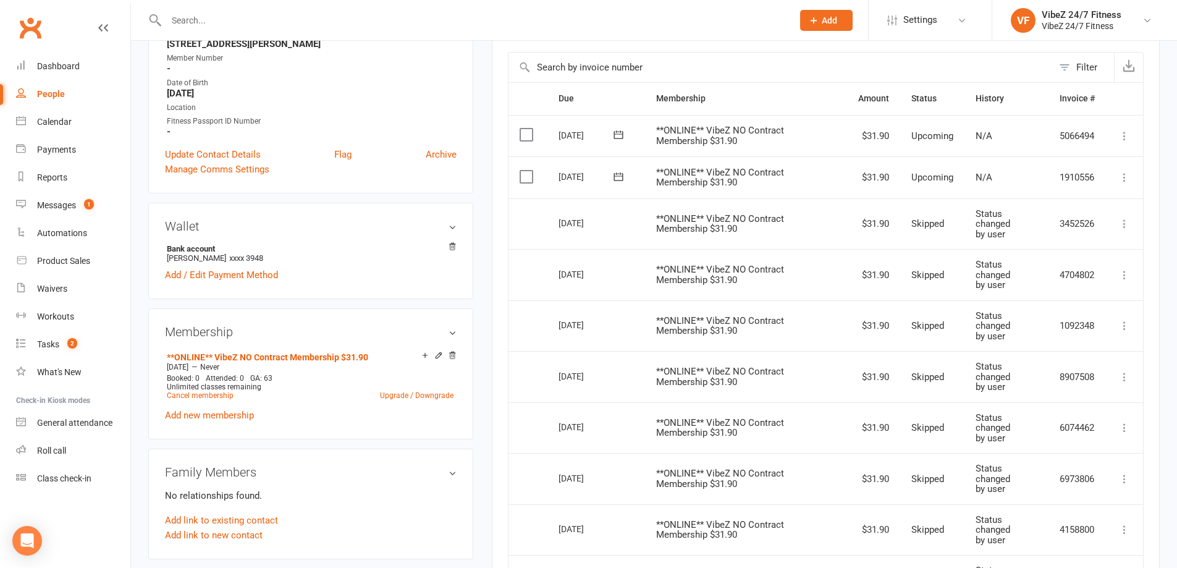
click at [579, 177] on div "23 Apr 2026" at bounding box center [586, 176] width 57 height 19
click at [570, 180] on div "23 Apr 2026" at bounding box center [586, 176] width 57 height 19
drag, startPoint x: 556, startPoint y: 172, endPoint x: 590, endPoint y: 179, distance: 34.6
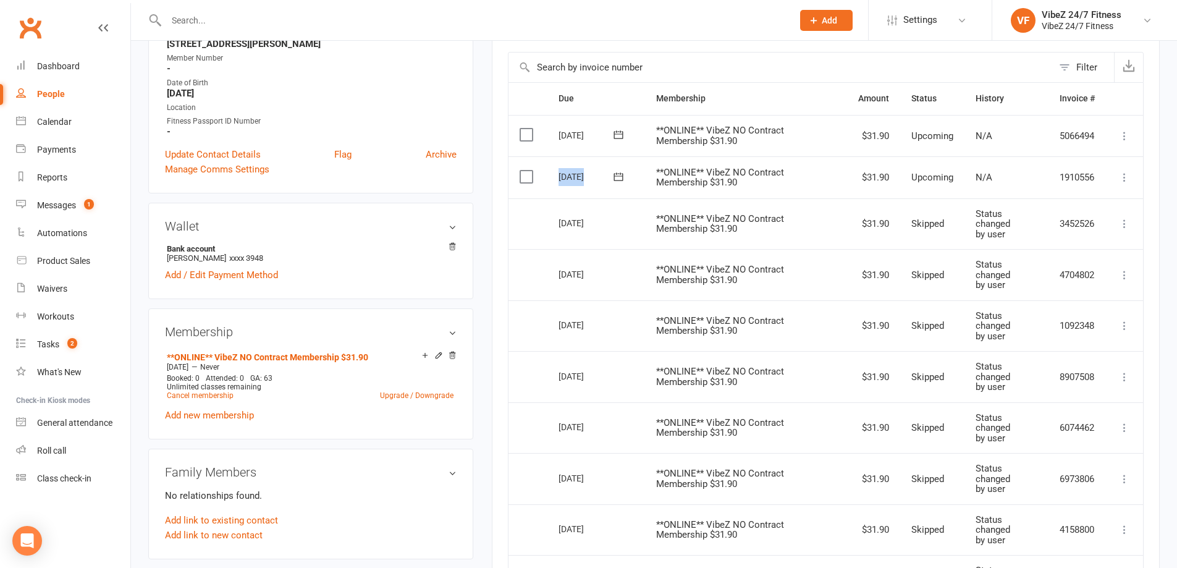
click at [590, 179] on td "23 Apr 2026" at bounding box center [596, 177] width 98 height 42
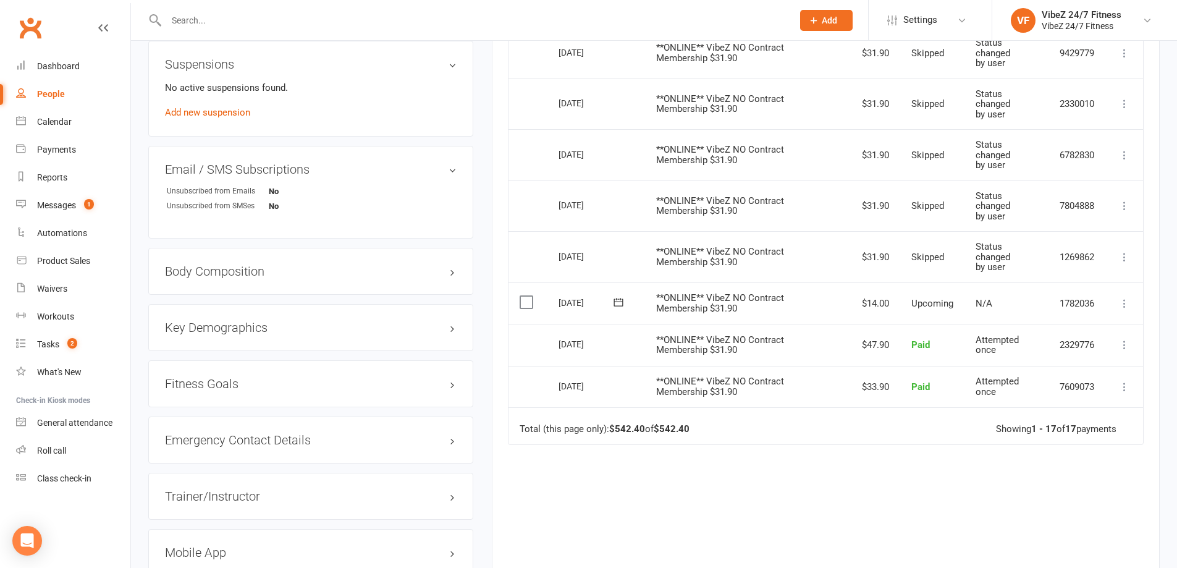
scroll to position [547, 0]
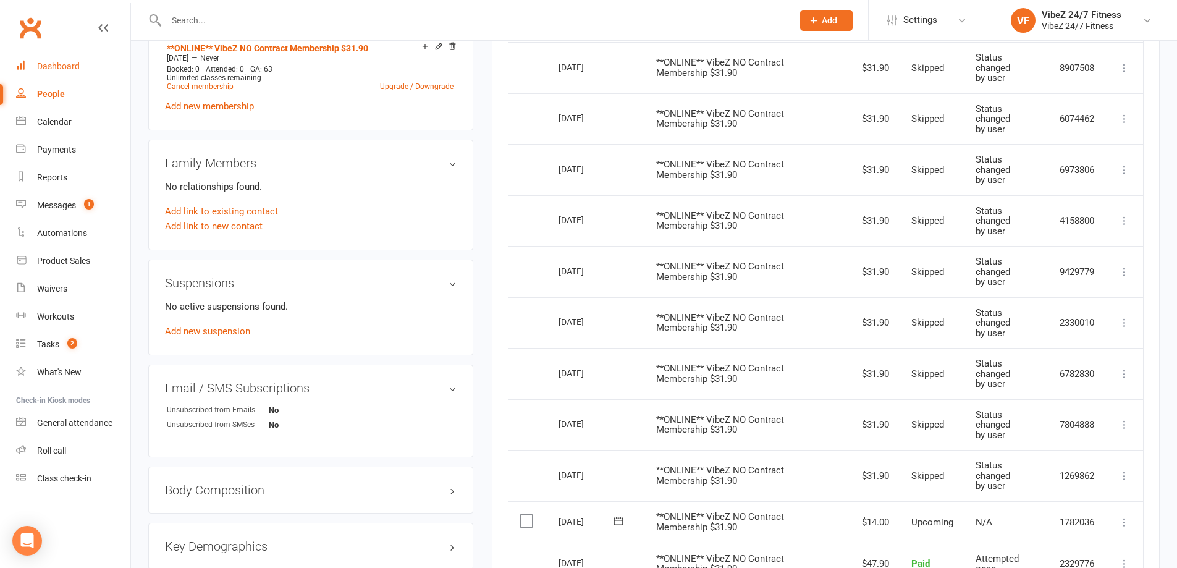
click at [39, 69] on div "Dashboard" at bounding box center [58, 66] width 43 height 10
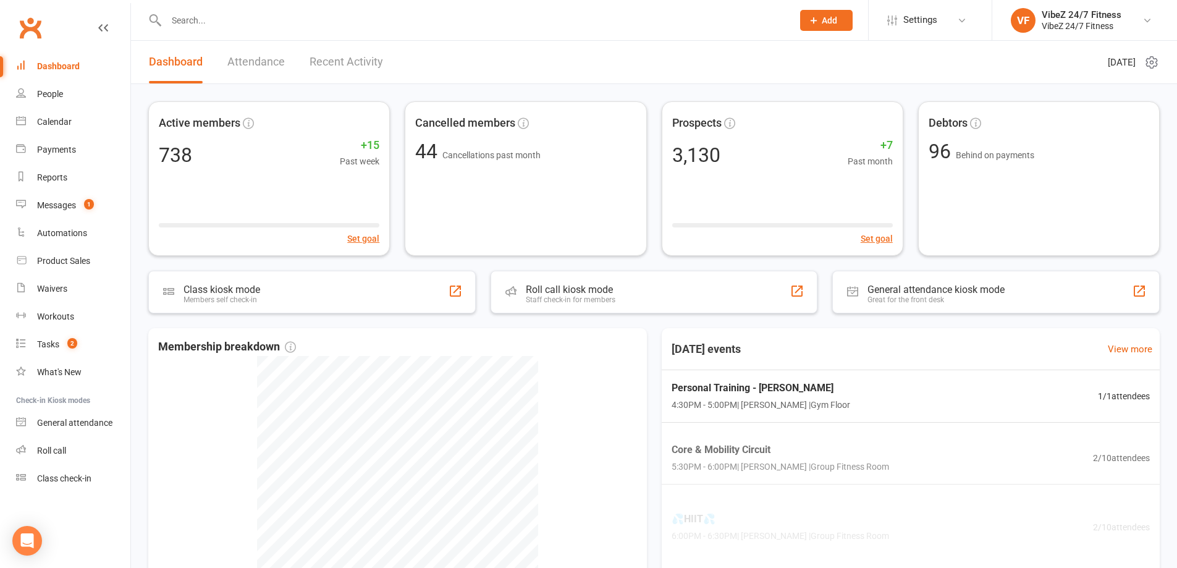
click at [332, 59] on link "Recent Activity" at bounding box center [346, 62] width 74 height 43
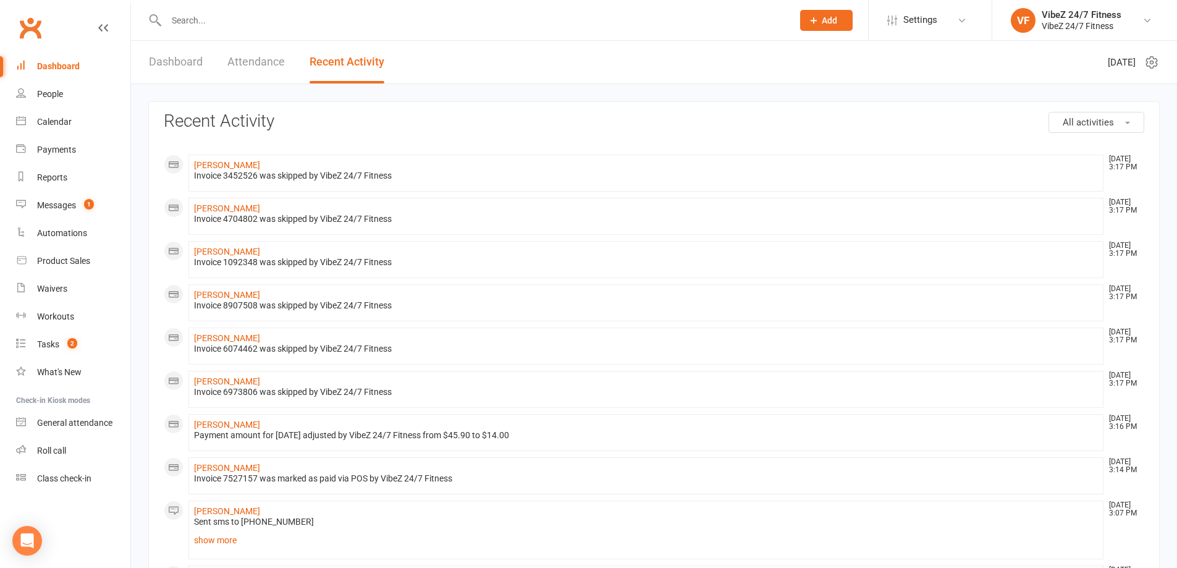
click at [193, 60] on link "Dashboard" at bounding box center [176, 62] width 54 height 43
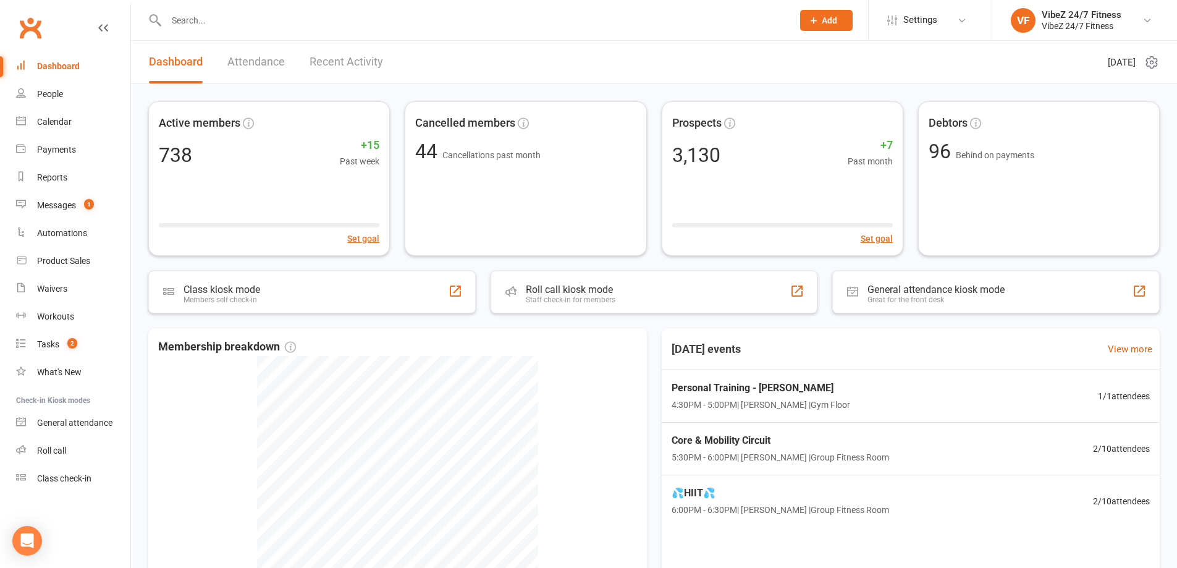
click at [296, 4] on div at bounding box center [466, 20] width 636 height 40
click at [292, 13] on input "text" at bounding box center [472, 20] width 621 height 17
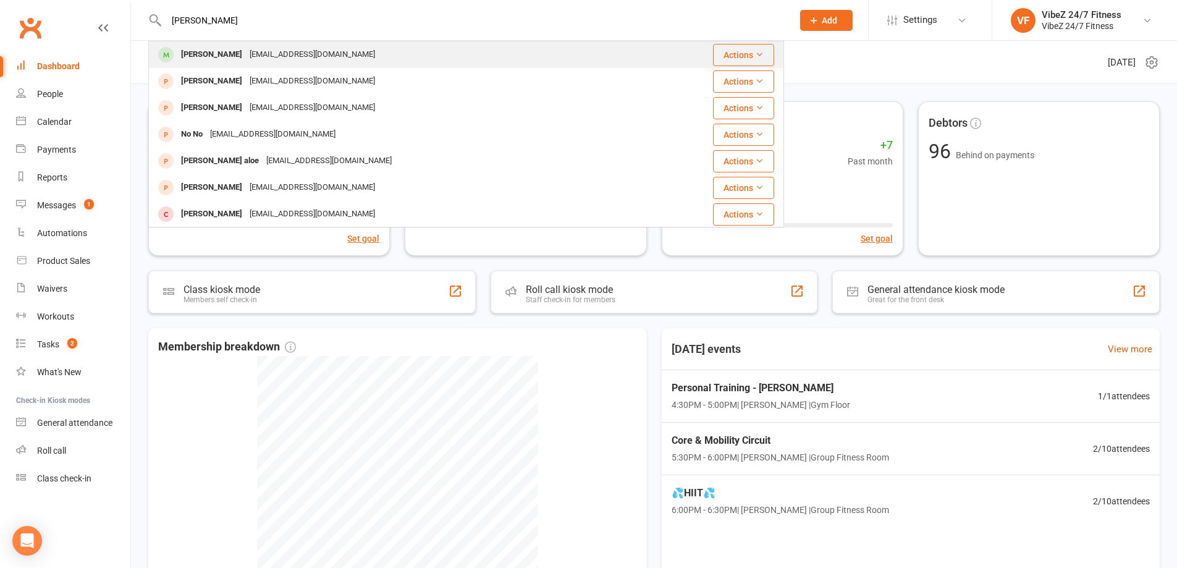
type input "NOTT"
click at [269, 44] on div "Benjamin Nott ben-nott1@icloud.com" at bounding box center [412, 54] width 527 height 25
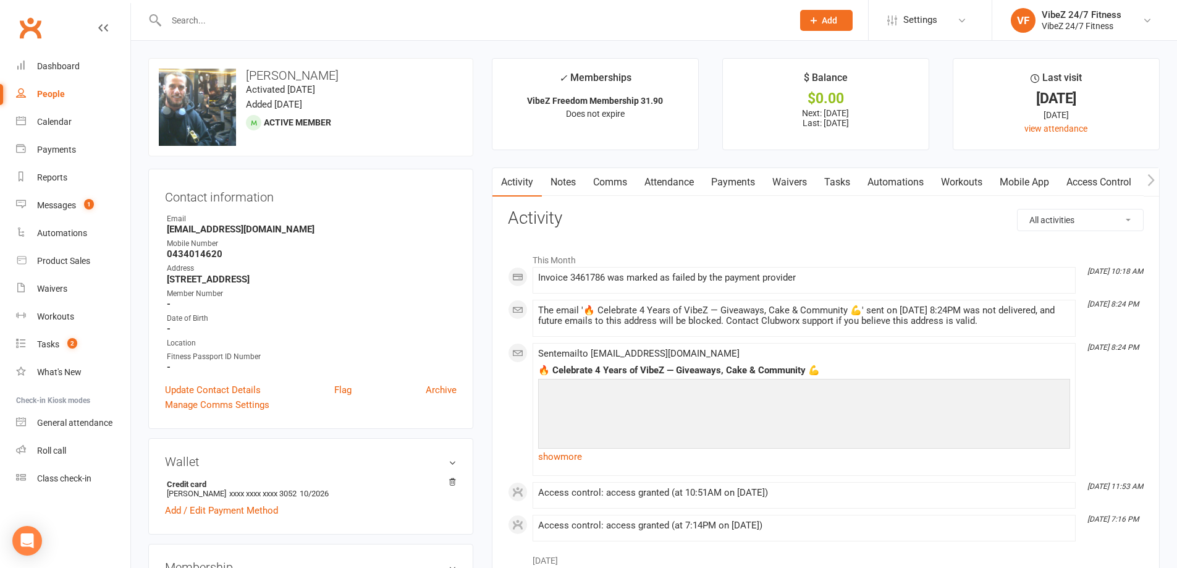
click at [736, 184] on link "Payments" at bounding box center [732, 182] width 61 height 28
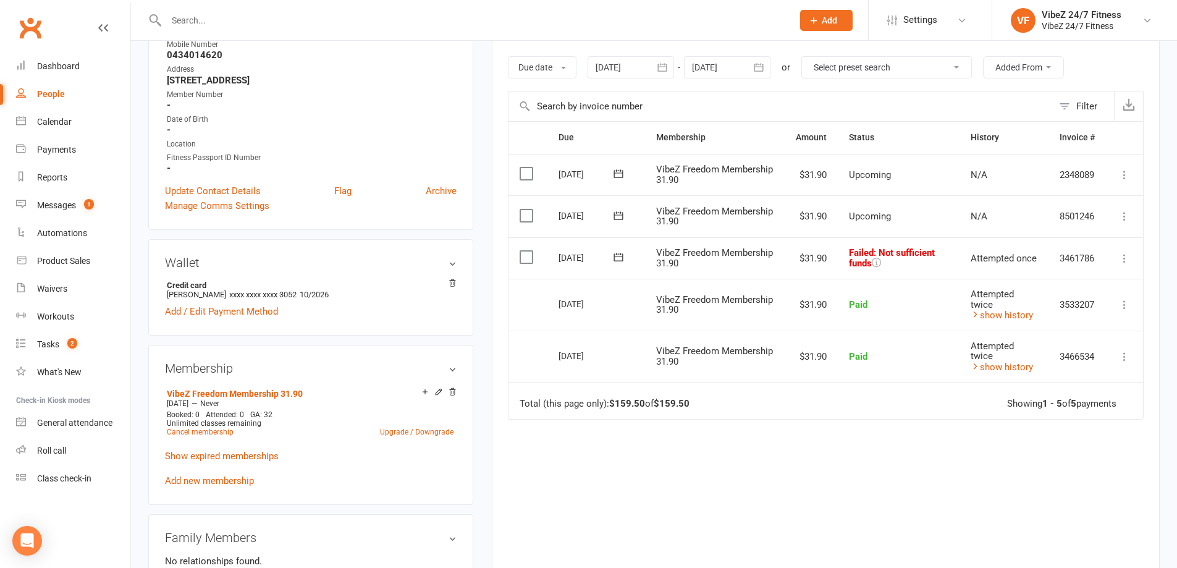
scroll to position [247, 0]
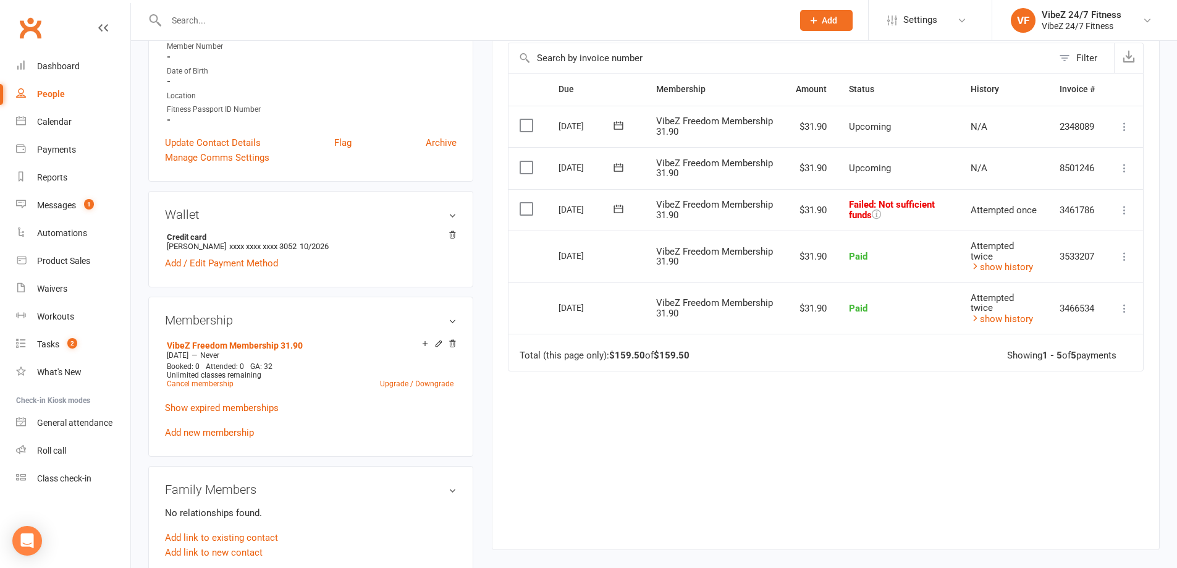
click at [1121, 210] on icon at bounding box center [1124, 210] width 12 height 12
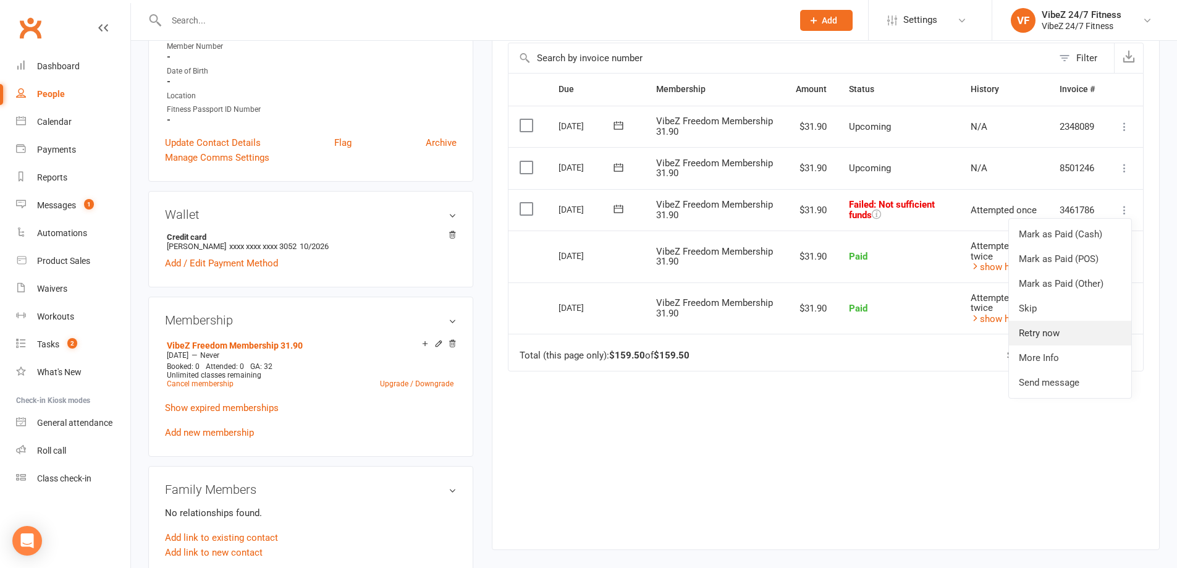
click at [1048, 334] on link "Retry now" at bounding box center [1070, 333] width 122 height 25
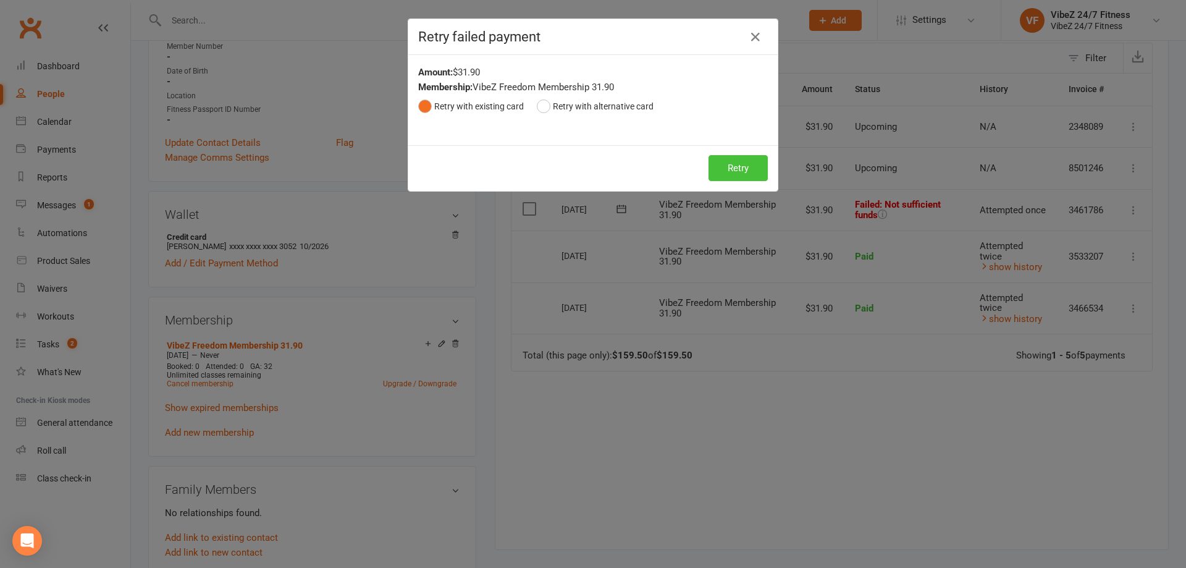
click at [750, 161] on button "Retry" at bounding box center [737, 168] width 59 height 26
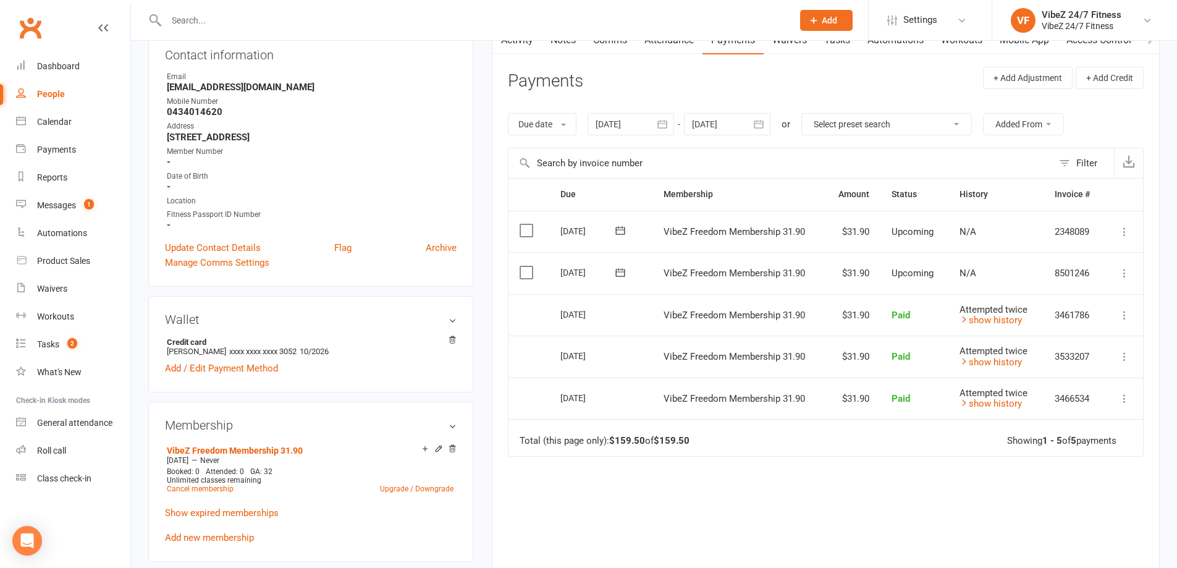
scroll to position [0, 0]
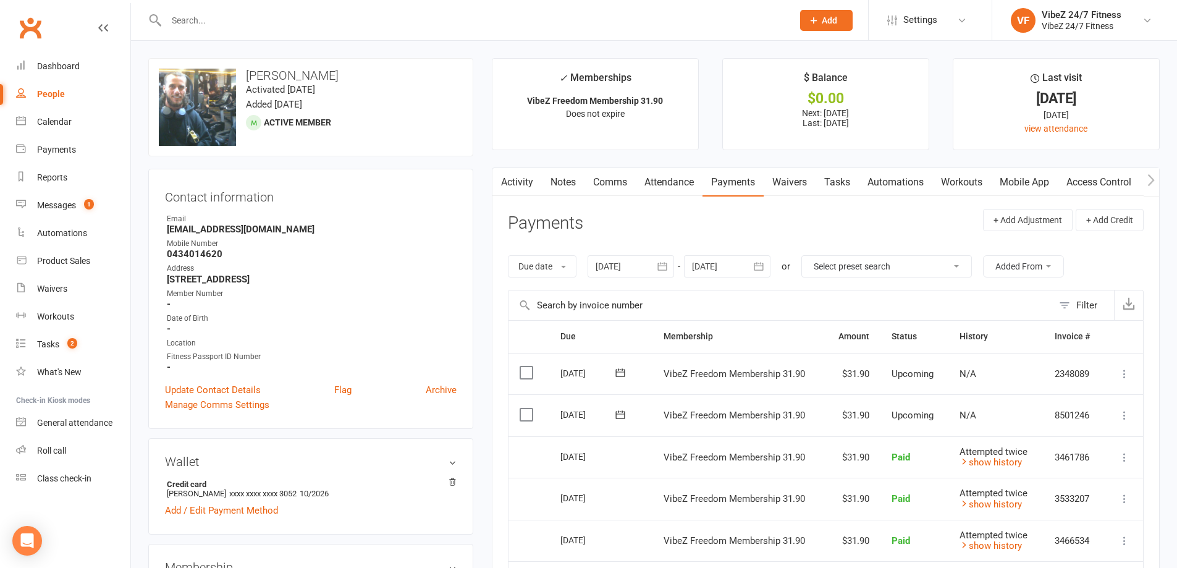
click at [258, 23] on input "text" at bounding box center [472, 20] width 621 height 17
click at [305, 27] on input "text" at bounding box center [472, 20] width 621 height 17
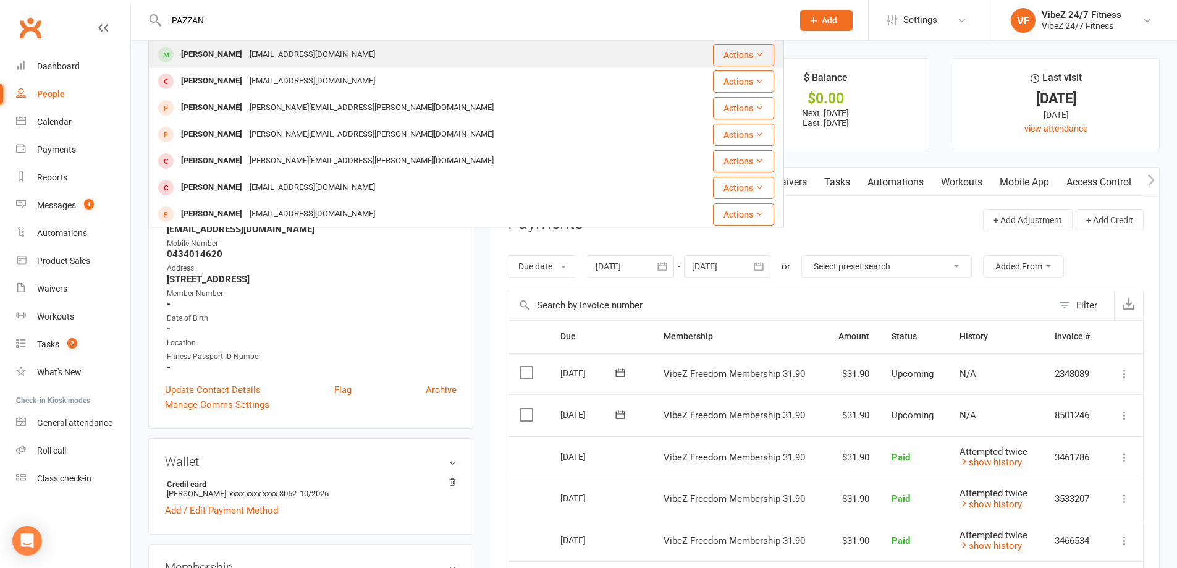
type input "PAZZAN"
click at [287, 60] on div "davidfpazzan@gmail.com" at bounding box center [312, 55] width 133 height 18
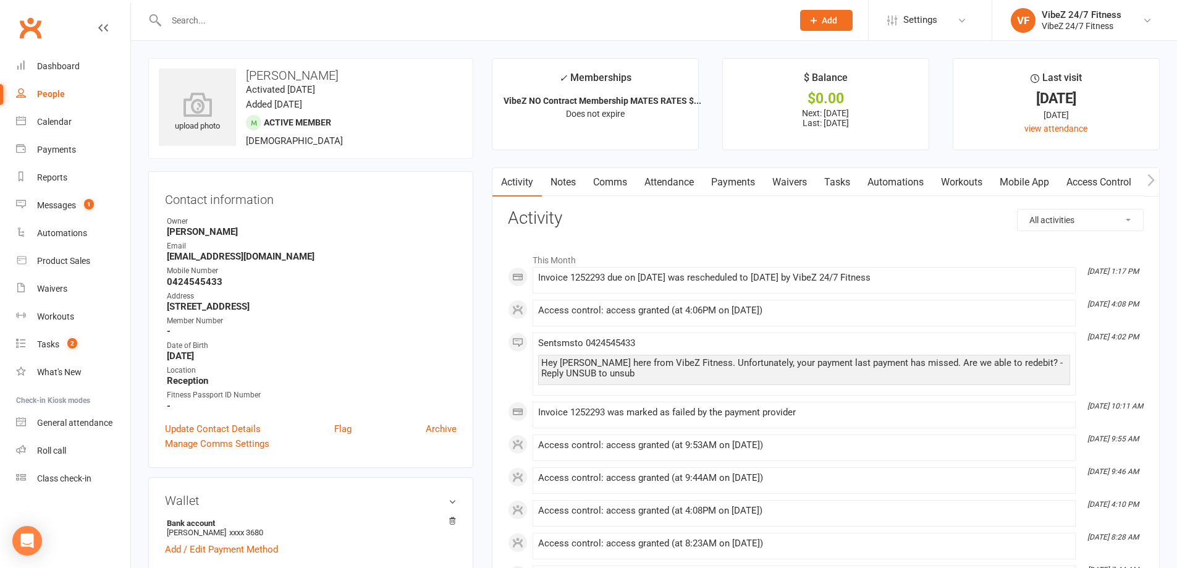
click at [734, 185] on link "Payments" at bounding box center [732, 182] width 61 height 28
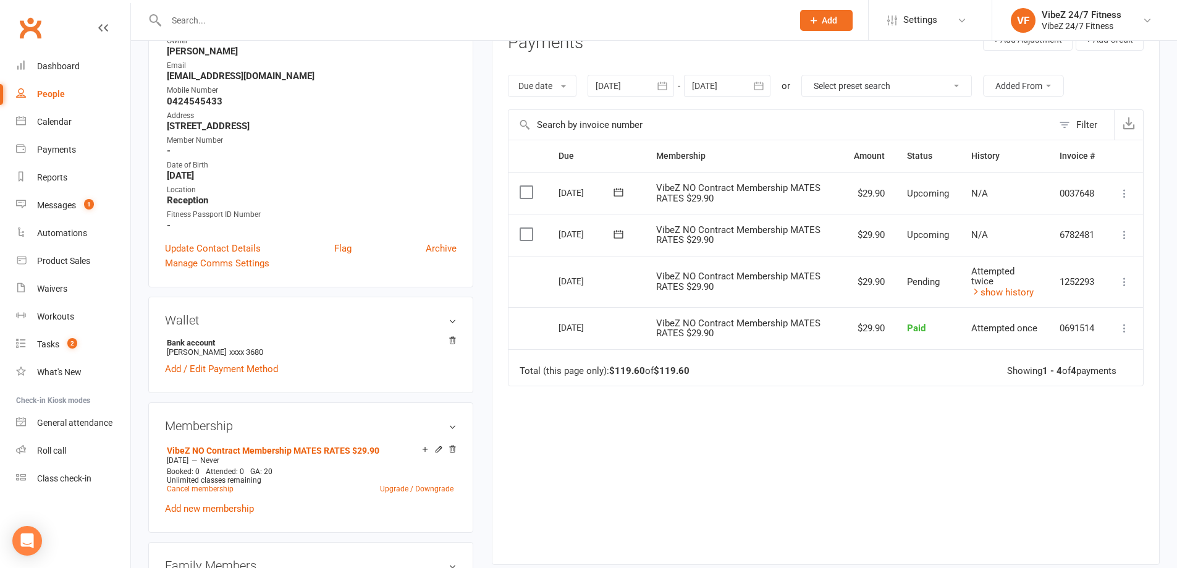
scroll to position [247, 0]
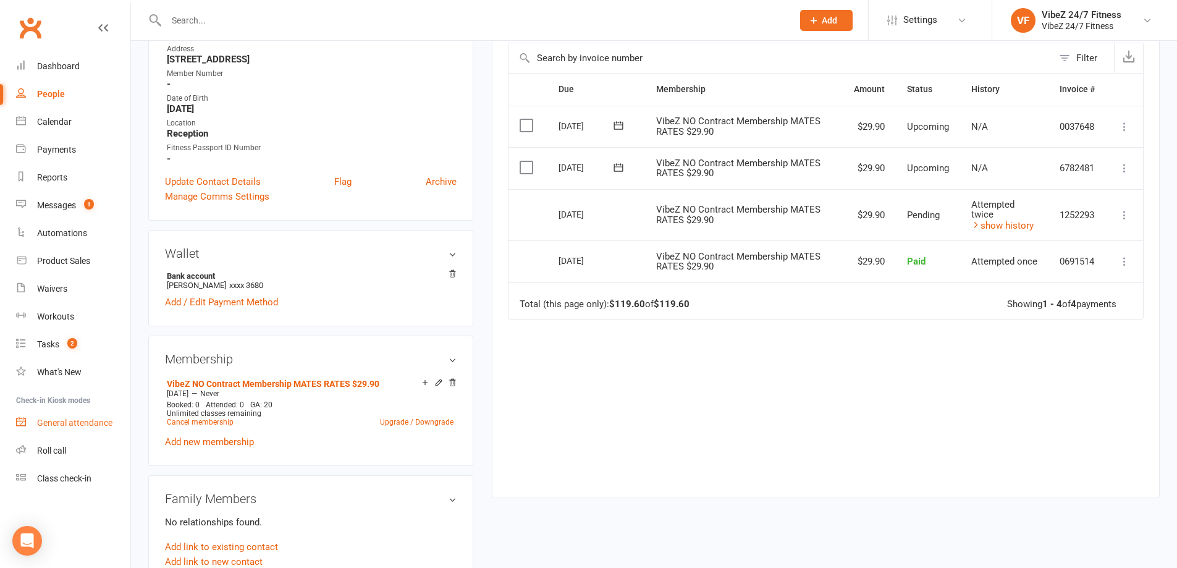
click at [93, 422] on div "General attendance" at bounding box center [74, 423] width 75 height 10
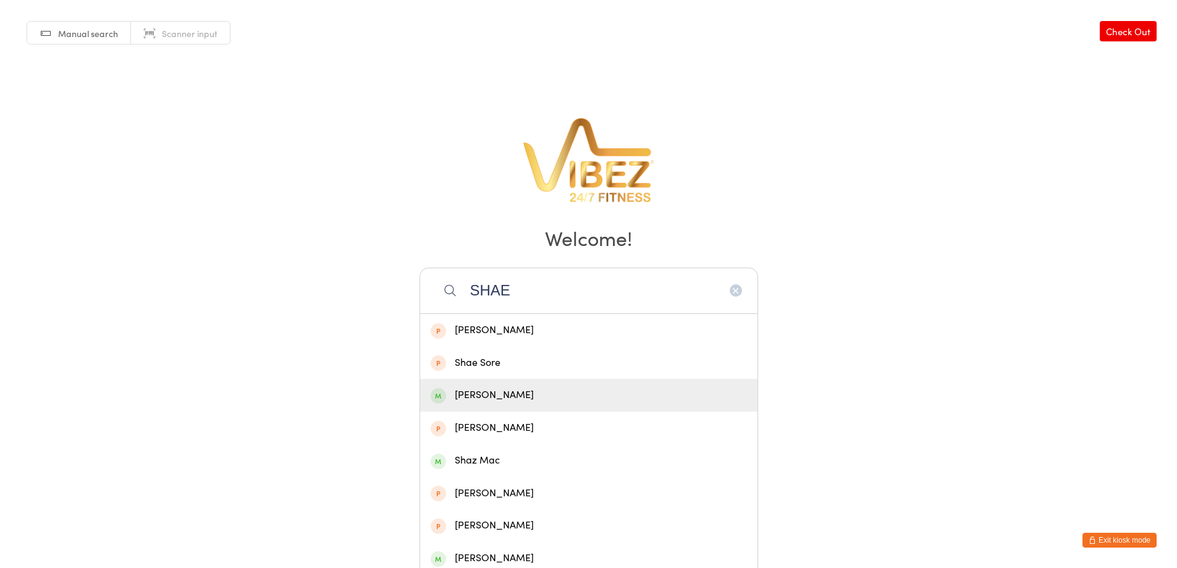
type input "SHAE"
click at [509, 387] on div "Shae Frew" at bounding box center [589, 395] width 316 height 17
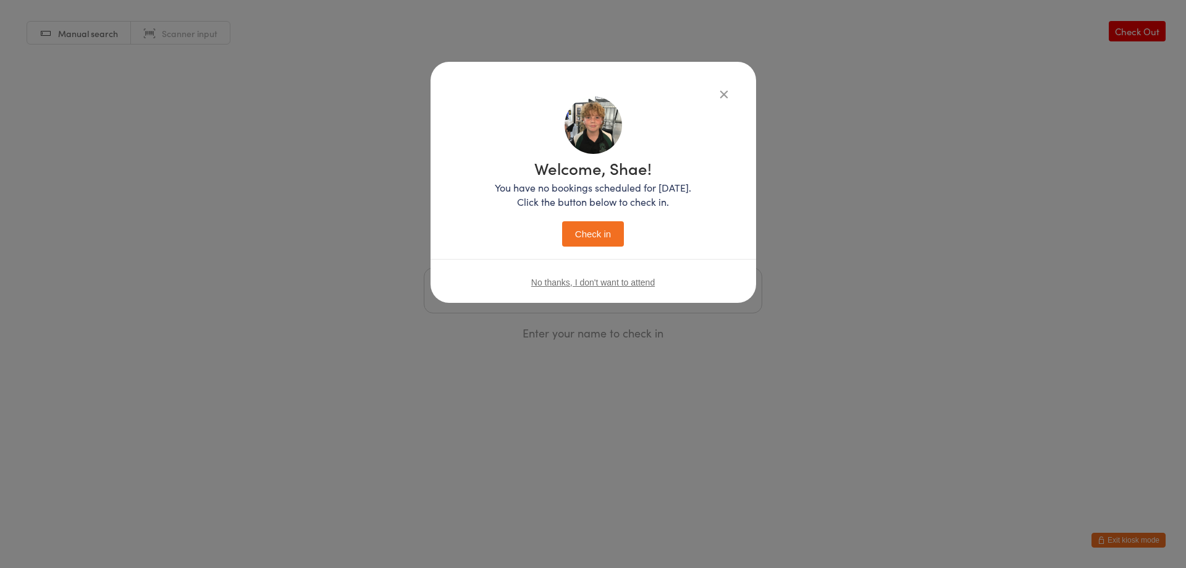
click at [611, 228] on button "Check in" at bounding box center [593, 233] width 62 height 25
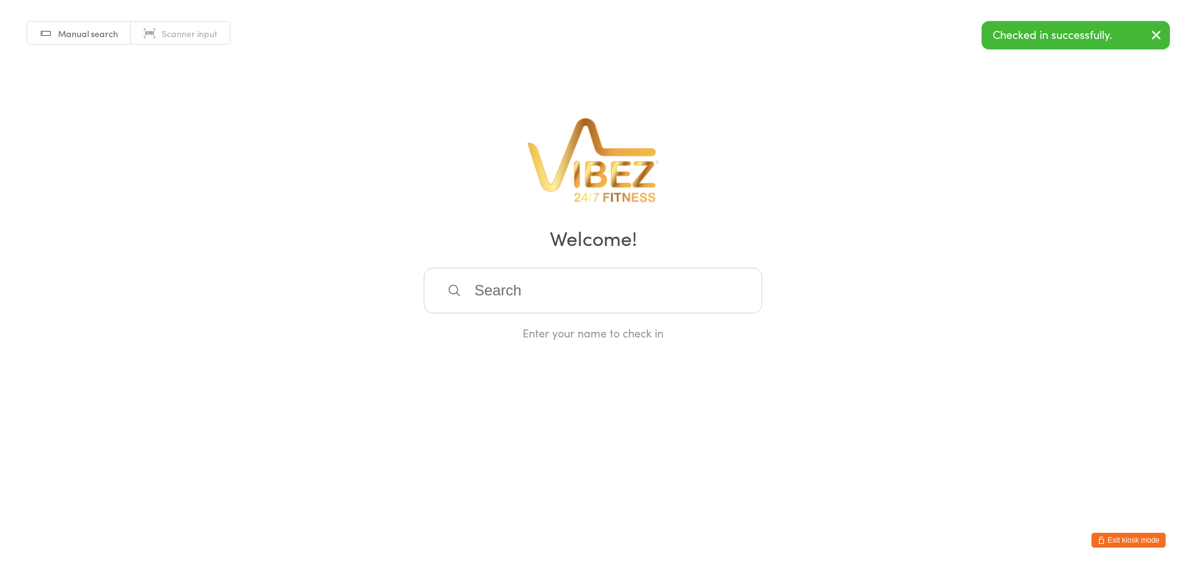
drag, startPoint x: 524, startPoint y: 252, endPoint x: 519, endPoint y: 288, distance: 36.2
click at [524, 262] on div "Manual search Scanner input Check Out Welcome! Enter your name to check in" at bounding box center [593, 170] width 1186 height 340
click at [519, 290] on input "search" at bounding box center [593, 290] width 338 height 46
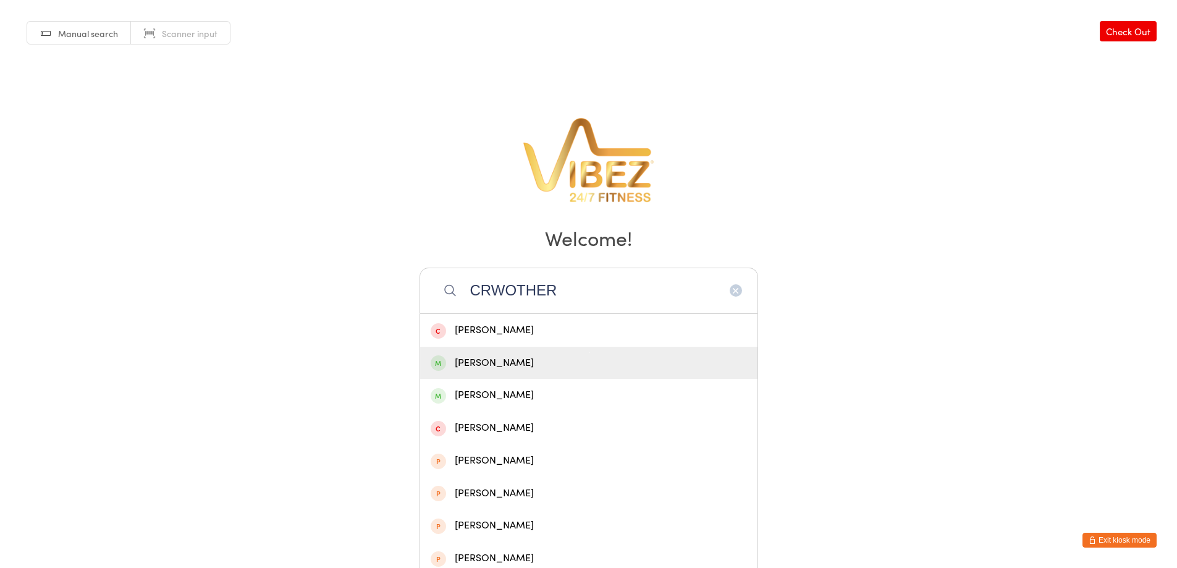
type input "CRWOTHER"
drag, startPoint x: 537, startPoint y: 355, endPoint x: 553, endPoint y: 340, distance: 22.7
click at [537, 355] on div "Nathalie Crowther" at bounding box center [589, 363] width 316 height 17
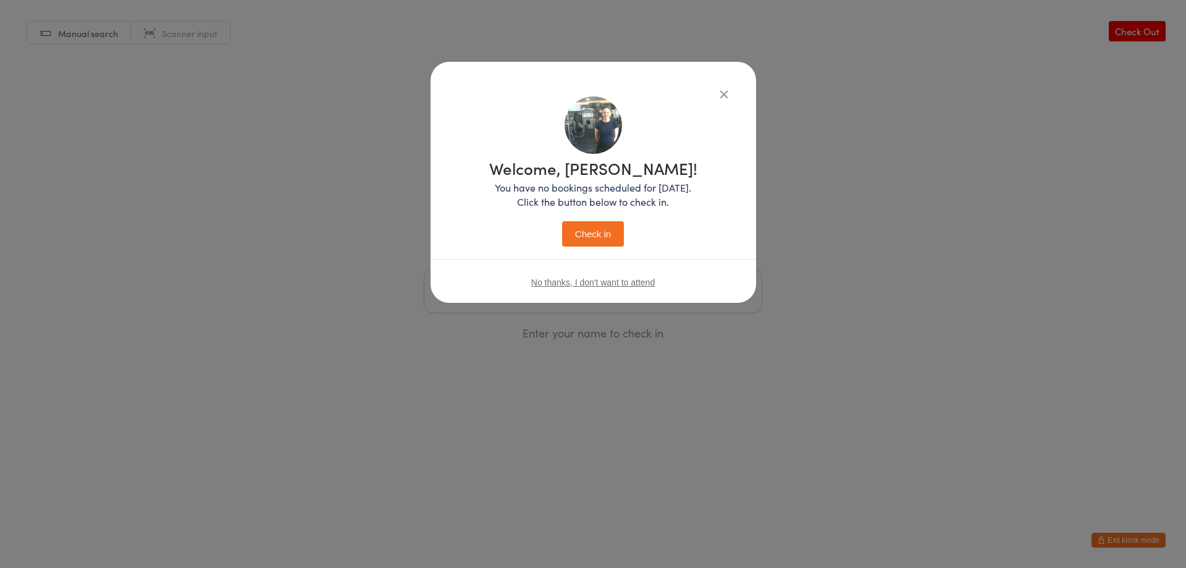
click at [583, 231] on button "Check in" at bounding box center [593, 233] width 62 height 25
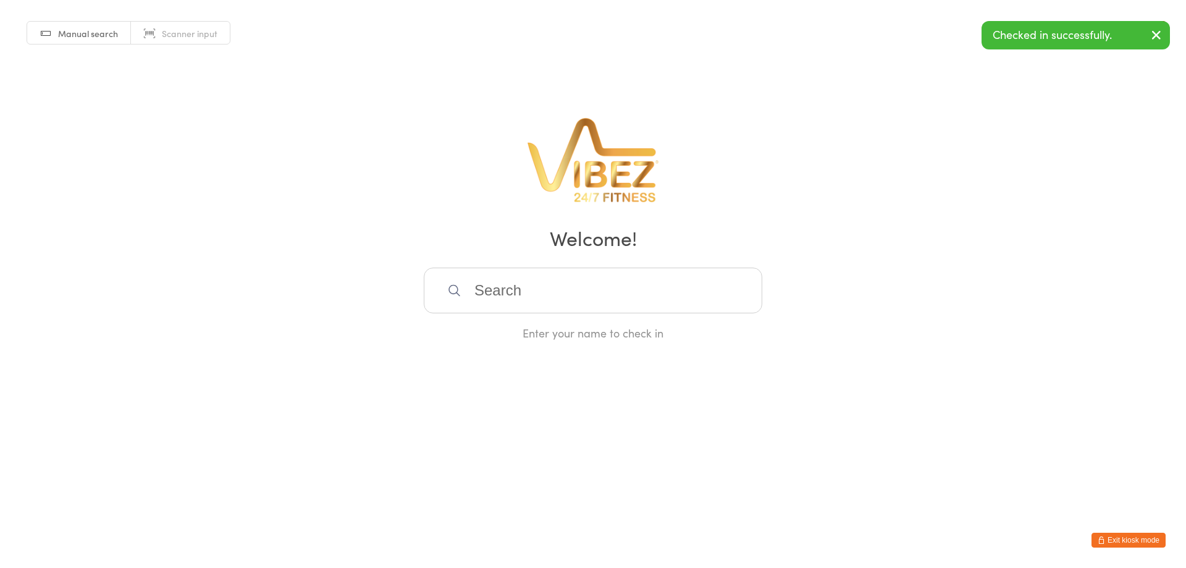
click at [598, 302] on input "search" at bounding box center [593, 290] width 338 height 46
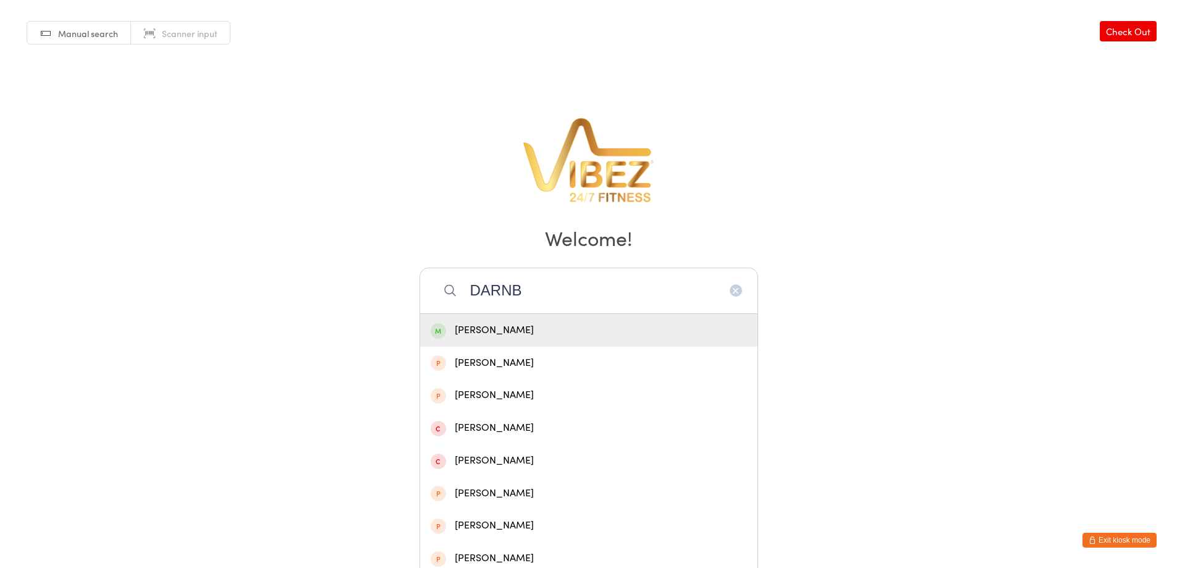
type input "DARNB"
click at [570, 332] on div "Connor Darnbroagh" at bounding box center [589, 330] width 316 height 17
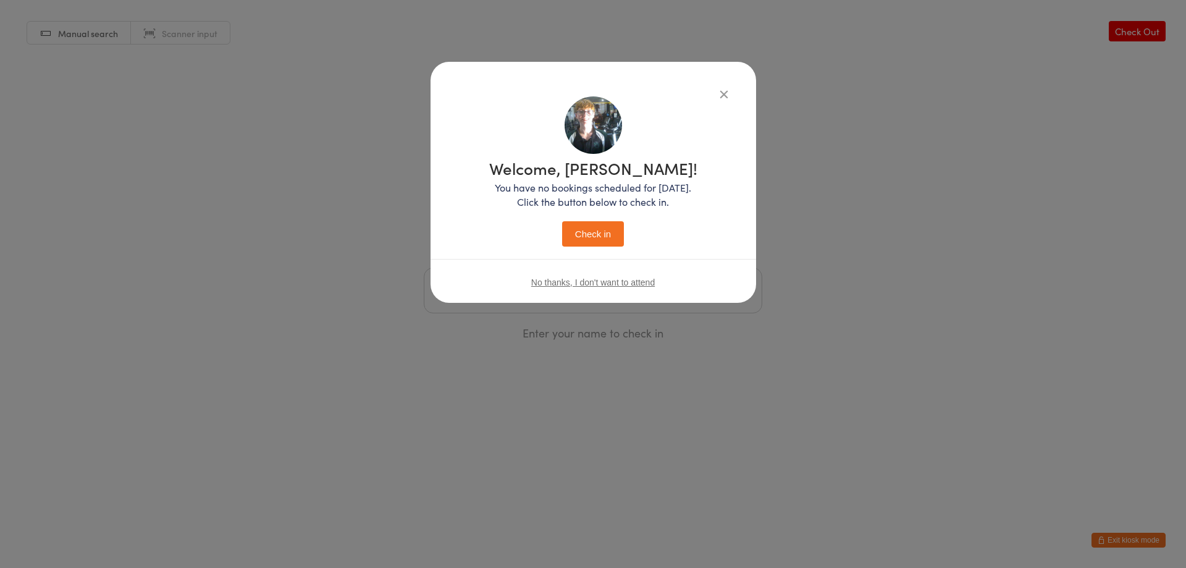
click at [615, 232] on button "Check in" at bounding box center [593, 233] width 62 height 25
click at [591, 280] on input "search" at bounding box center [593, 290] width 338 height 46
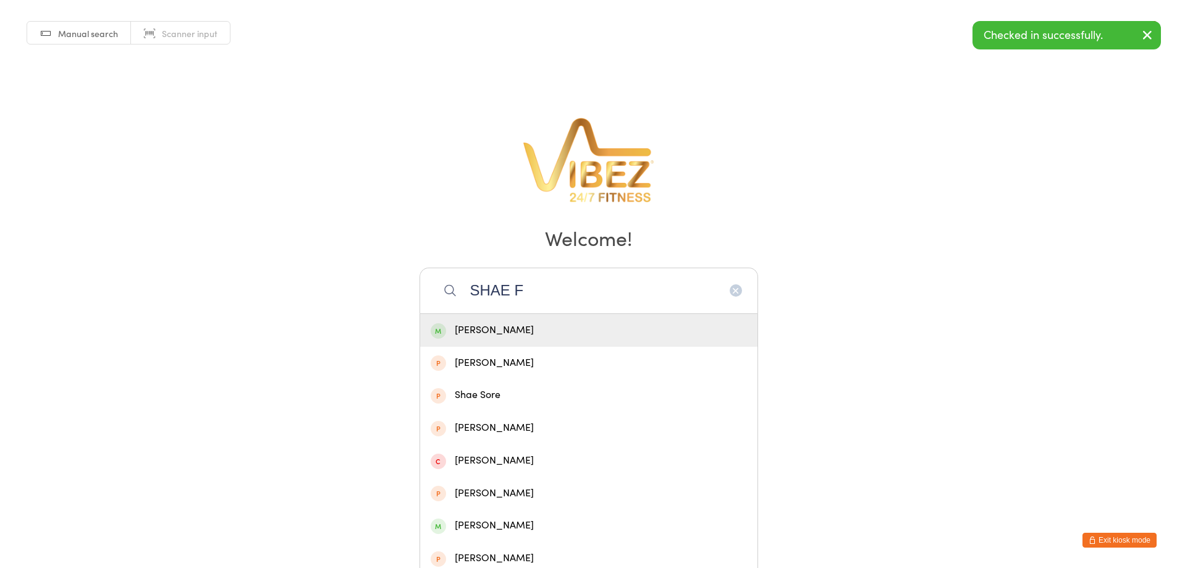
type input "SHAE F"
click at [573, 319] on div "Shae Frew" at bounding box center [588, 330] width 337 height 33
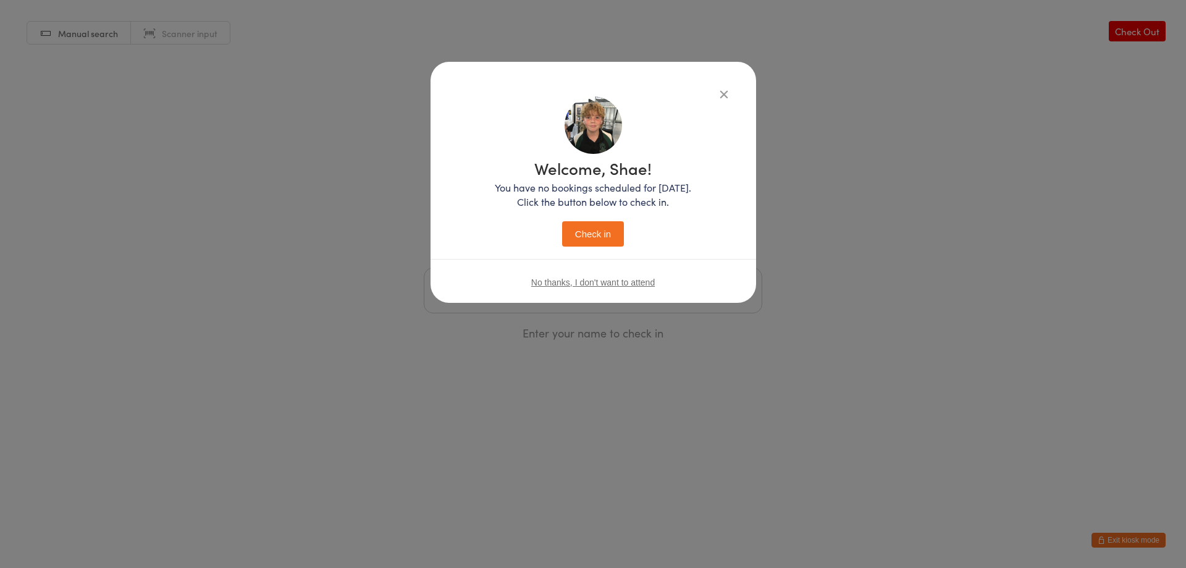
click at [614, 235] on button "Check in" at bounding box center [593, 233] width 62 height 25
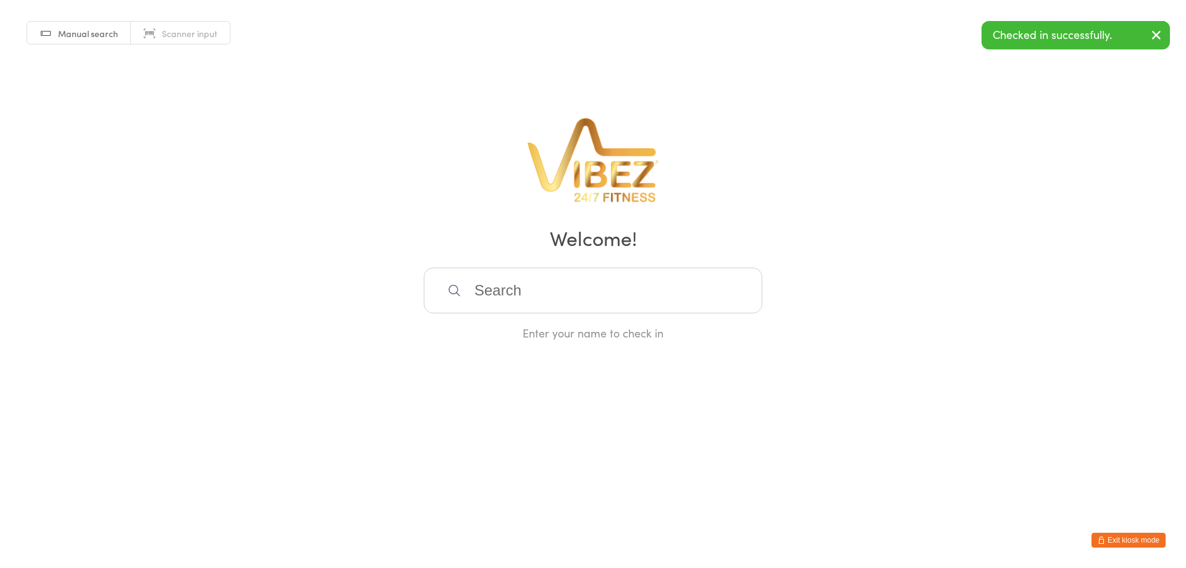
click at [600, 248] on h2 "Welcome!" at bounding box center [592, 238] width 1161 height 28
click at [533, 293] on input "search" at bounding box center [593, 290] width 338 height 46
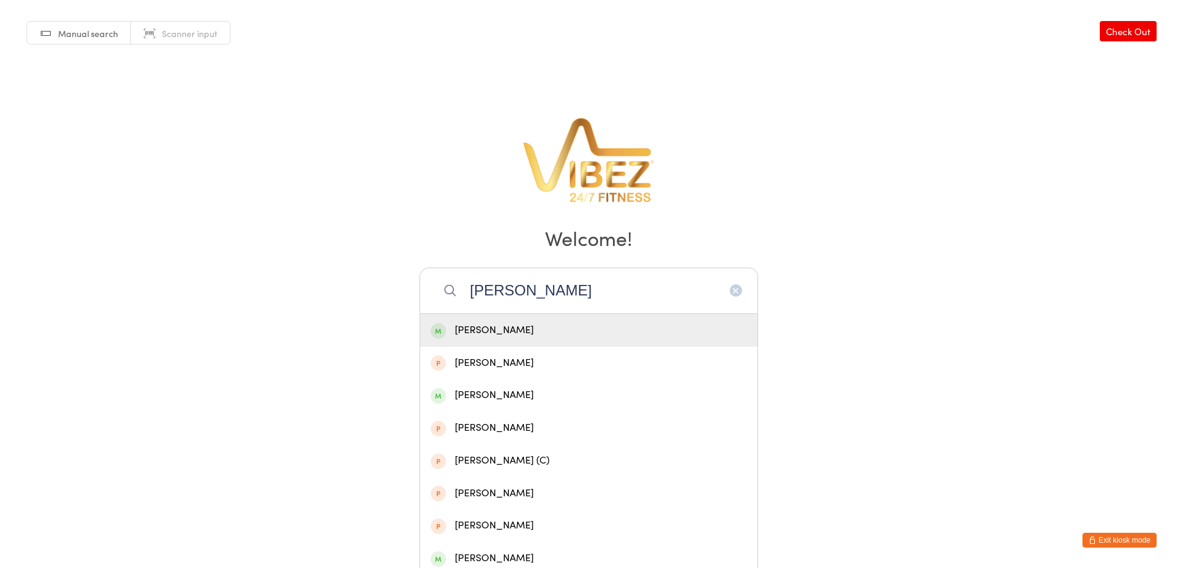
type input "GAVIN WILLI"
click at [510, 326] on div "[PERSON_NAME]" at bounding box center [589, 330] width 316 height 17
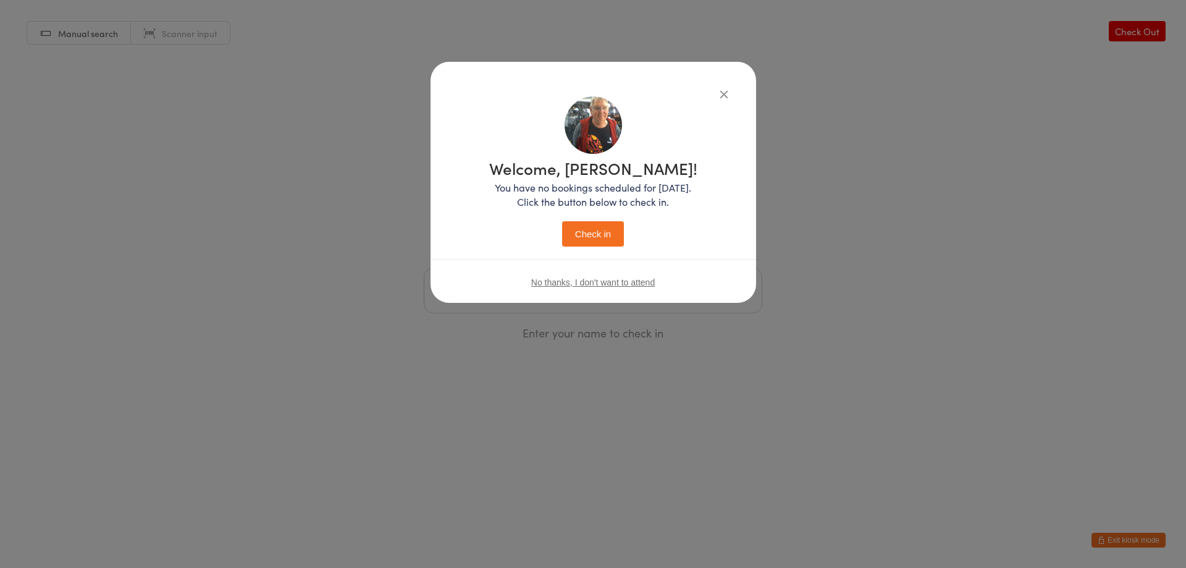
click at [597, 235] on button "Check in" at bounding box center [593, 233] width 62 height 25
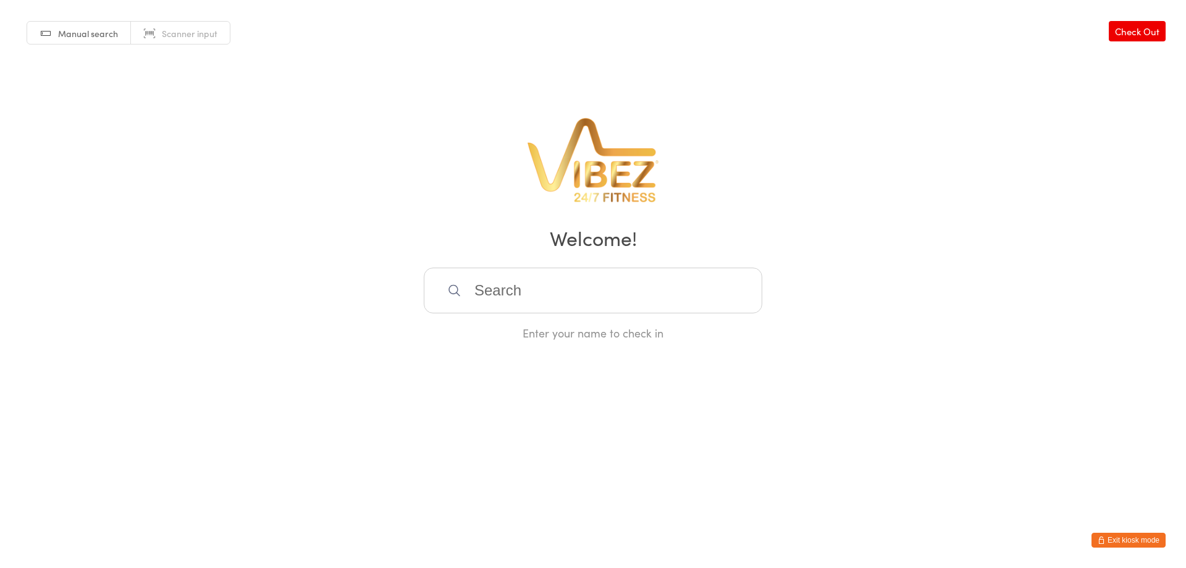
click at [1128, 538] on button "Exit kiosk mode" at bounding box center [1128, 539] width 74 height 15
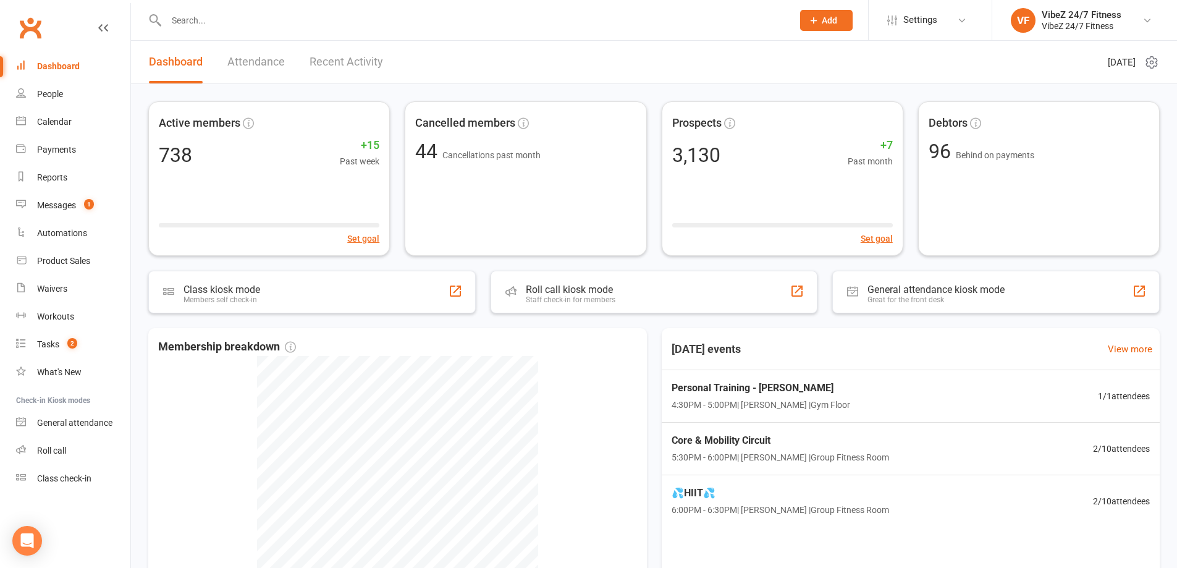
click at [309, 57] on link "Recent Activity" at bounding box center [346, 62] width 74 height 43
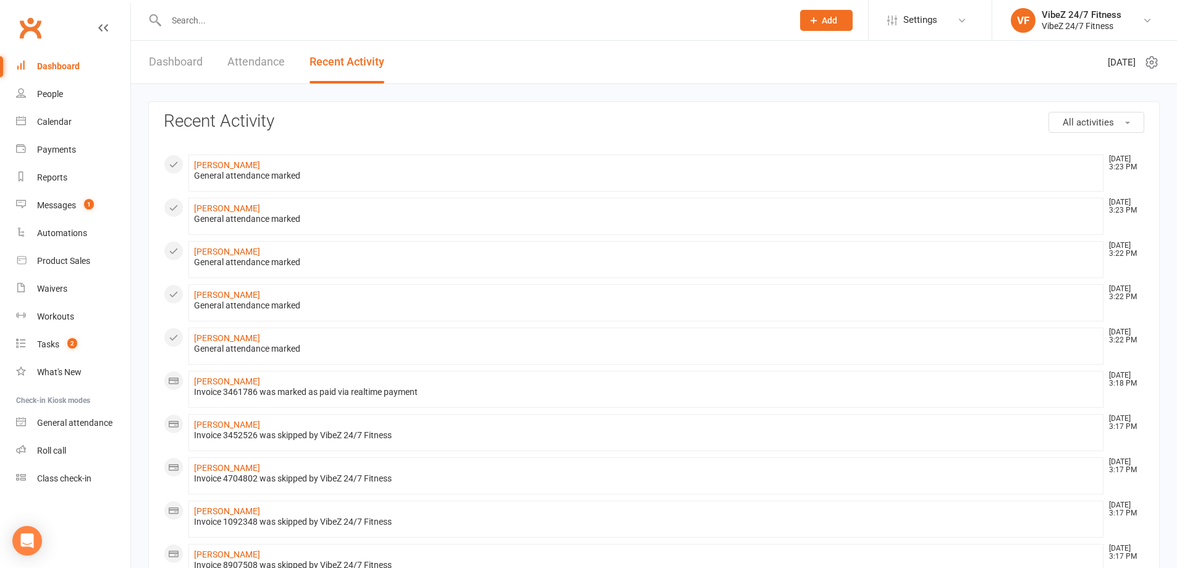
click at [181, 59] on link "Dashboard" at bounding box center [176, 62] width 54 height 43
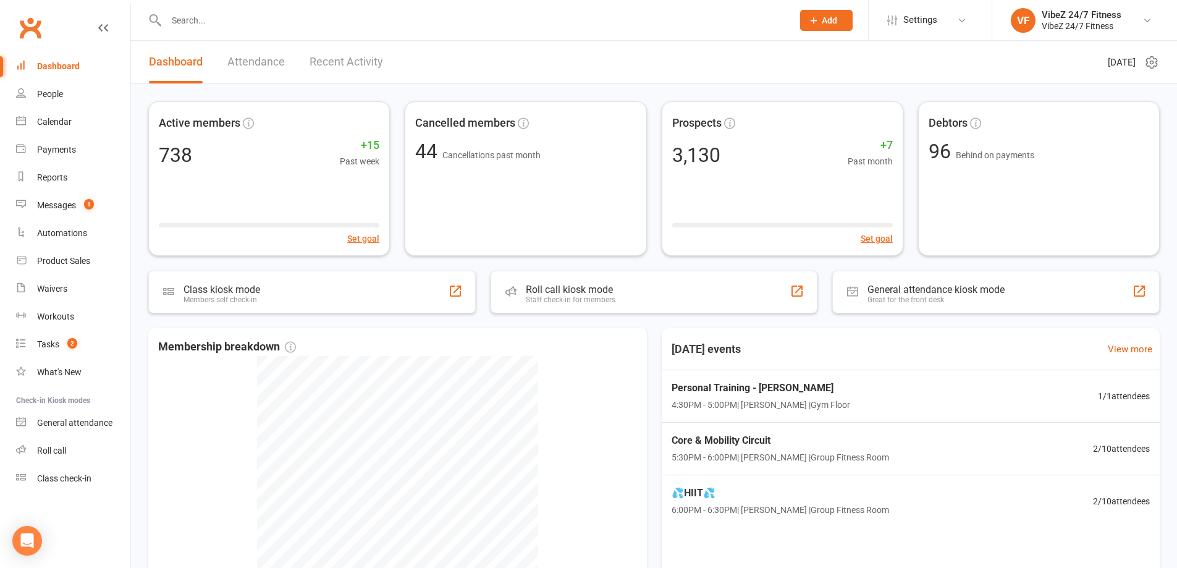
click at [266, 19] on input "text" at bounding box center [472, 20] width 621 height 17
paste input "Loasby"
click at [222, 20] on input "Loasby" at bounding box center [472, 20] width 621 height 17
click at [240, 17] on input "Loasby" at bounding box center [472, 20] width 621 height 17
type input "Loasby"
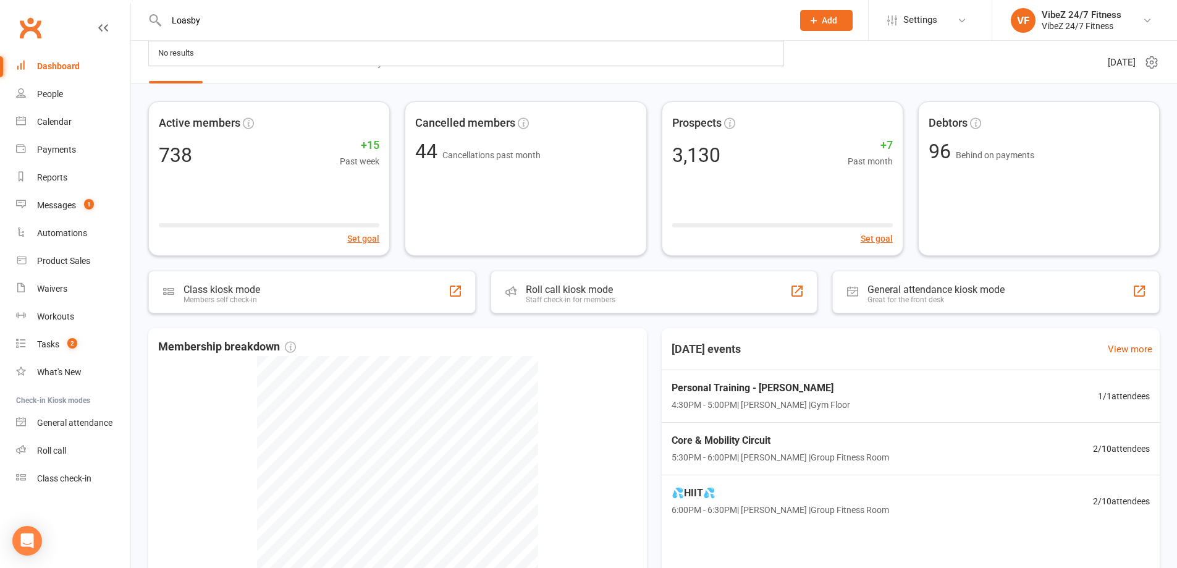
click at [830, 16] on span "Add" at bounding box center [829, 20] width 15 height 10
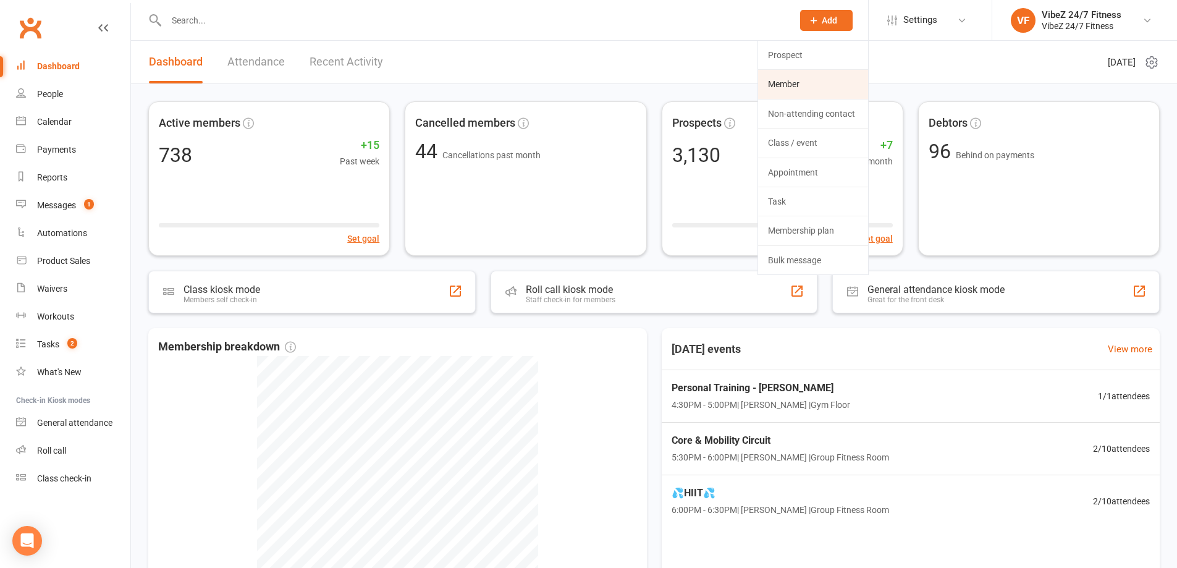
click at [798, 85] on link "Member" at bounding box center [813, 84] width 110 height 28
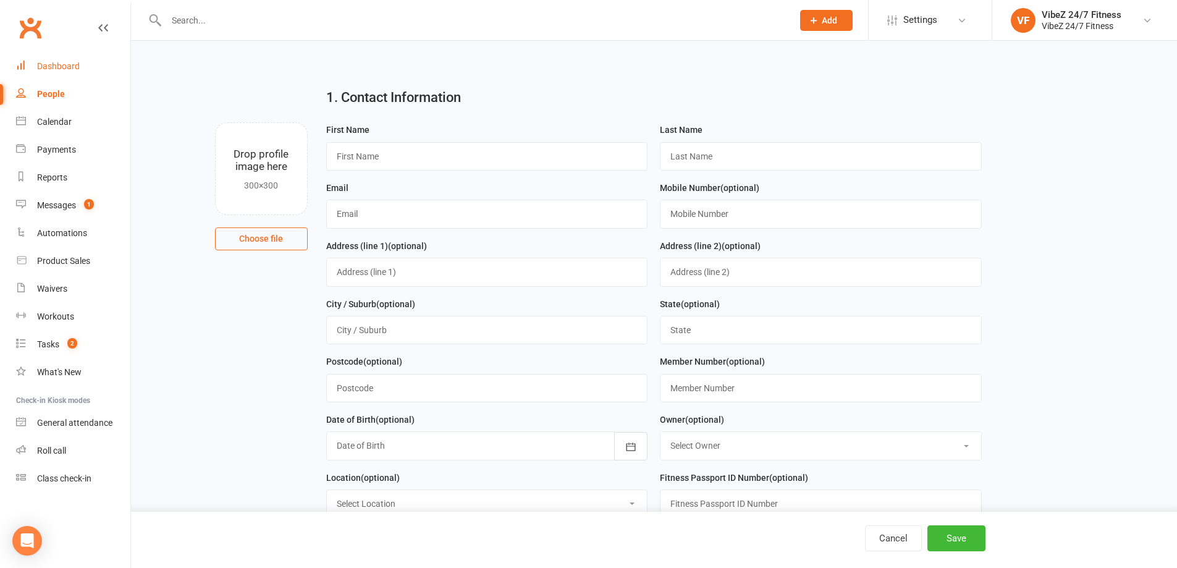
click at [58, 61] on div "Dashboard" at bounding box center [58, 66] width 43 height 10
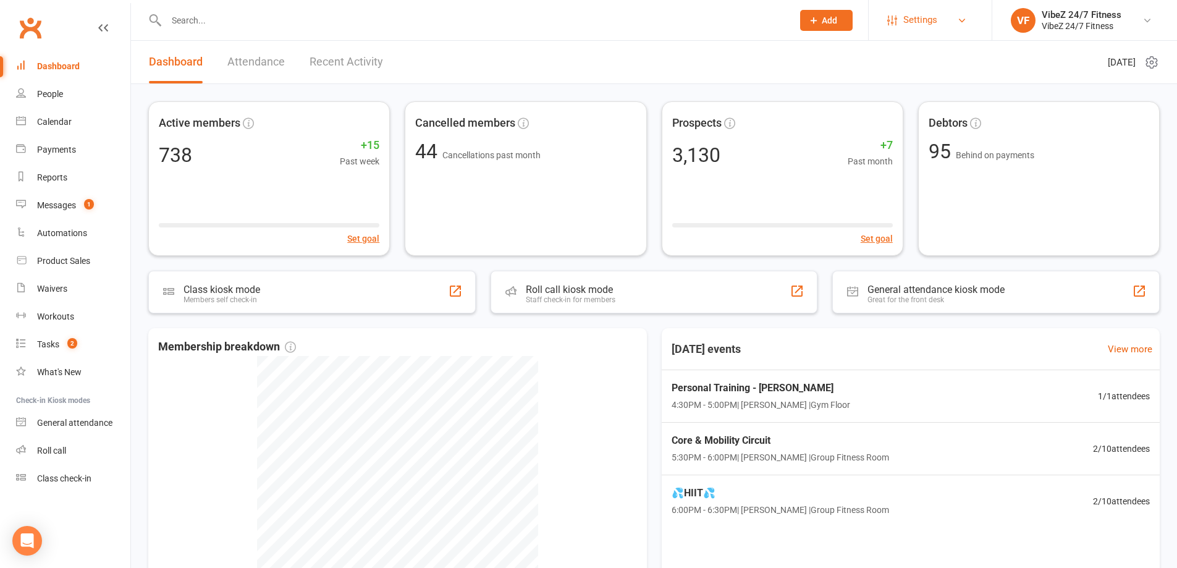
click at [909, 25] on span "Settings" at bounding box center [920, 20] width 34 height 28
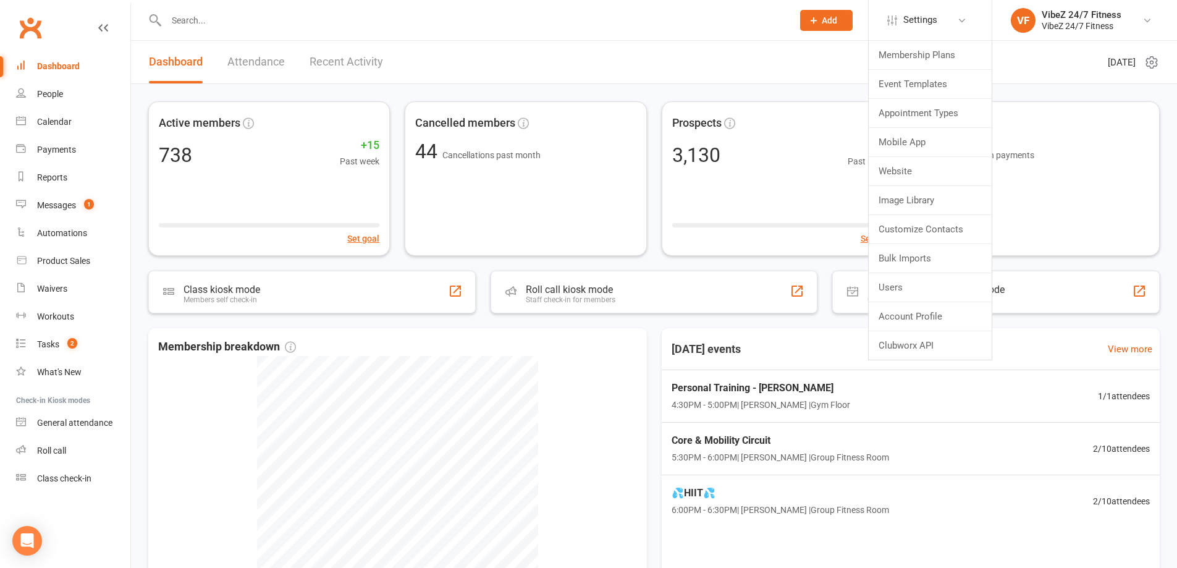
click at [829, 25] on span "Add" at bounding box center [829, 20] width 15 height 10
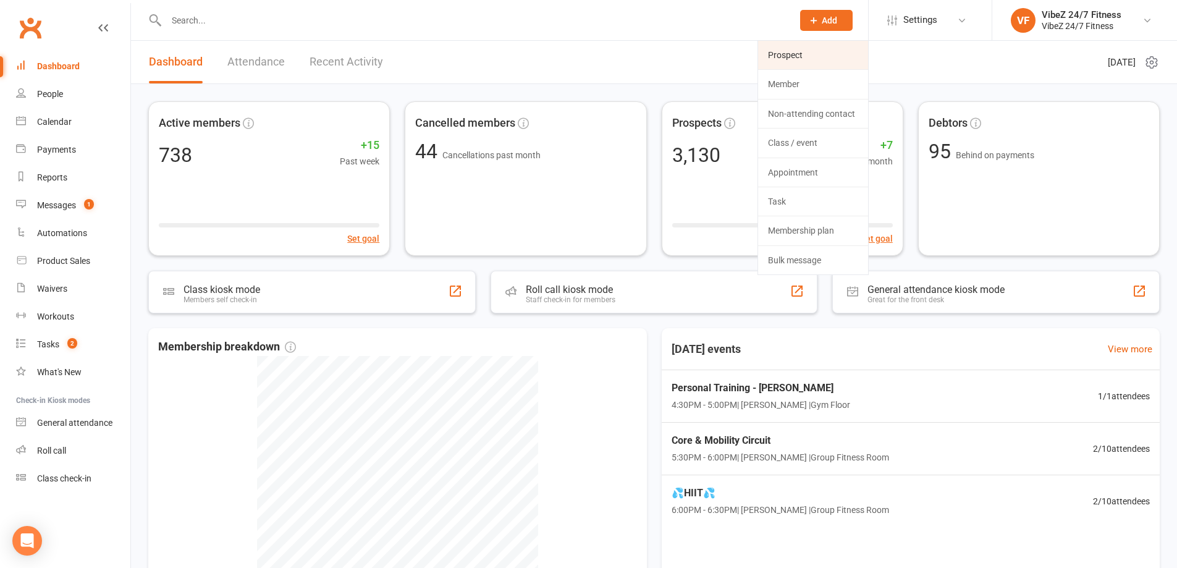
click at [823, 51] on link "Prospect" at bounding box center [813, 55] width 110 height 28
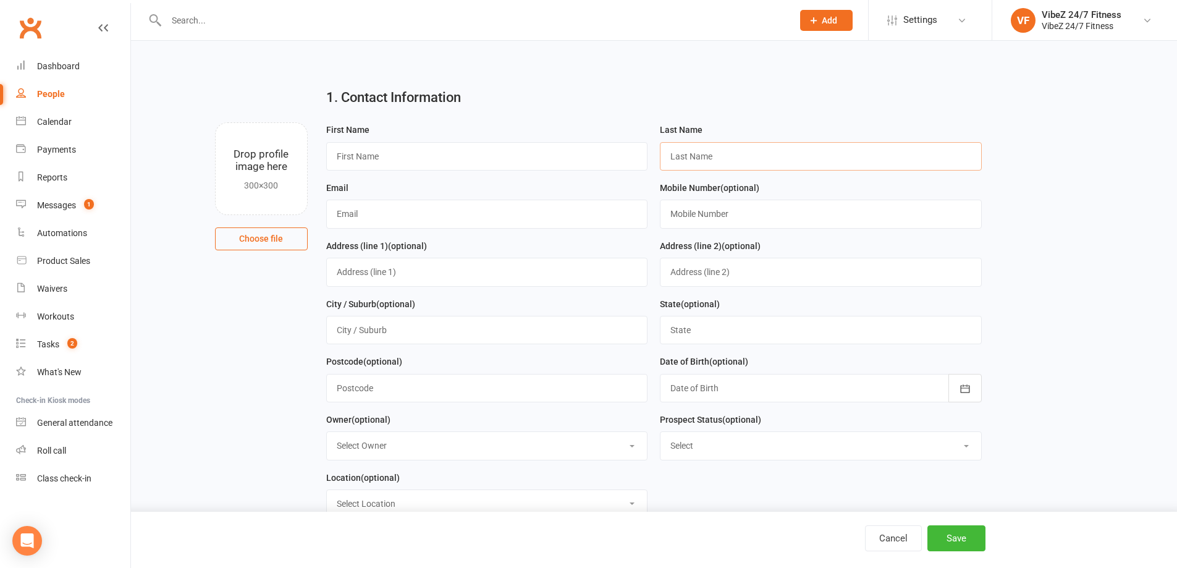
drag, startPoint x: 746, startPoint y: 155, endPoint x: 739, endPoint y: 158, distance: 7.5
click at [746, 155] on input "text" at bounding box center [821, 156] width 322 height 28
paste input "Loasby"
type input "Loasby"
click at [377, 160] on input "text" at bounding box center [487, 156] width 322 height 28
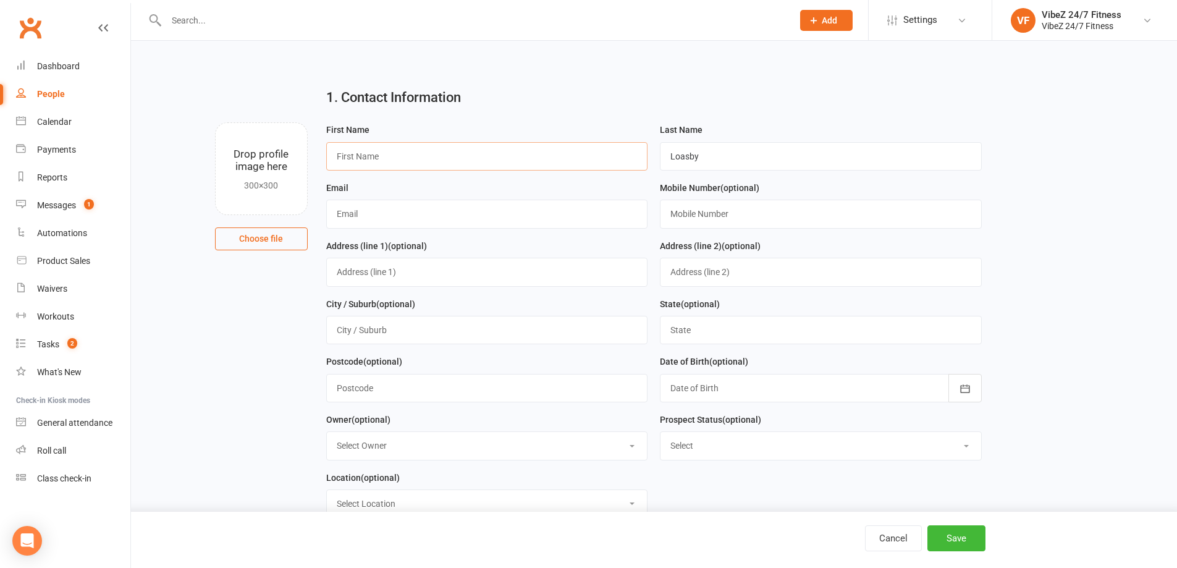
paste input "Kylie"
type input "Kylie"
drag, startPoint x: 398, startPoint y: 216, endPoint x: 495, endPoint y: 222, distance: 97.2
click at [398, 216] on input "text" at bounding box center [487, 214] width 322 height 28
paste input "loasbykylie@gmail.com"
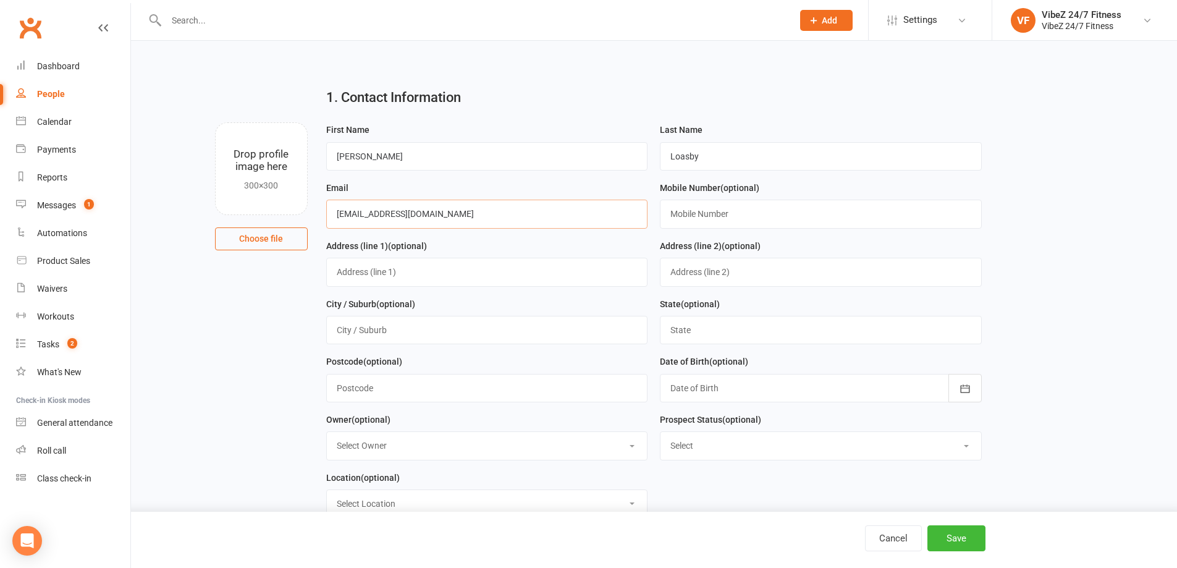
type input "loasbykylie@gmail.com"
drag, startPoint x: 717, startPoint y: 210, endPoint x: 733, endPoint y: 211, distance: 16.1
click at [717, 210] on input "text" at bounding box center [821, 214] width 322 height 28
click at [1005, 117] on div "1. Contact Information Drop profile image here 300×300 Choose file First Name K…" at bounding box center [653, 100] width 1011 height 44
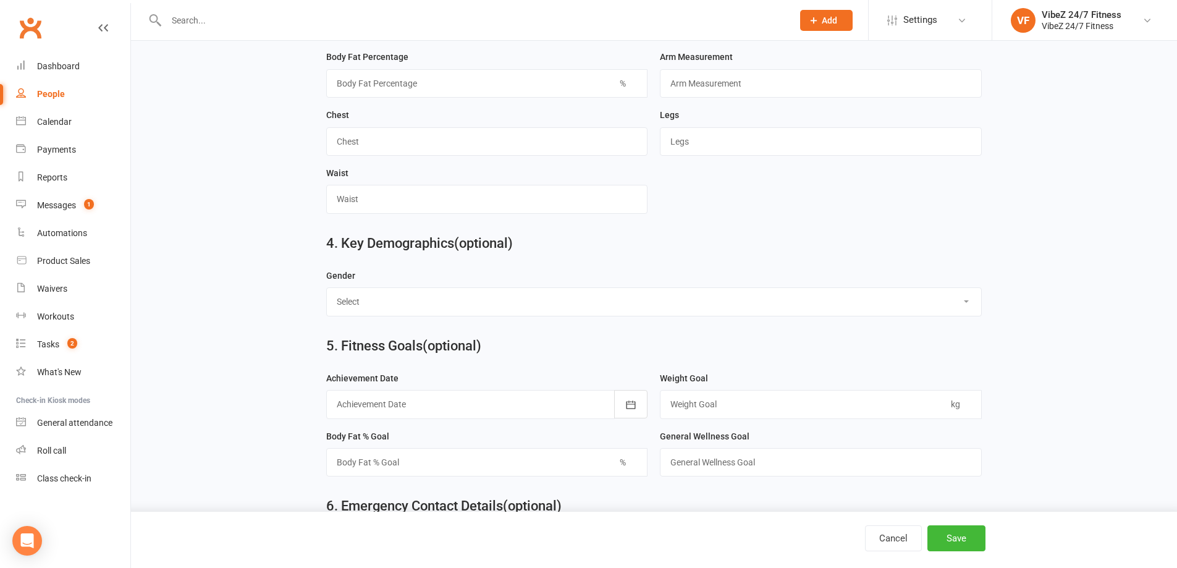
scroll to position [865, 0]
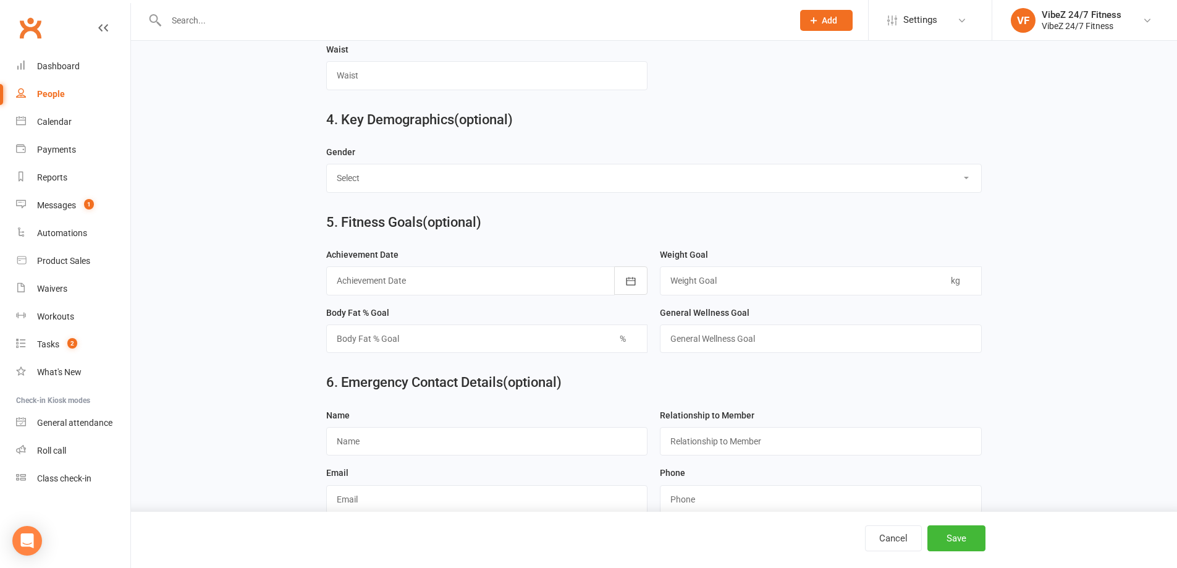
click at [366, 186] on select "Select Male Female" at bounding box center [654, 177] width 654 height 27
select select "Female"
click at [327, 164] on select "Select Male Female" at bounding box center [654, 177] width 654 height 27
click at [951, 531] on button "Save" at bounding box center [956, 538] width 58 height 26
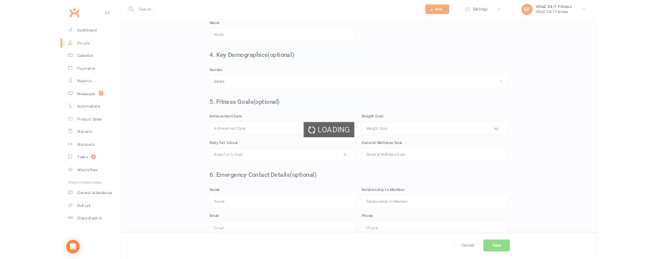
scroll to position [0, 0]
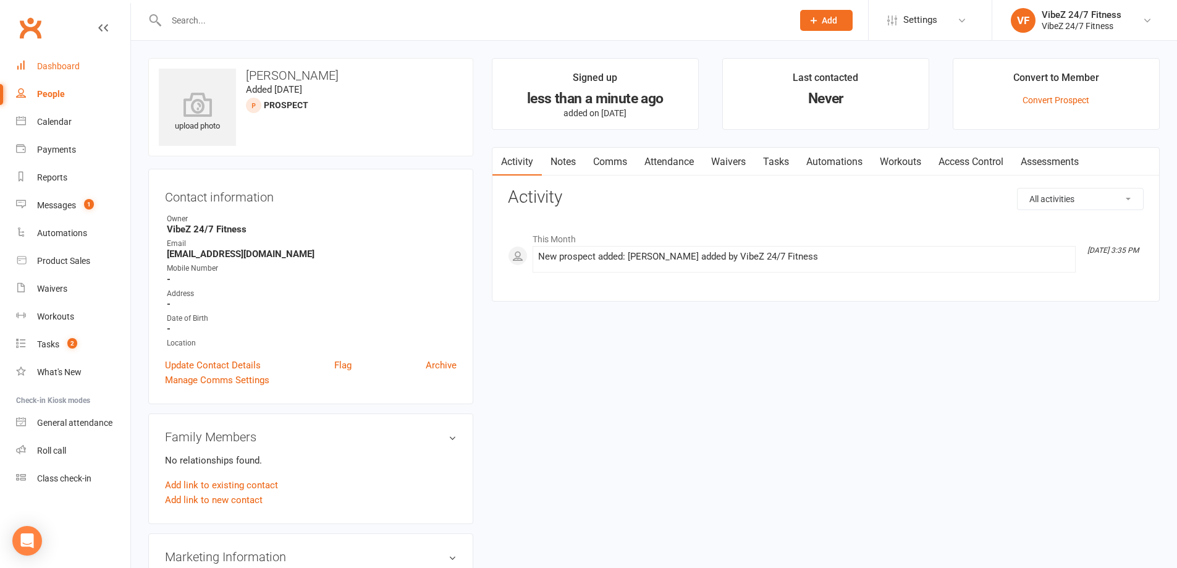
click at [63, 72] on link "Dashboard" at bounding box center [73, 67] width 114 height 28
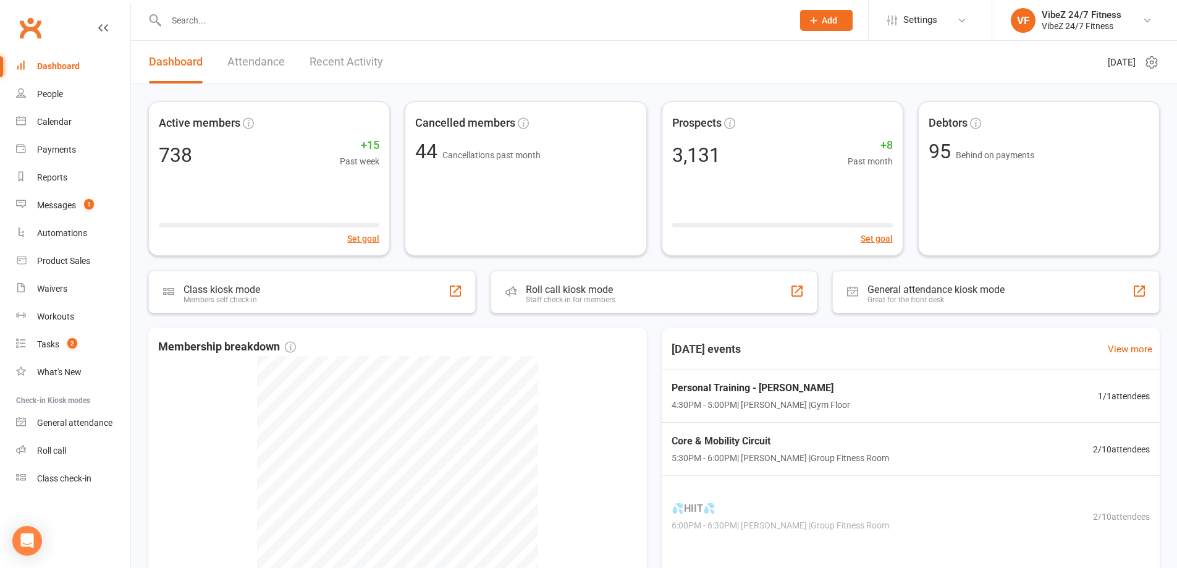
click at [364, 62] on link "Recent Activity" at bounding box center [346, 62] width 74 height 43
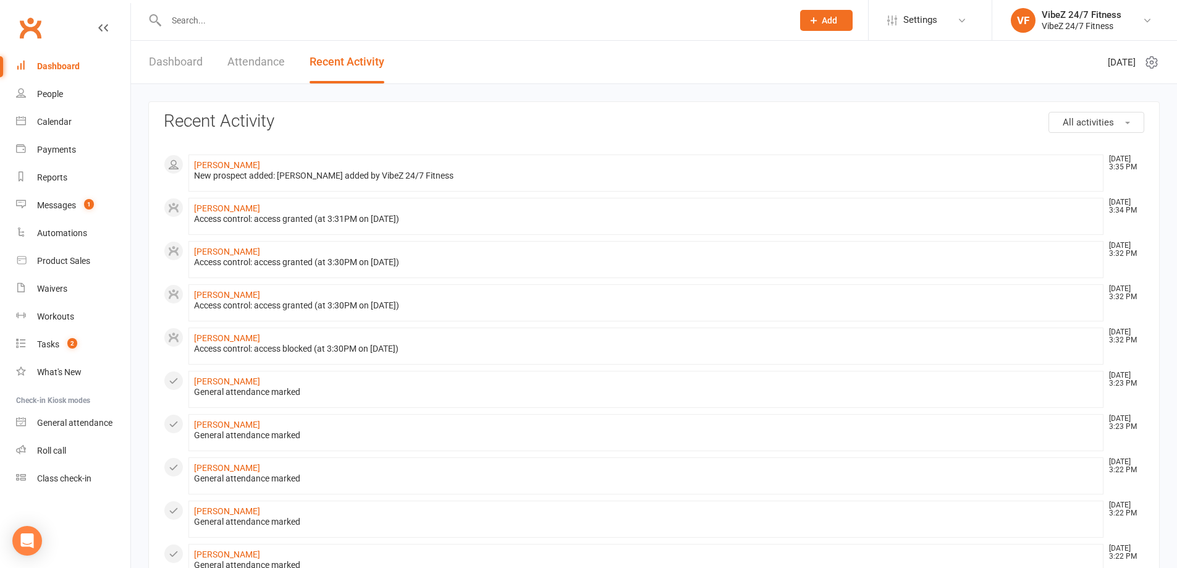
click at [177, 71] on link "Dashboard" at bounding box center [176, 62] width 54 height 43
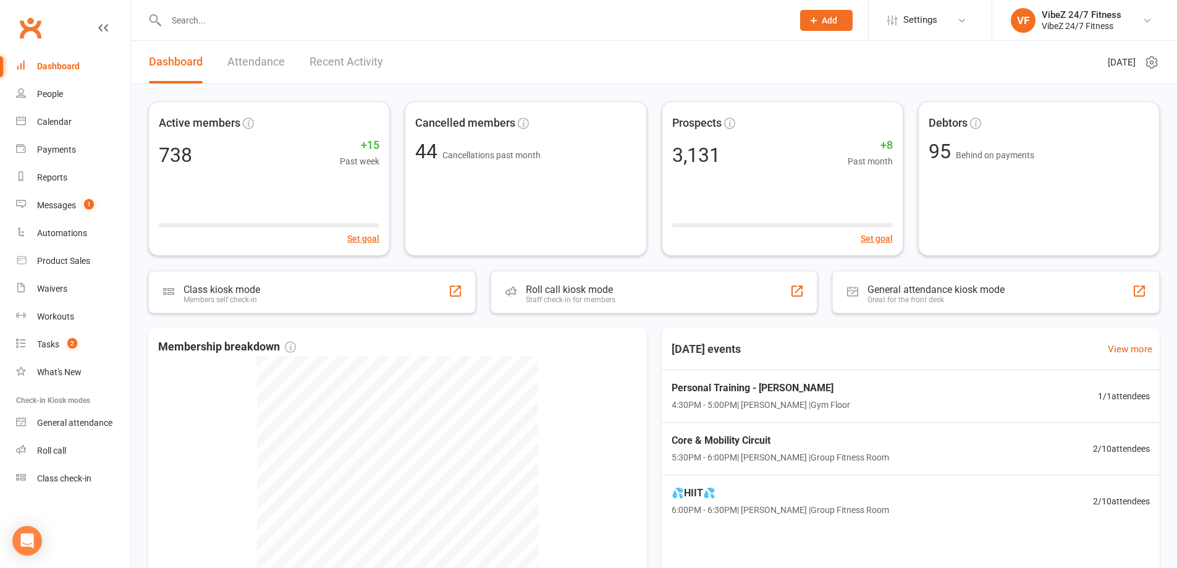
click at [365, 50] on link "Recent Activity" at bounding box center [346, 62] width 74 height 43
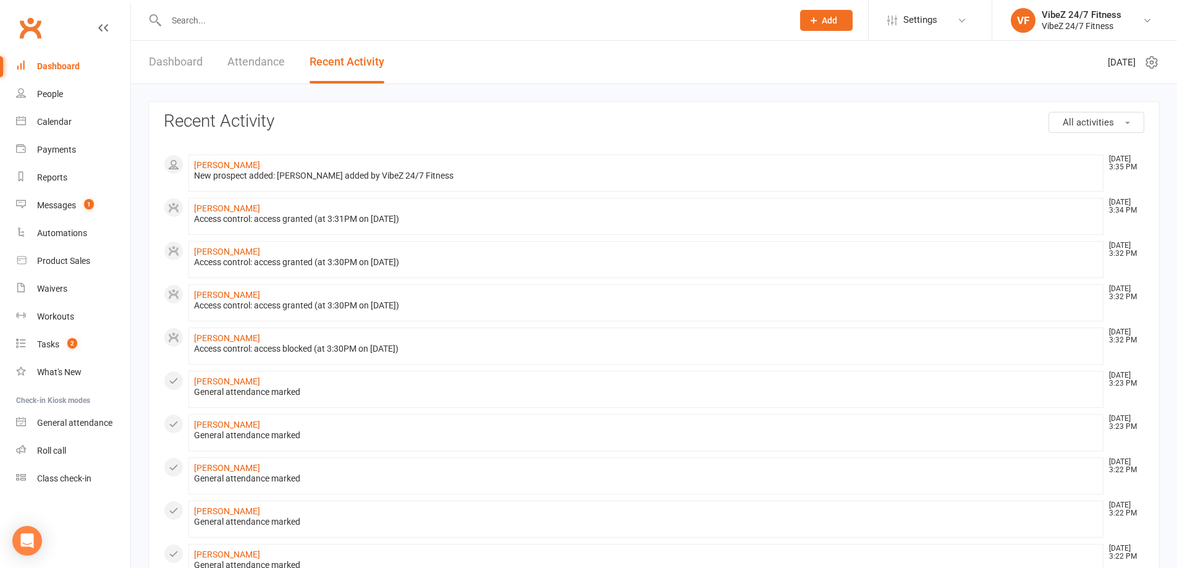
click at [163, 69] on link "Dashboard" at bounding box center [176, 62] width 54 height 43
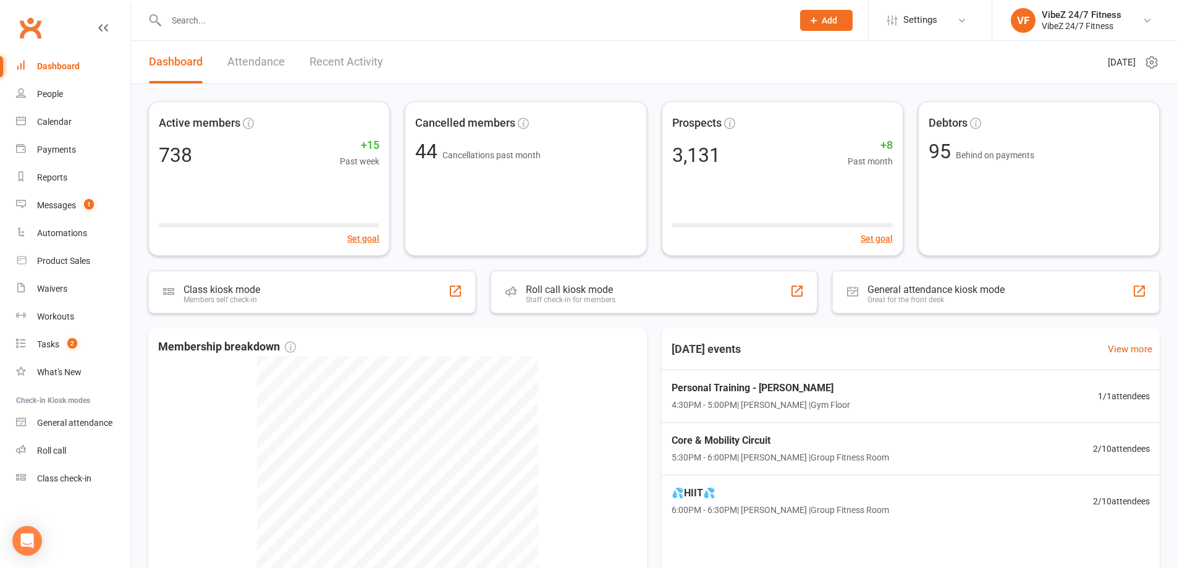
click at [388, 62] on div "Dashboard Attendance Recent Activity" at bounding box center [266, 62] width 270 height 43
click at [324, 62] on link "Recent Activity" at bounding box center [346, 62] width 74 height 43
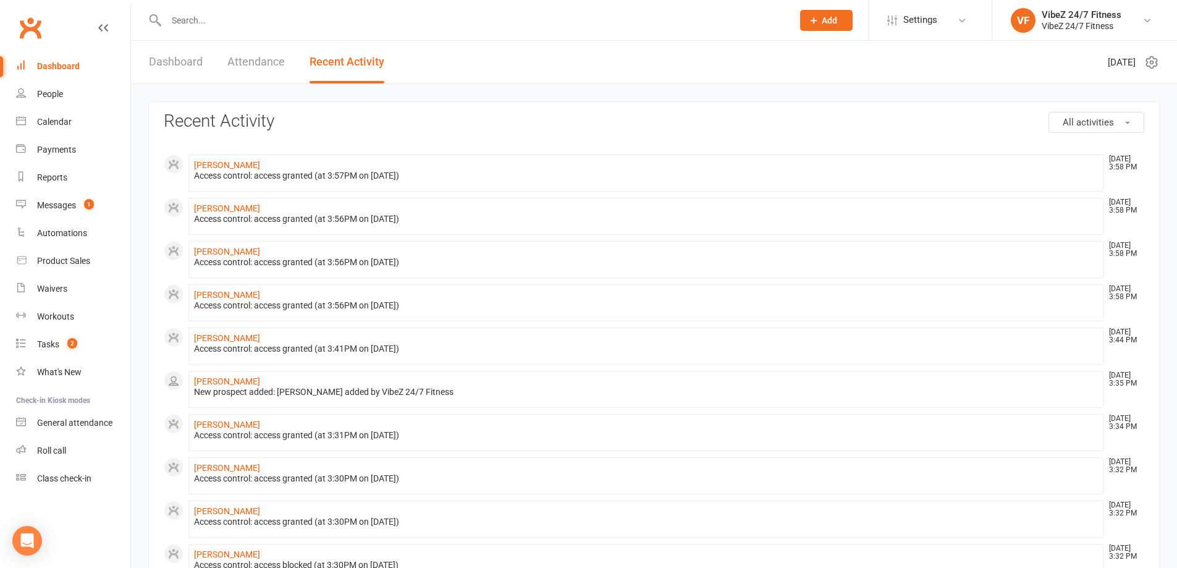
click at [241, 19] on input "text" at bounding box center [472, 20] width 621 height 17
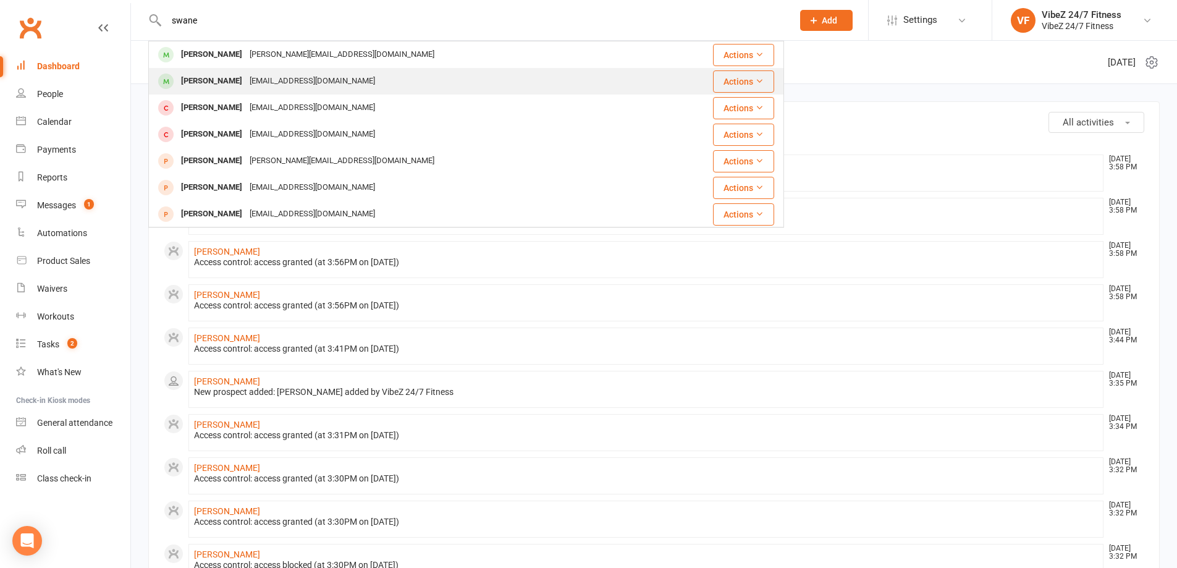
type input "swane"
click at [269, 83] on div "swanepoelanton2011@gmail.com" at bounding box center [312, 81] width 133 height 18
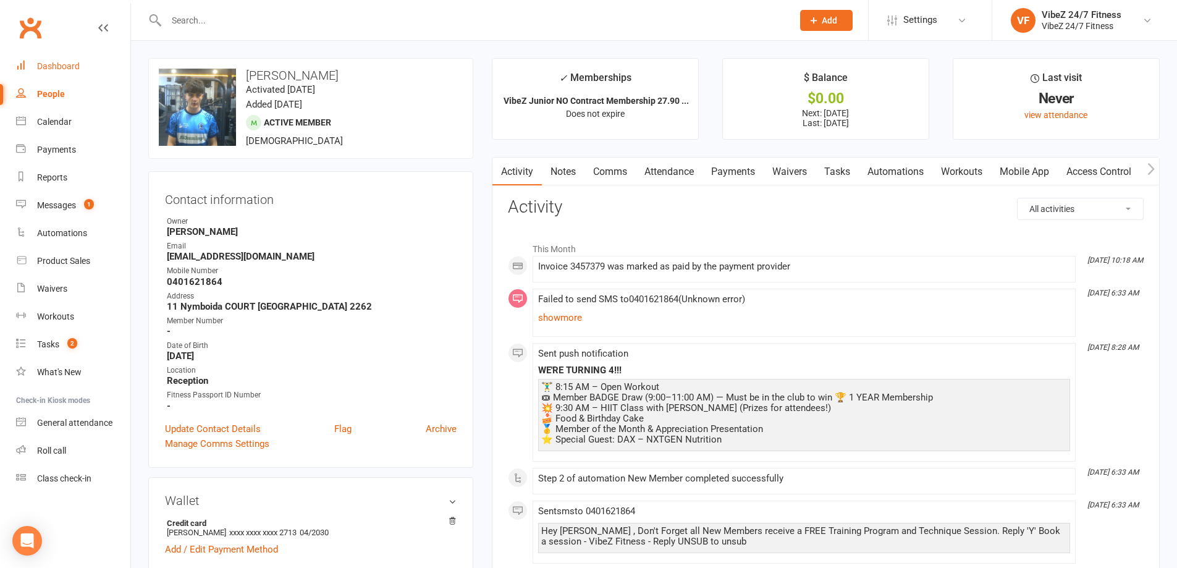
click at [75, 65] on div "Dashboard" at bounding box center [58, 66] width 43 height 10
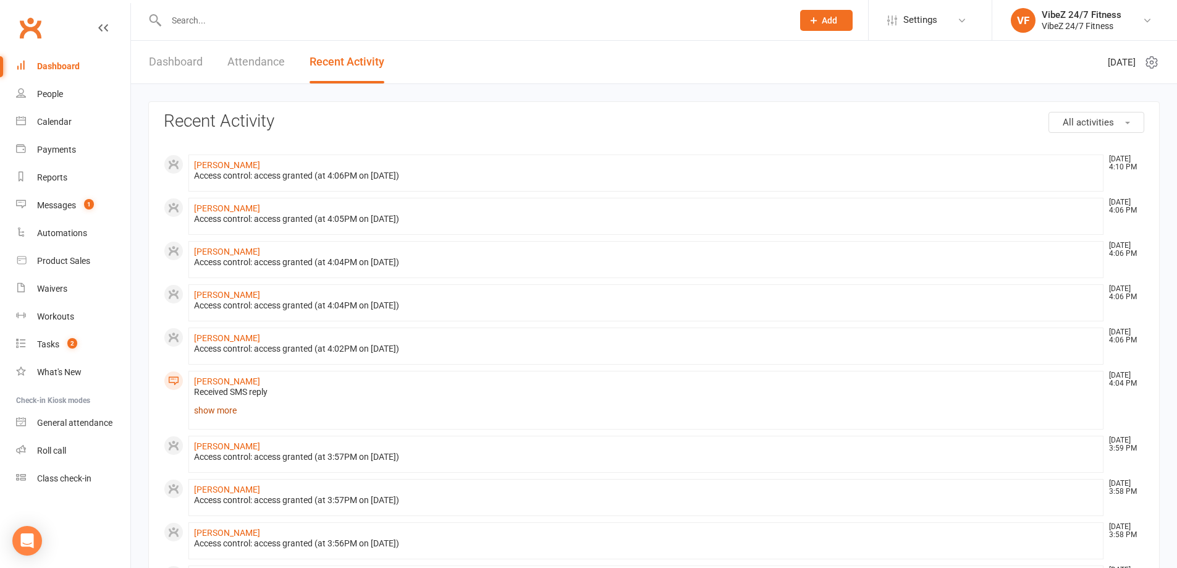
click at [220, 416] on link "show more" at bounding box center [646, 409] width 904 height 17
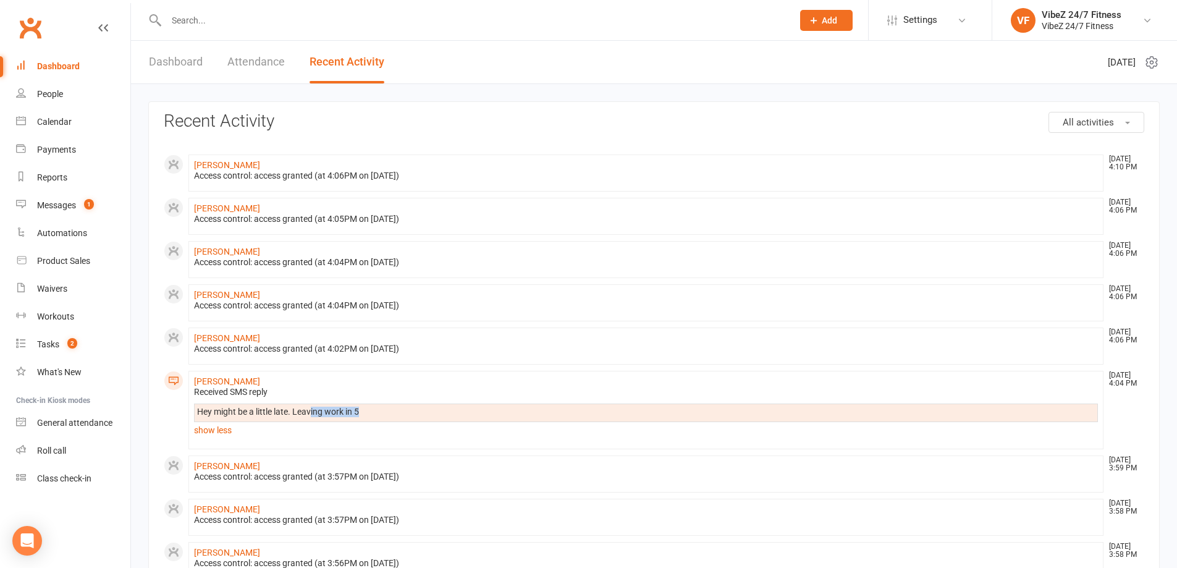
drag, startPoint x: 374, startPoint y: 412, endPoint x: 311, endPoint y: 412, distance: 63.0
click at [311, 412] on div "Hey might be a little late. Leaving work in 5" at bounding box center [646, 411] width 898 height 11
click at [427, 411] on div "Hey might be a little late. Leaving work in 5" at bounding box center [646, 411] width 898 height 11
drag, startPoint x: 179, startPoint y: 58, endPoint x: 377, endPoint y: 58, distance: 198.3
click at [186, 57] on link "Dashboard" at bounding box center [176, 62] width 54 height 43
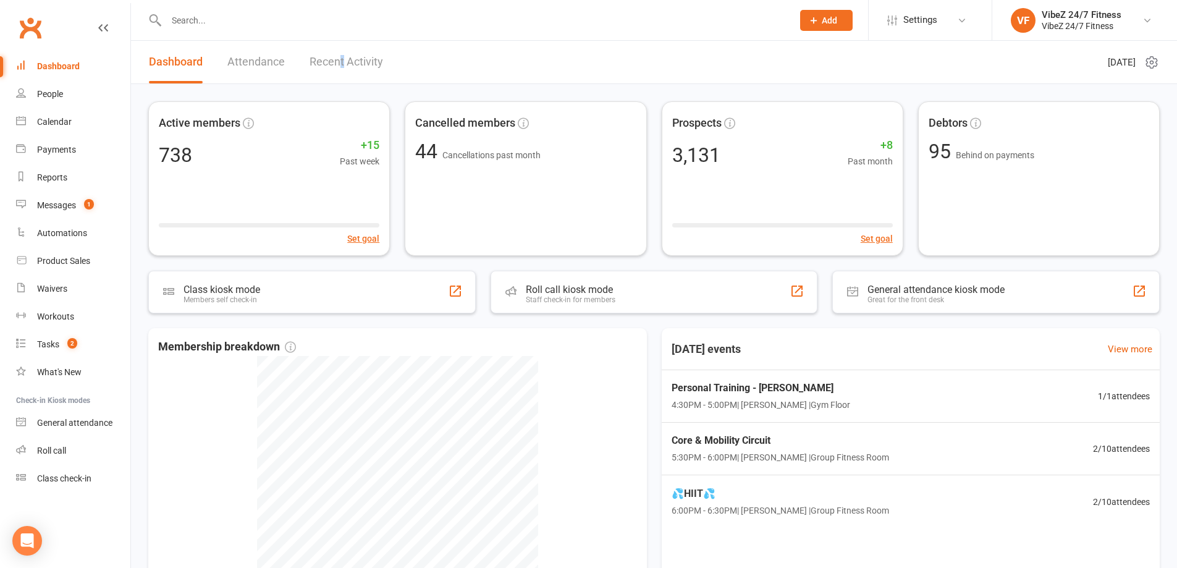
click at [339, 56] on link "Recent Activity" at bounding box center [346, 62] width 74 height 43
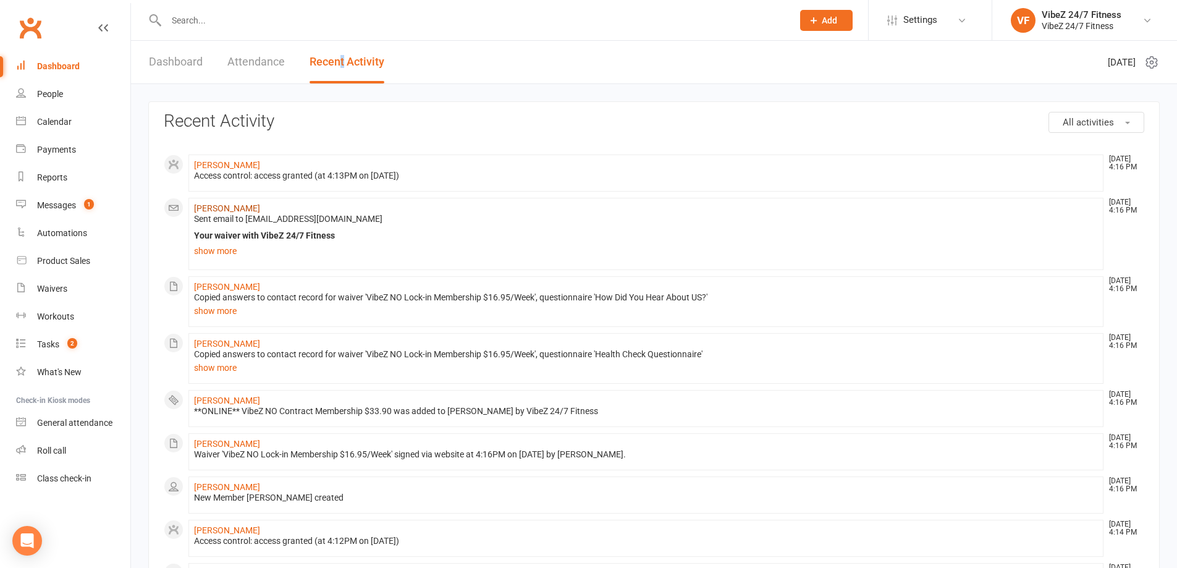
click at [235, 208] on link "Michelle Swanepoel" at bounding box center [227, 208] width 66 height 10
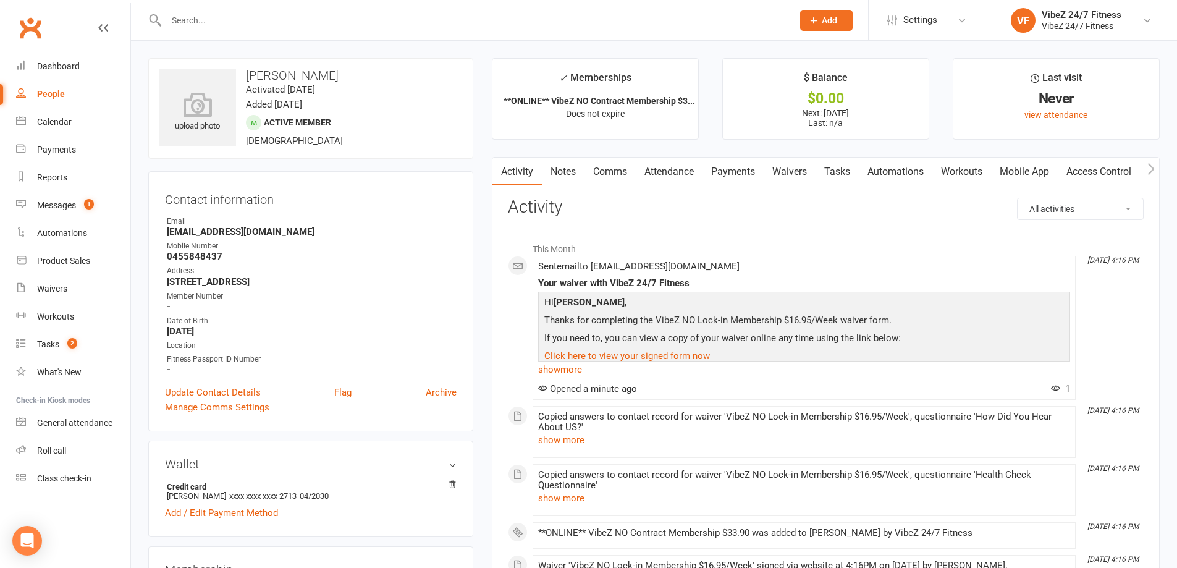
click at [754, 169] on link "Payments" at bounding box center [732, 172] width 61 height 28
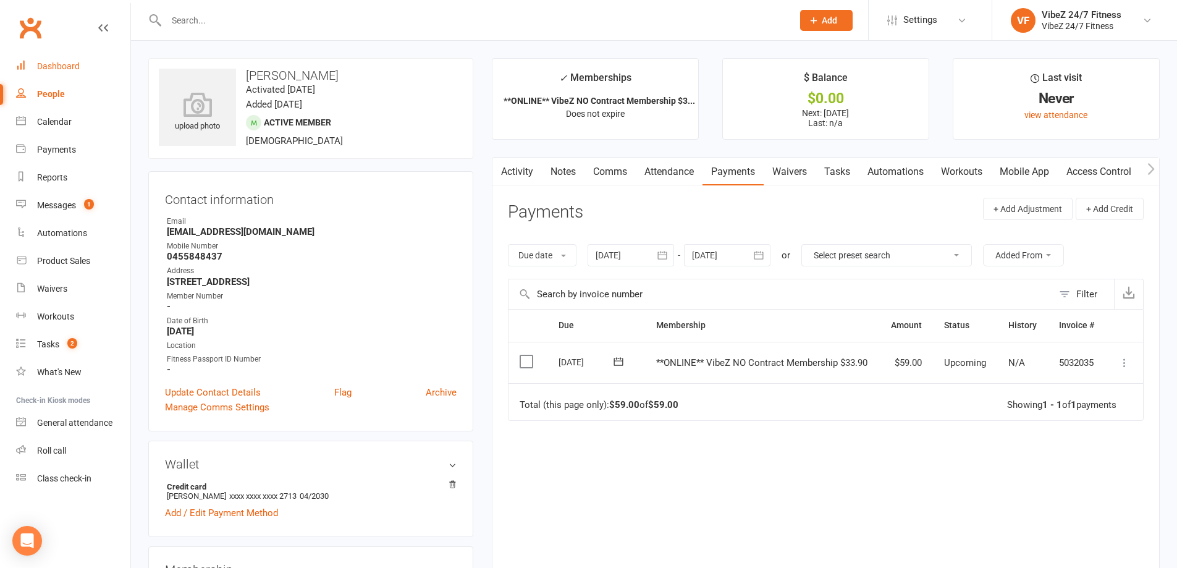
click at [93, 65] on link "Dashboard" at bounding box center [73, 67] width 114 height 28
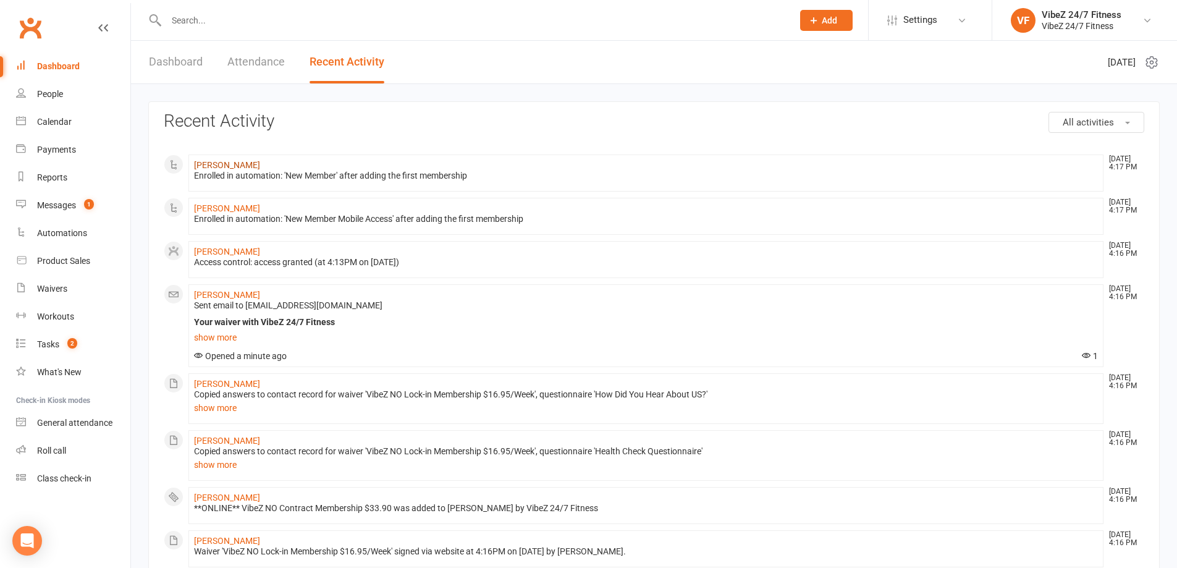
click at [217, 169] on link "Michelle Swanepoel" at bounding box center [227, 165] width 66 height 10
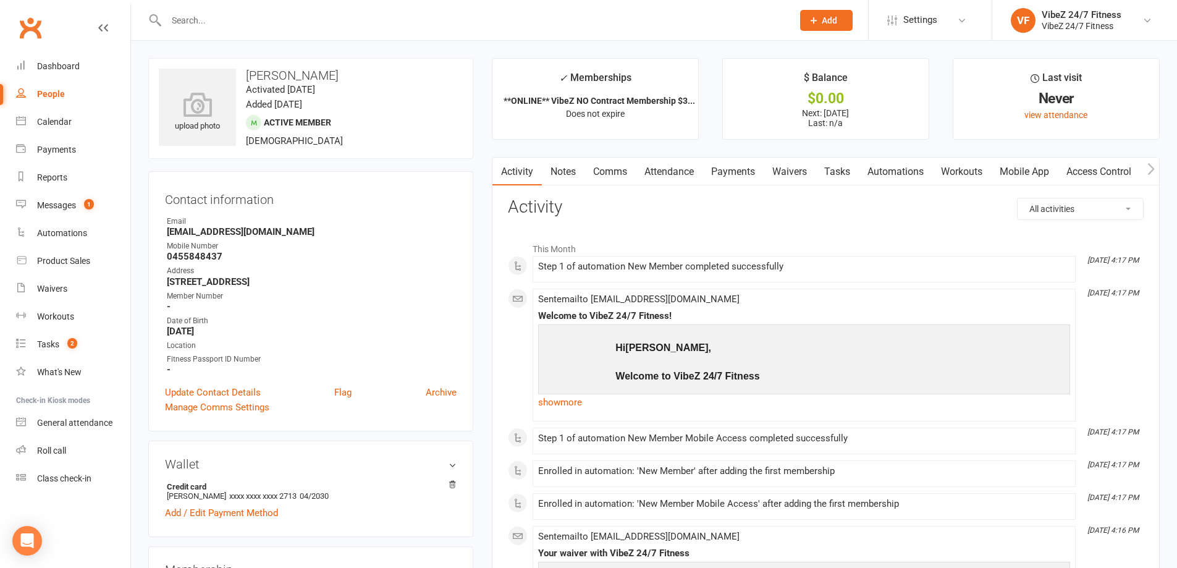
click at [1129, 169] on link "Access Control" at bounding box center [1098, 172] width 82 height 28
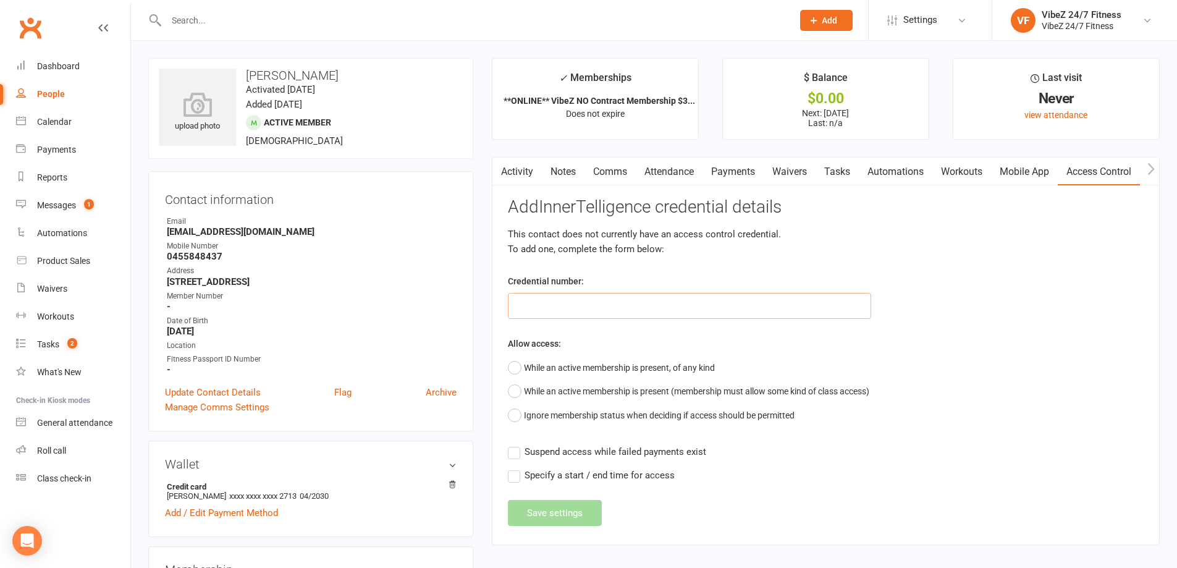
click at [613, 305] on input "text" at bounding box center [689, 306] width 363 height 26
type input "40137"
drag, startPoint x: 513, startPoint y: 369, endPoint x: 513, endPoint y: 395, distance: 26.0
click at [513, 369] on button "While an active membership is present, of any kind" at bounding box center [611, 367] width 207 height 23
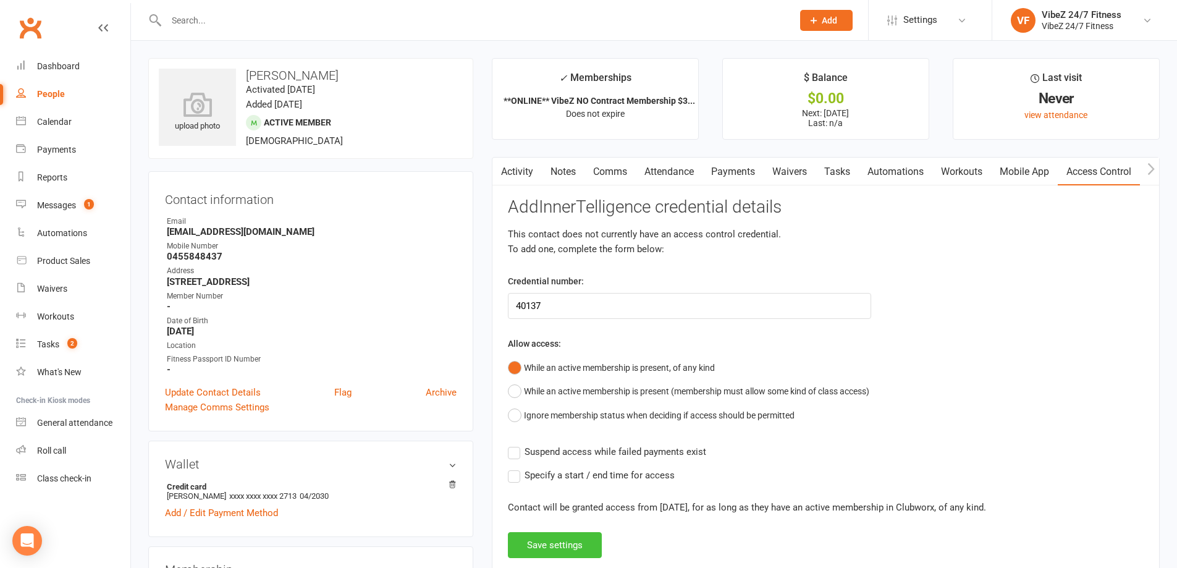
click at [542, 540] on button "Save settings" at bounding box center [555, 545] width 94 height 26
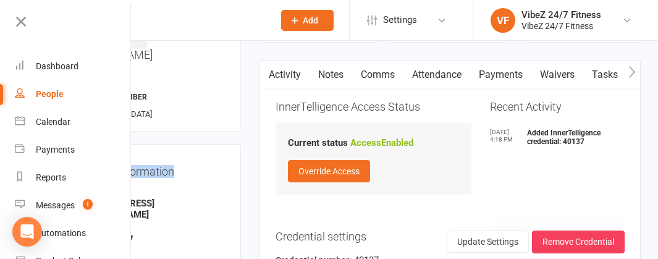
scroll to position [99, 0]
